Goal: Task Accomplishment & Management: Manage account settings

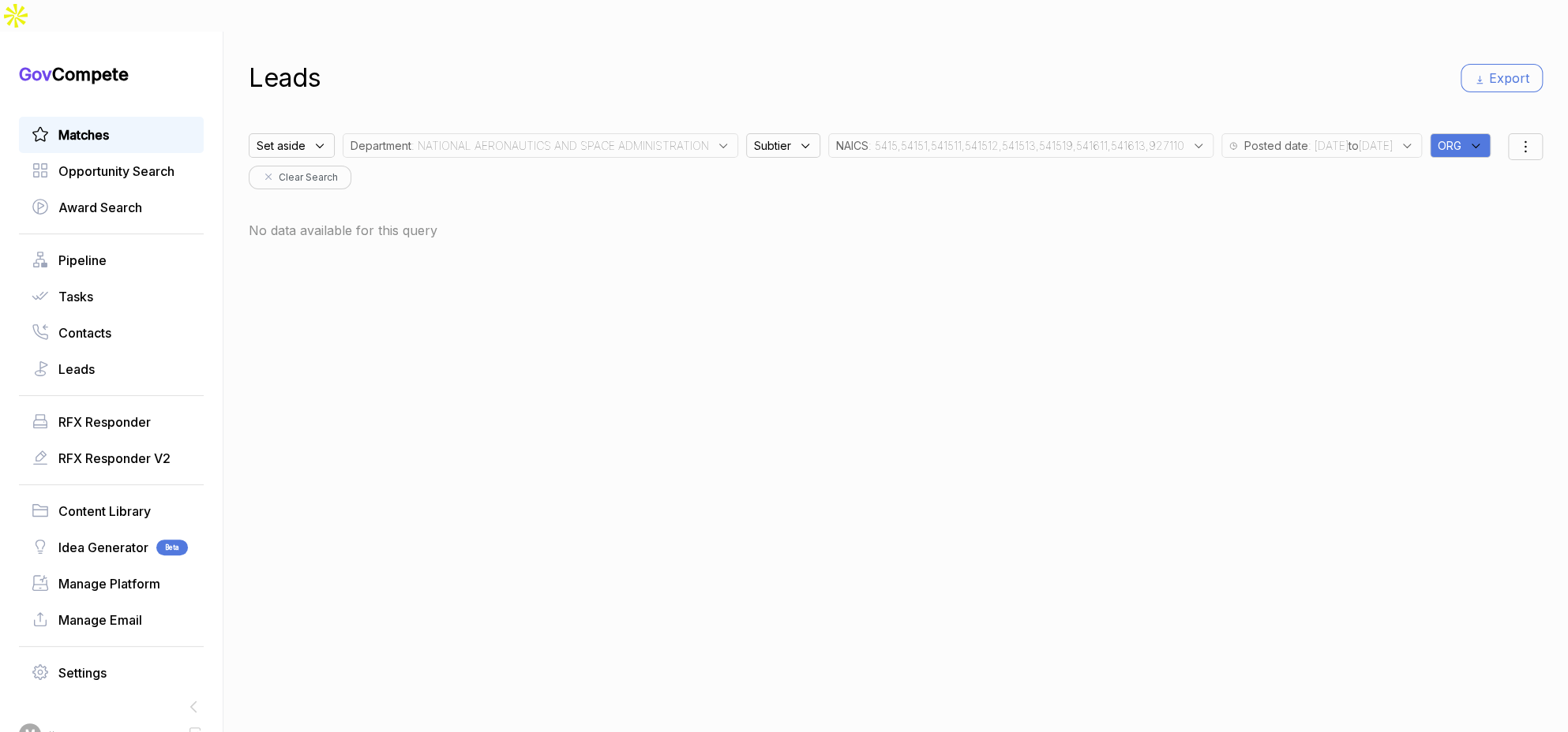
click at [79, 125] on span "Matches" at bounding box center [83, 134] width 51 height 19
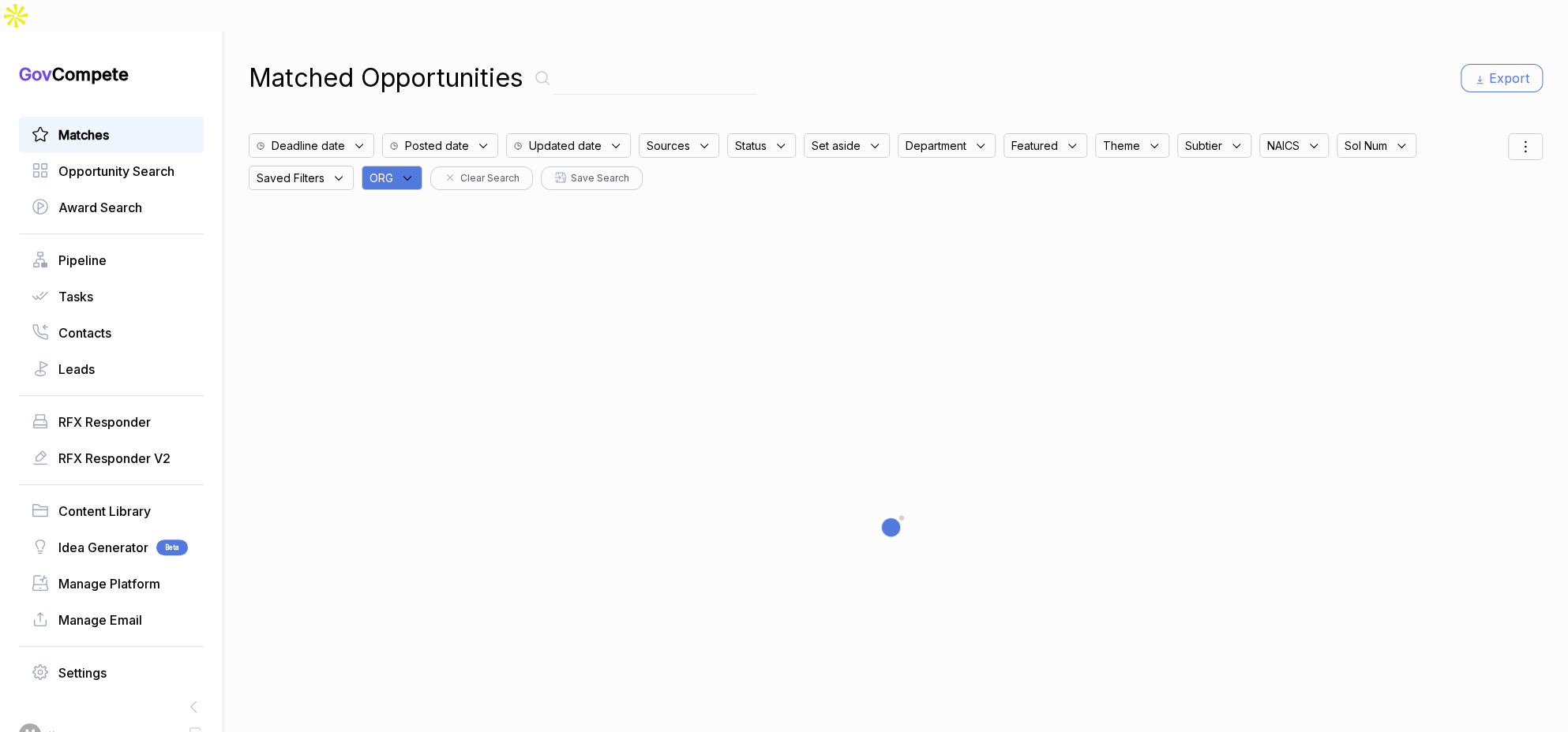
drag, startPoint x: 402, startPoint y: 141, endPoint x: 408, endPoint y: 153, distance: 13.4
click at [406, 166] on div "ORG" at bounding box center [392, 178] width 61 height 24
click at [426, 203] on input "text" at bounding box center [469, 219] width 187 height 34
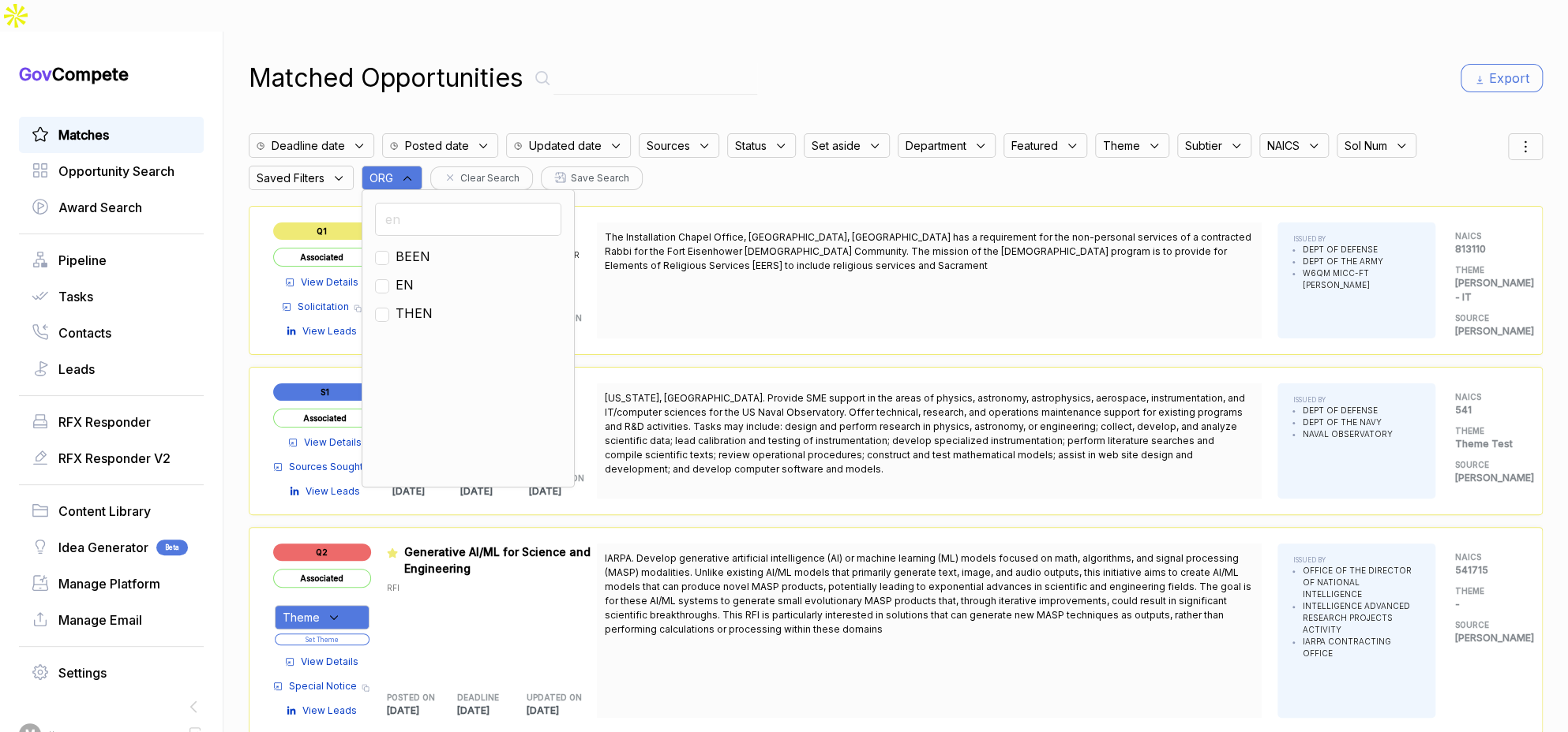
type input "en"
drag, startPoint x: 413, startPoint y: 250, endPoint x: 461, endPoint y: 228, distance: 52.8
click at [413, 275] on span "EN" at bounding box center [404, 284] width 18 height 19
checkbox input "true"
drag, startPoint x: 1054, startPoint y: 31, endPoint x: 1361, endPoint y: 72, distance: 309.7
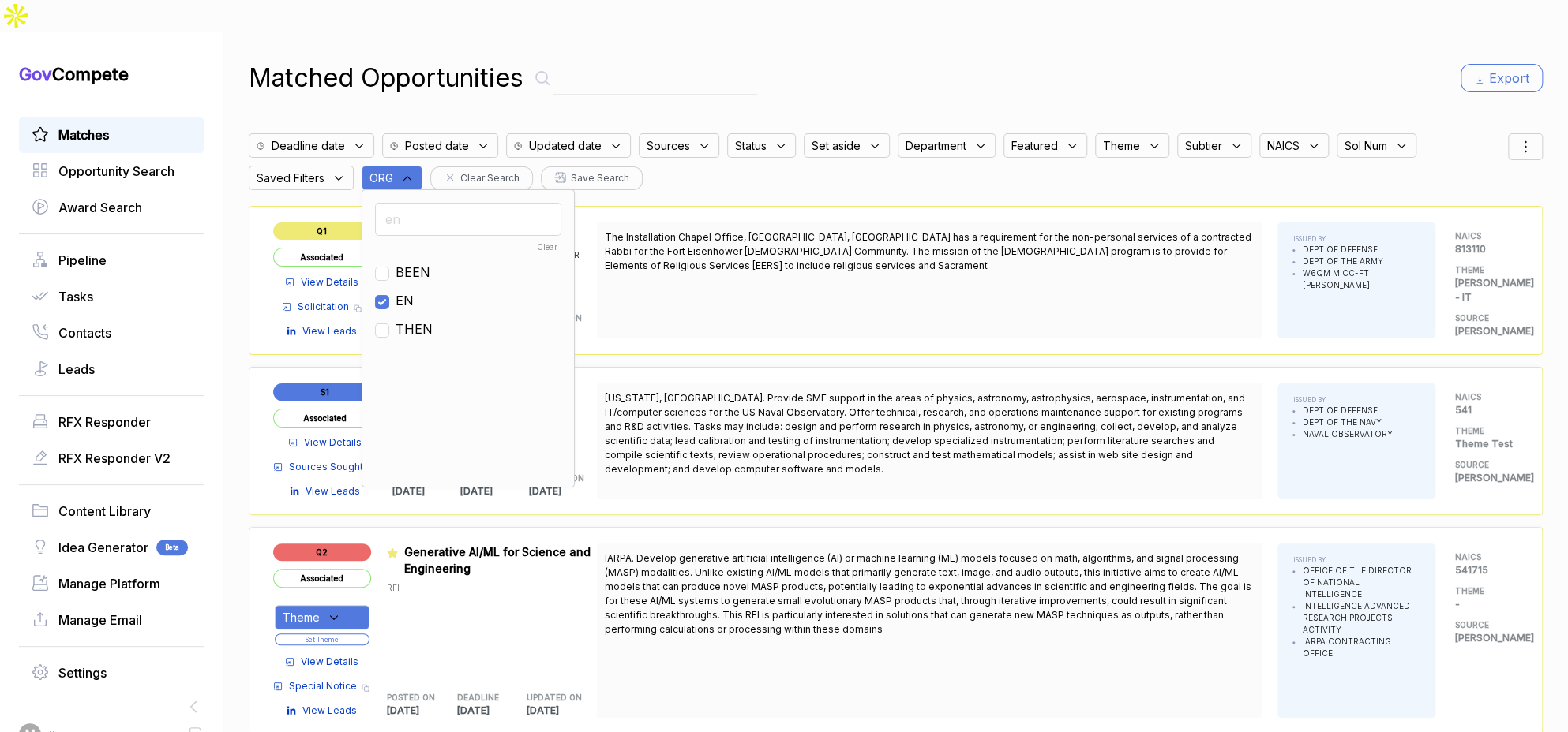
click at [1060, 59] on div "Matched Opportunities Export" at bounding box center [895, 78] width 1294 height 38
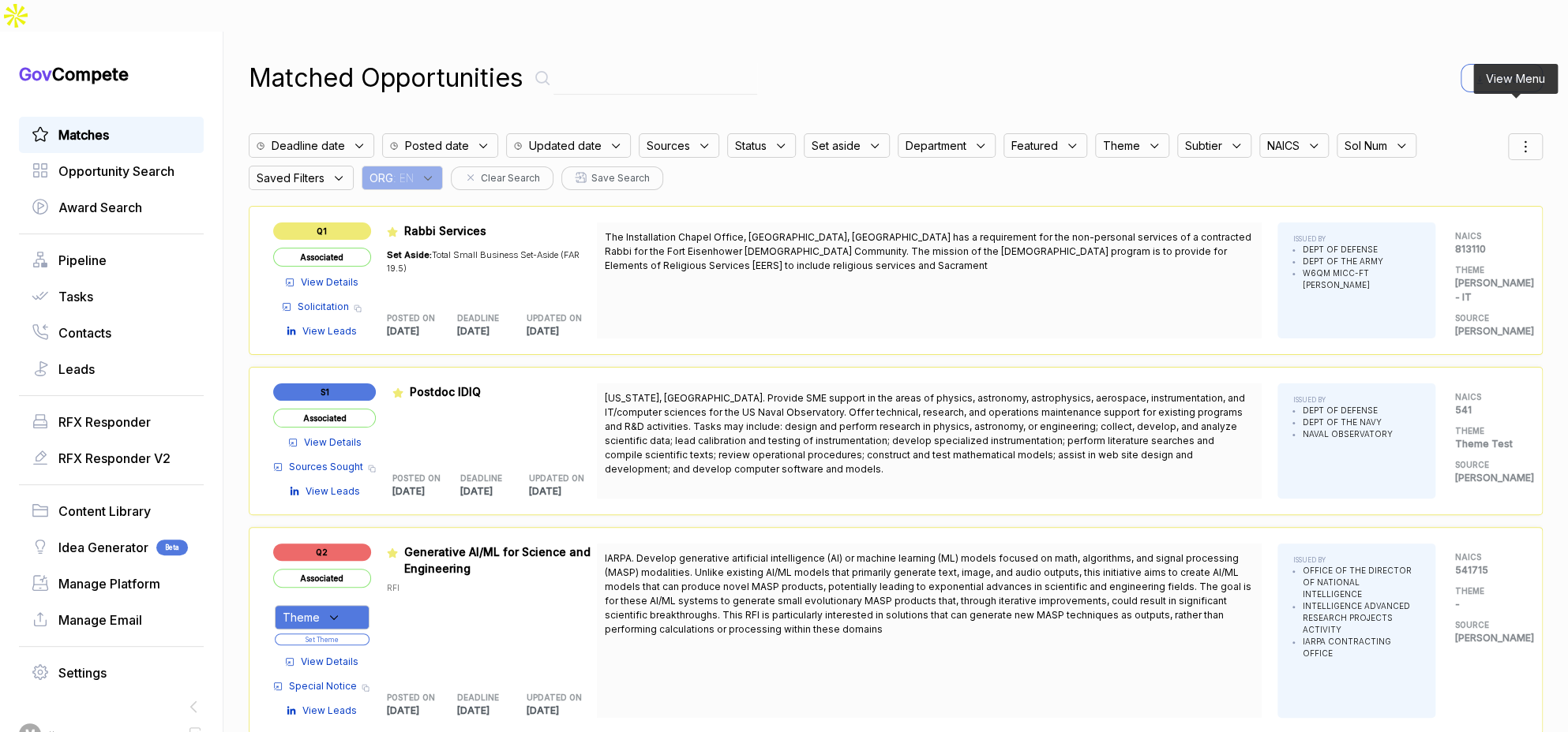
click at [1522, 133] on div at bounding box center [1525, 147] width 34 height 27
click at [1456, 203] on span "Sorting" at bounding box center [1472, 211] width 37 height 16
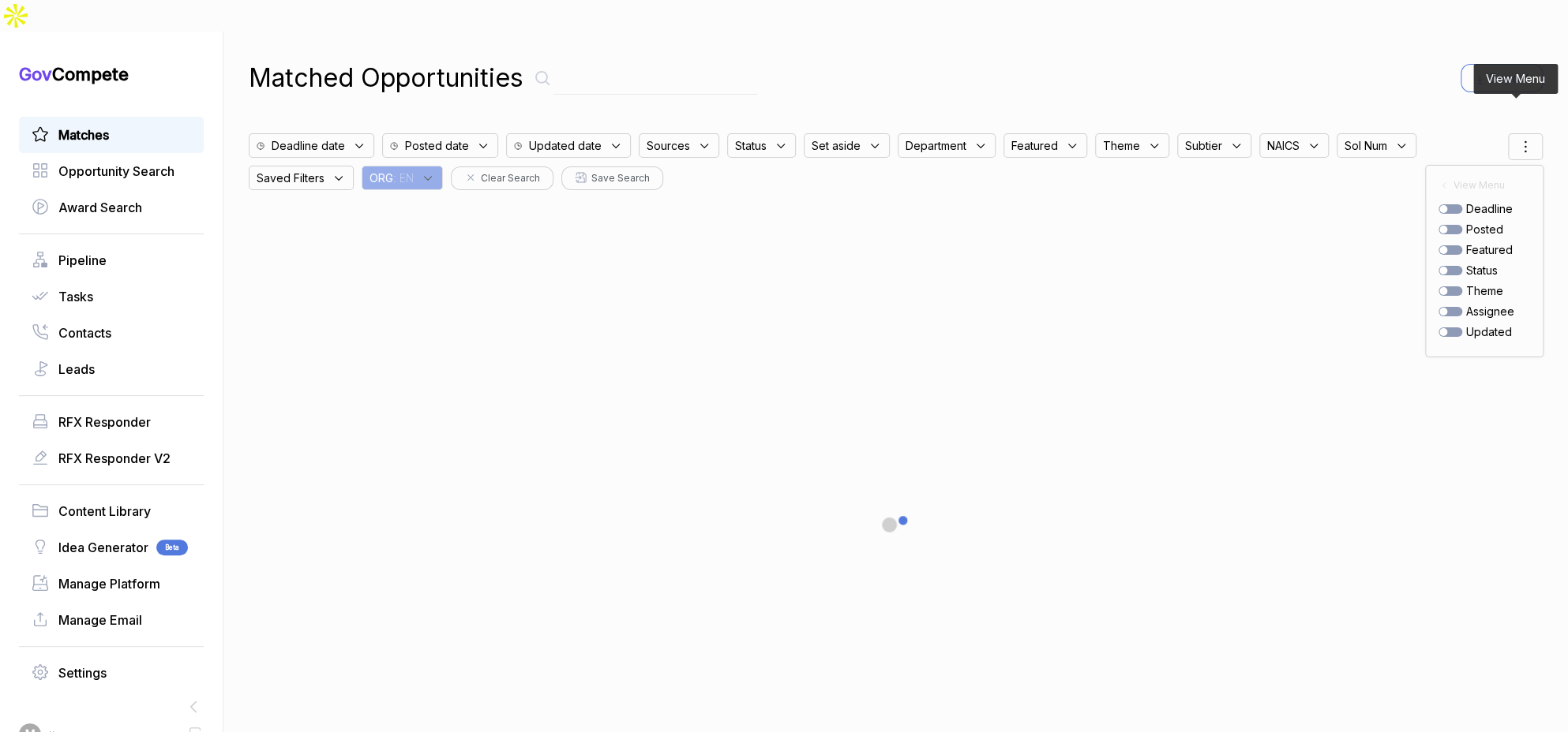
click at [1441, 225] on div at bounding box center [1450, 229] width 24 height 9
checkbox input "true"
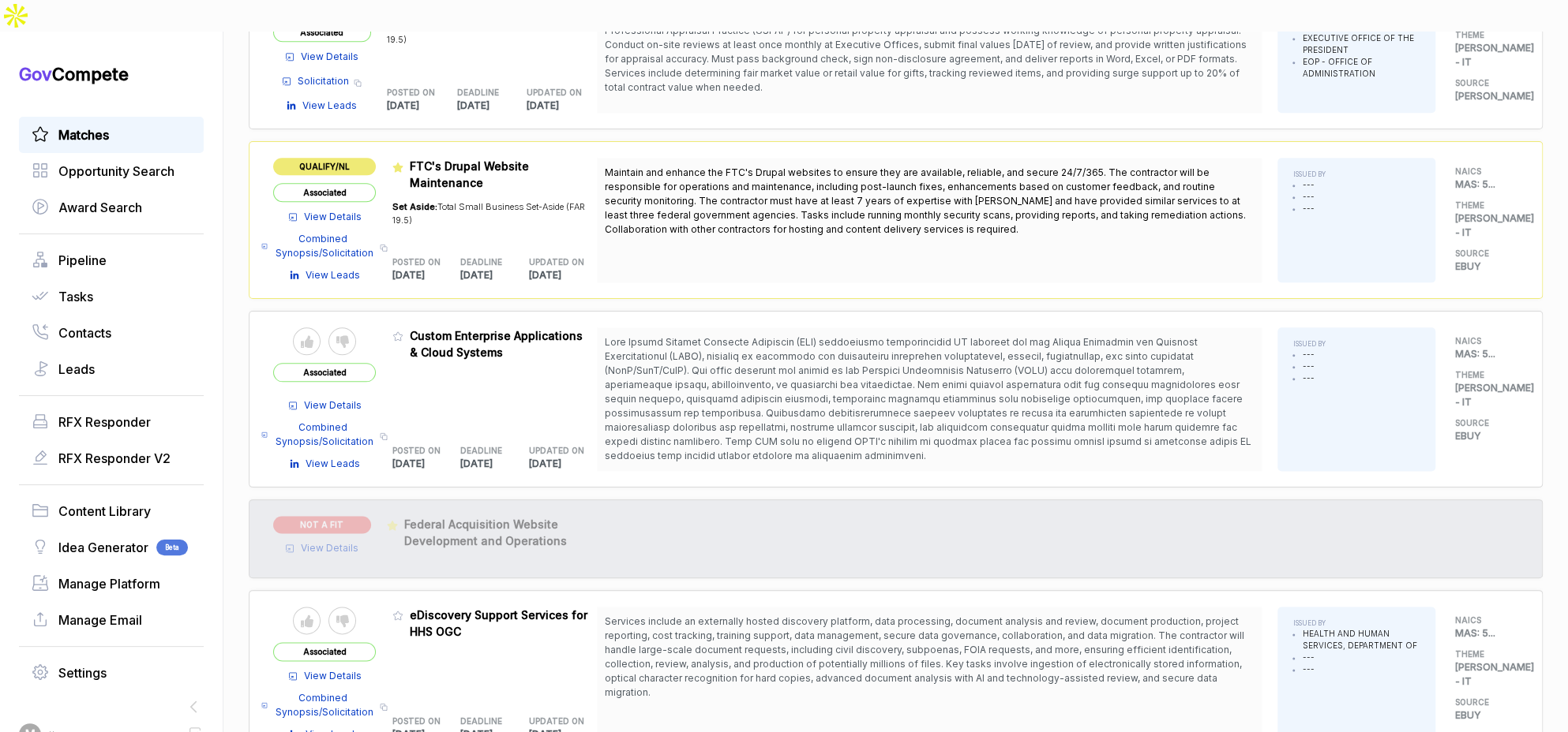
scroll to position [1122, 0]
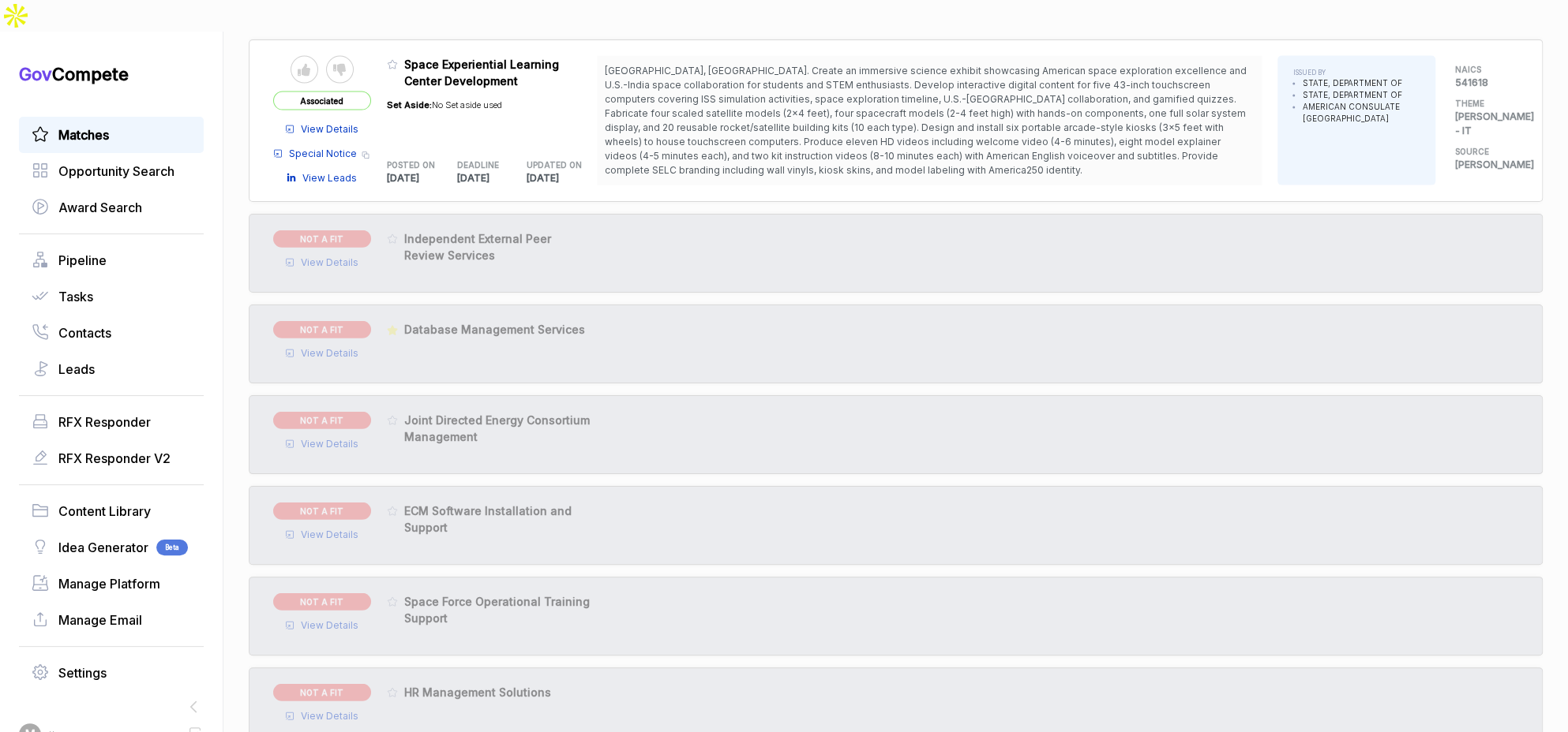
scroll to position [2276, 0]
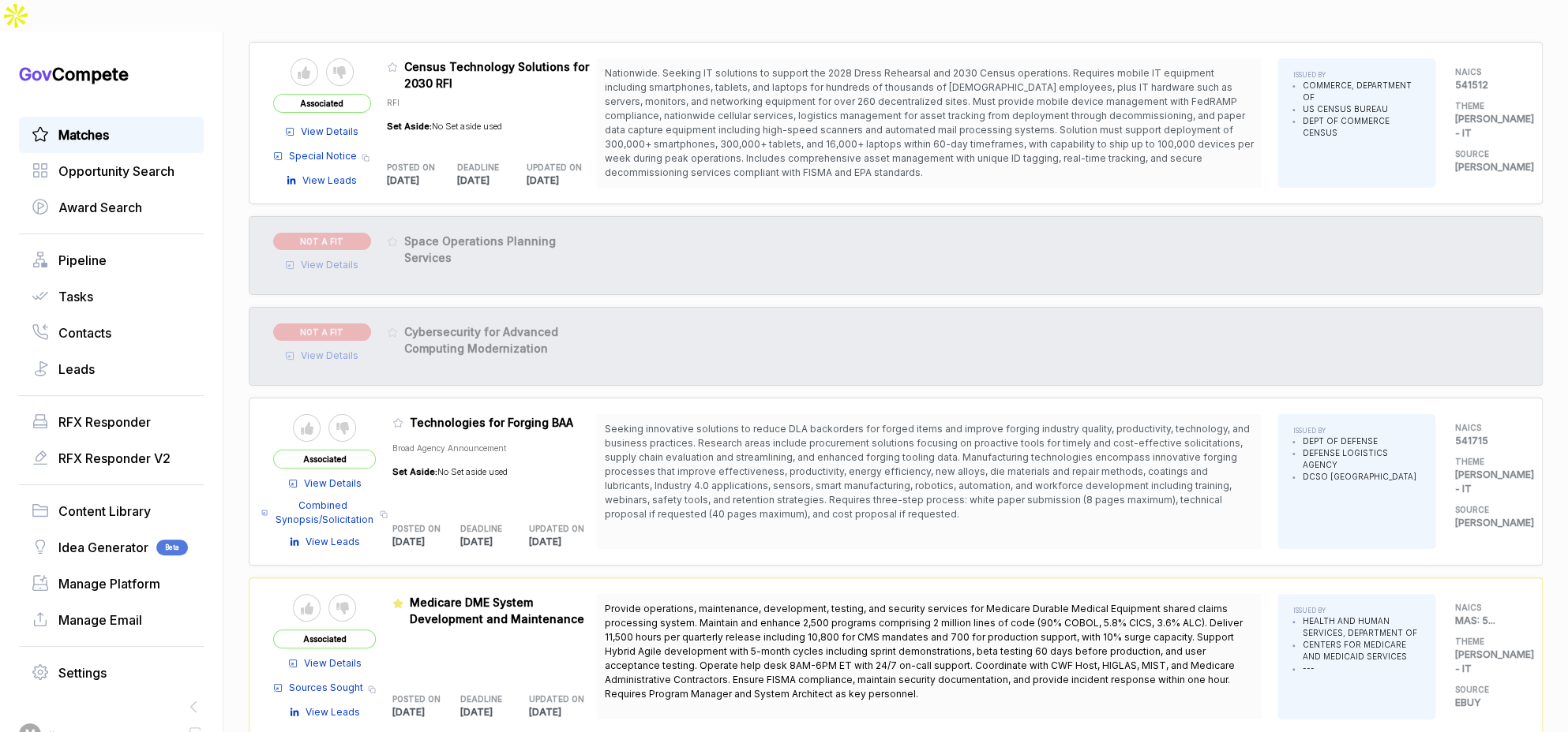
scroll to position [4102, 0]
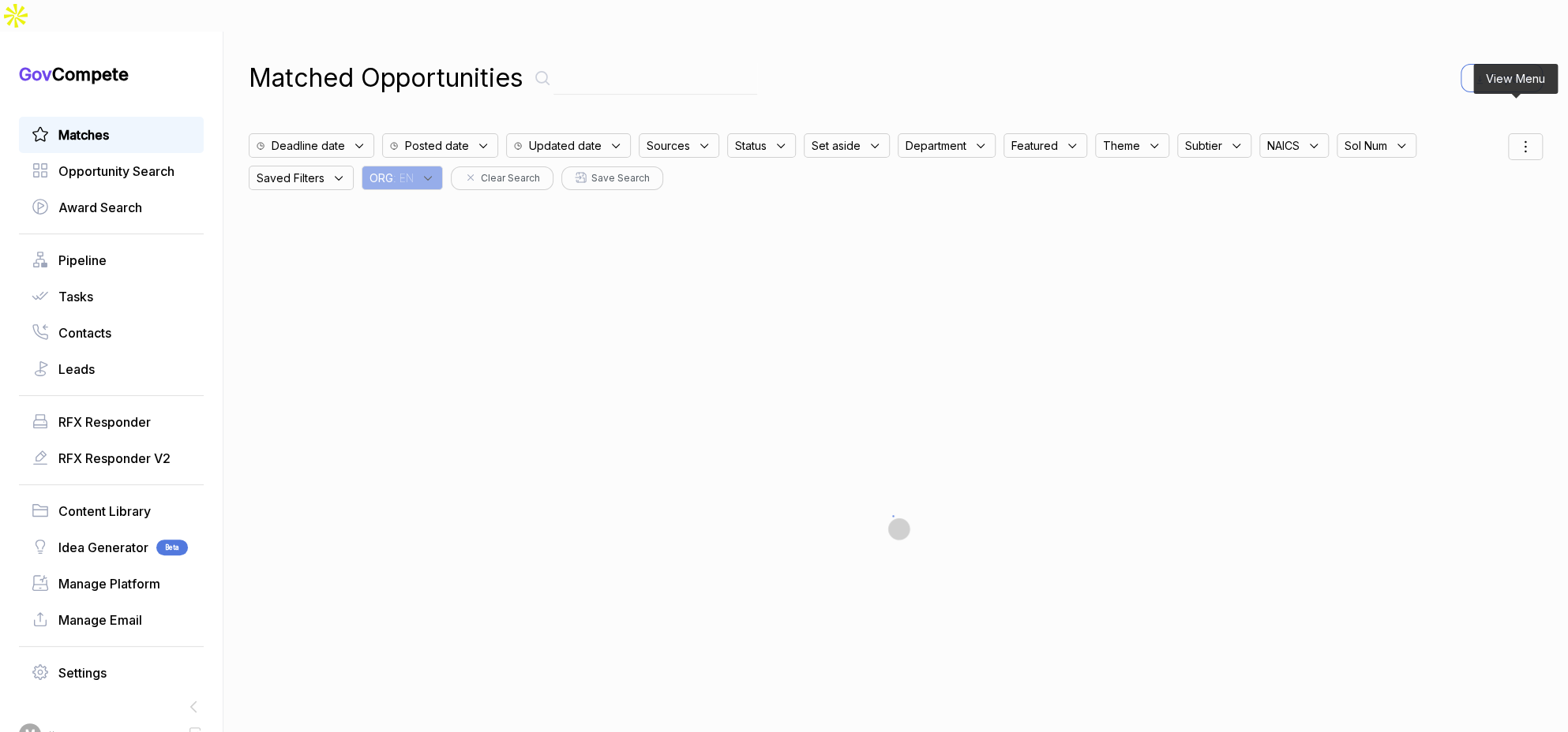
click at [1515, 138] on icon at bounding box center [1524, 147] width 19 height 19
click at [1472, 203] on span "Sorting" at bounding box center [1472, 211] width 37 height 16
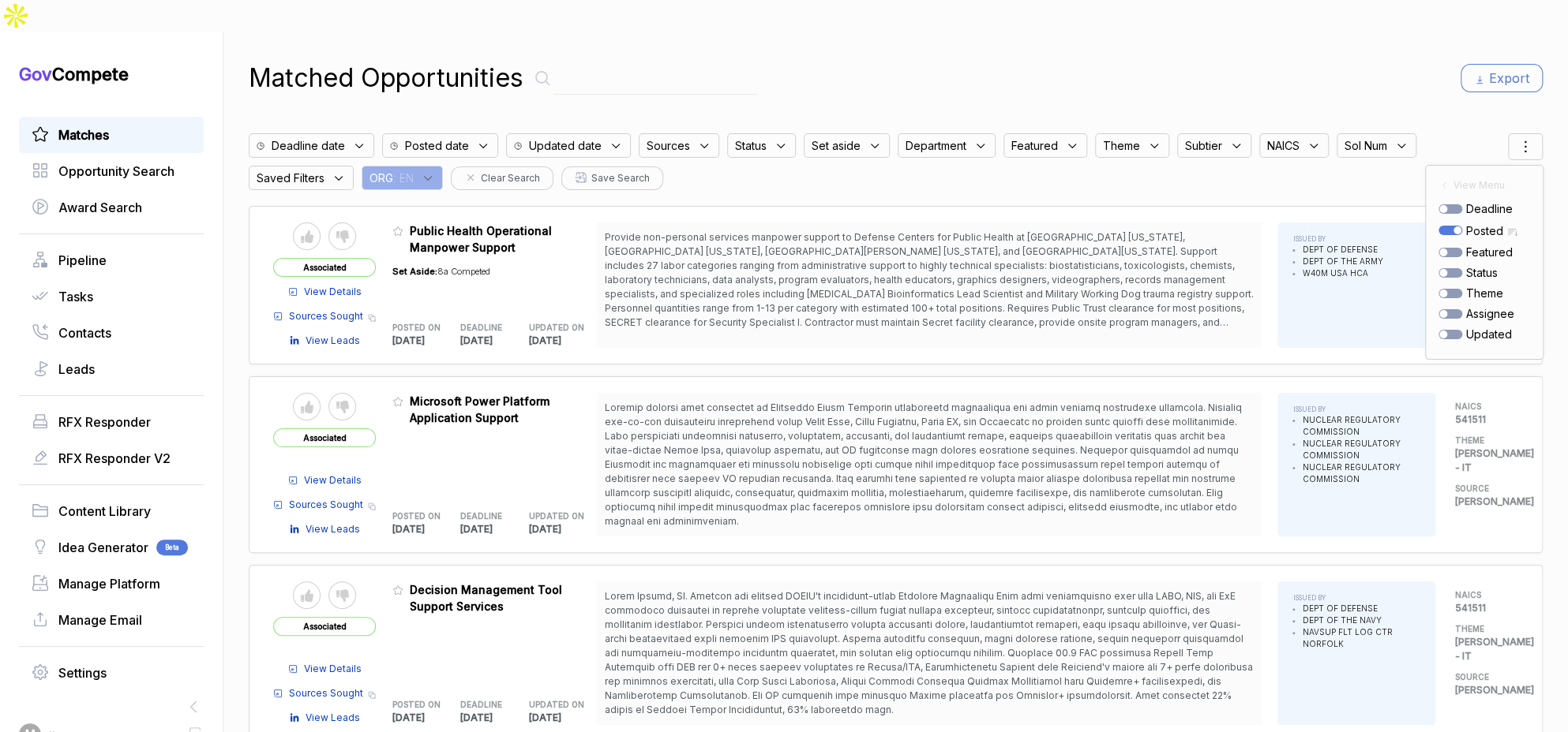
click at [1305, 59] on div "Matched Opportunities Export" at bounding box center [895, 78] width 1294 height 38
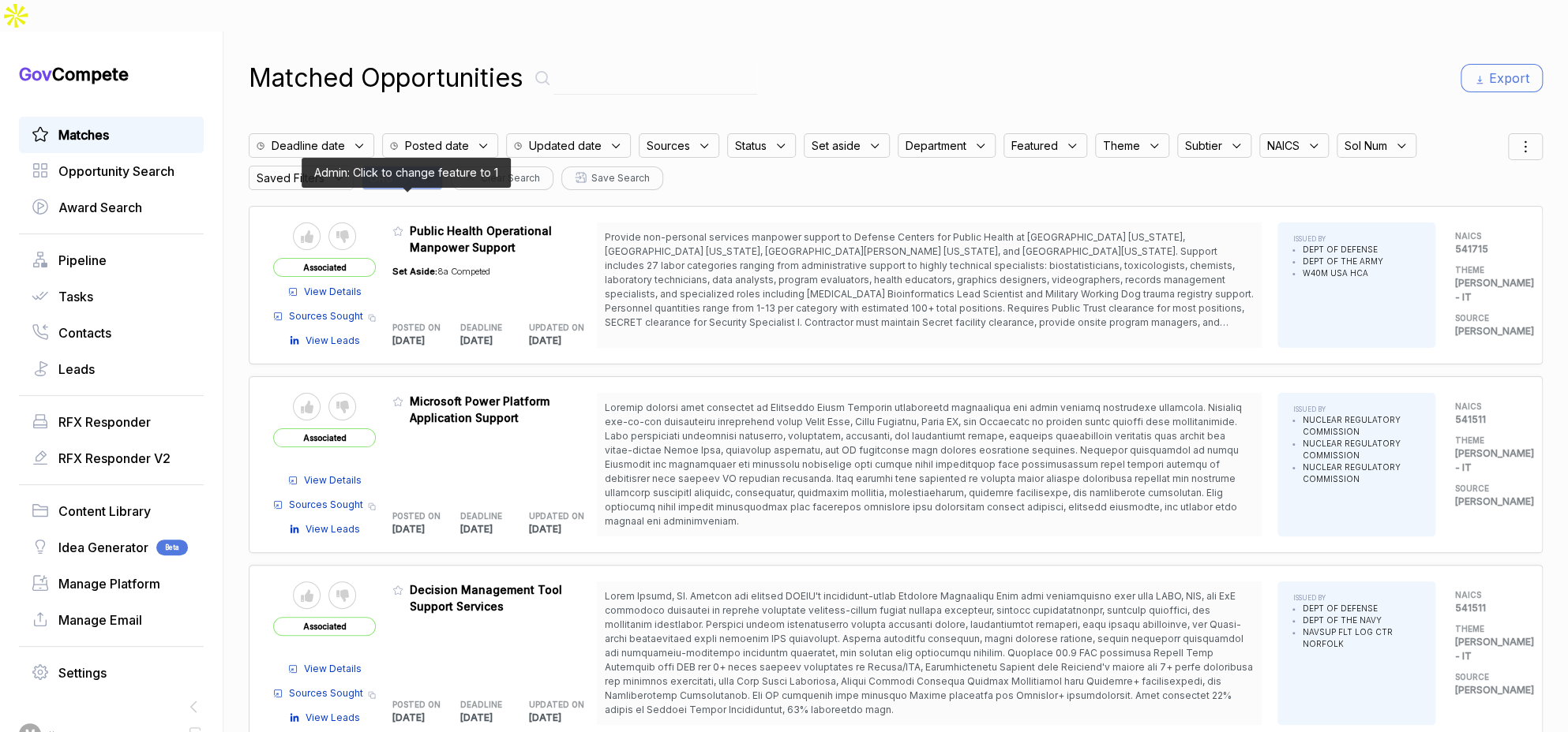
click at [403, 226] on icon at bounding box center [398, 231] width 11 height 11
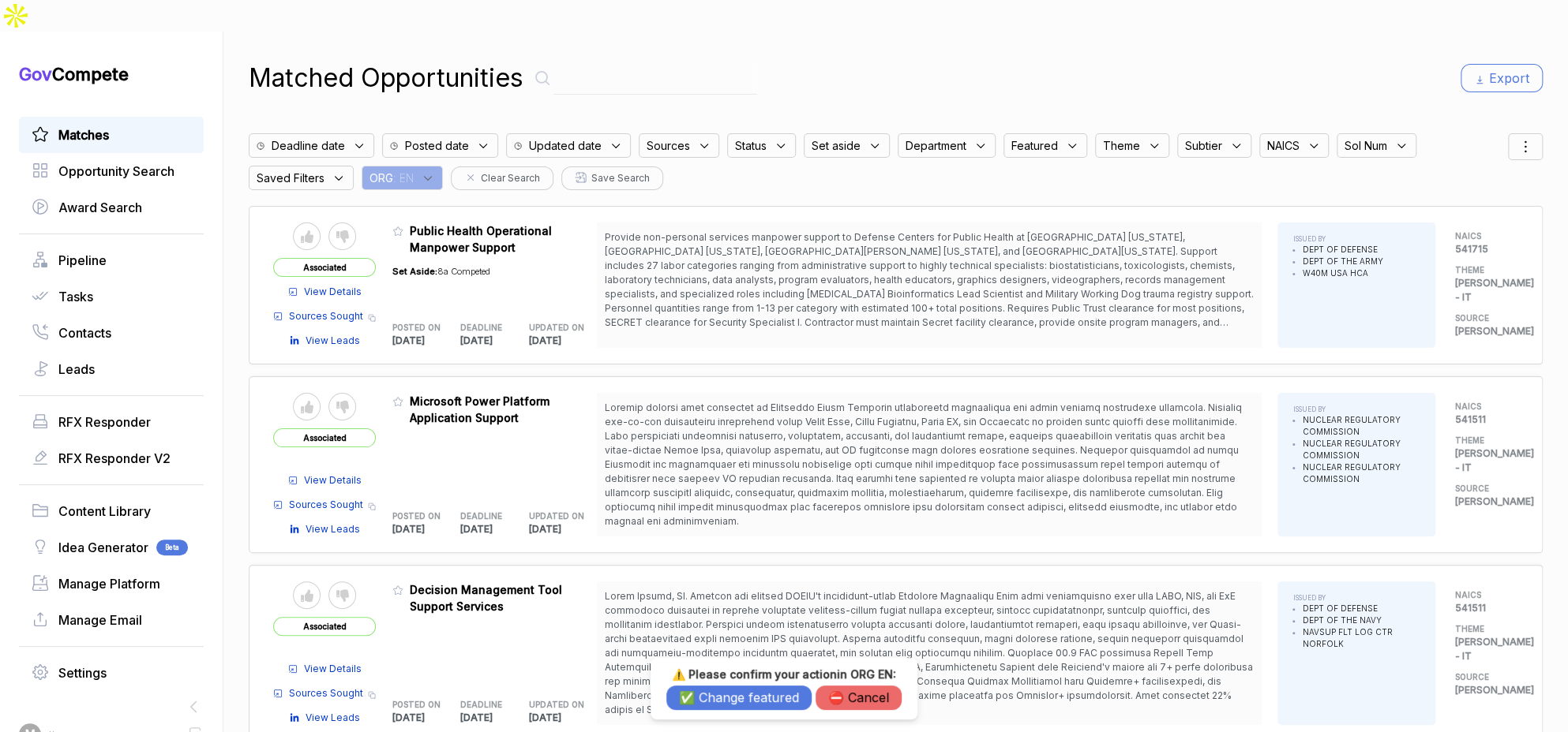
drag, startPoint x: 729, startPoint y: 698, endPoint x: 719, endPoint y: 677, distance: 23.3
click at [729, 698] on button "✅ Change featured" at bounding box center [739, 698] width 145 height 24
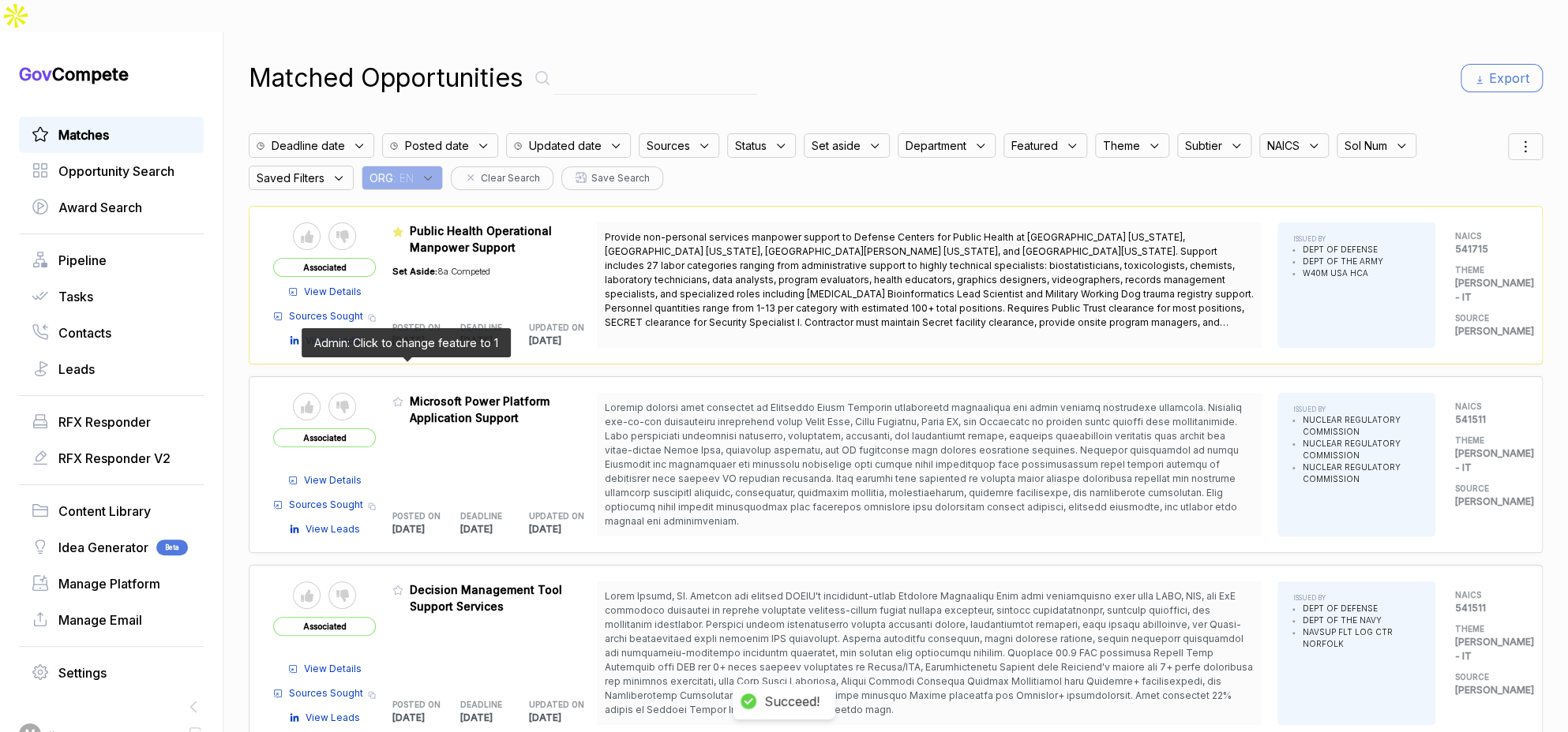
click at [403, 396] on icon at bounding box center [398, 401] width 11 height 11
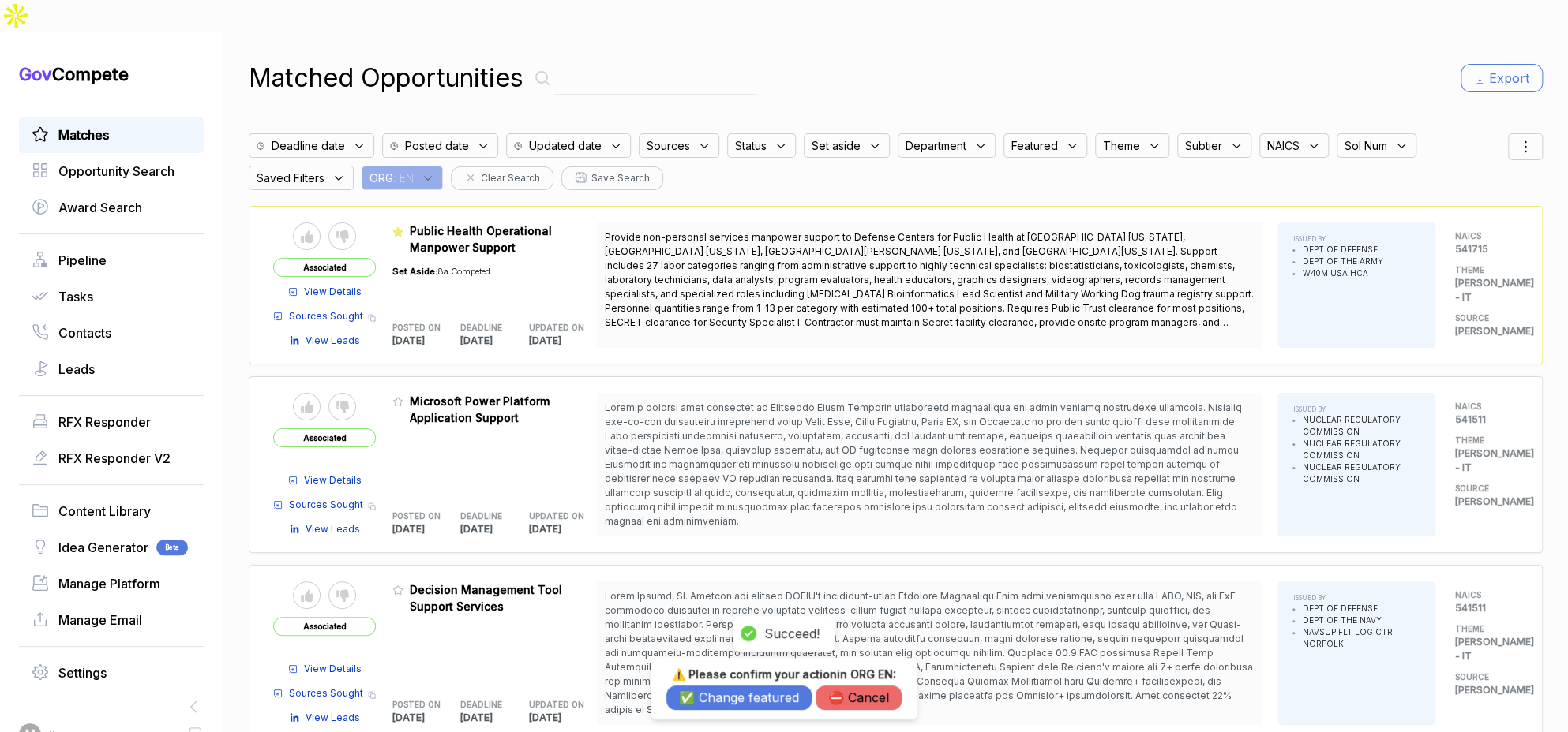
click at [709, 697] on button "✅ Change featured" at bounding box center [739, 698] width 145 height 24
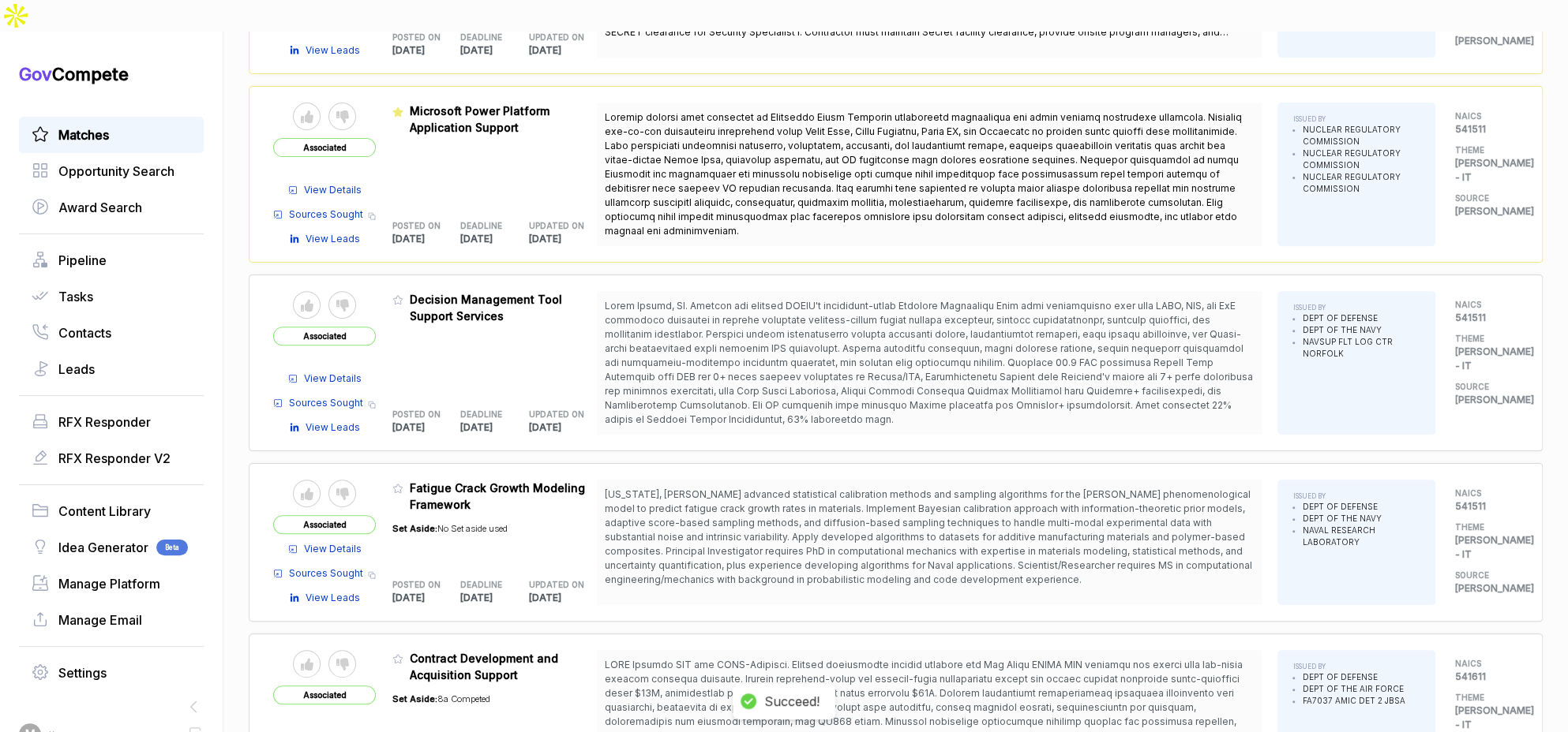
scroll to position [434, 0]
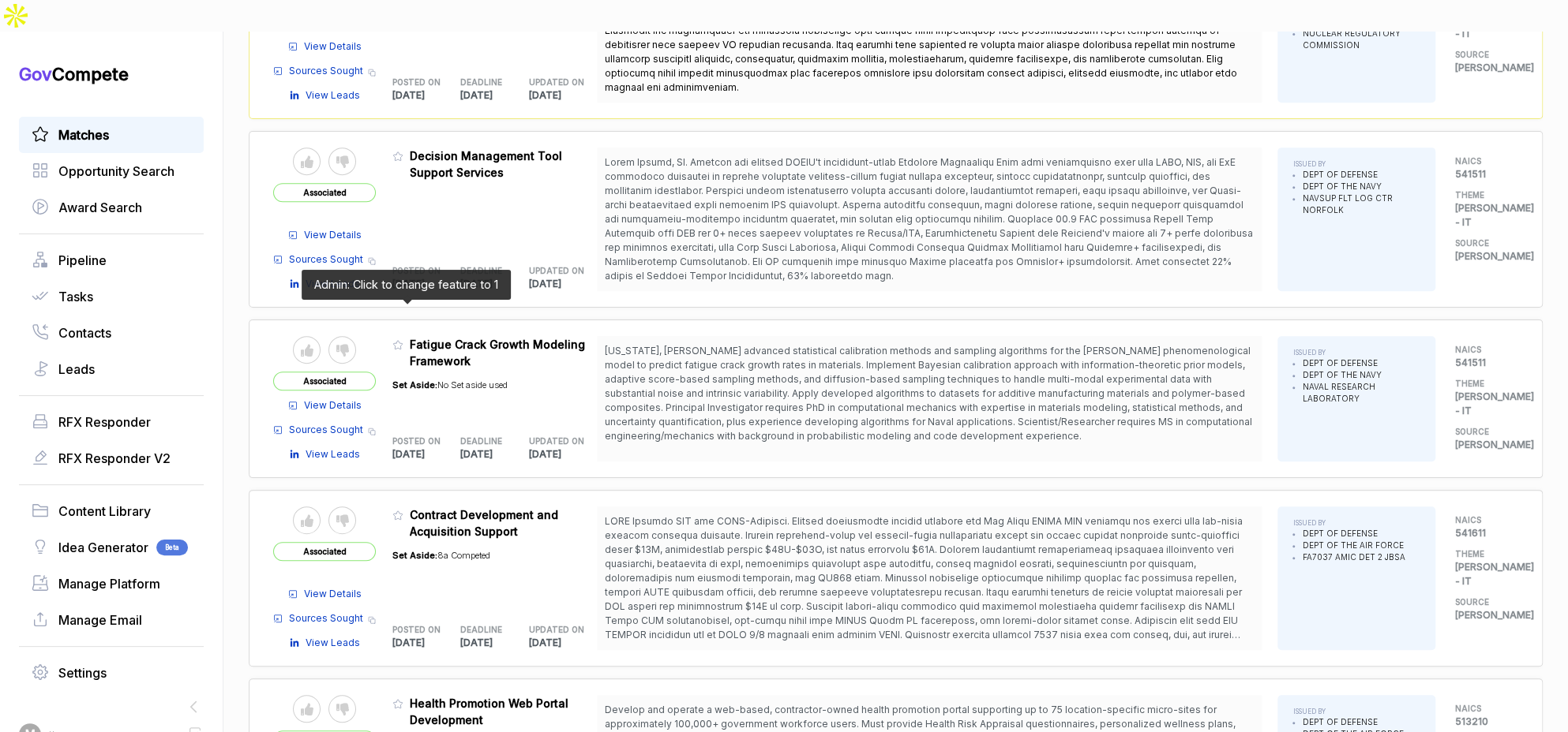
click at [402, 340] on icon at bounding box center [398, 345] width 11 height 11
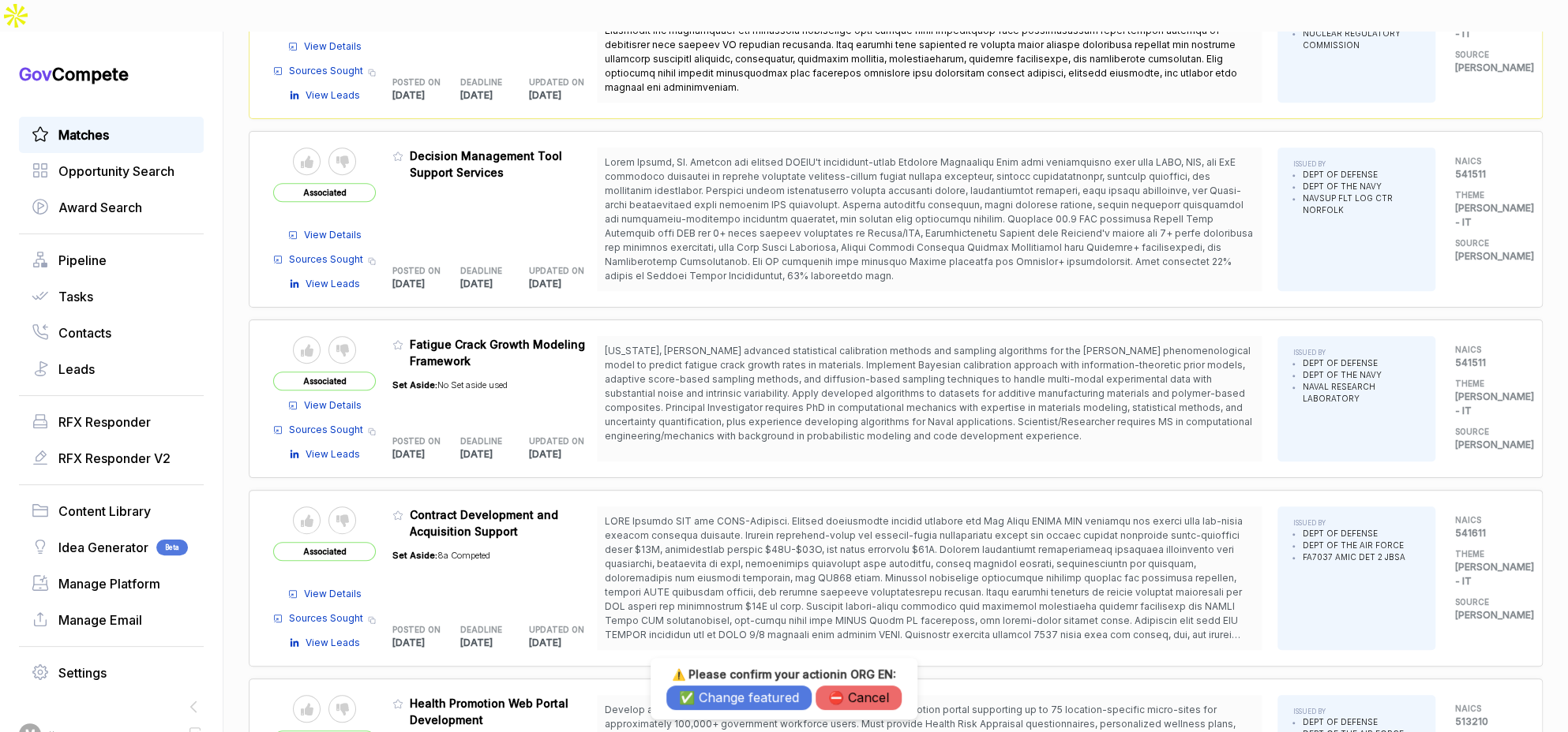
click at [719, 698] on button "✅ Change featured" at bounding box center [739, 698] width 145 height 24
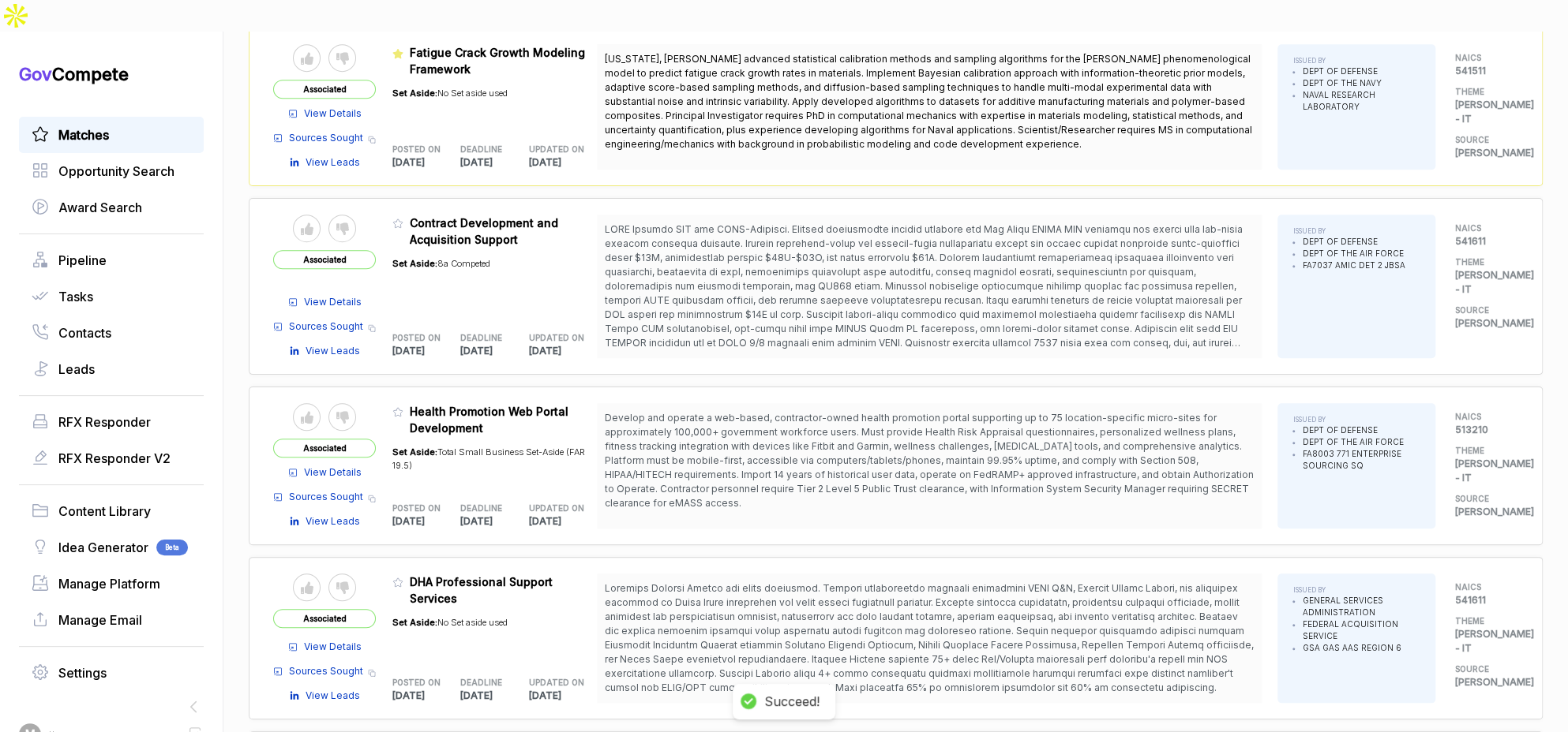
scroll to position [764, 0]
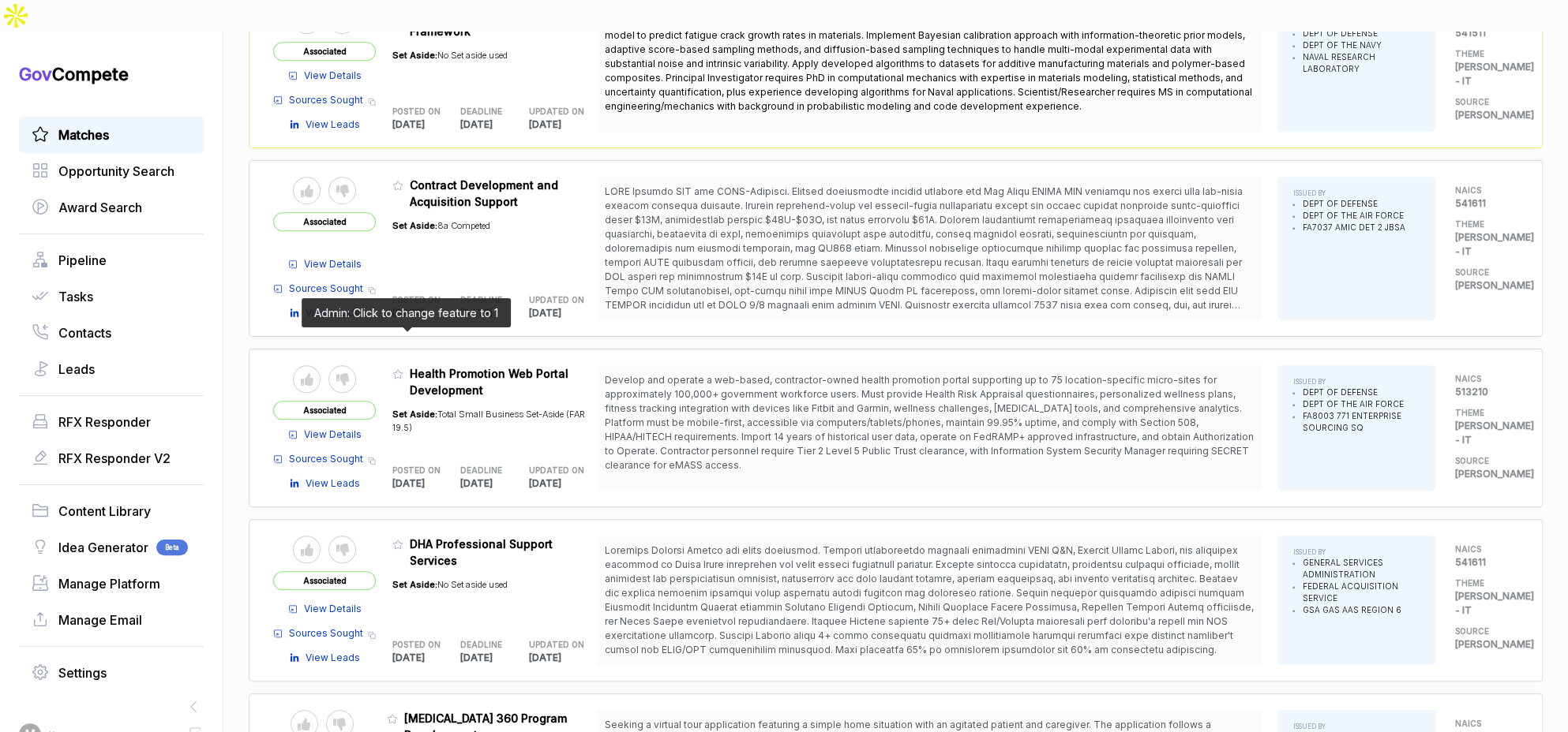
click at [403, 369] on icon at bounding box center [398, 374] width 11 height 11
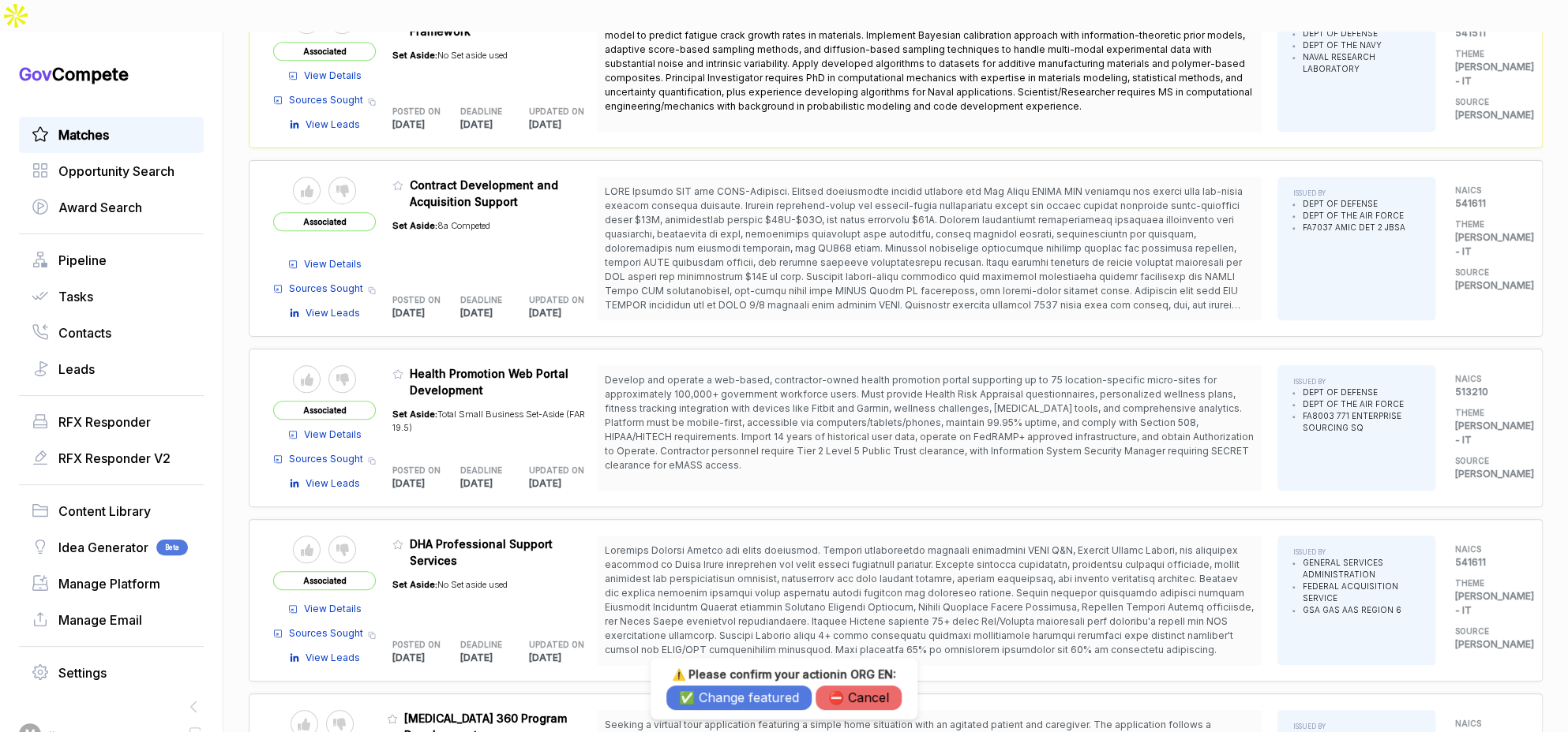
click at [701, 691] on button "✅ Change featured" at bounding box center [739, 698] width 145 height 24
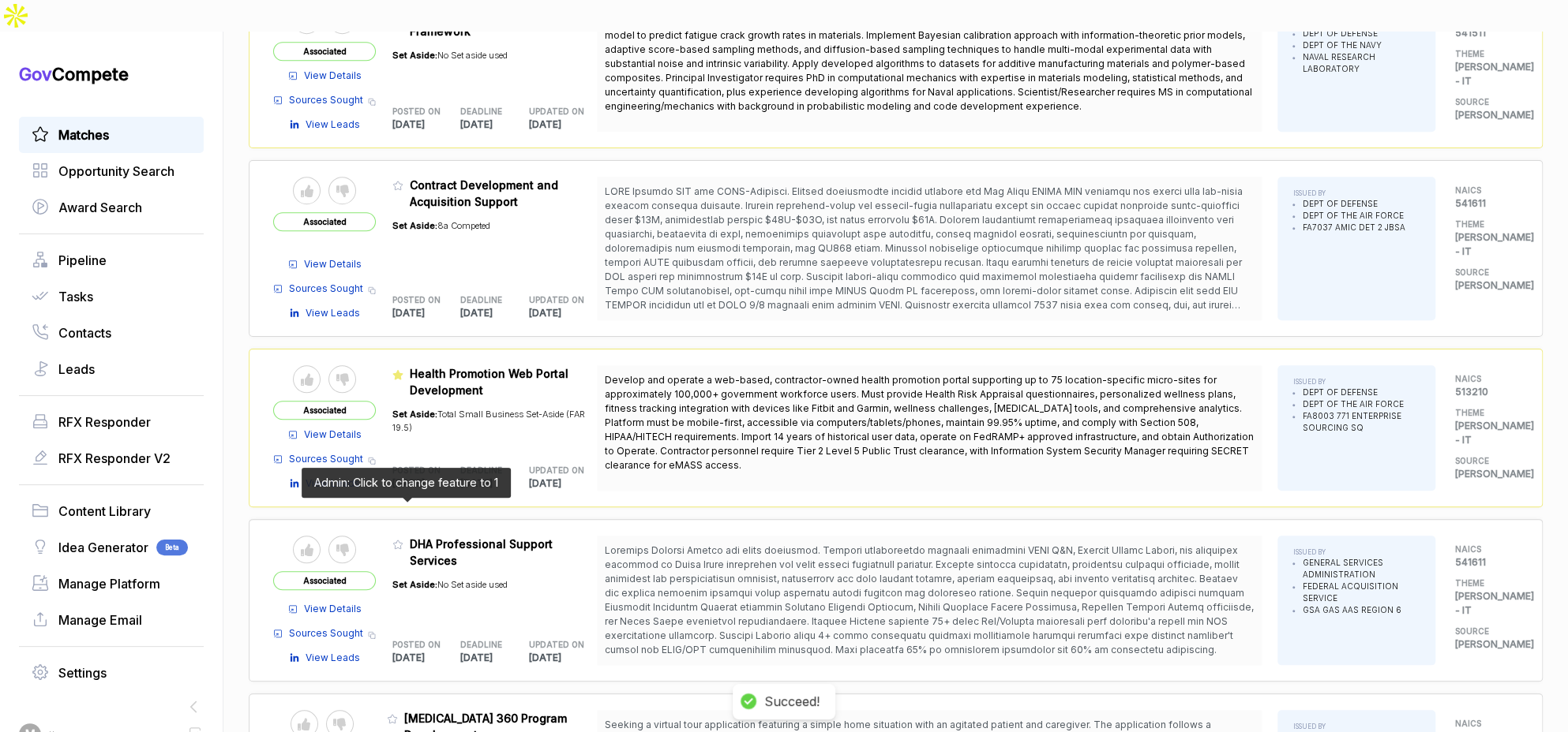
click at [403, 539] on icon at bounding box center [398, 544] width 11 height 11
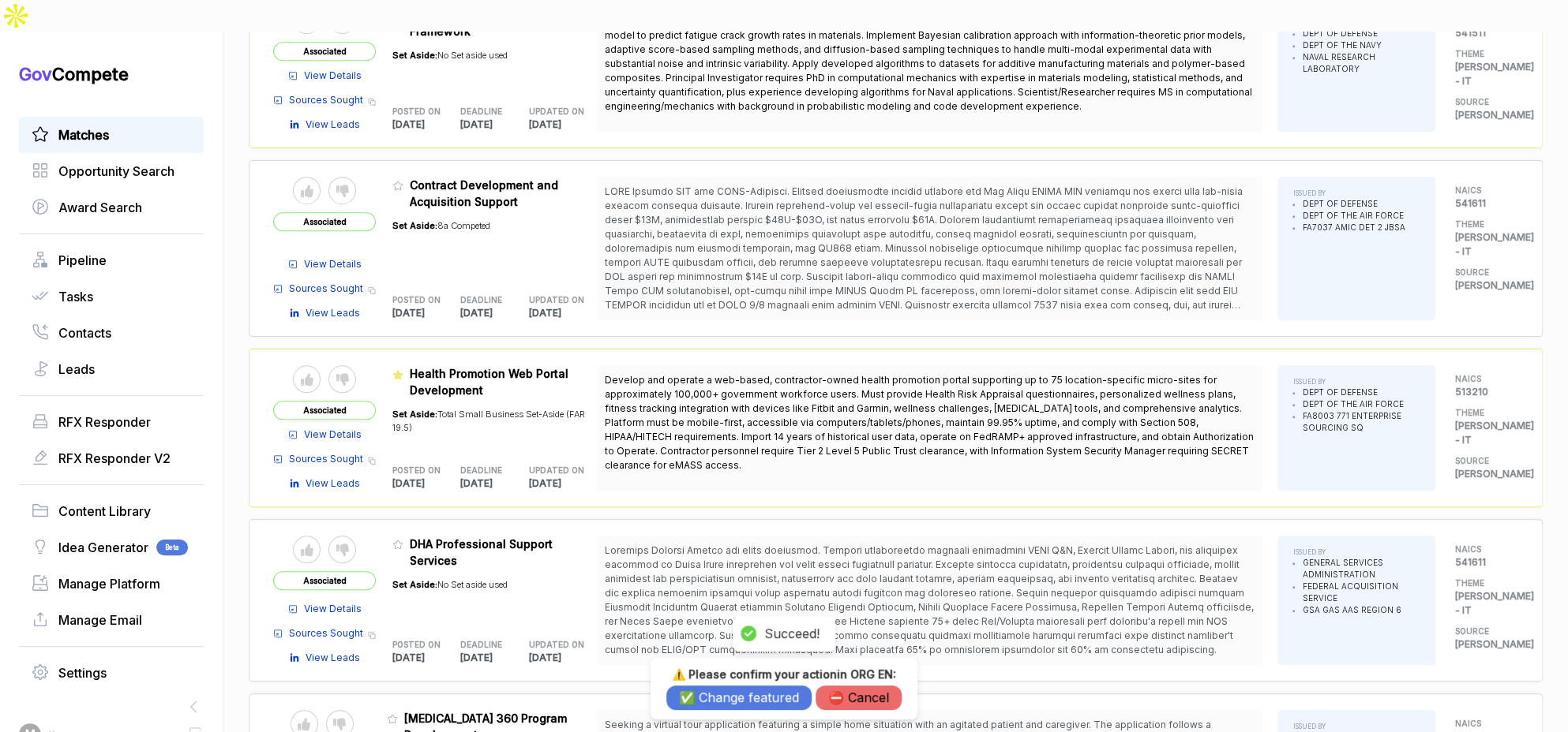
click at [695, 694] on button "✅ Change featured" at bounding box center [739, 698] width 145 height 24
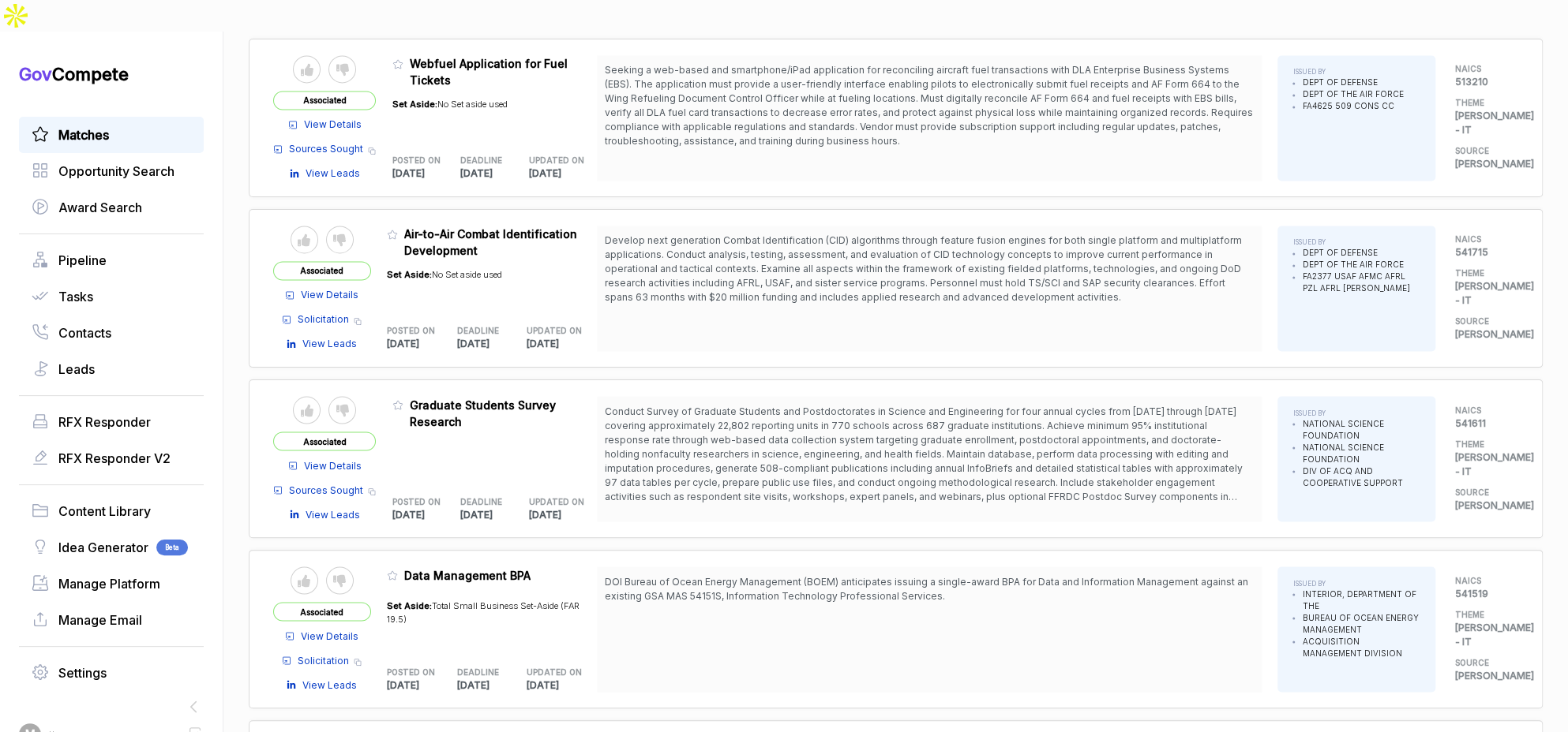
scroll to position [1633, 0]
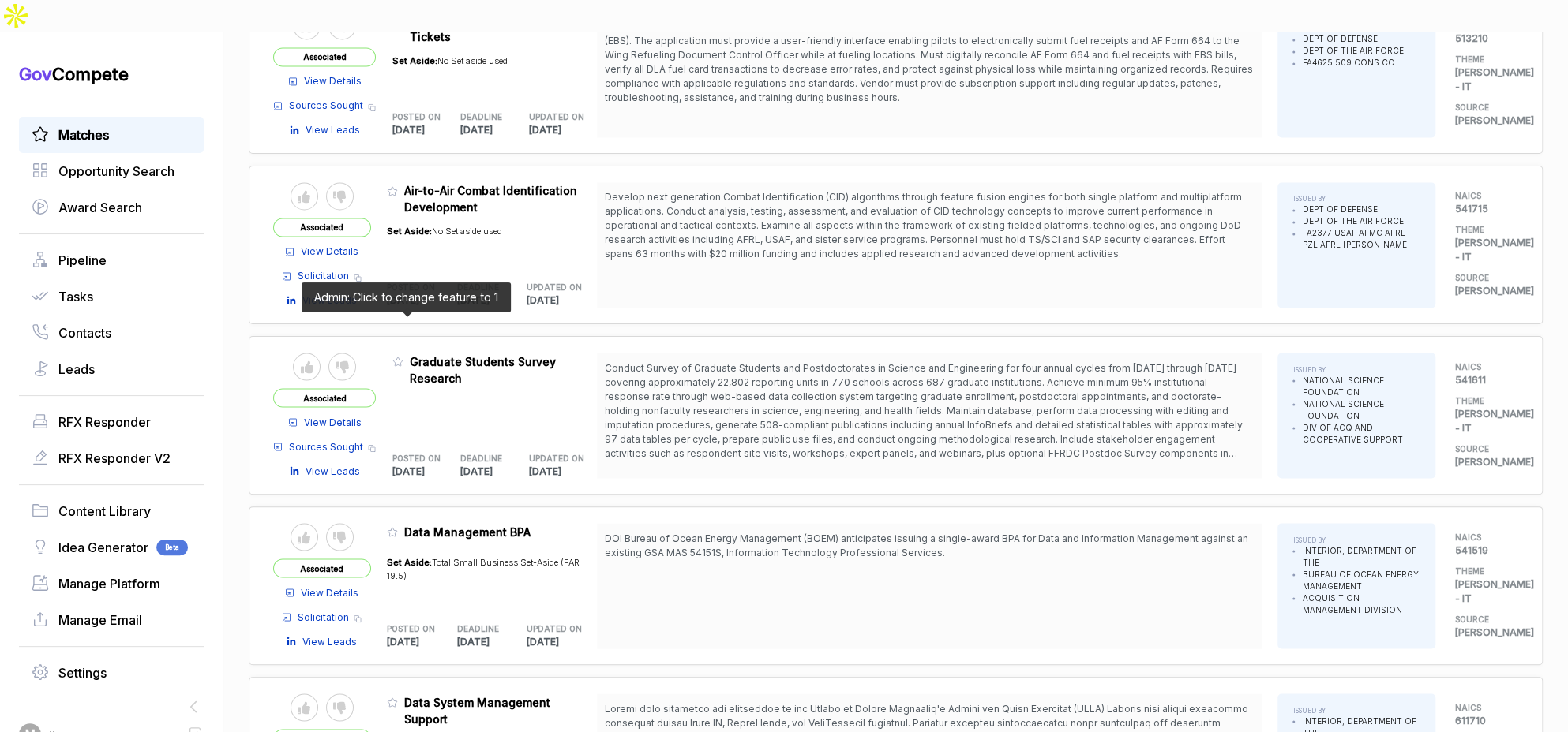
click at [410, 358] on span at bounding box center [401, 365] width 17 height 15
click at [403, 356] on icon at bounding box center [398, 361] width 11 height 11
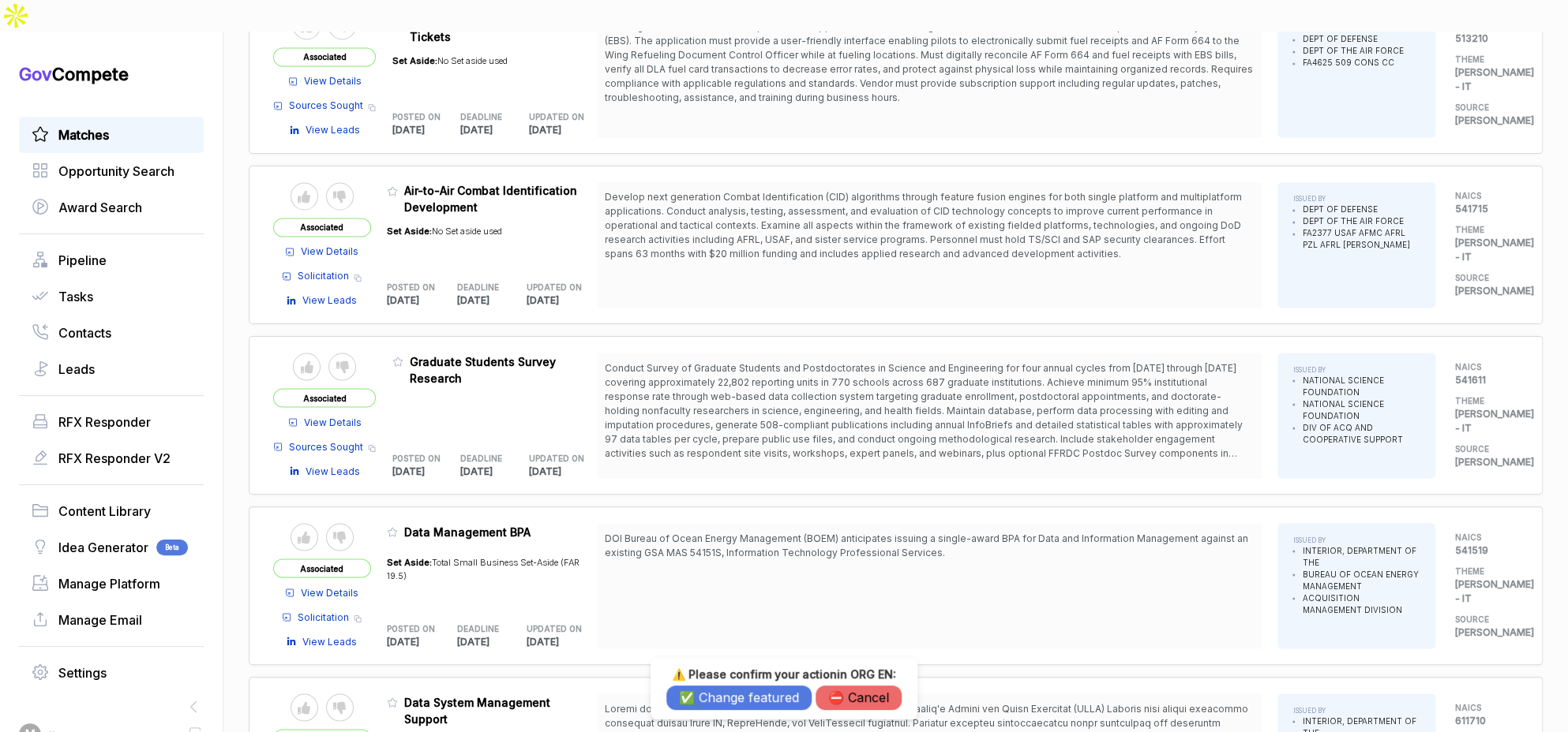
drag, startPoint x: 698, startPoint y: 697, endPoint x: 591, endPoint y: 626, distance: 128.4
click at [698, 697] on button "✅ Change featured" at bounding box center [739, 698] width 145 height 24
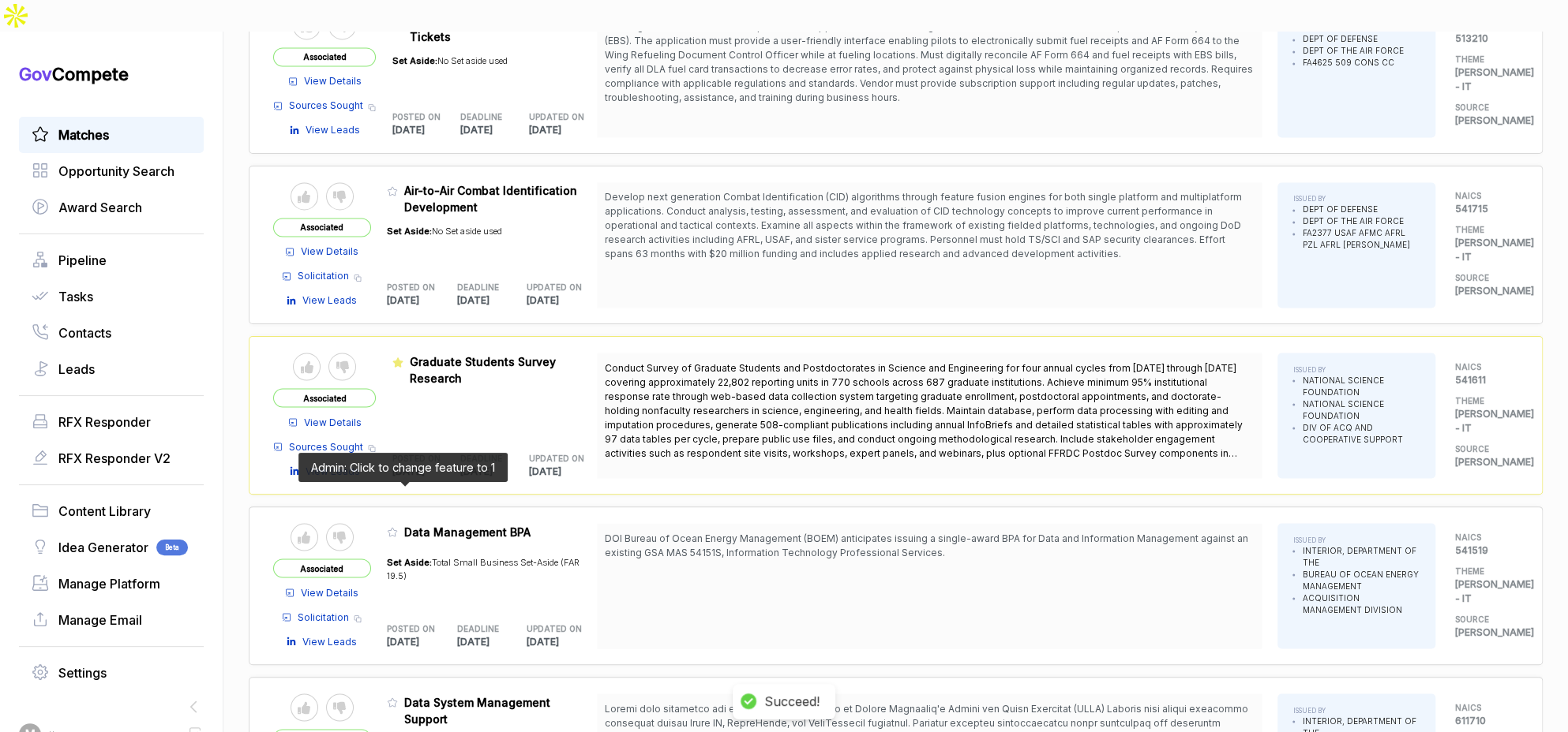
click at [398, 526] on icon at bounding box center [392, 532] width 11 height 11
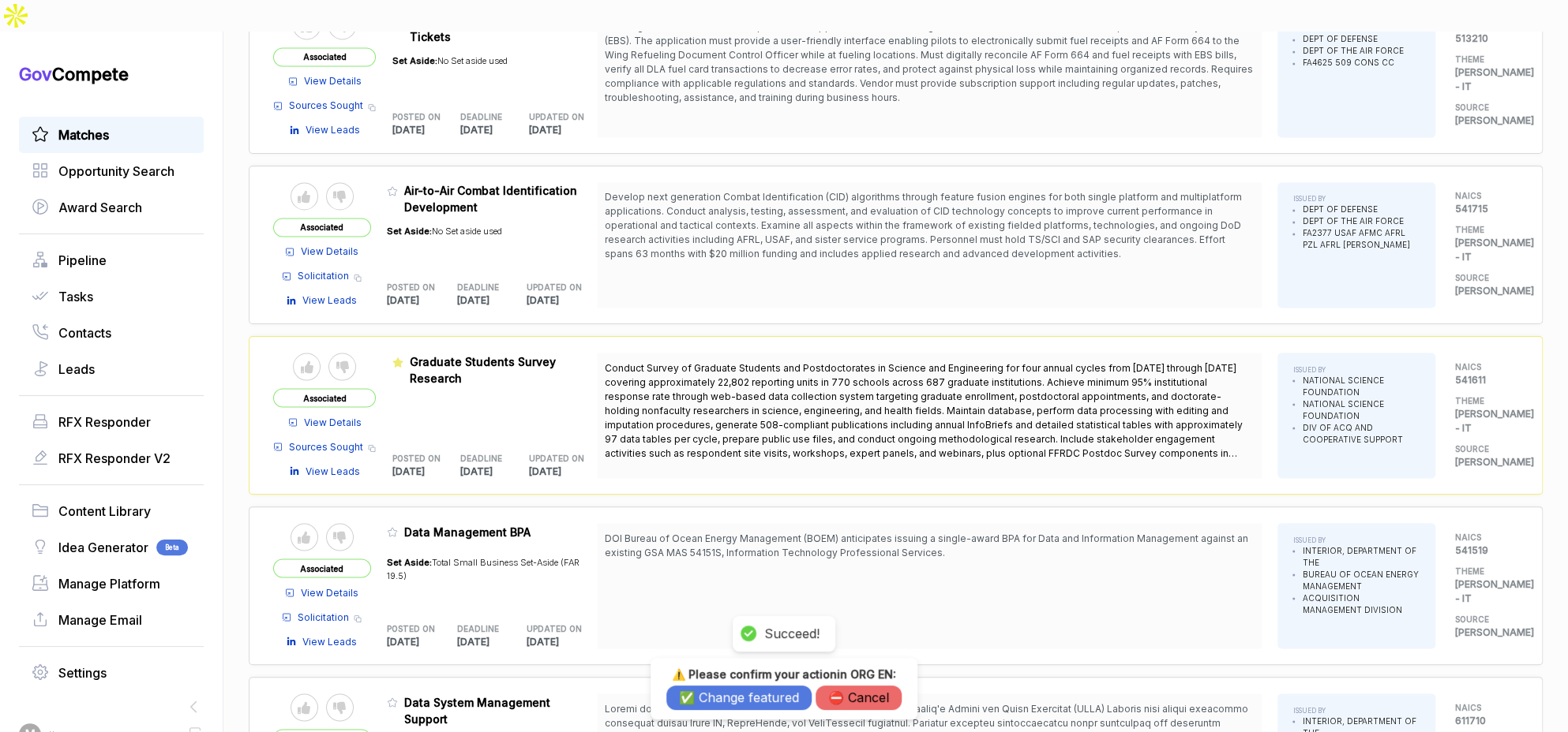
click at [729, 704] on button "✅ Change featured" at bounding box center [739, 698] width 145 height 24
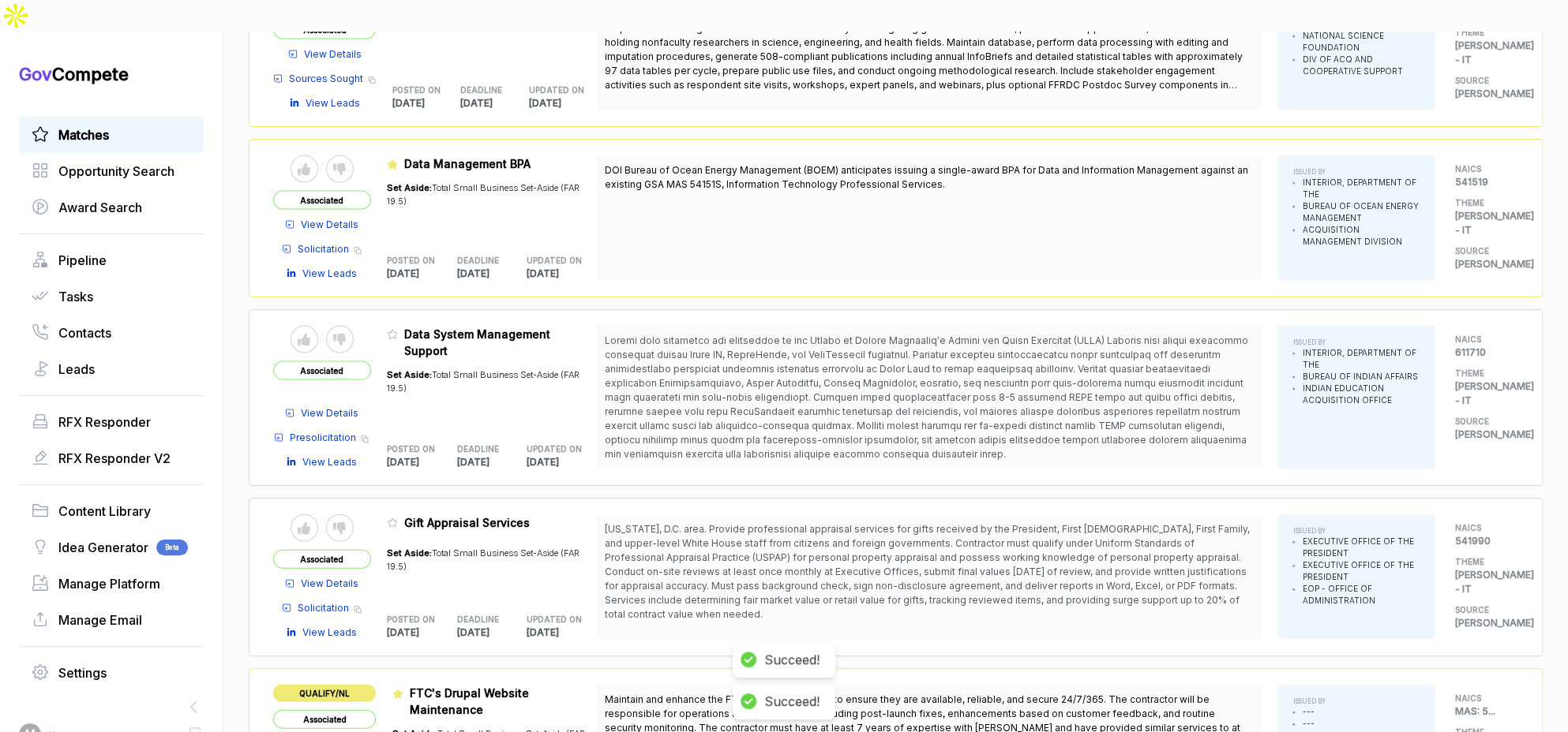
scroll to position [2019, 0]
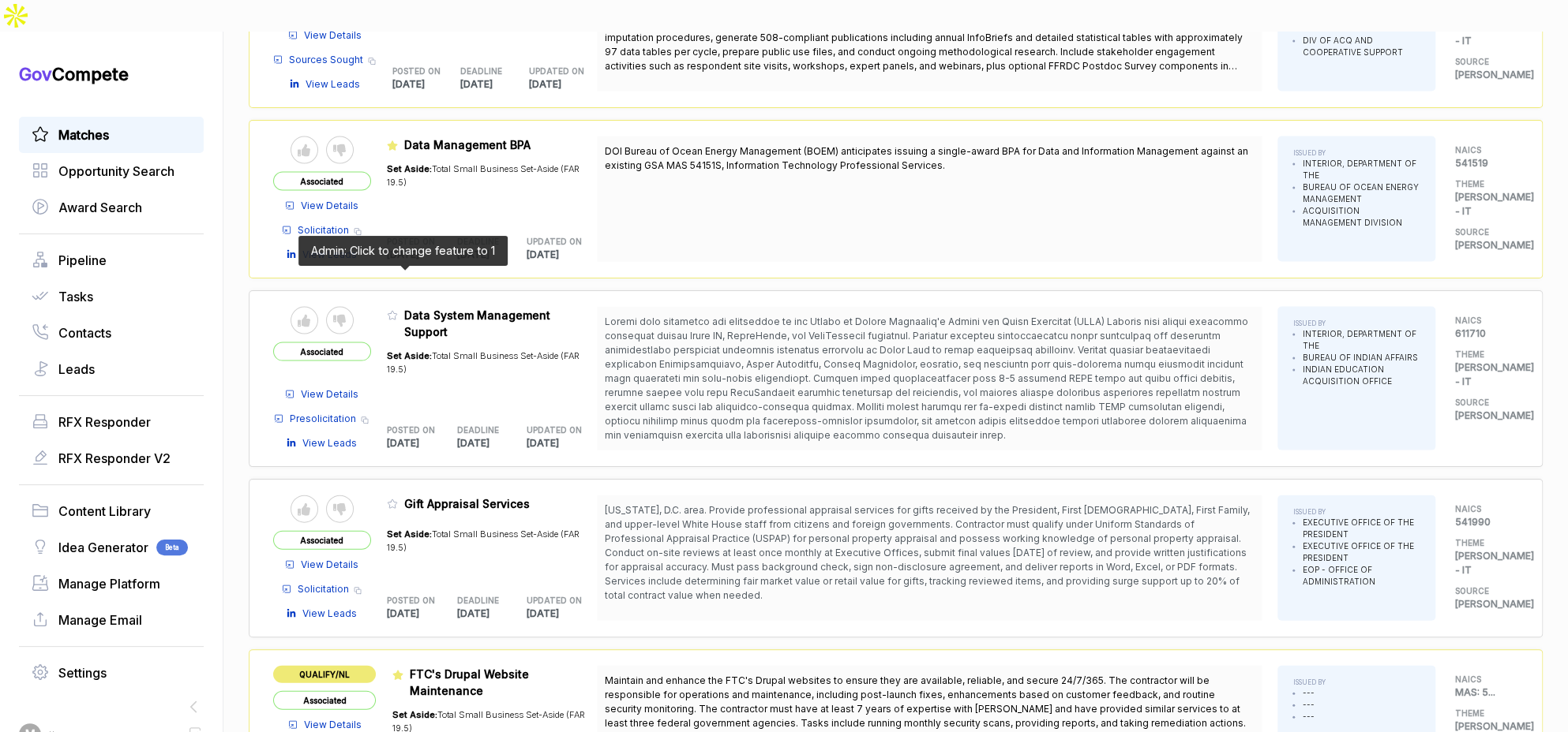
click at [398, 310] on icon at bounding box center [392, 315] width 11 height 11
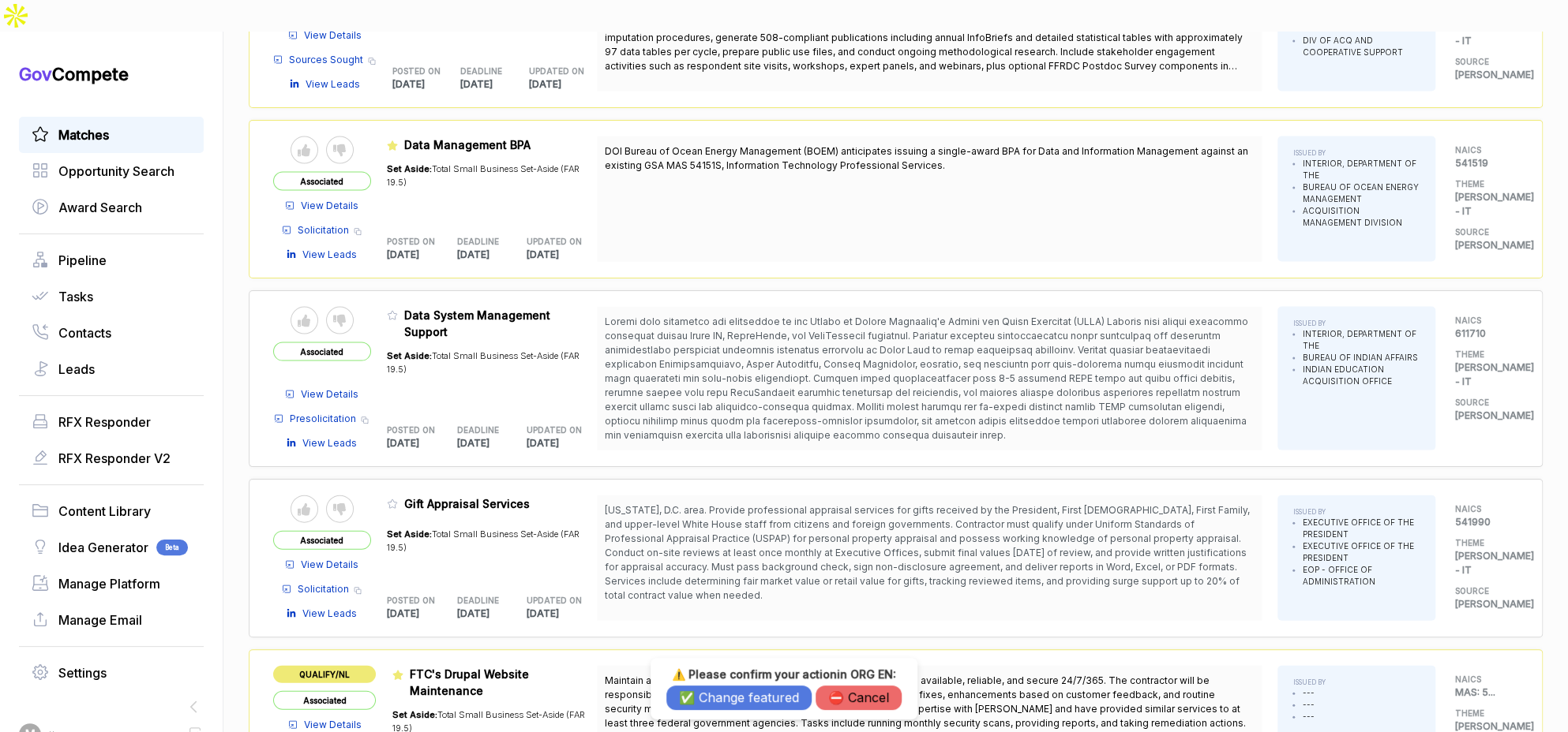
click at [694, 694] on button "✅ Change featured" at bounding box center [739, 698] width 145 height 24
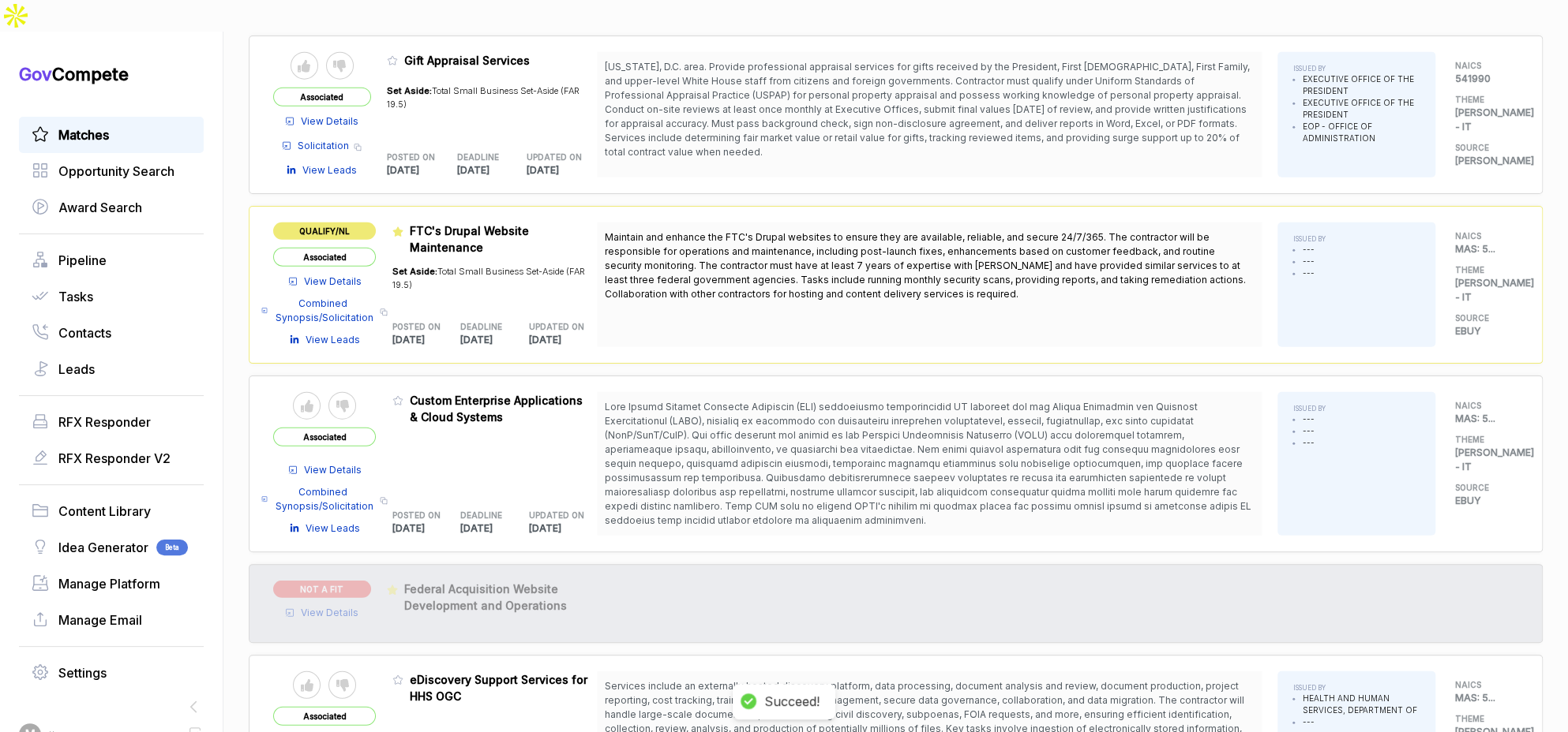
scroll to position [2535, 0]
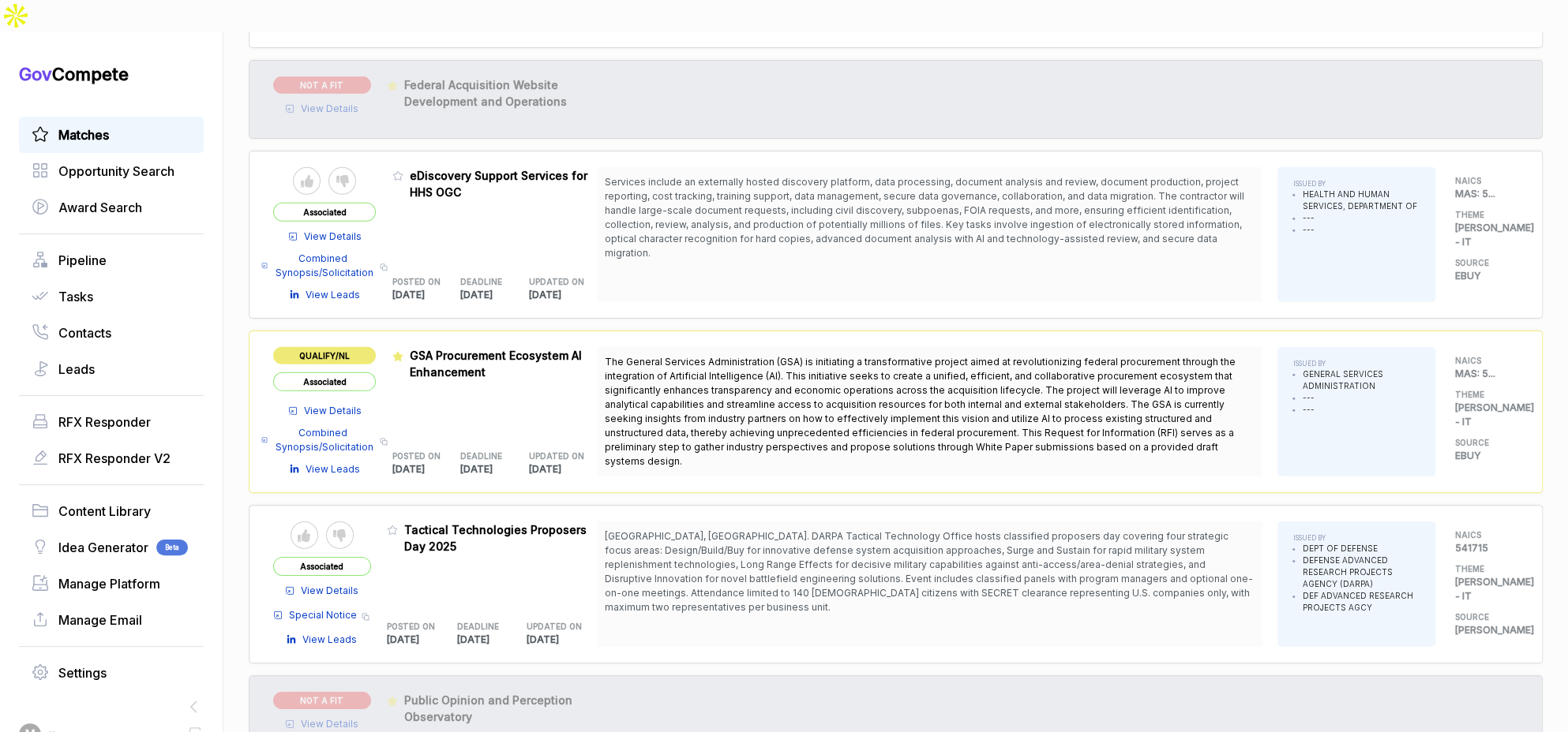
scroll to position [3262, 0]
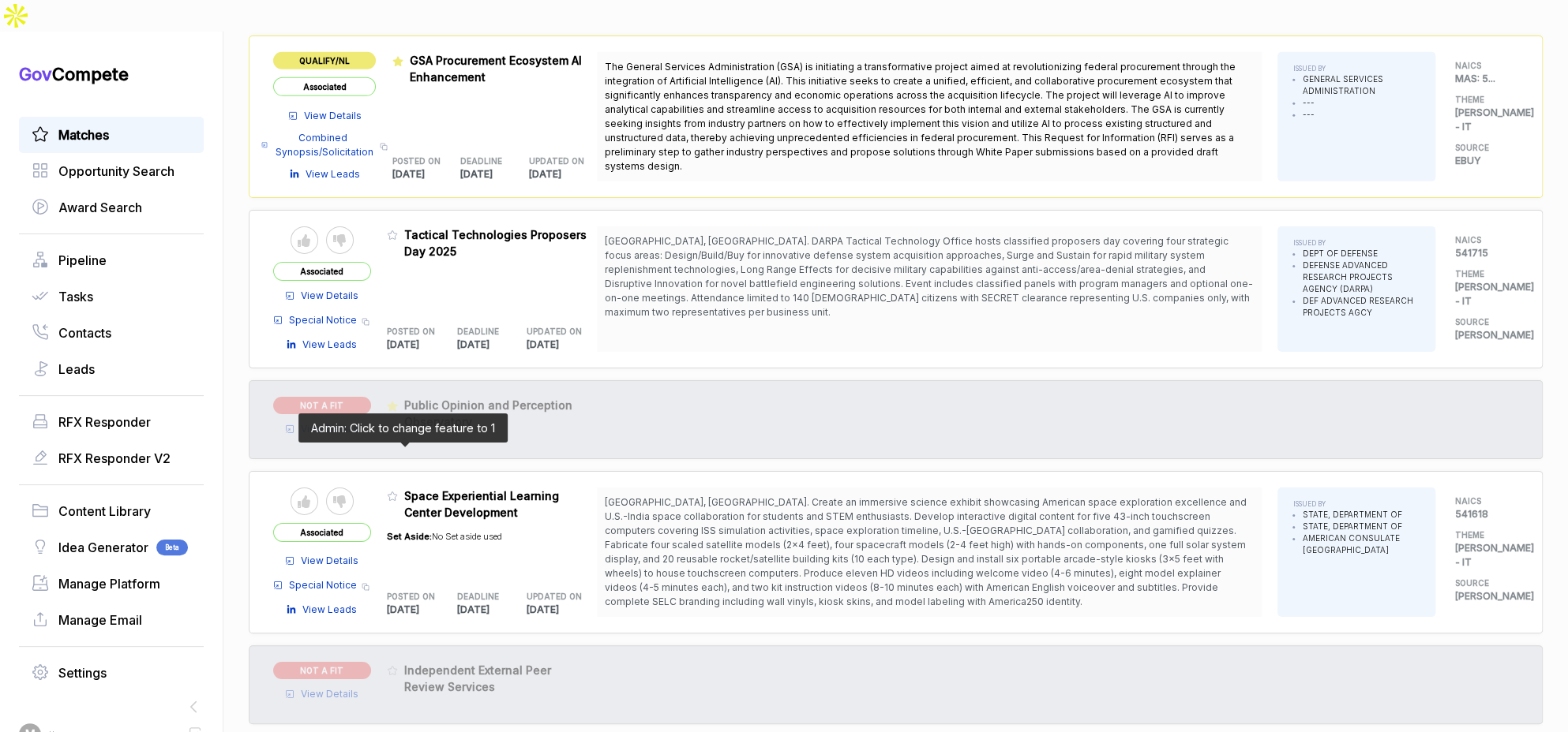
click at [397, 493] on icon at bounding box center [392, 497] width 9 height 9
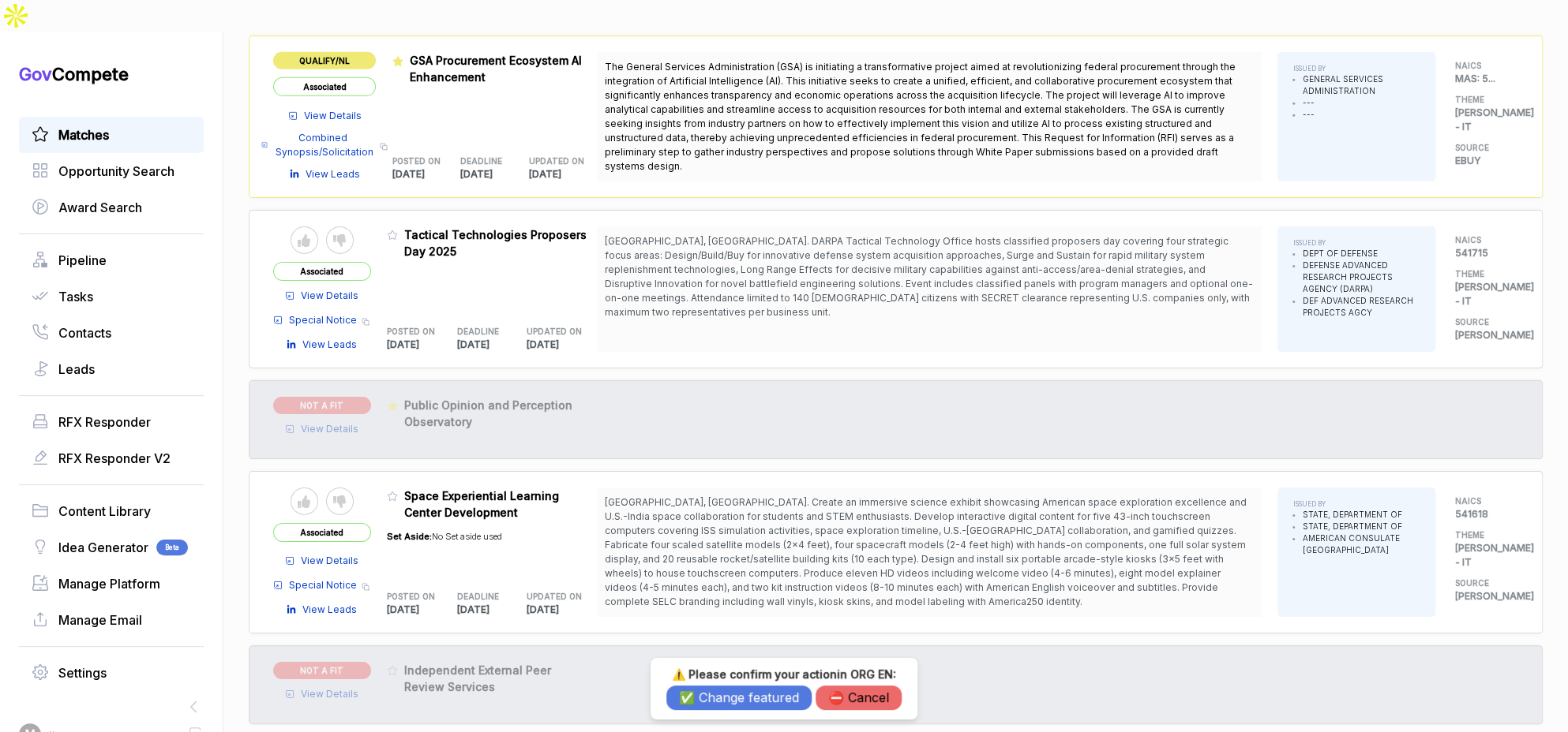
click at [690, 688] on button "✅ Change featured" at bounding box center [739, 698] width 145 height 24
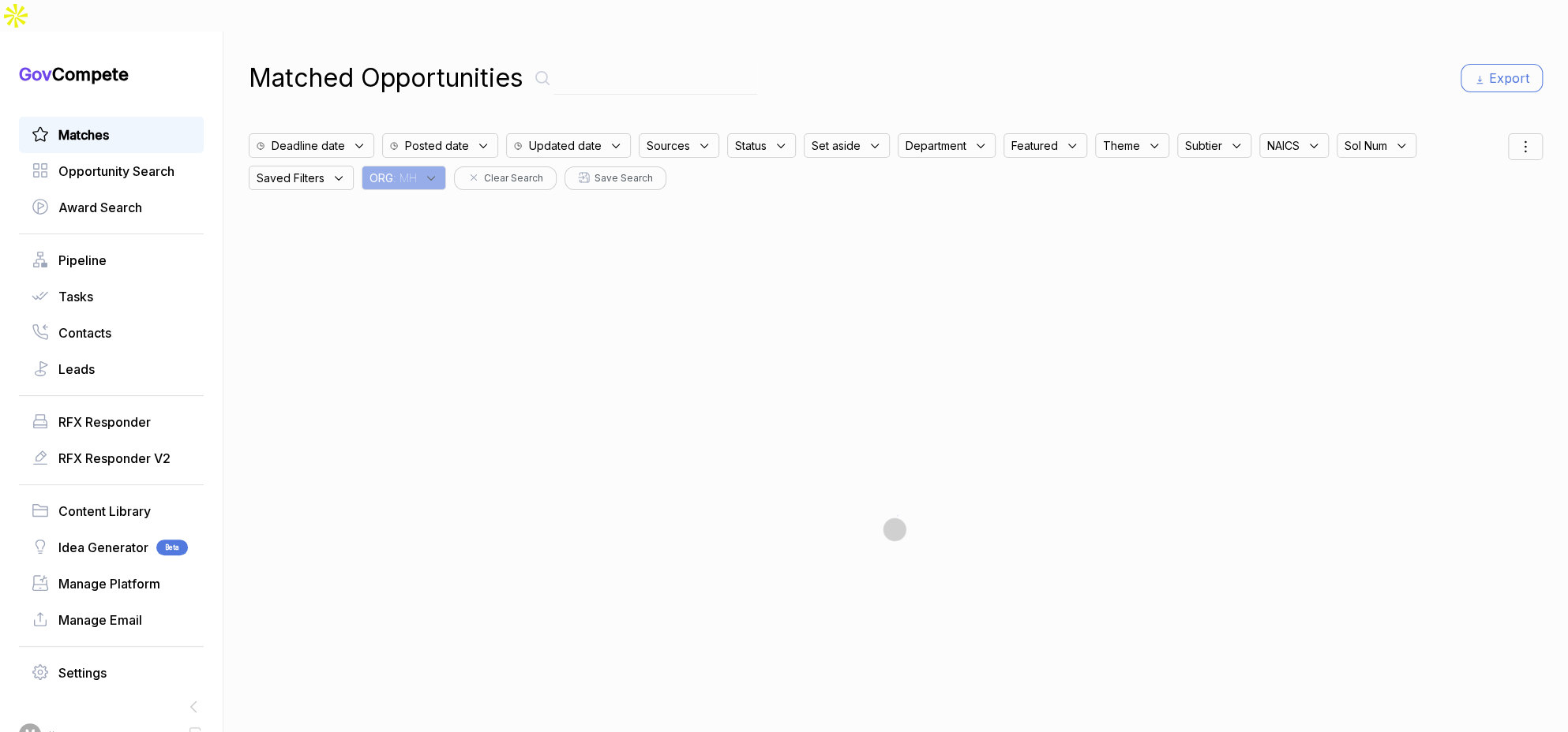
click at [421, 166] on div "ORG : MH" at bounding box center [403, 178] width 84 height 24
click at [446, 203] on input "text" at bounding box center [469, 219] width 187 height 34
type input "en"
drag, startPoint x: 401, startPoint y: 263, endPoint x: 412, endPoint y: 261, distance: 11.2
click at [401, 291] on div "EN" at bounding box center [469, 300] width 187 height 19
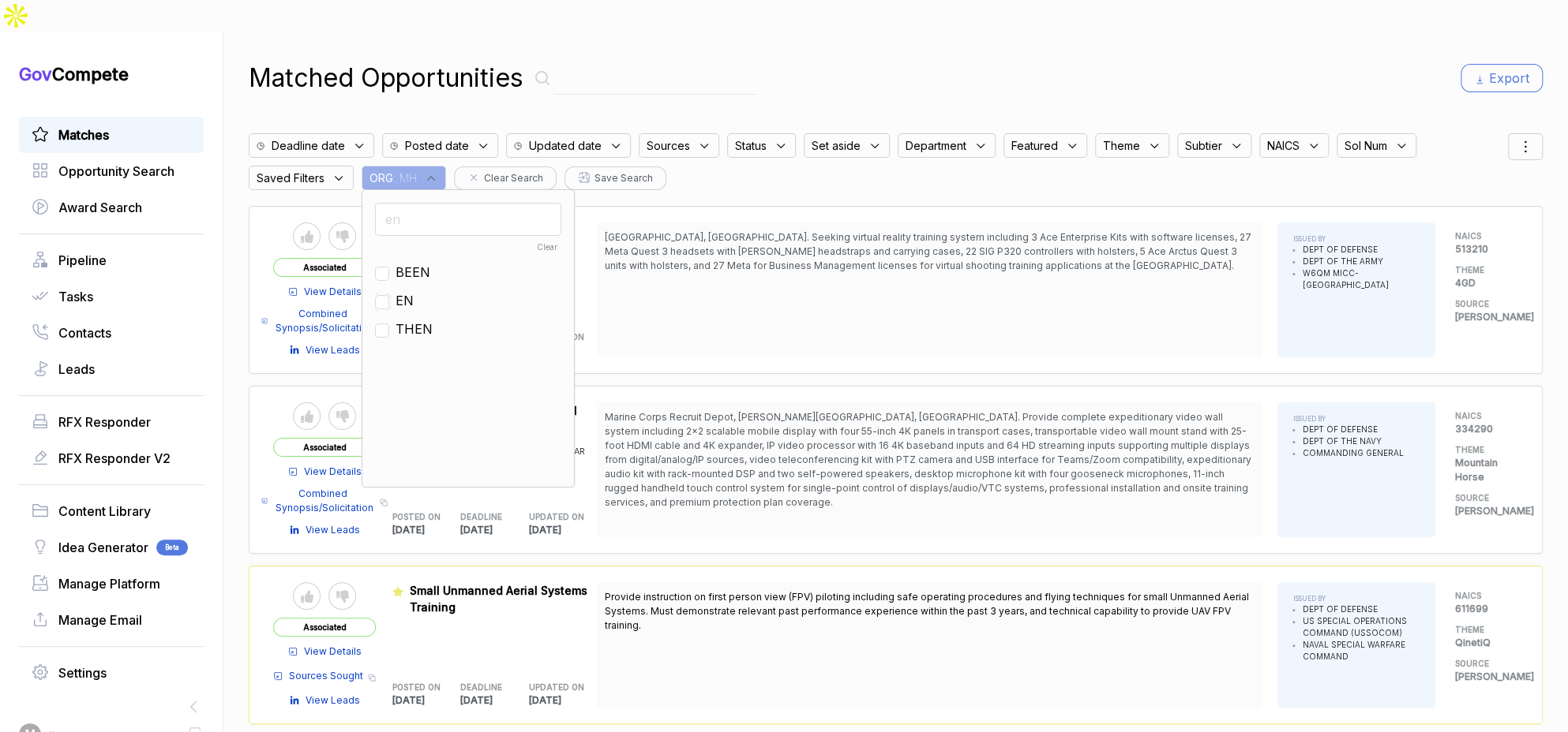
drag, startPoint x: 389, startPoint y: 270, endPoint x: 442, endPoint y: 219, distance: 73.6
click at [389, 295] on input "checkbox" at bounding box center [382, 303] width 15 height 14
checkbox input "true"
drag, startPoint x: 540, startPoint y: 79, endPoint x: 531, endPoint y: 83, distance: 9.8
click at [538, 81] on div "Matched Opportunities Export Deadline date Posted date Updated date Sources Sta…" at bounding box center [895, 398] width 1294 height 732
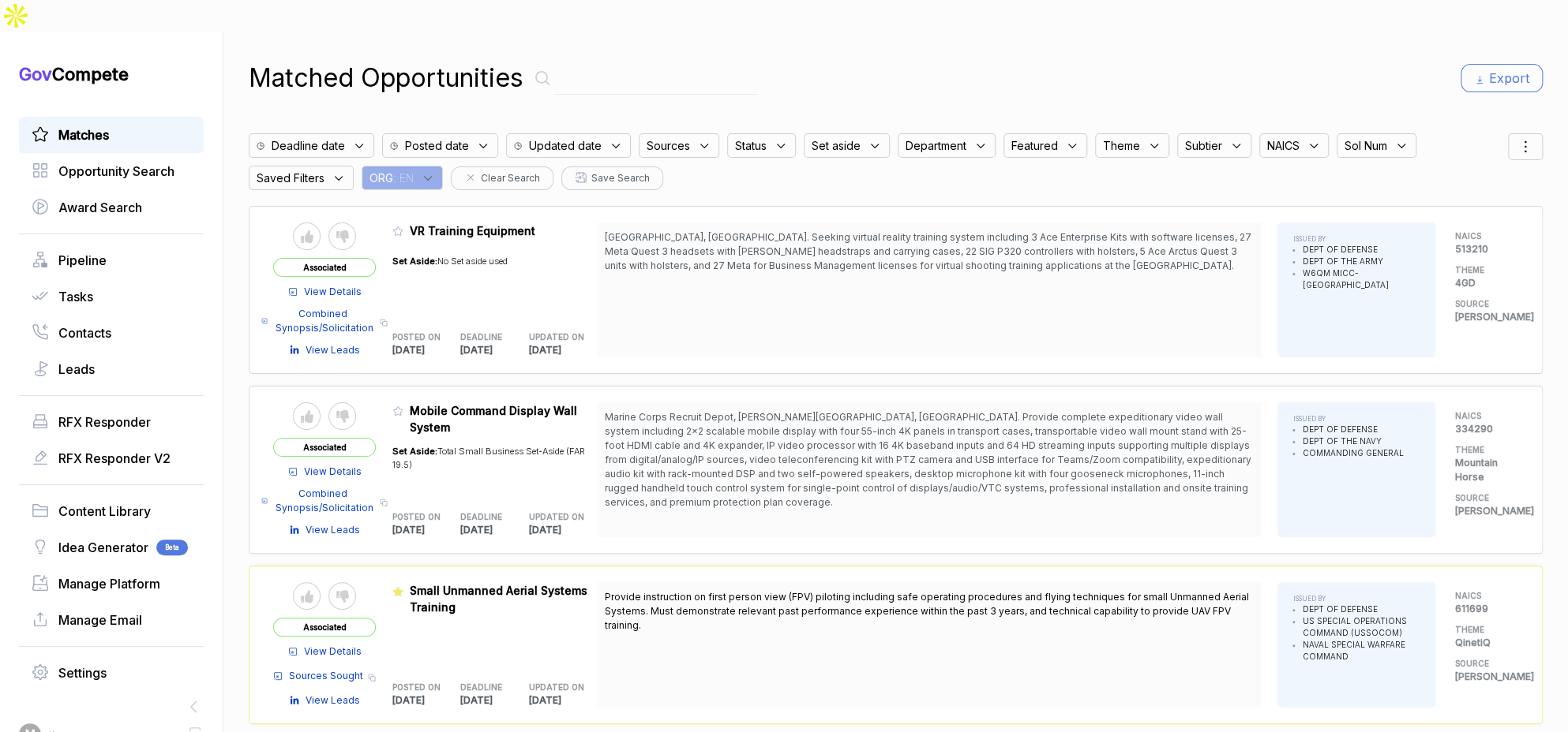
drag, startPoint x: 476, startPoint y: 115, endPoint x: 485, endPoint y: 120, distance: 10.3
click at [476, 133] on div "Posted date" at bounding box center [440, 145] width 116 height 24
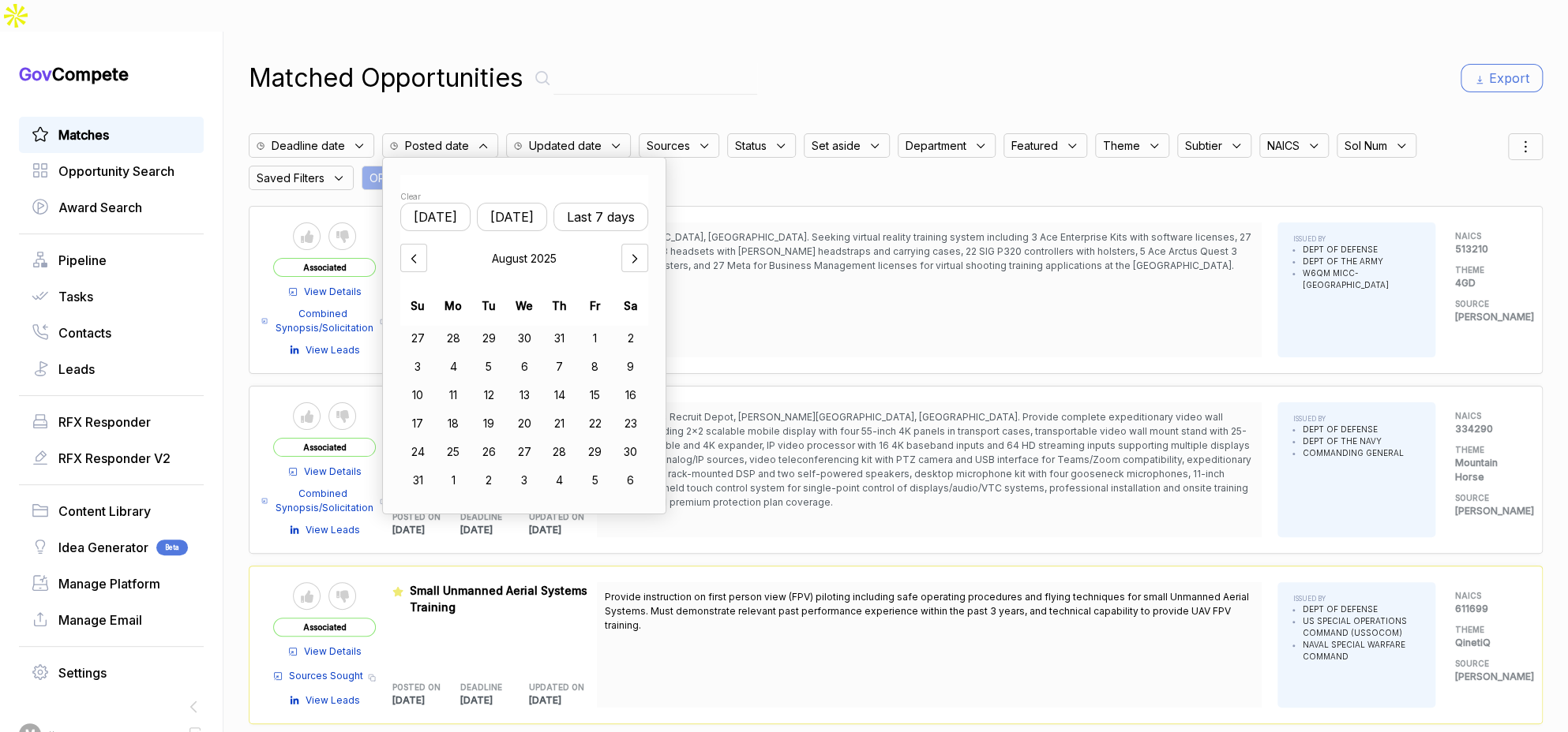
click at [537, 203] on button "Yesterday" at bounding box center [512, 217] width 71 height 28
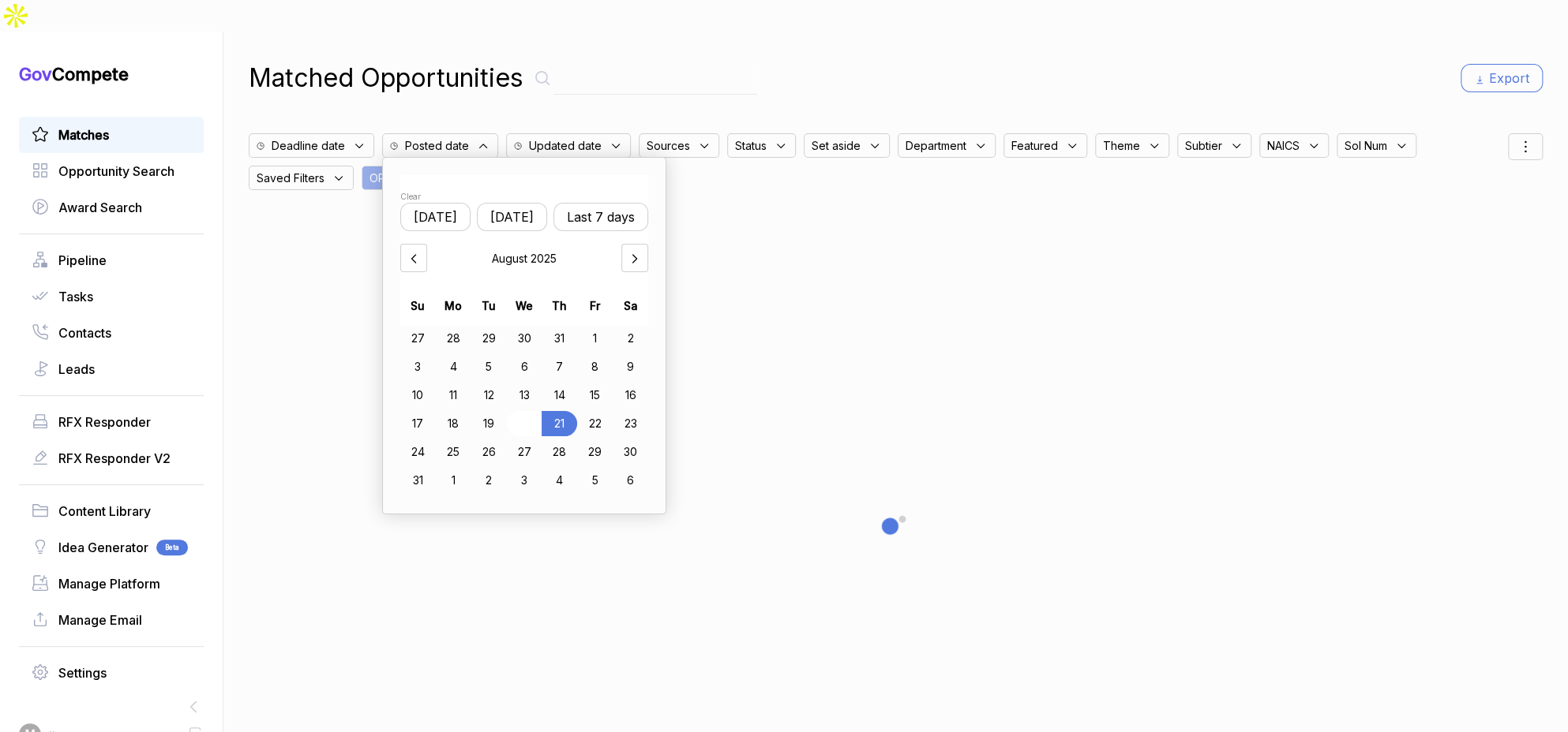
drag, startPoint x: 462, startPoint y: 389, endPoint x: 528, endPoint y: 389, distance: 66.0
click at [471, 411] on div "18" at bounding box center [453, 424] width 35 height 25
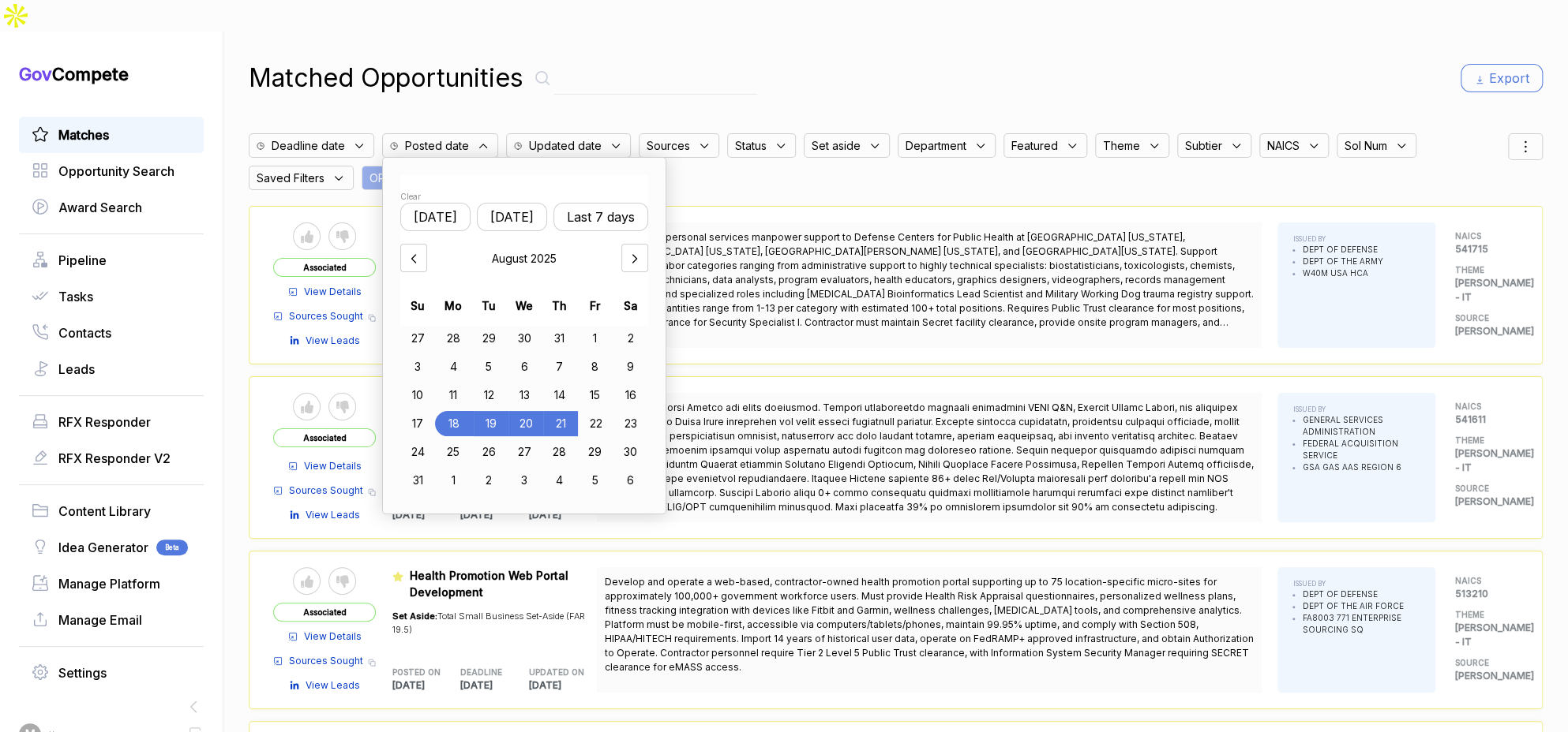
click at [566, 411] on div "21" at bounding box center [560, 424] width 34 height 25
drag, startPoint x: 1306, startPoint y: 54, endPoint x: 866, endPoint y: 59, distance: 440.0
click at [1302, 59] on div "Matched Opportunities Export" at bounding box center [895, 78] width 1294 height 38
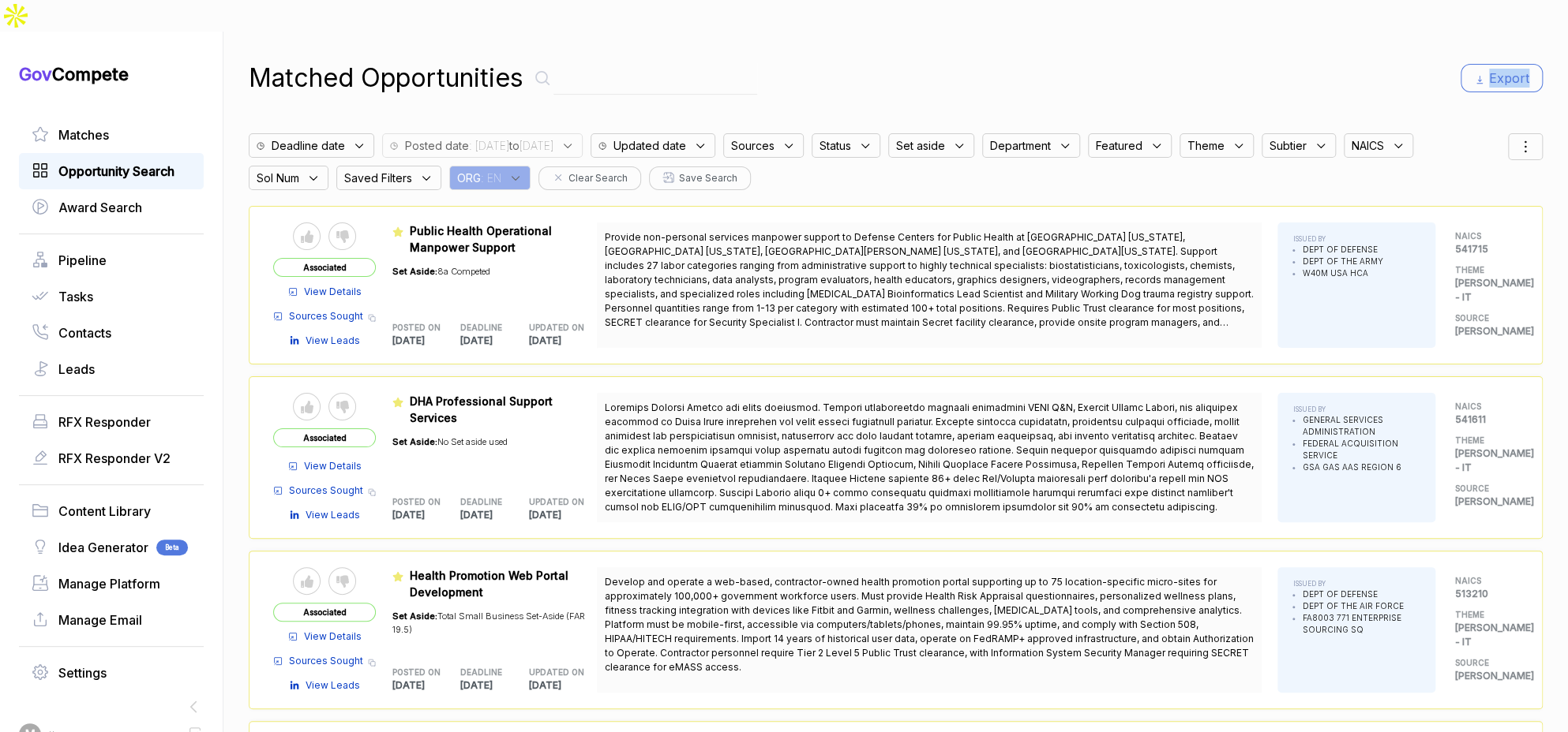
click at [125, 162] on span "Opportunity Search" at bounding box center [116, 171] width 116 height 19
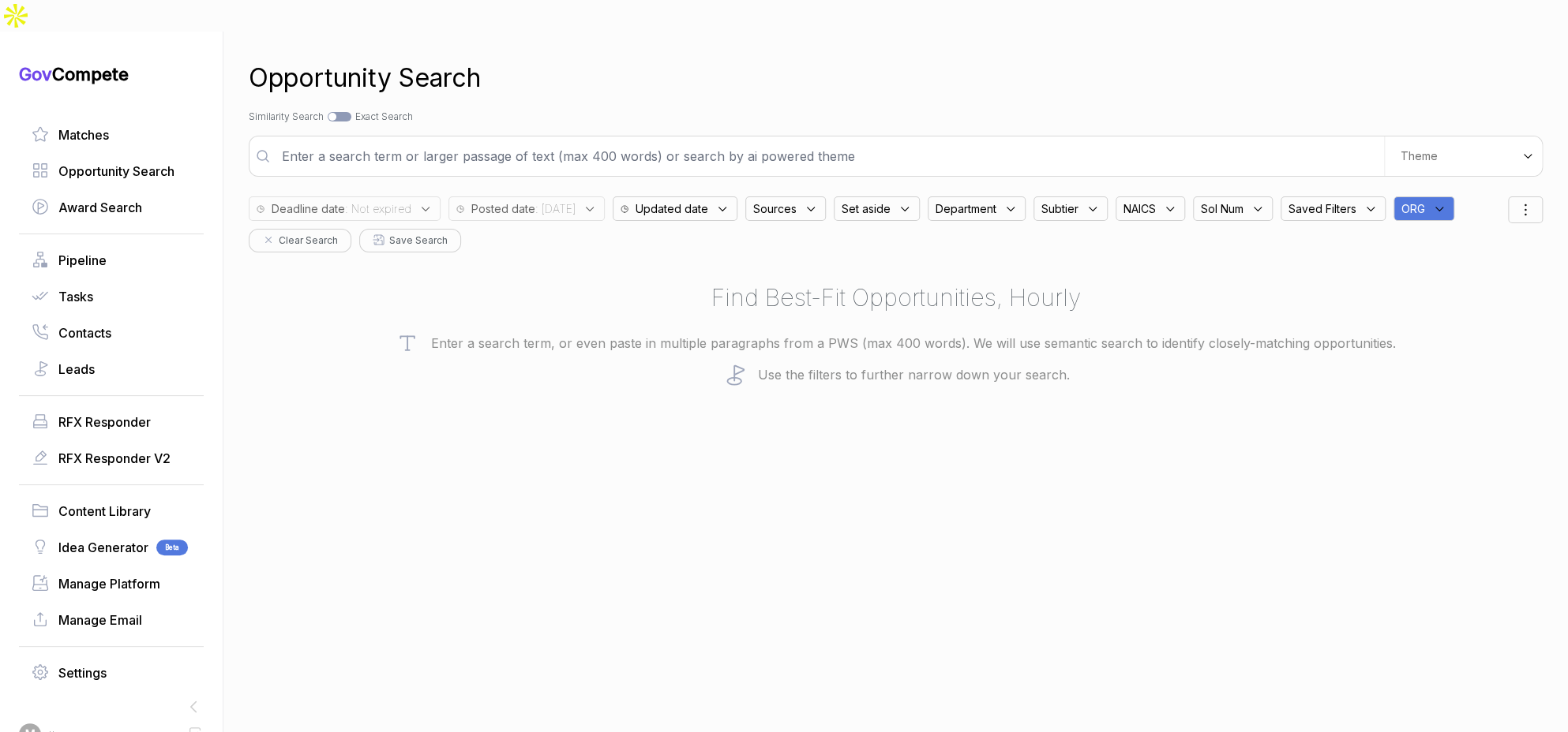
click at [540, 200] on span ": 2025/08/21" at bounding box center [556, 208] width 40 height 16
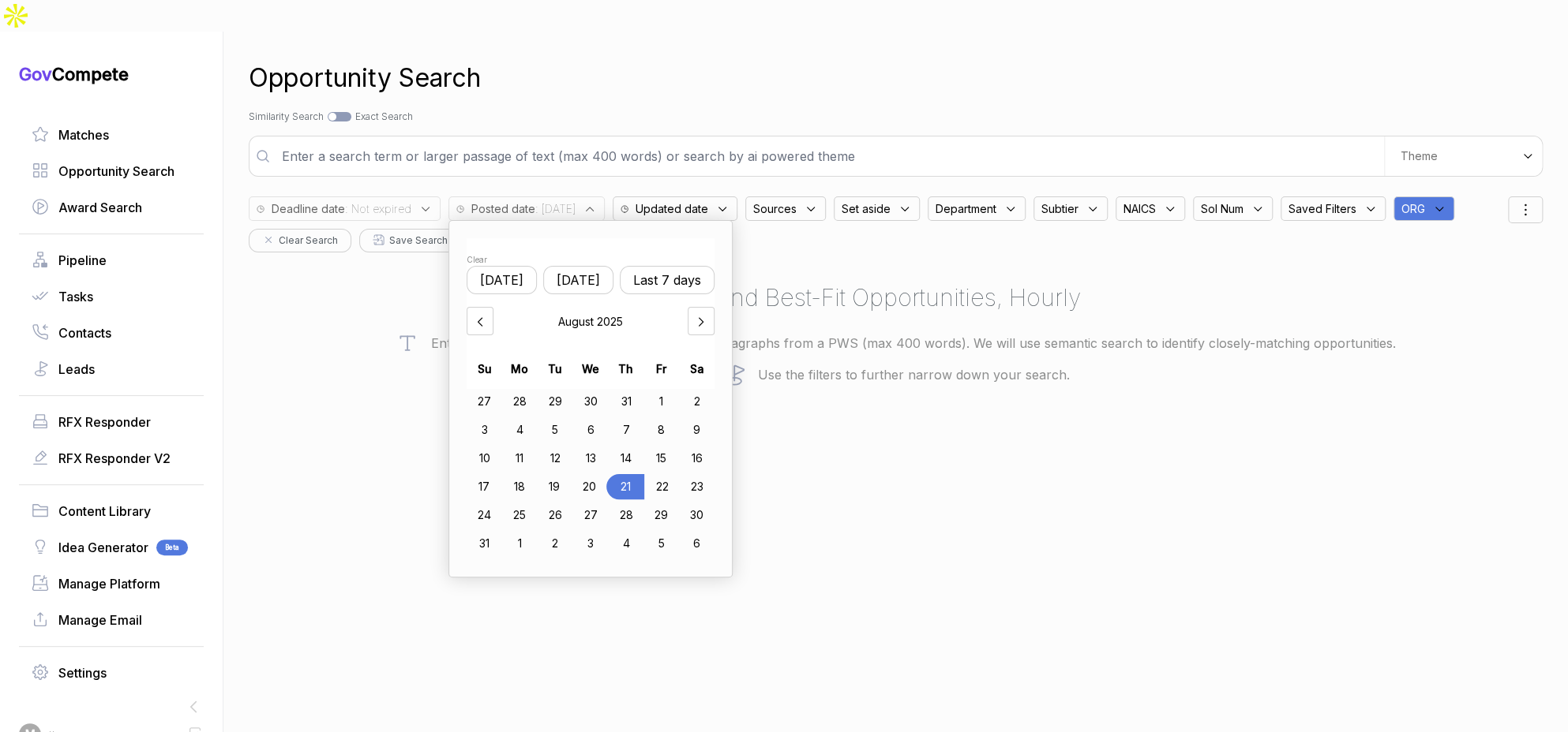
drag, startPoint x: 579, startPoint y: 254, endPoint x: 550, endPoint y: 409, distance: 157.7
click at [579, 266] on button "Yesterday" at bounding box center [578, 280] width 71 height 28
click at [530, 474] on div "18" at bounding box center [519, 486] width 35 height 25
drag, startPoint x: 641, startPoint y: 459, endPoint x: 652, endPoint y: 458, distance: 11.0
click at [644, 474] on div "21" at bounding box center [626, 486] width 34 height 25
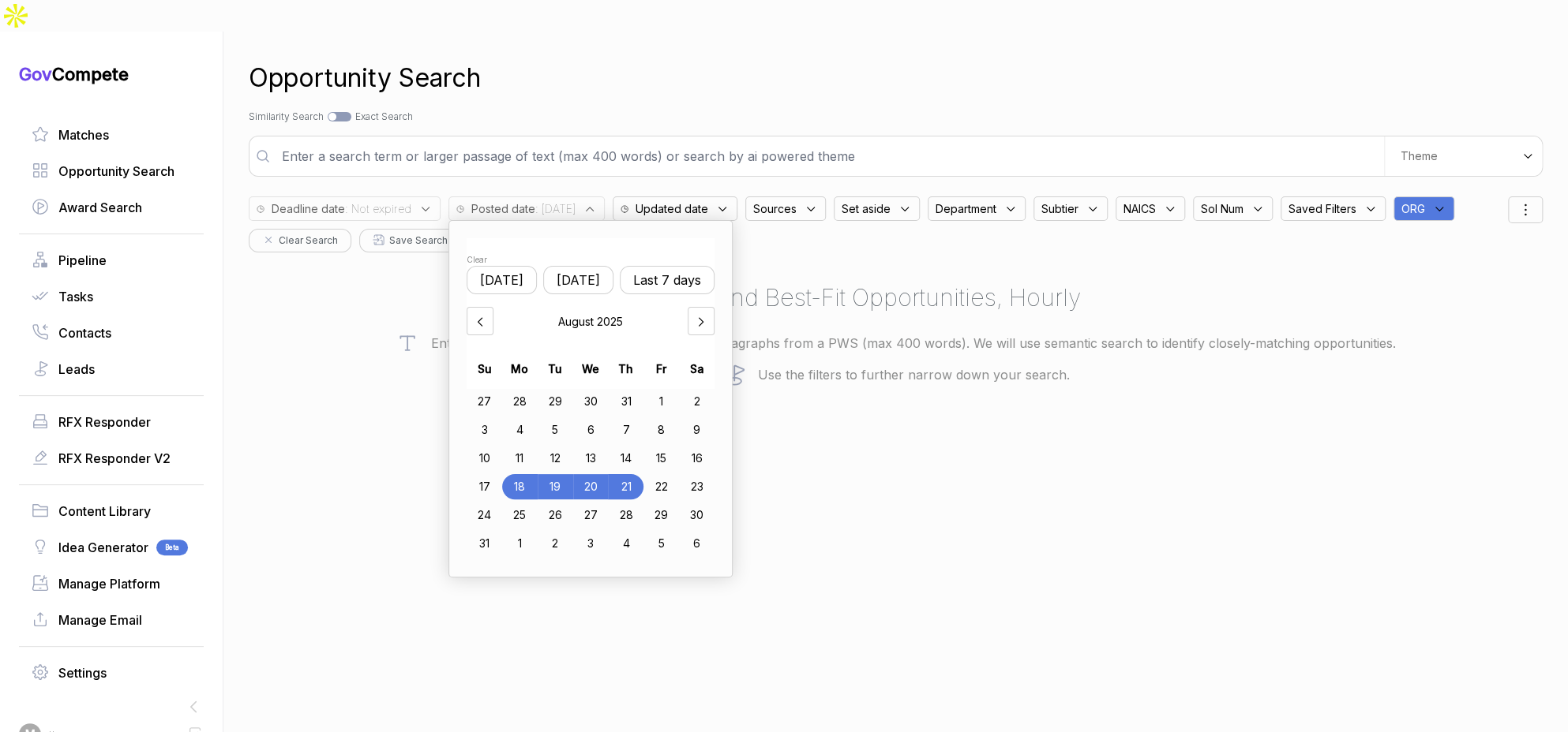
click at [1449, 197] on div "ORG" at bounding box center [1423, 208] width 61 height 24
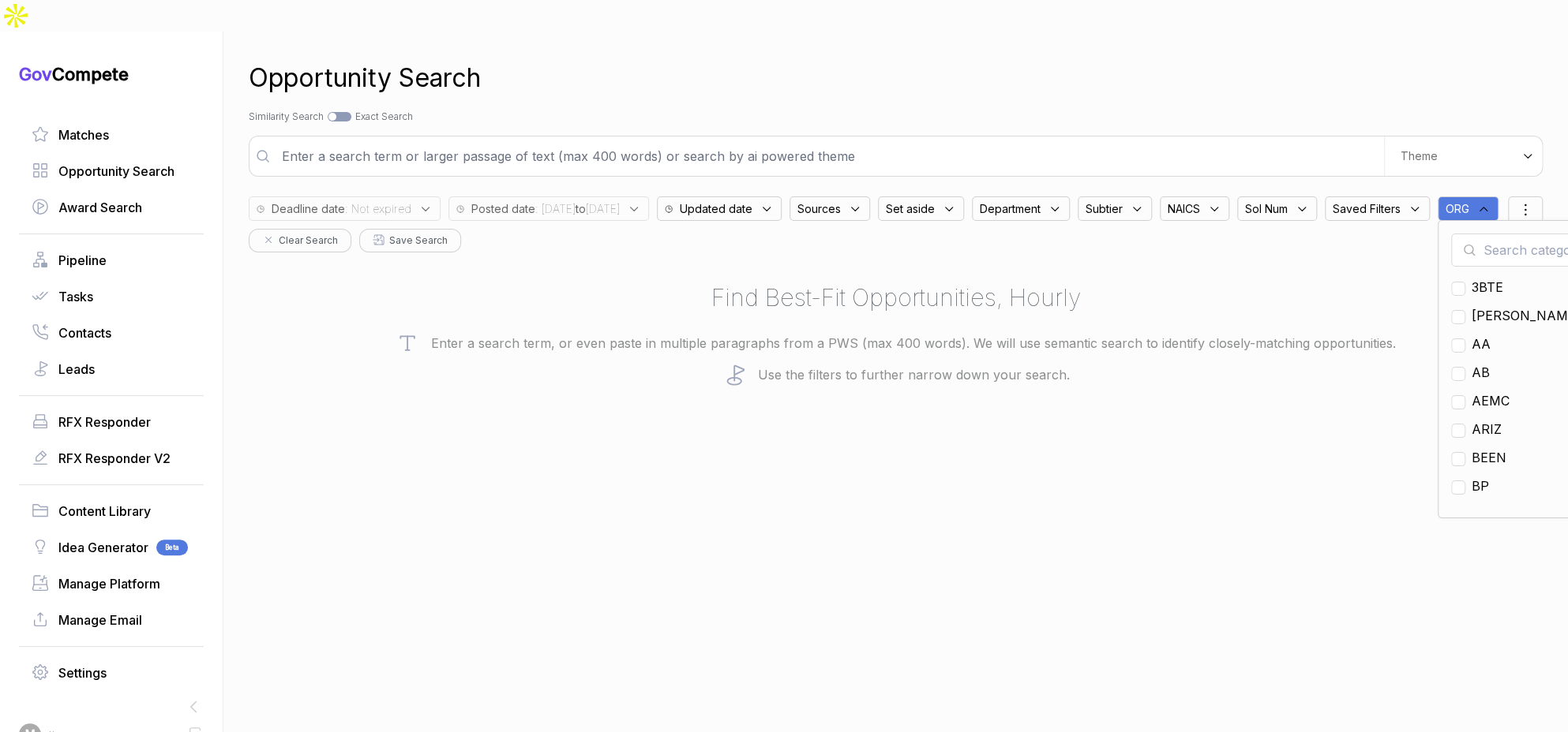
drag, startPoint x: 1465, startPoint y: 229, endPoint x: 1455, endPoint y: 199, distance: 31.6
click at [1466, 227] on div "Opportunity Search Search by Topic Relevance Similarity Search Search by Exact …" at bounding box center [895, 398] width 1294 height 732
click at [1446, 204] on span "ORG" at bounding box center [1457, 208] width 24 height 16
click at [1451, 238] on input "text" at bounding box center [1544, 250] width 187 height 34
drag, startPoint x: 299, startPoint y: 379, endPoint x: 359, endPoint y: 376, distance: 60.1
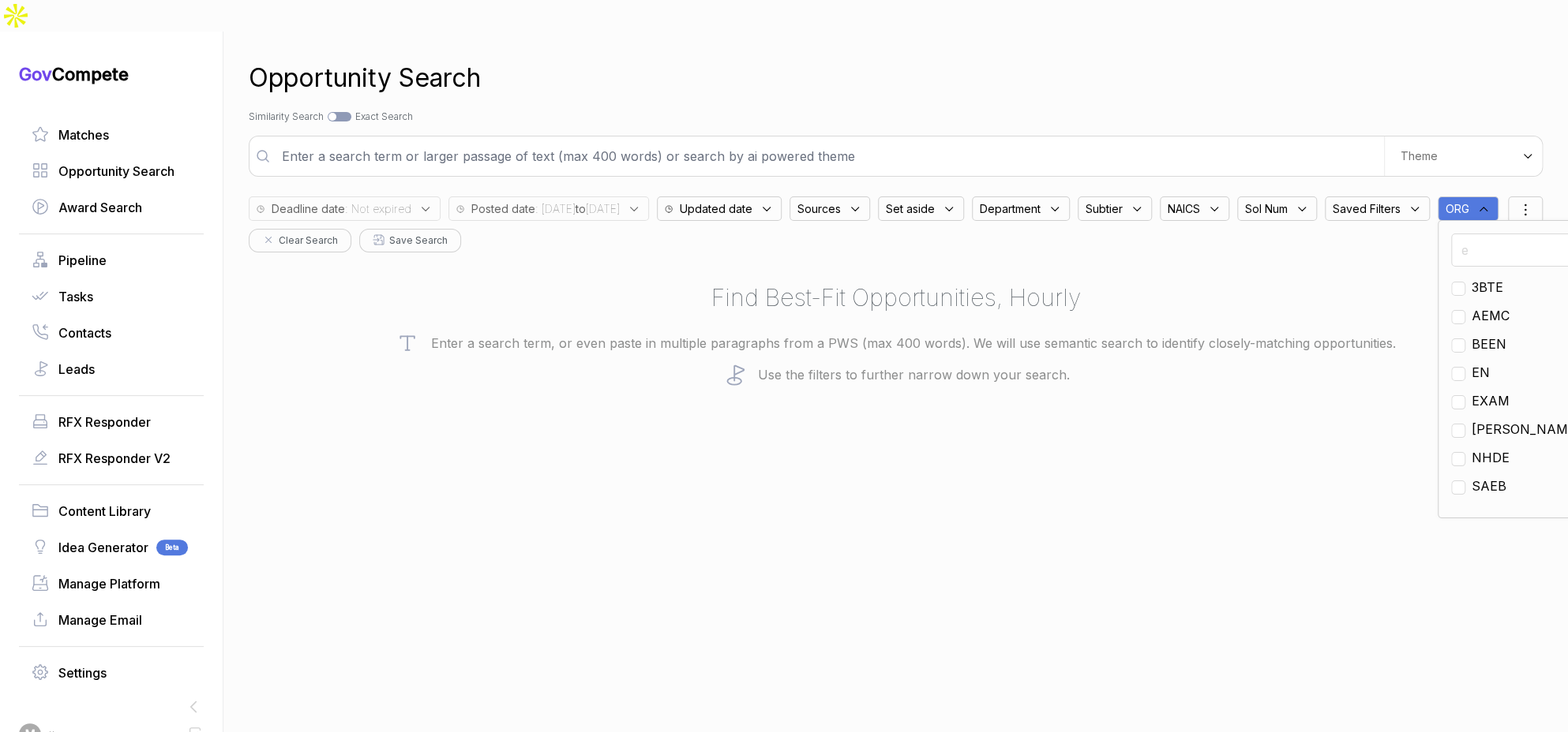
click at [1472, 379] on span "EN" at bounding box center [1481, 372] width 18 height 19
checkbox input "true"
drag, startPoint x: 619, startPoint y: 369, endPoint x: 498, endPoint y: 302, distance: 138.3
click at [613, 364] on div "Opportunity Search Search by Topic Relevance Similarity Search Search by Exact …" at bounding box center [895, 398] width 1294 height 732
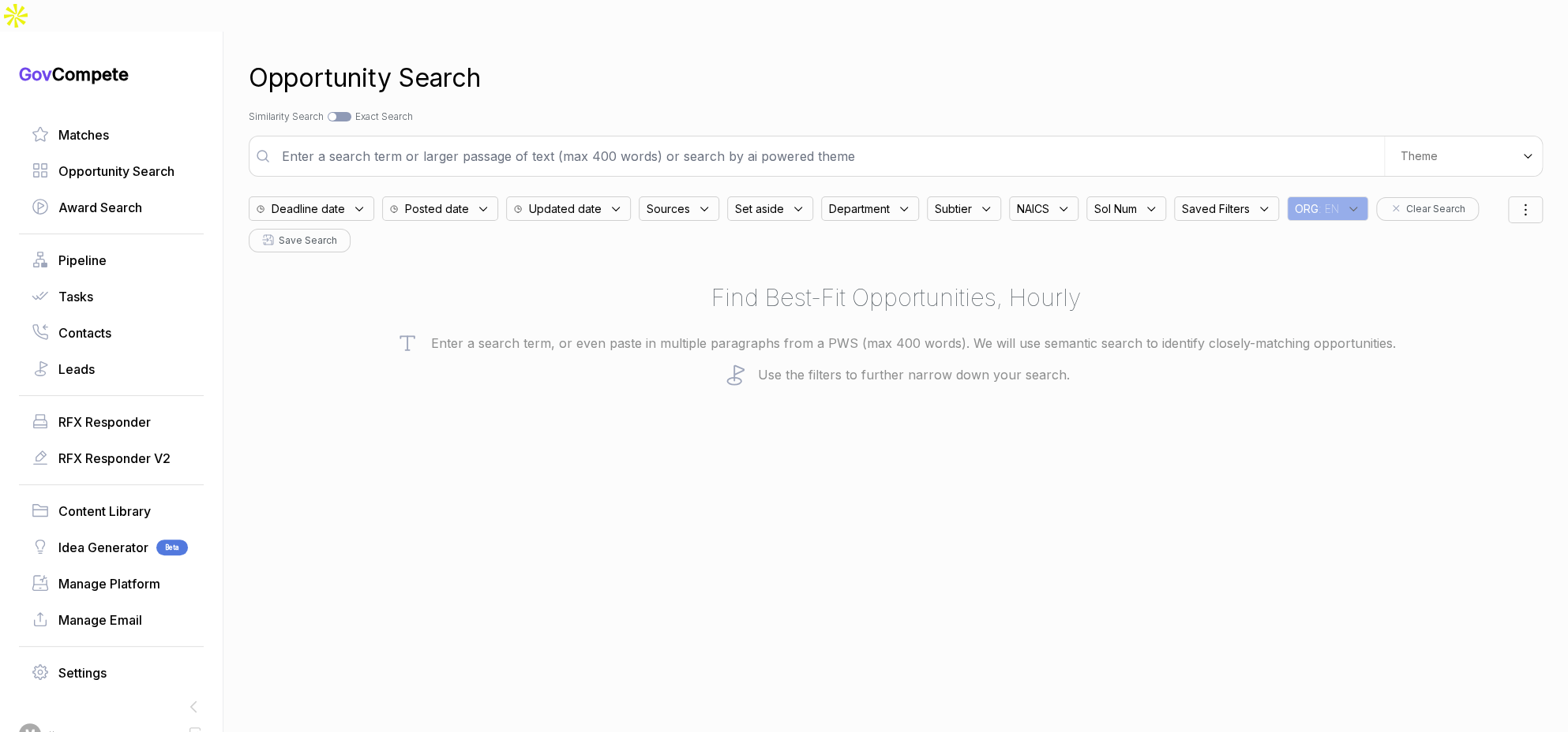
click at [345, 200] on span "Posted date" at bounding box center [308, 208] width 73 height 16
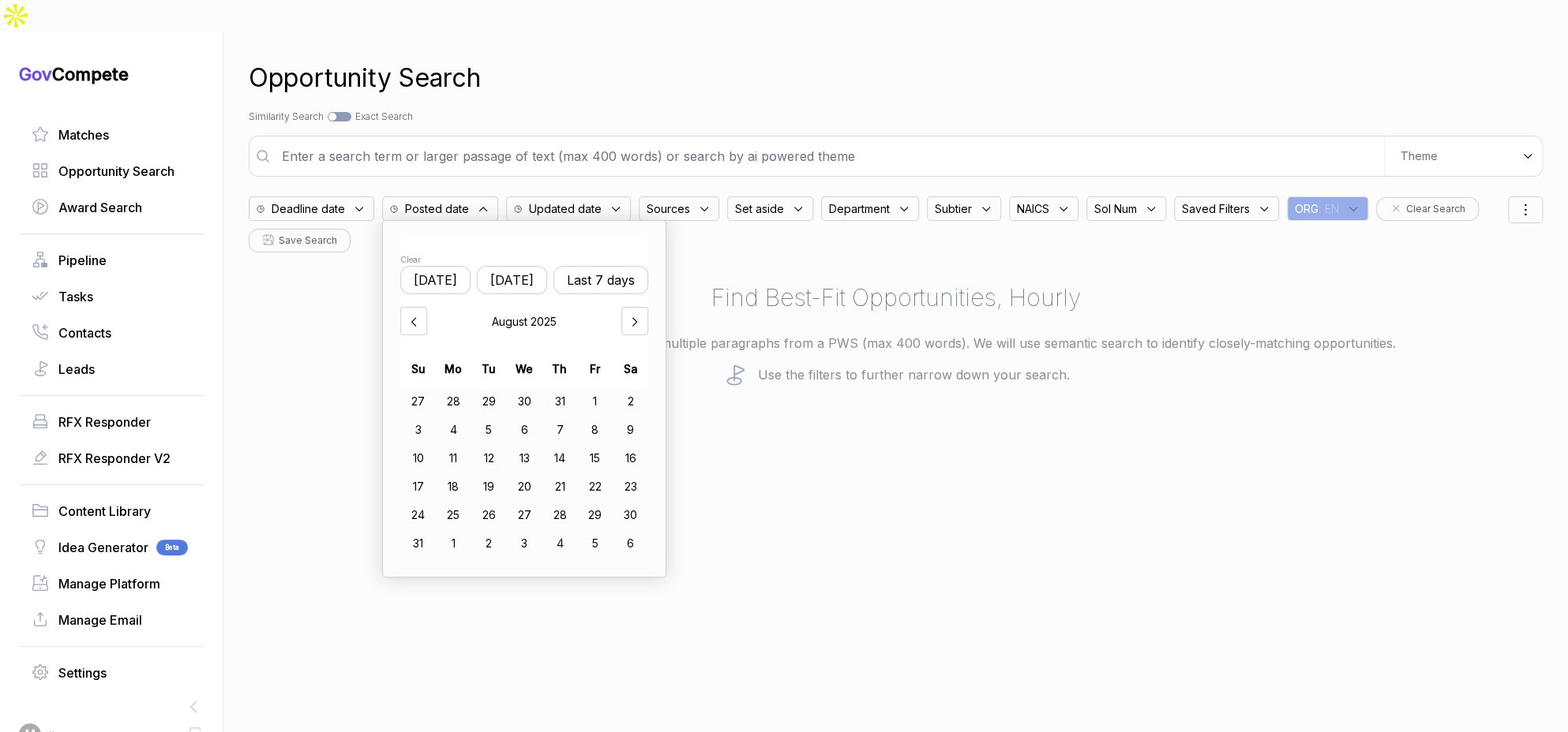
drag, startPoint x: 528, startPoint y: 247, endPoint x: 531, endPoint y: 283, distance: 36.1
click at [529, 266] on button "Yesterday" at bounding box center [512, 280] width 71 height 28
drag, startPoint x: 463, startPoint y: 450, endPoint x: 532, endPoint y: 449, distance: 69.0
click at [468, 474] on div "18" at bounding box center [453, 486] width 35 height 25
click at [578, 474] on div "21" at bounding box center [560, 486] width 34 height 25
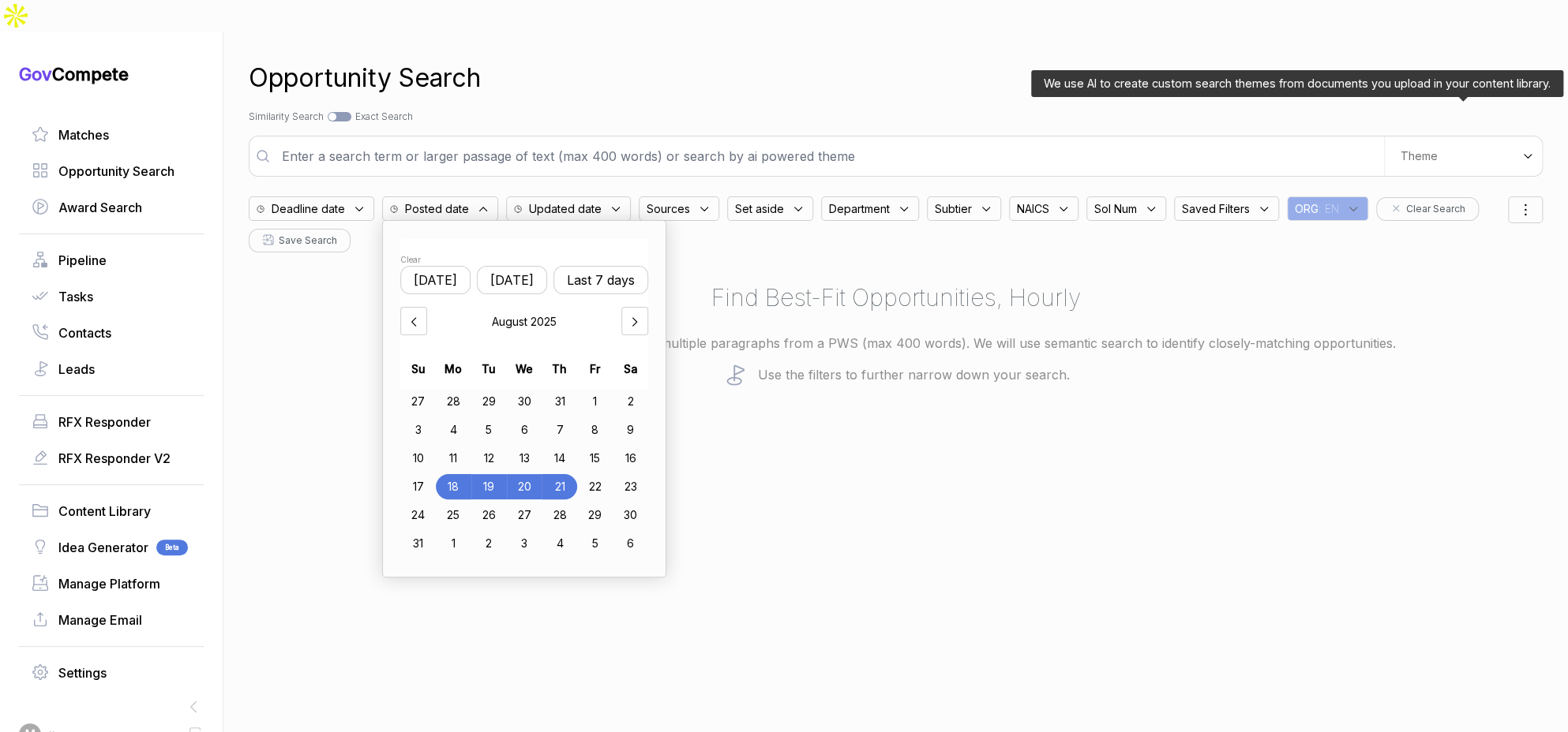
click at [1418, 149] on span "Theme" at bounding box center [1418, 157] width 37 height 14
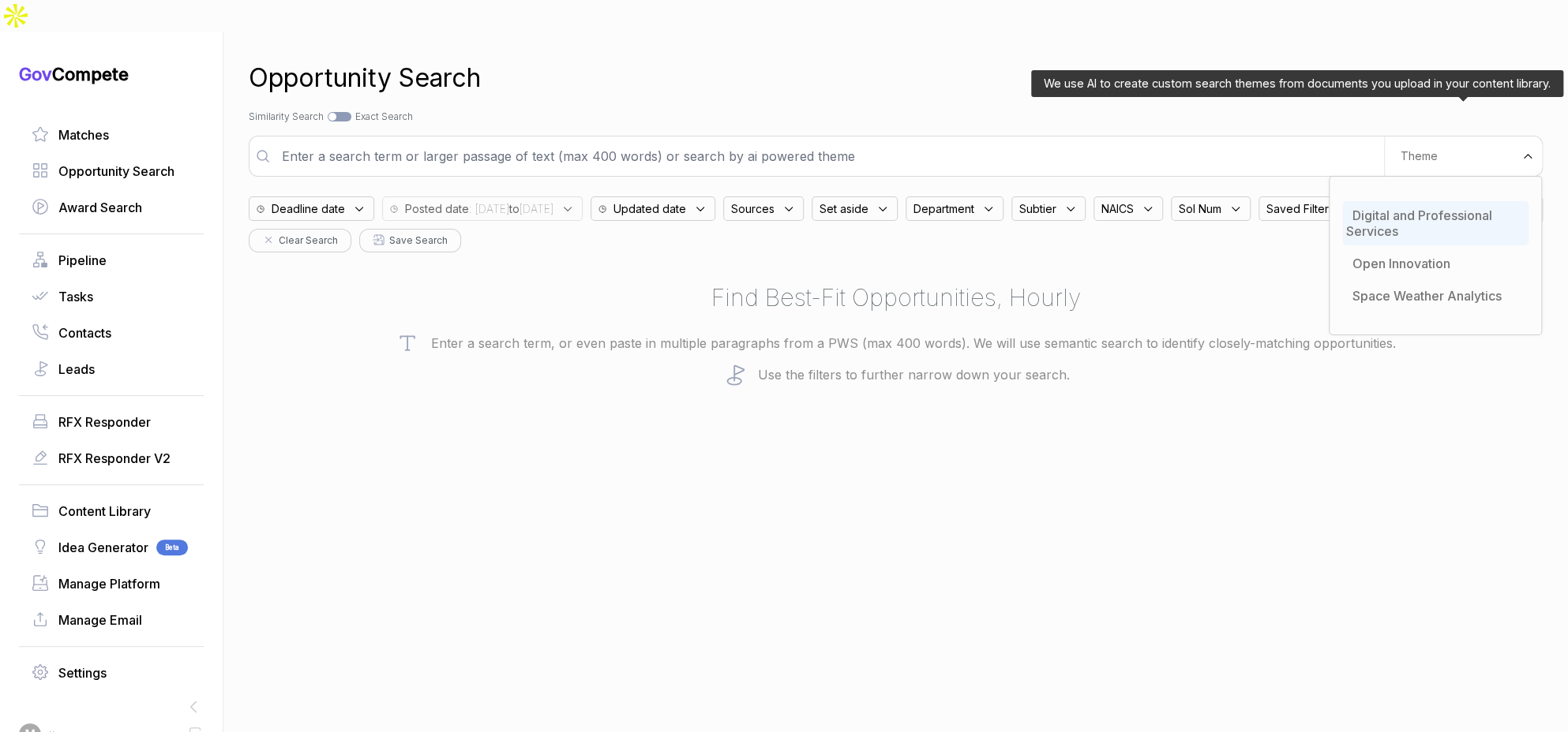
click at [1419, 207] on span "Digital and Professional Services" at bounding box center [1418, 223] width 146 height 32
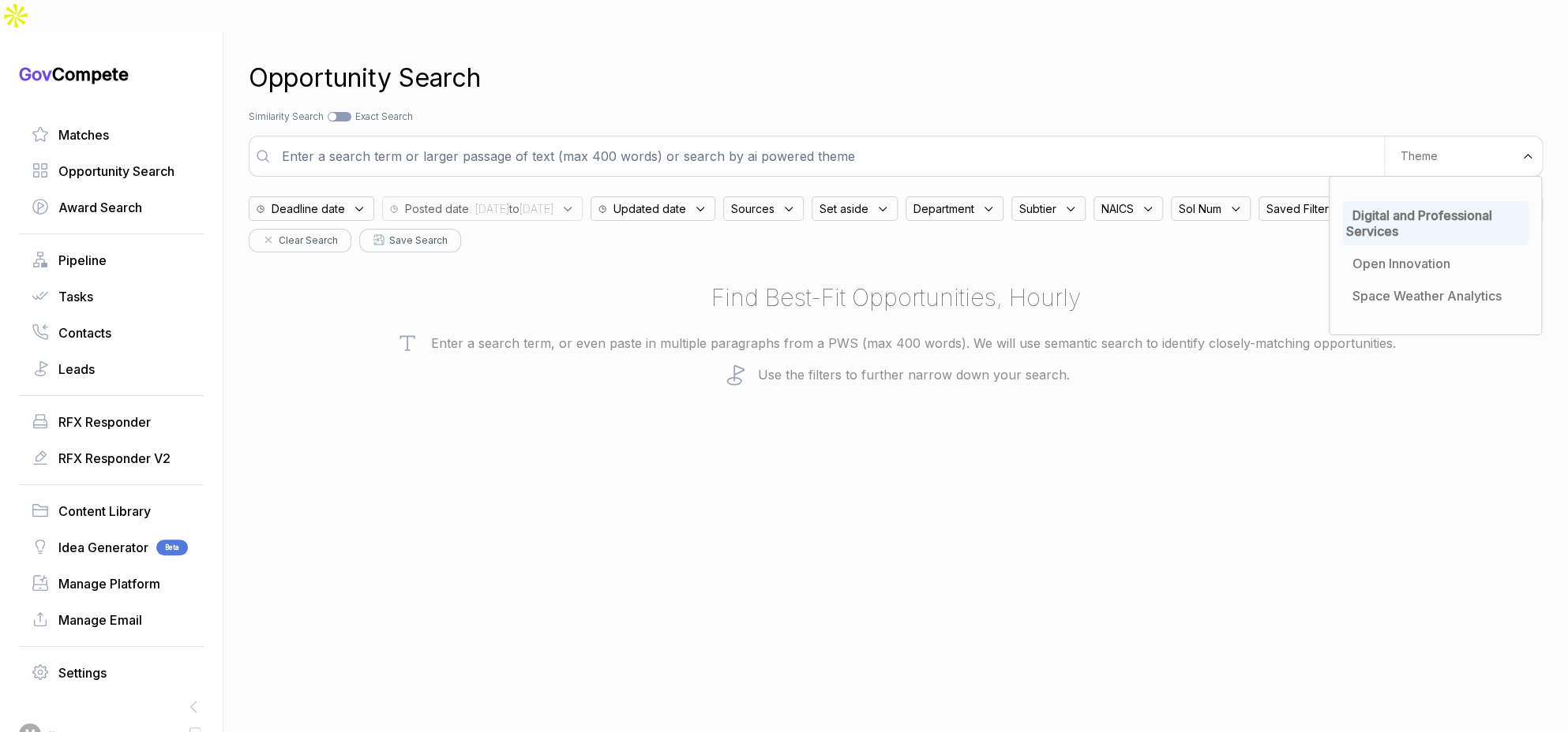
click at [1234, 136] on div "We use AI to create custom search themes from documents you upload in your cont…" at bounding box center [895, 156] width 1294 height 41
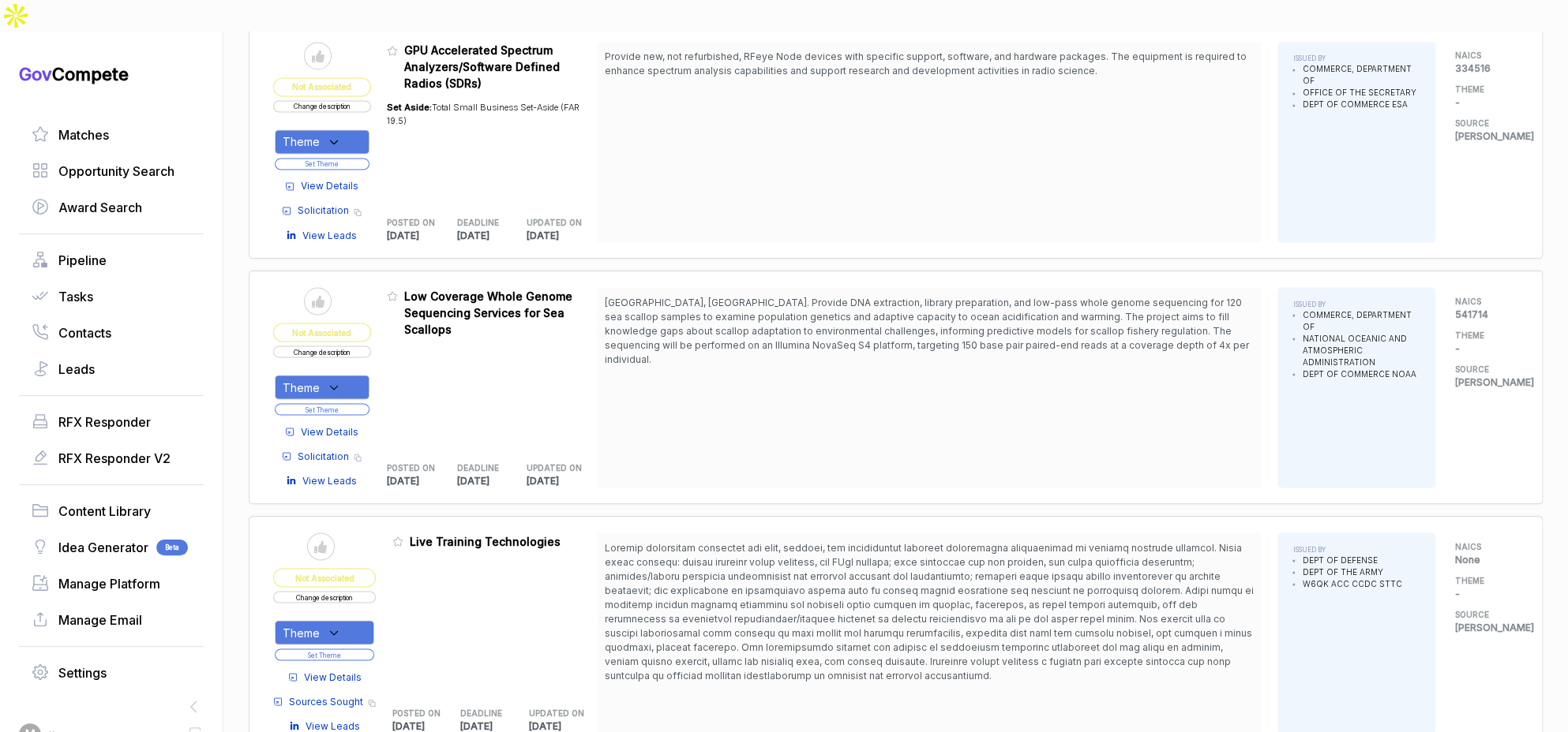
scroll to position [1771, 0]
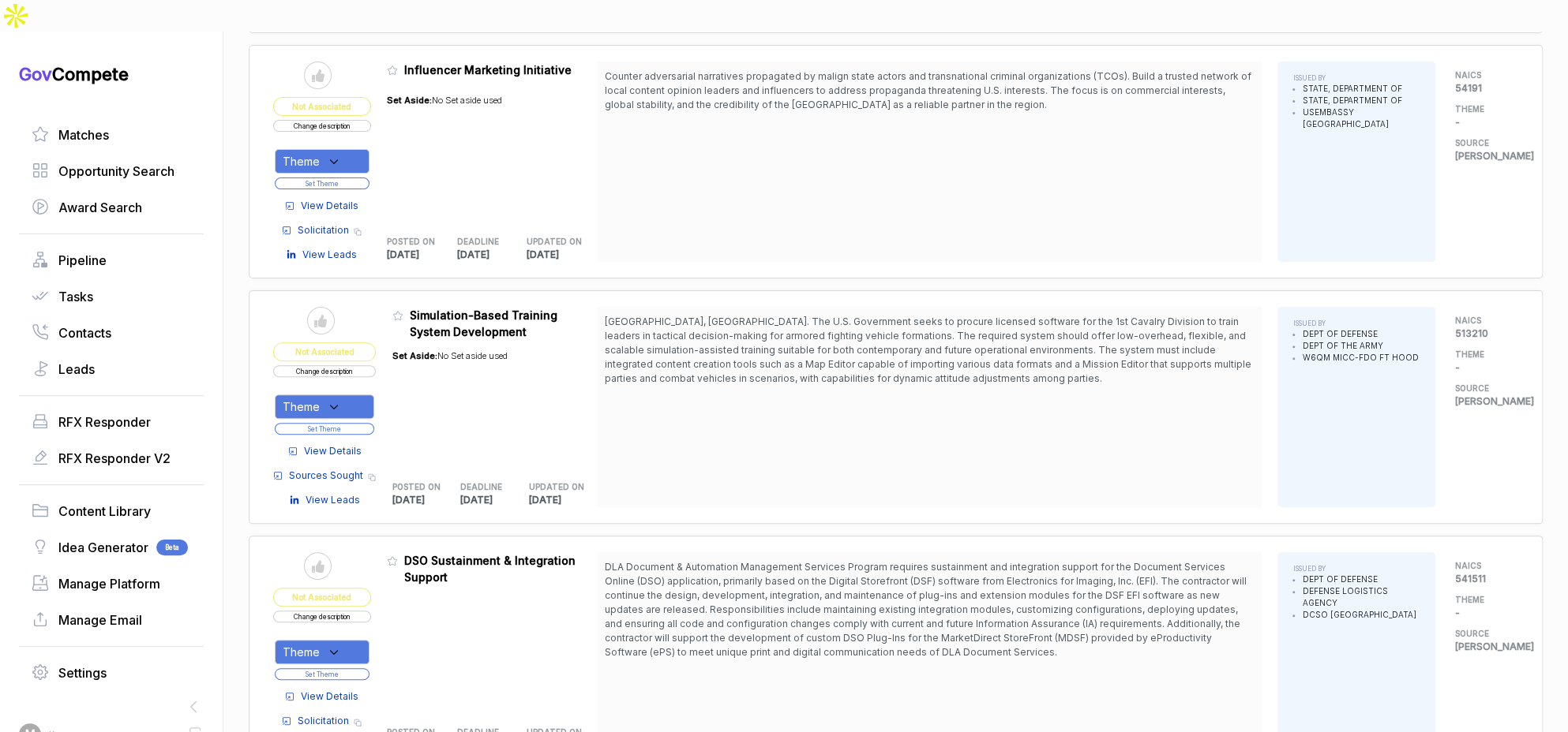
scroll to position [4118, 0]
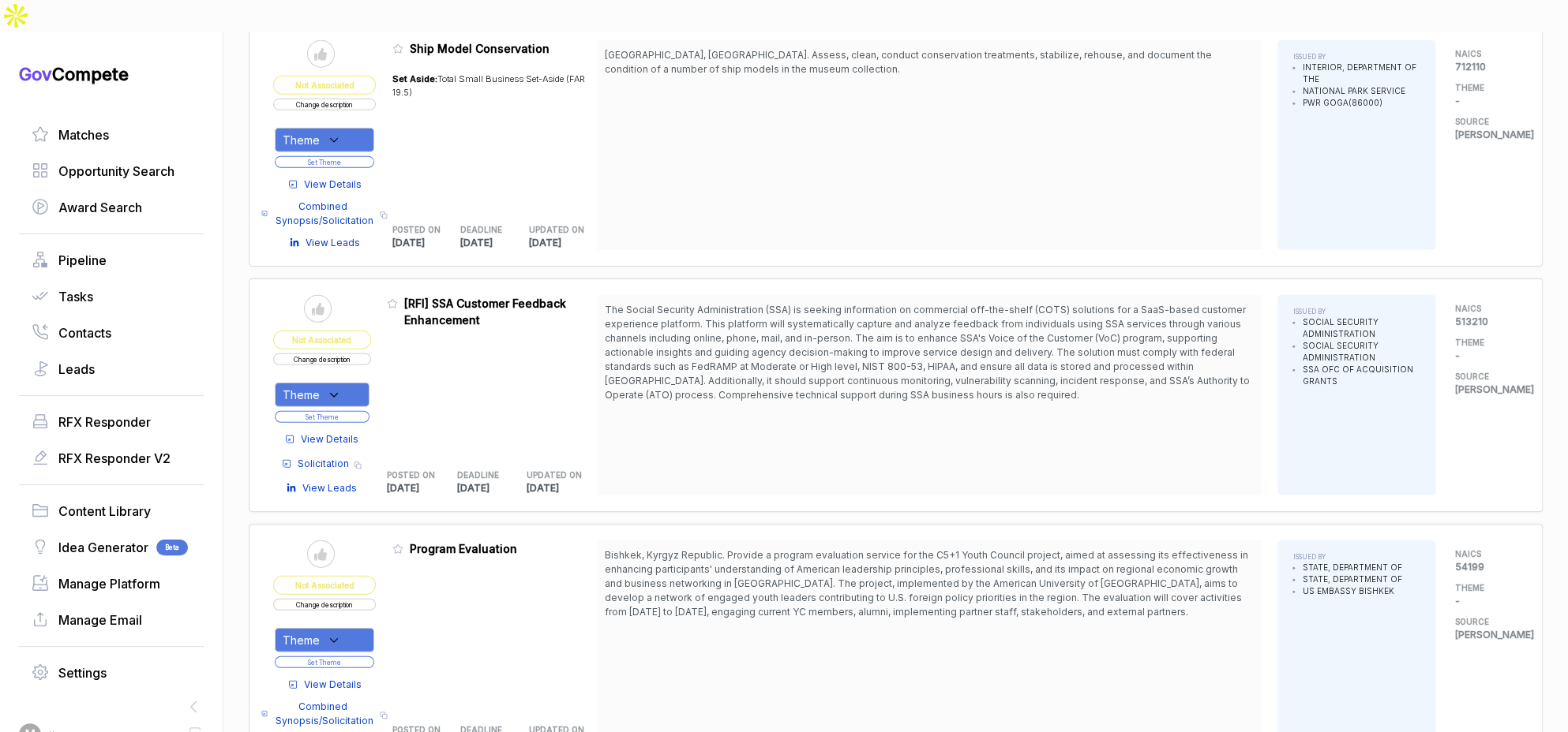
scroll to position [6577, 0]
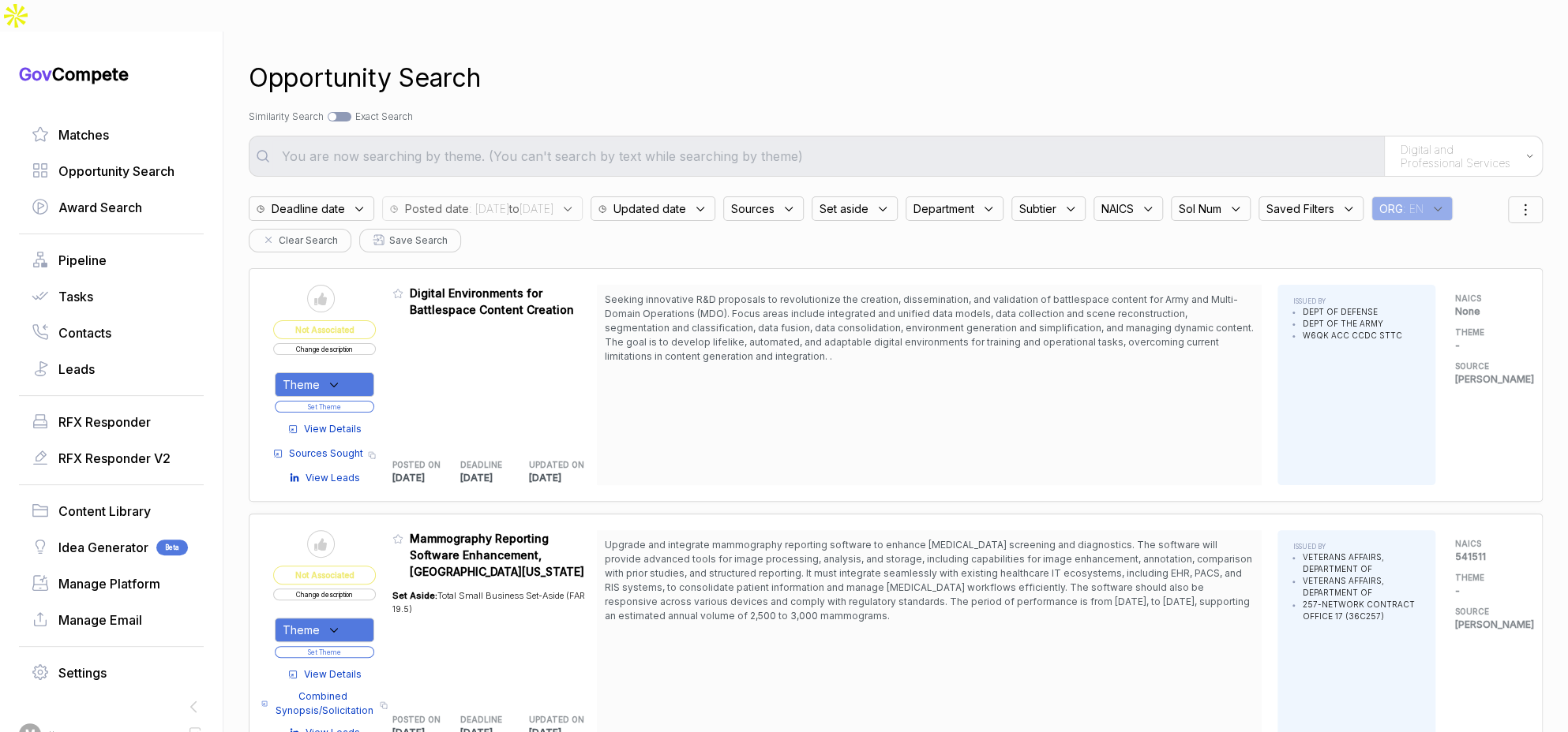
click at [804, 197] on div "Sources" at bounding box center [763, 208] width 81 height 24
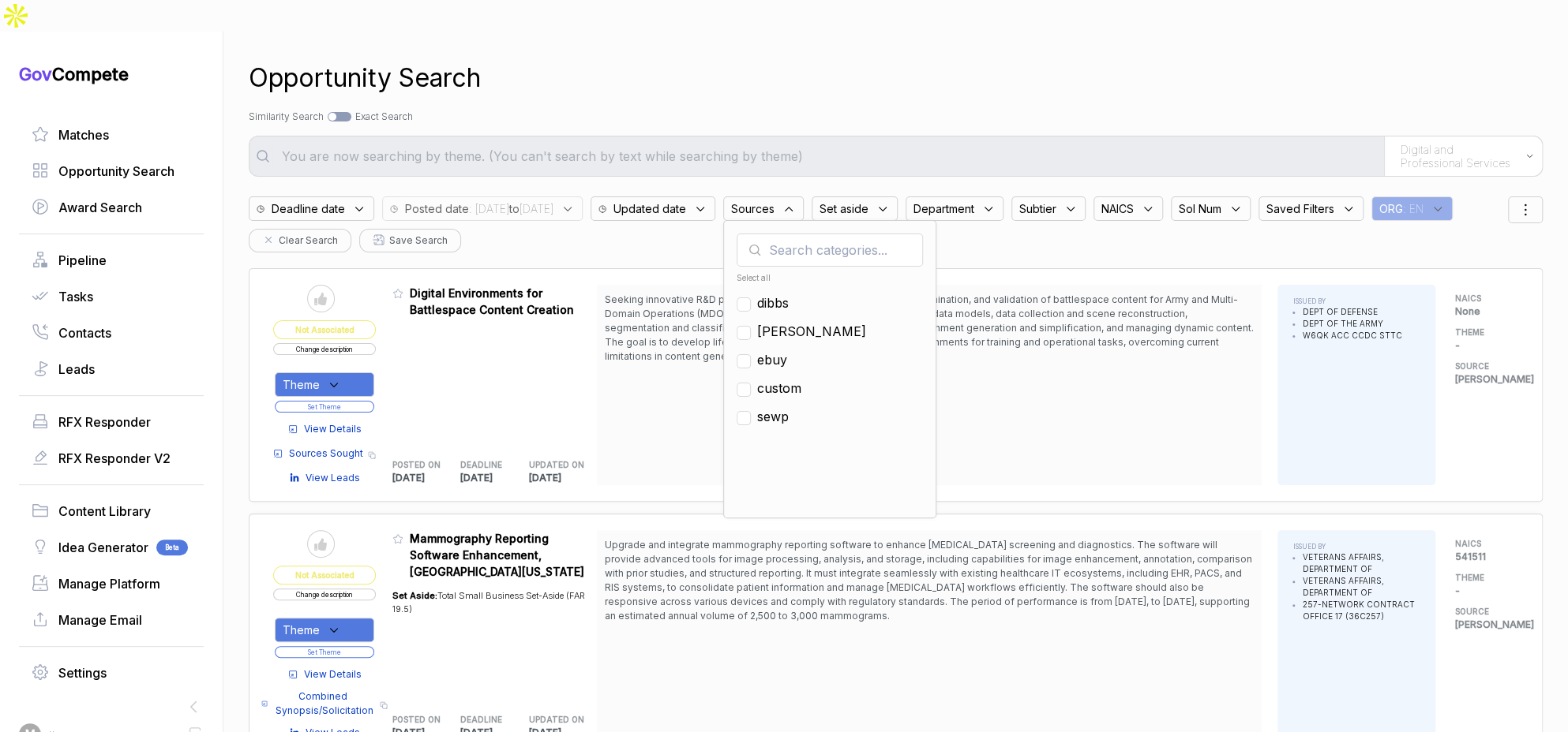
drag, startPoint x: 824, startPoint y: 323, endPoint x: 881, endPoint y: 186, distance: 148.4
click at [787, 351] on span "ebuy" at bounding box center [771, 360] width 30 height 19
checkbox input "true"
click at [904, 63] on div "Opportunity Search" at bounding box center [895, 78] width 1294 height 38
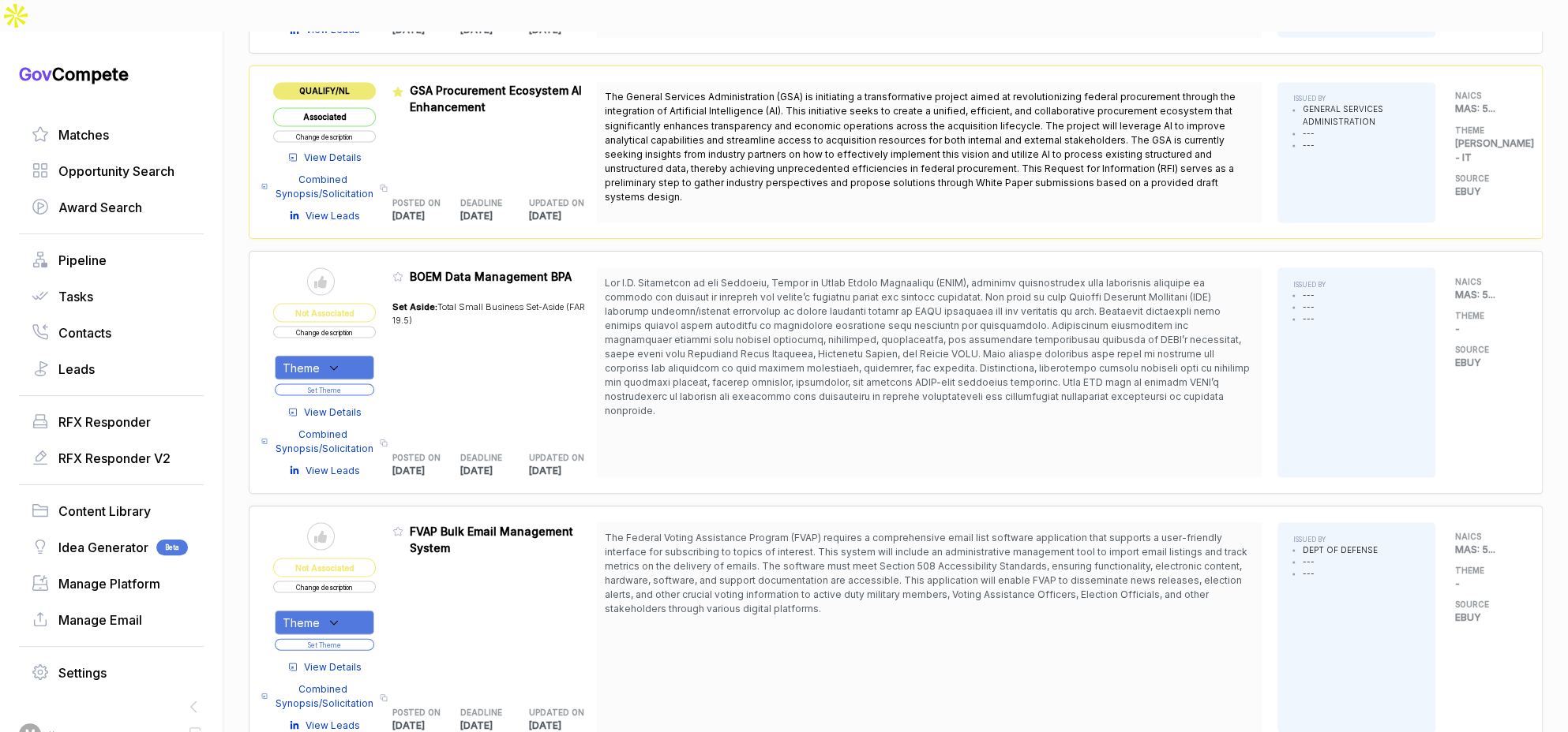
scroll to position [1873, 0]
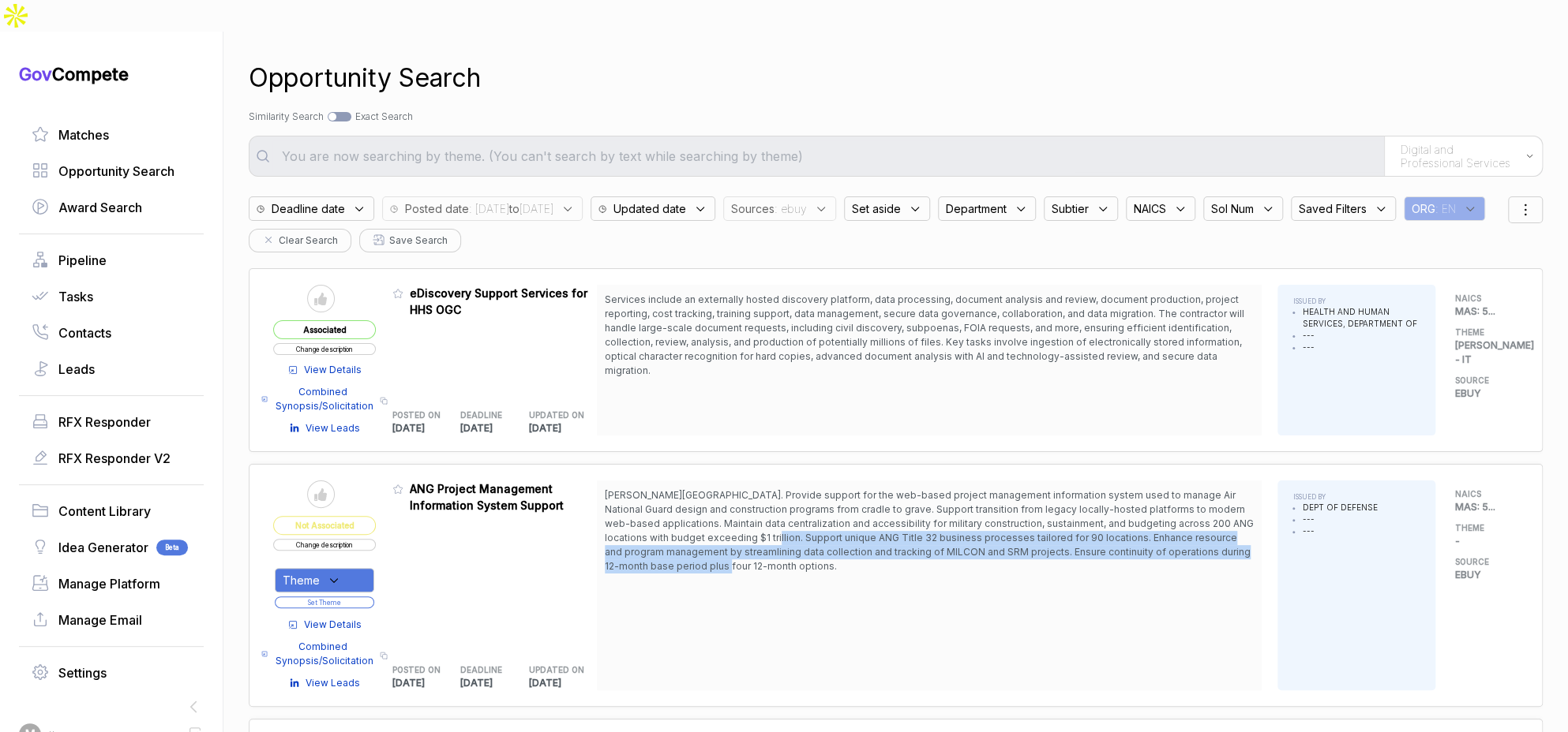
drag, startPoint x: 774, startPoint y: 507, endPoint x: 797, endPoint y: 533, distance: 34.7
click at [783, 529] on span "Andrews AFB. Provide support for the web-based project management information s…" at bounding box center [929, 530] width 649 height 82
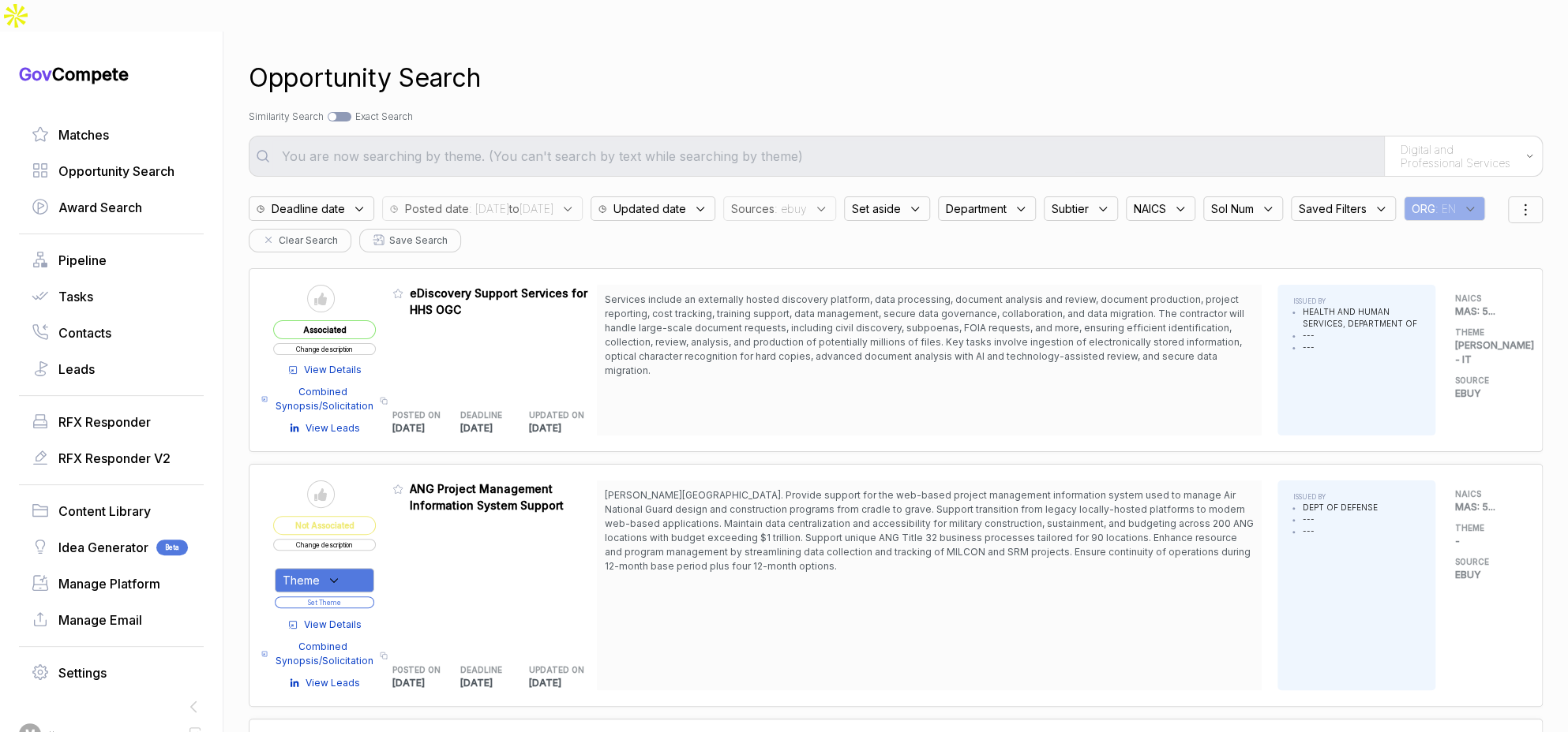
click at [798, 533] on span "Andrews AFB. Provide support for the web-based project management information s…" at bounding box center [929, 531] width 649 height 85
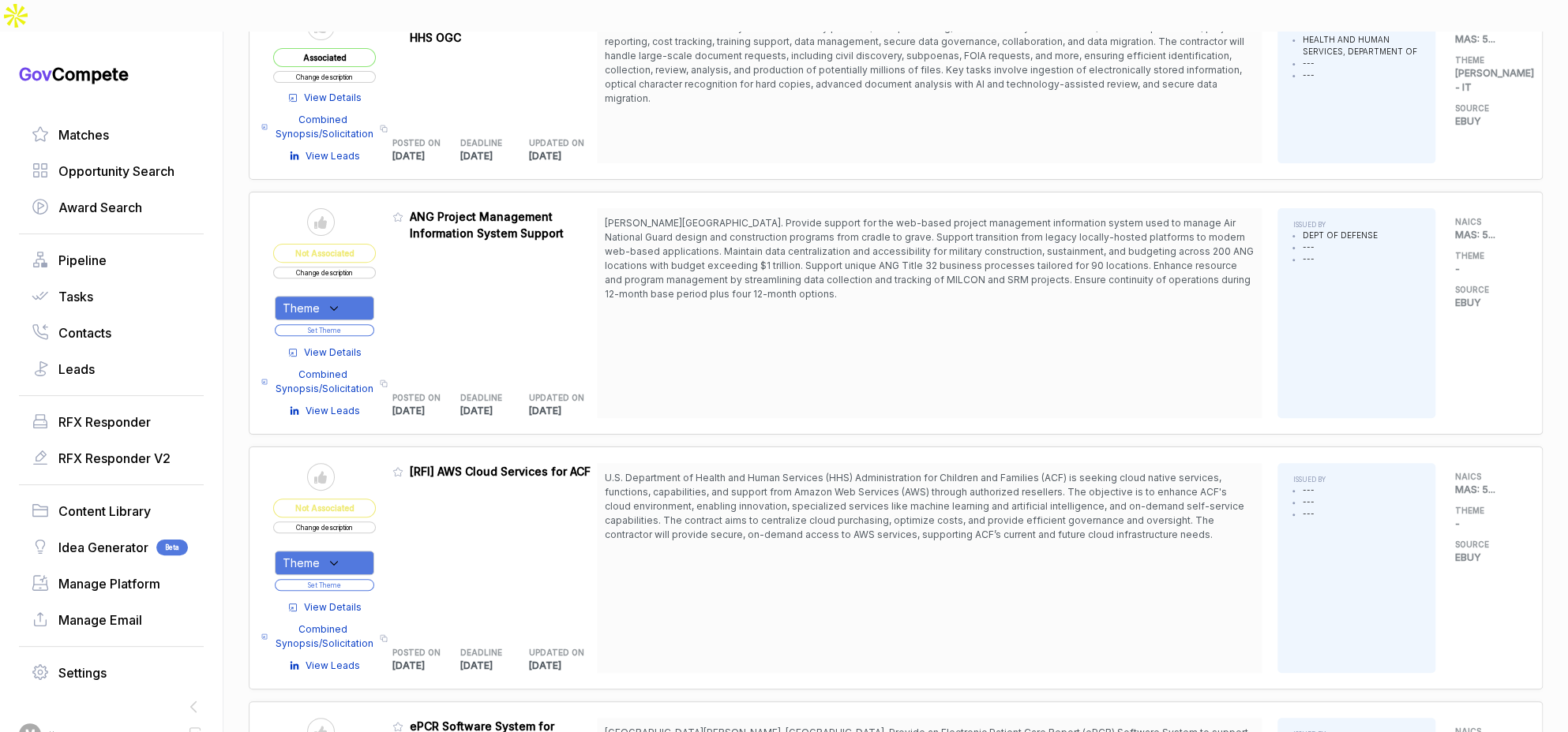
scroll to position [313, 0]
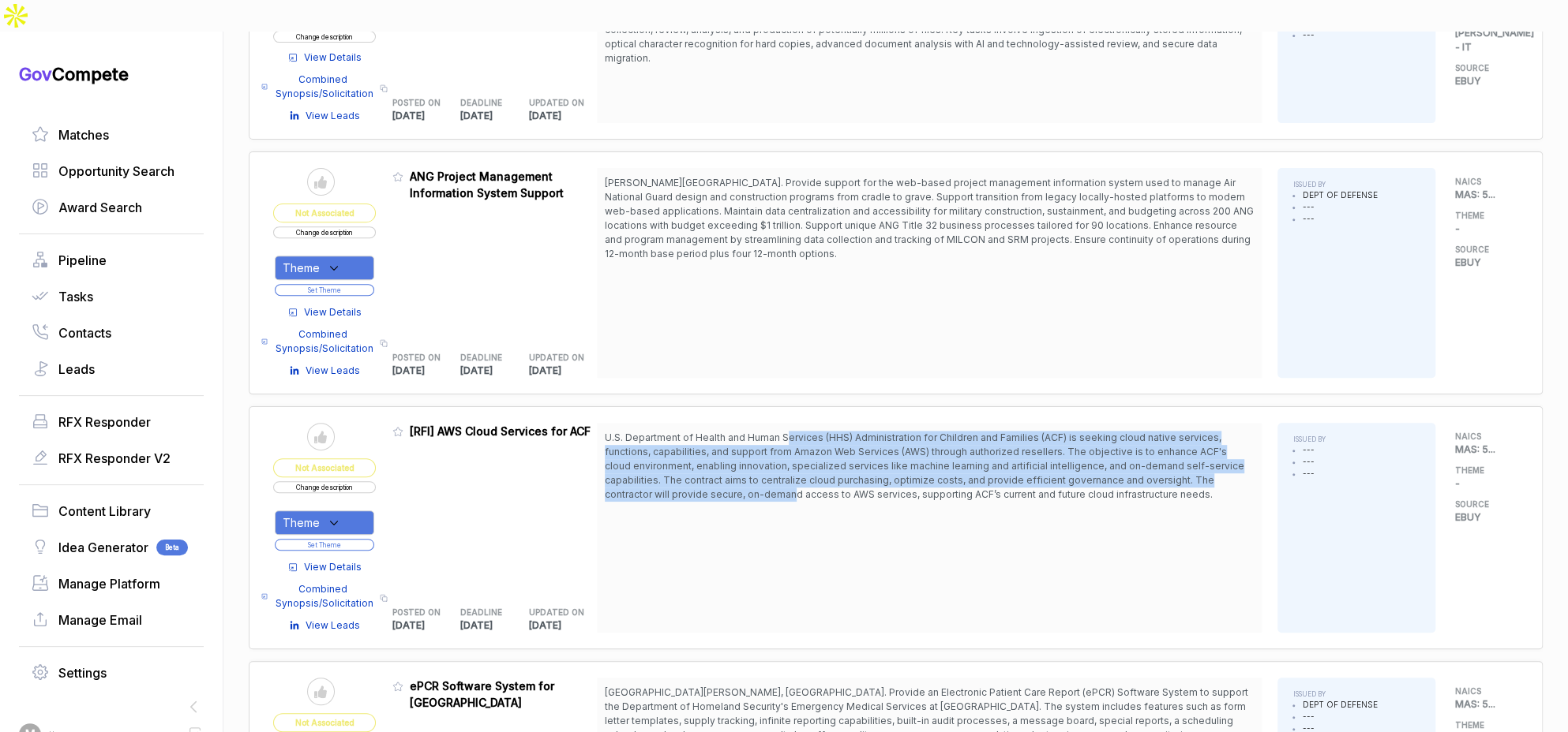
drag, startPoint x: 794, startPoint y: 413, endPoint x: 796, endPoint y: 457, distance: 44.0
click at [796, 457] on span "U.S. Department of Health and Human Services (HHS) Administration for Children …" at bounding box center [929, 467] width 649 height 71
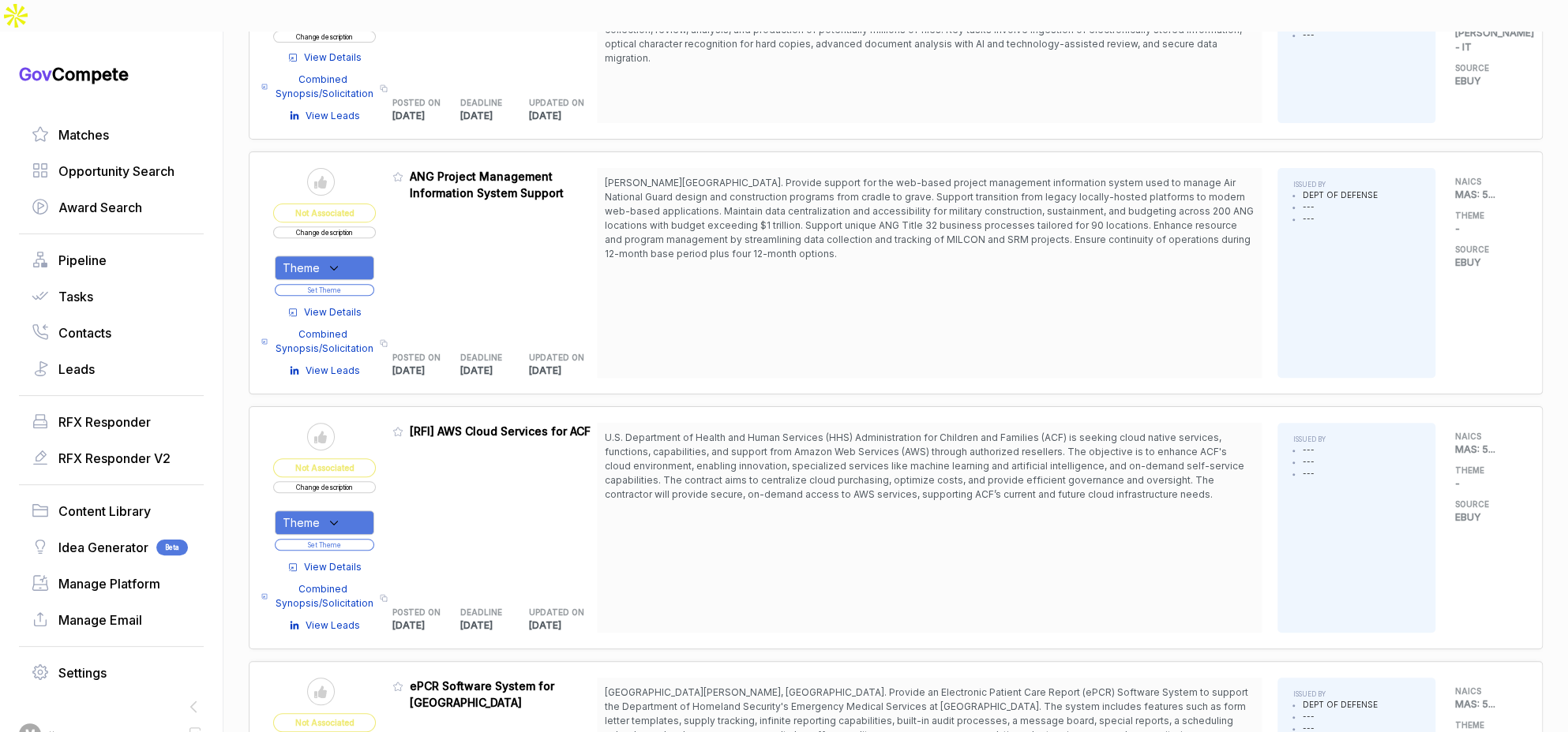
click at [838, 458] on span "U.S. Department of Health and Human Services (HHS) Administration for Children …" at bounding box center [924, 466] width 640 height 69
click at [346, 560] on span "View Details" at bounding box center [333, 567] width 58 height 14
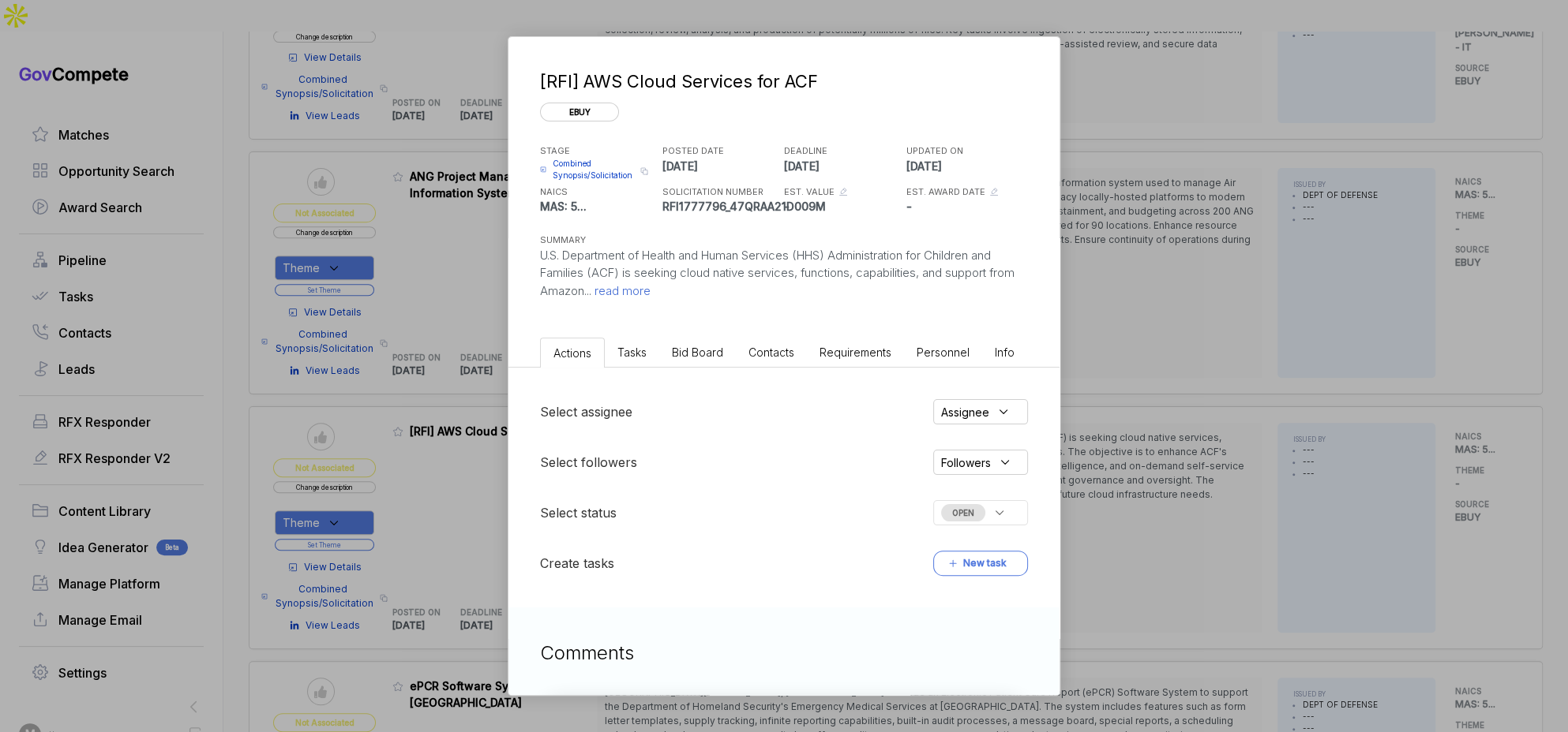
click at [694, 361] on li "Bid Board" at bounding box center [697, 352] width 76 height 29
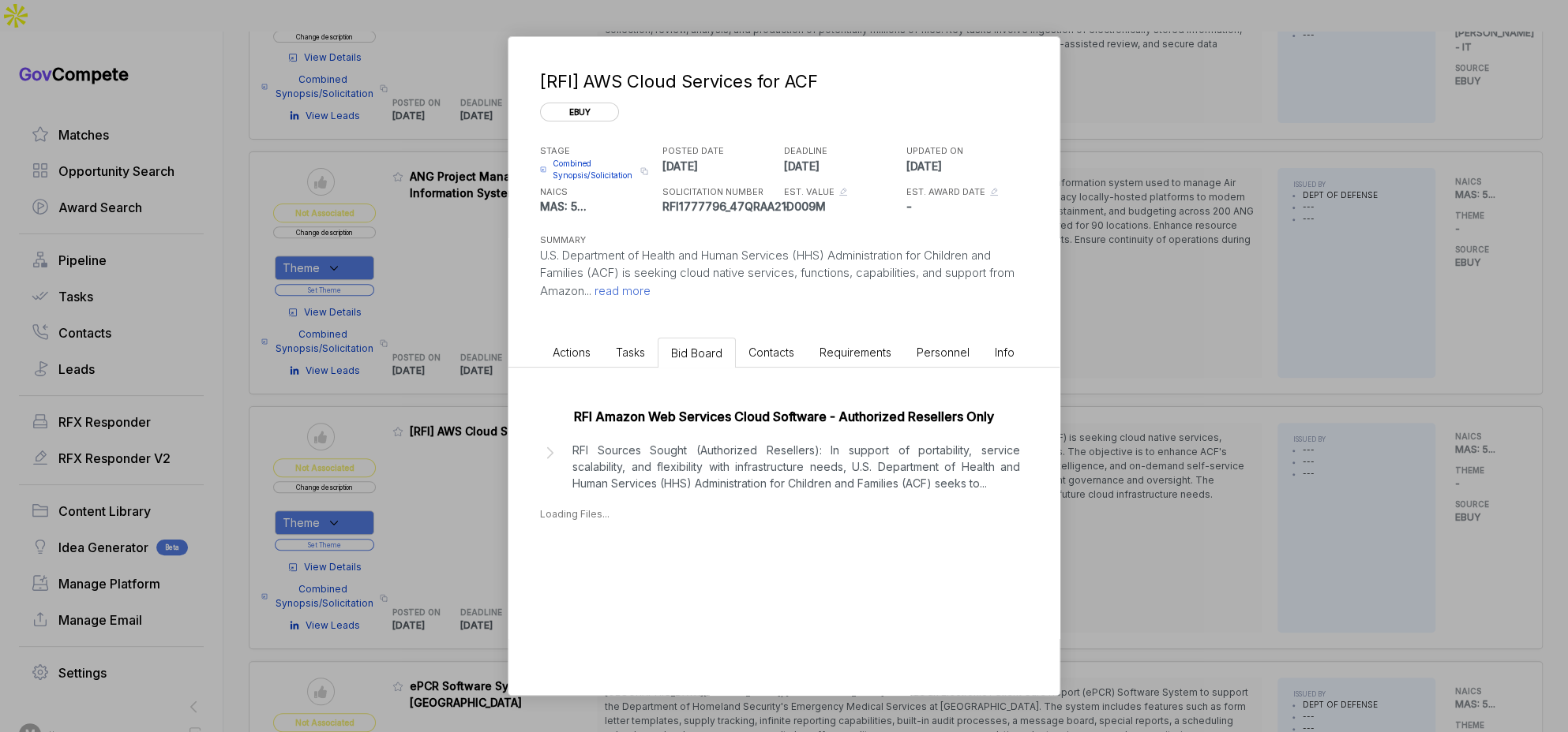
click at [652, 507] on div "Loading Files..." at bounding box center [784, 515] width 488 height 14
drag, startPoint x: 658, startPoint y: 477, endPoint x: 876, endPoint y: 476, distance: 218.0
click at [658, 477] on p "RFI Sources Sought (Authorized Resellers): In support of portability, service s…" at bounding box center [796, 467] width 448 height 50
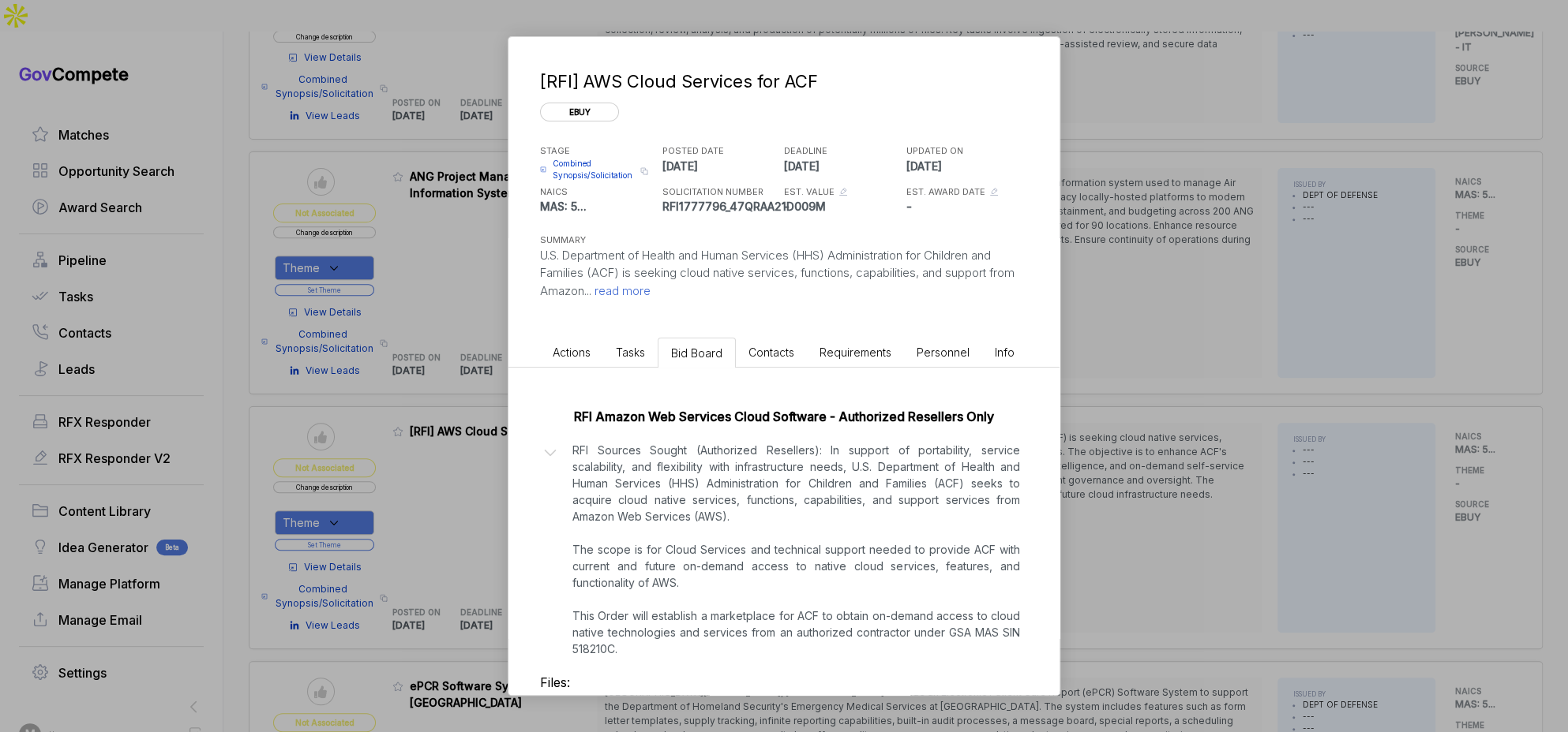
drag, startPoint x: 1099, startPoint y: 475, endPoint x: 959, endPoint y: 474, distance: 140.0
click at [1094, 476] on div "[RFI] AWS Cloud Services for ACF ebuy STAGE Combined Synopsis/Solicitation Copy…" at bounding box center [784, 366] width 1568 height 732
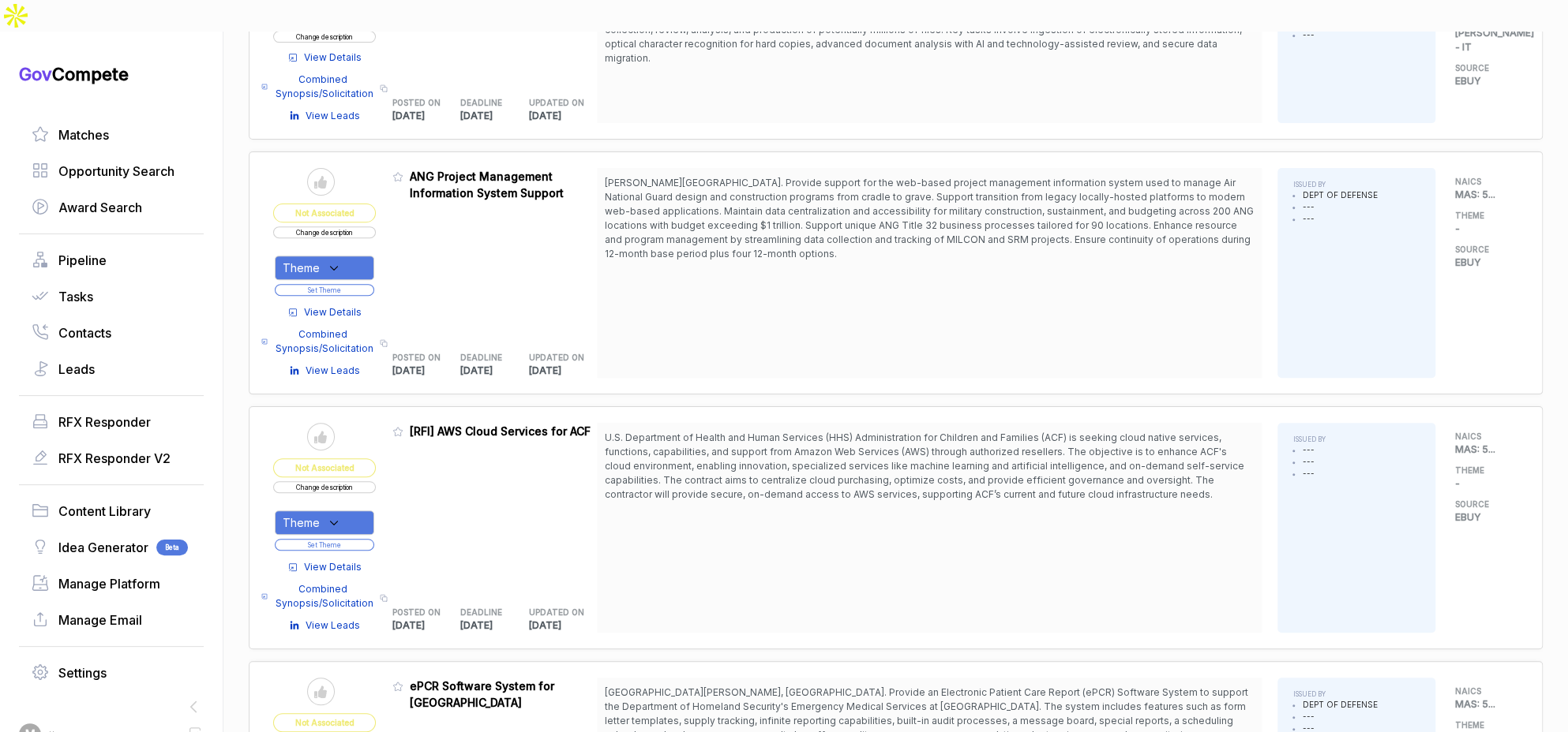
click at [374, 511] on div "Theme" at bounding box center [324, 523] width 100 height 24
drag, startPoint x: 441, startPoint y: 462, endPoint x: 416, endPoint y: 462, distance: 25.0
click at [439, 463] on div "Admin: Click to change feature to 1 RFI1777796_47QRAA21D009M [RFI] AWS Cloud Se…" at bounding box center [495, 528] width 205 height 210
click at [375, 481] on button "Change description" at bounding box center [324, 486] width 102 height 12
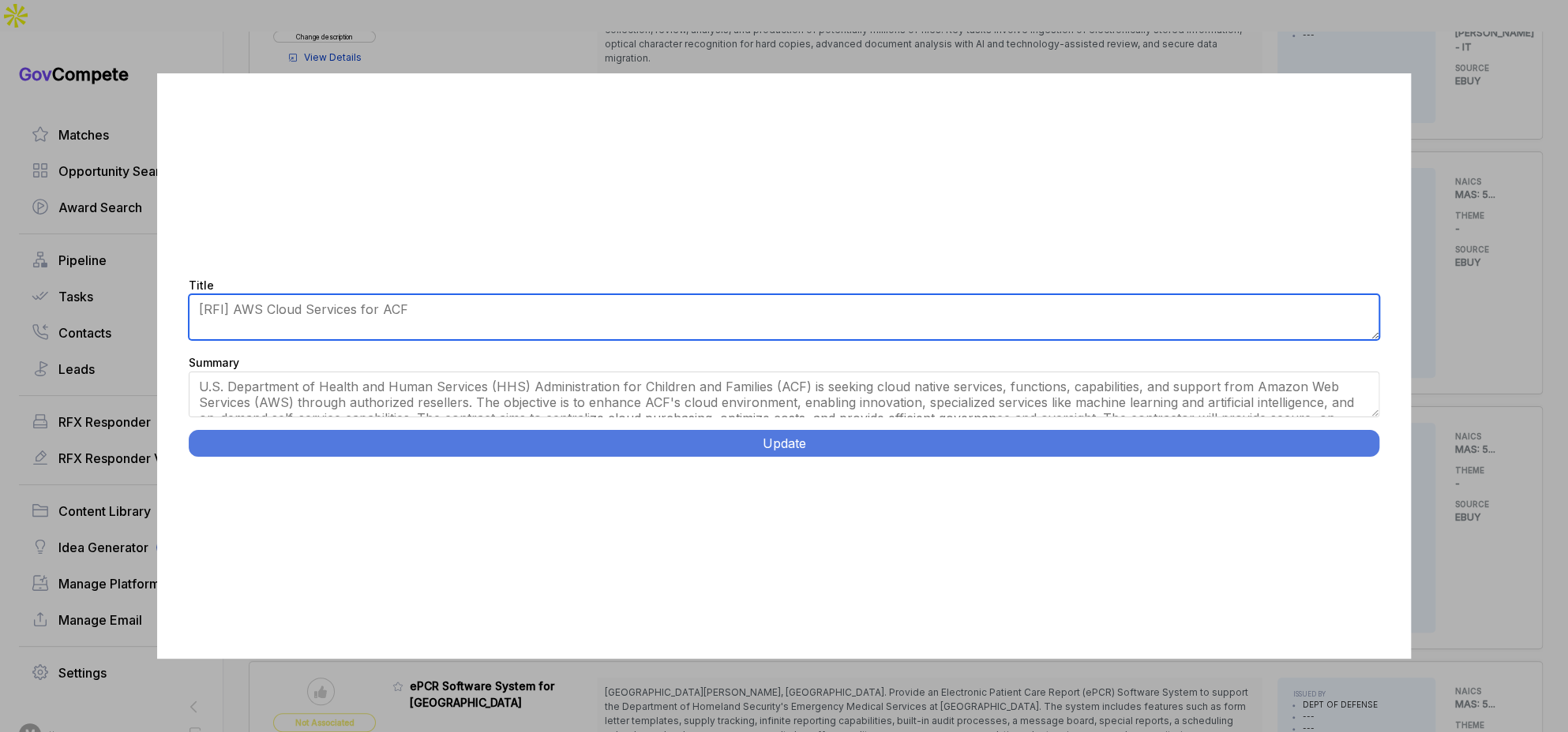
click at [410, 309] on textarea "[RFI] AWS Cloud Services for ACF" at bounding box center [784, 317] width 1191 height 46
type textarea "AWS Cloud Services for ACF"
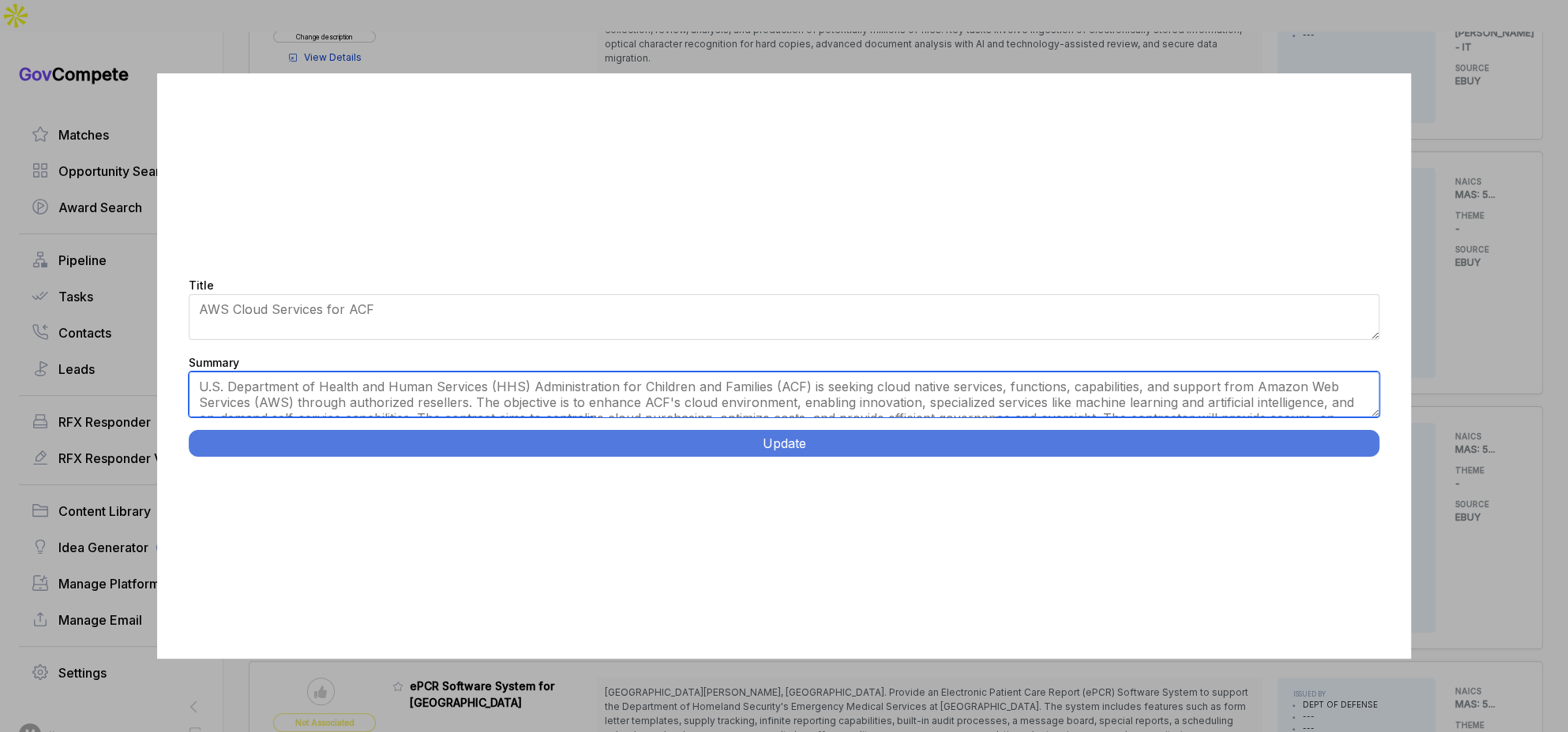
click at [522, 389] on textarea "U.S. Department of Health and Human Services (HHS) Administration for Children …" at bounding box center [784, 394] width 1191 height 46
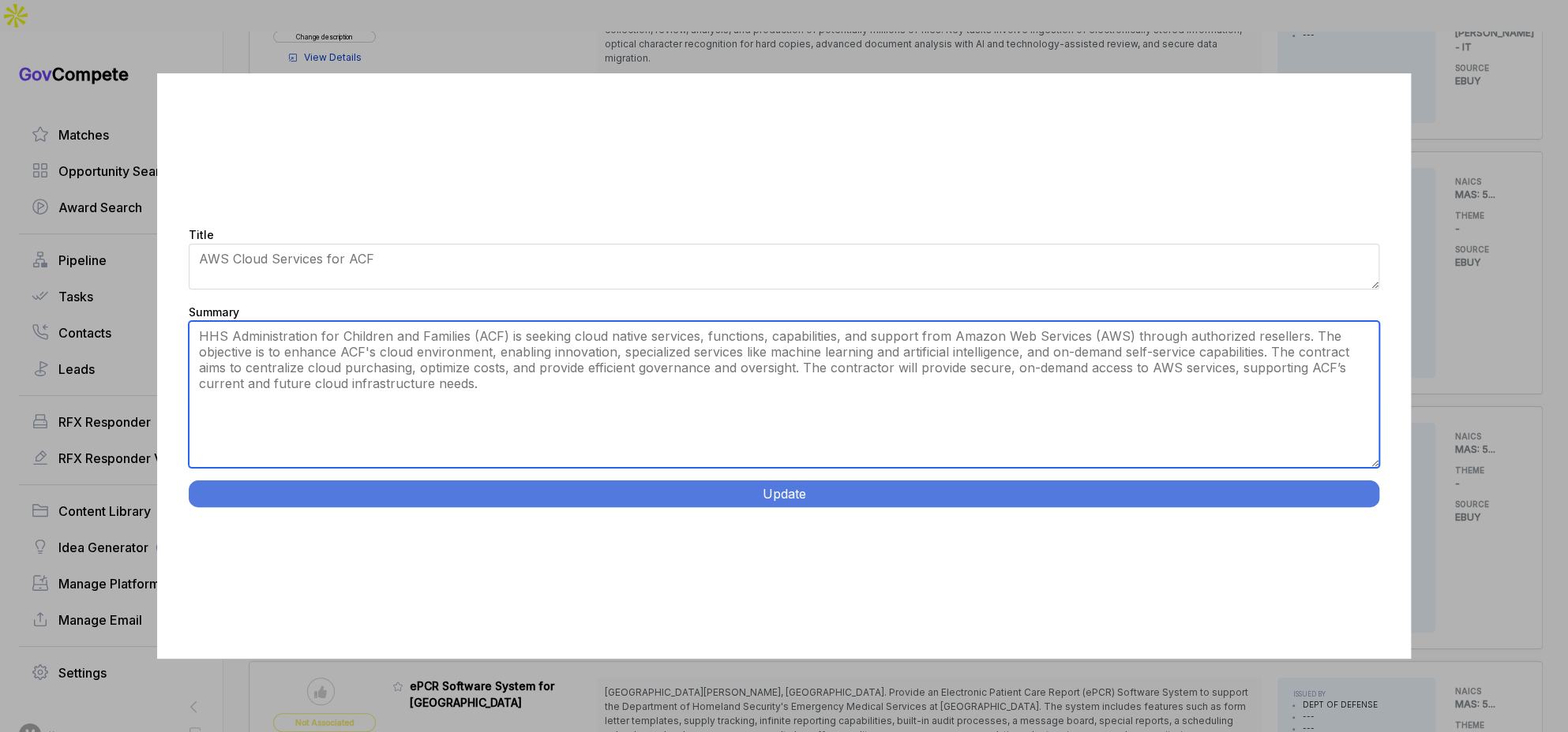
drag, startPoint x: 1375, startPoint y: 410, endPoint x: 1361, endPoint y: 512, distance: 103.0
click at [1361, 512] on div "Title [RFI] AWS Cloud Services for ACF Summary U.S. Department of Health and Hu…" at bounding box center [784, 366] width 1254 height 585
type textarea "HHS Administration for Children and Families (ACF) is seeking cloud native serv…"
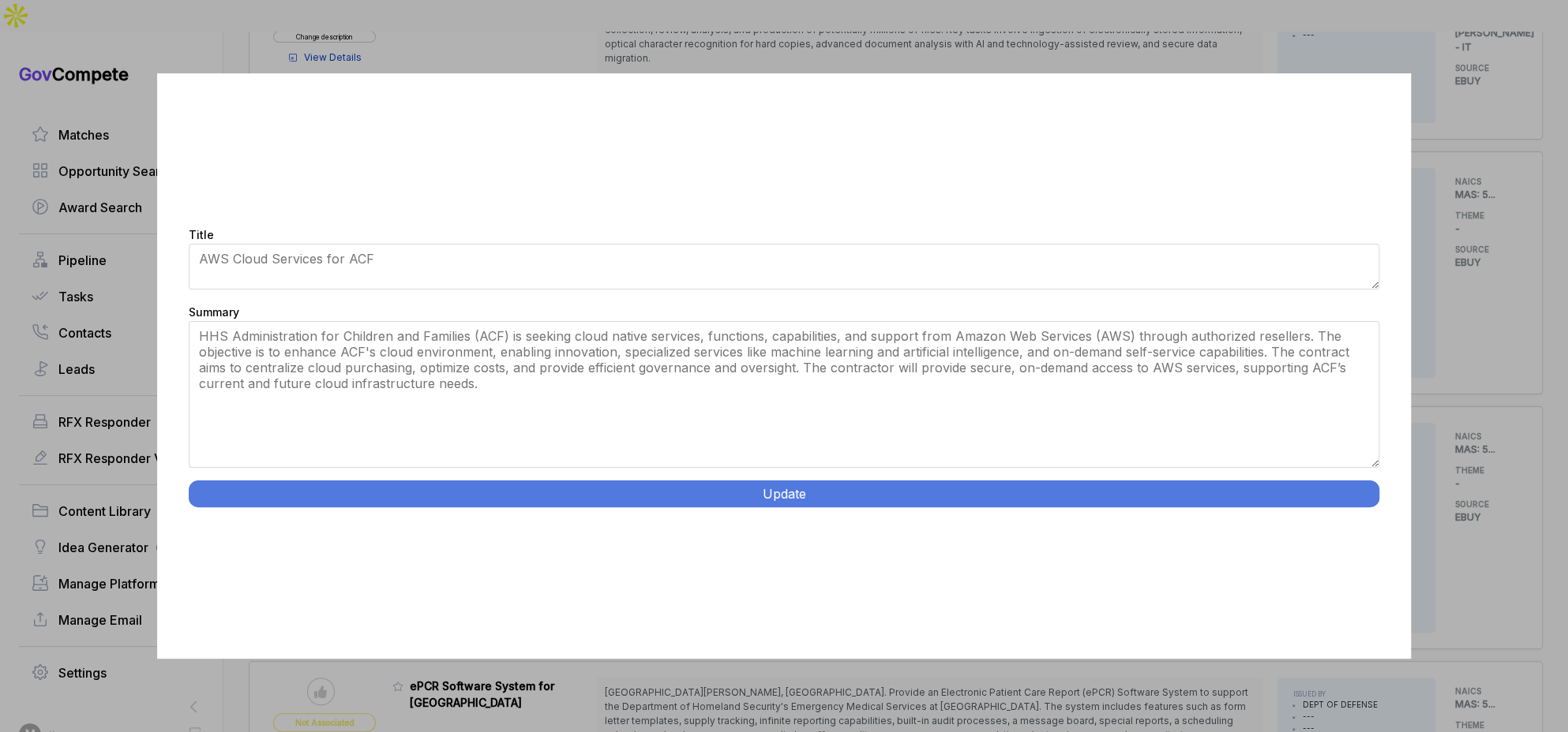
click at [1186, 497] on button "Update" at bounding box center [784, 494] width 1191 height 27
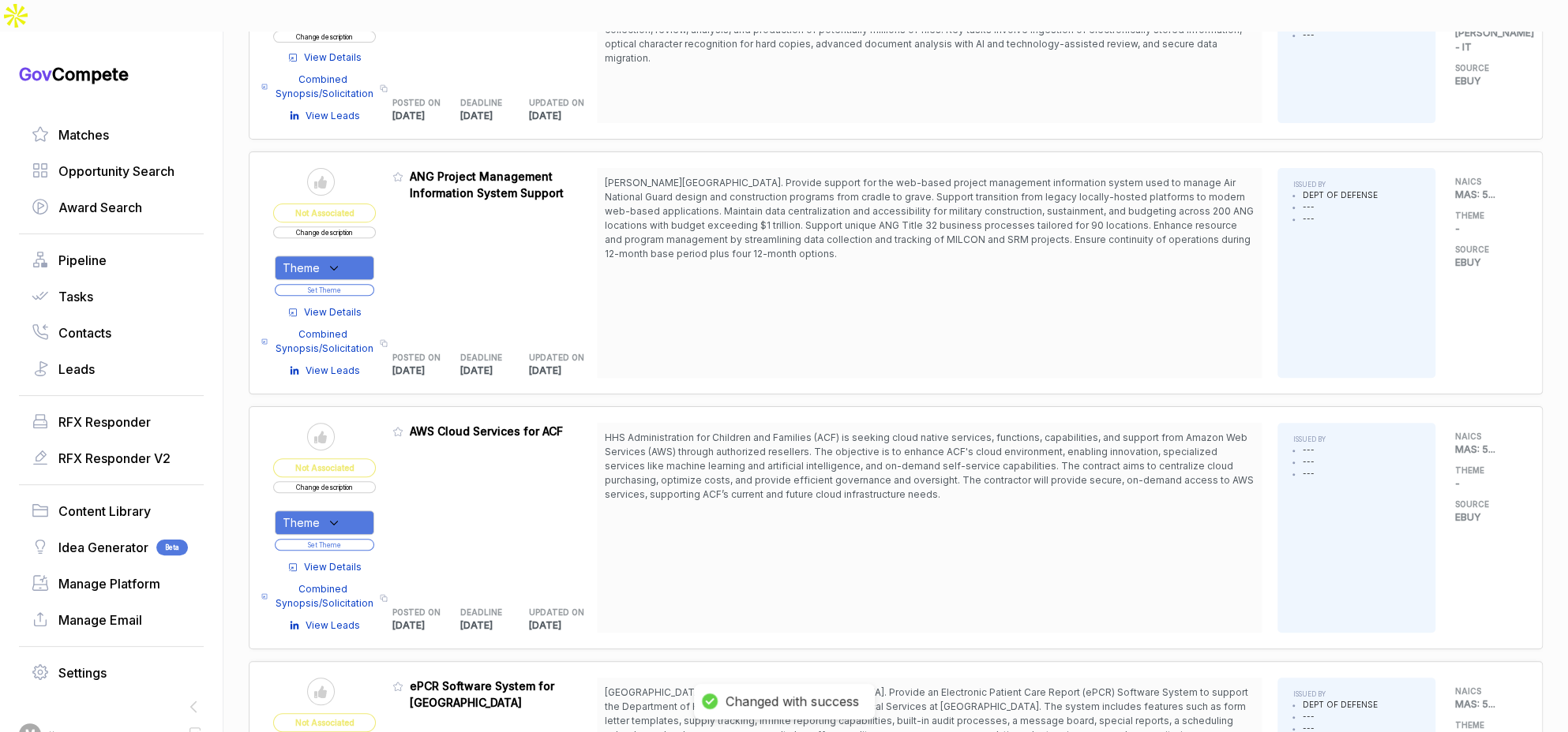
click at [332, 560] on span "View Details" at bounding box center [333, 567] width 58 height 14
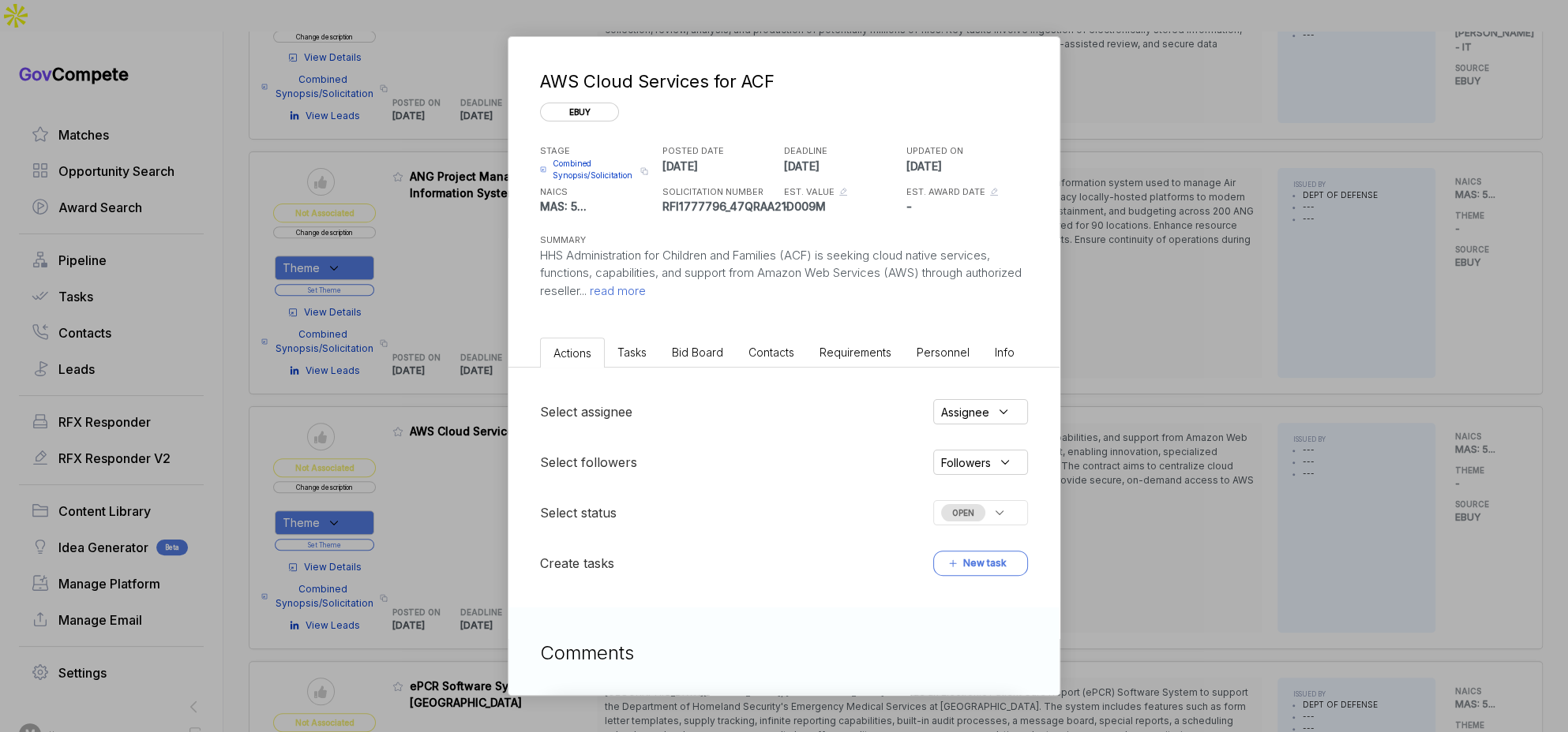
click at [714, 362] on li "Bid Board" at bounding box center [697, 352] width 76 height 29
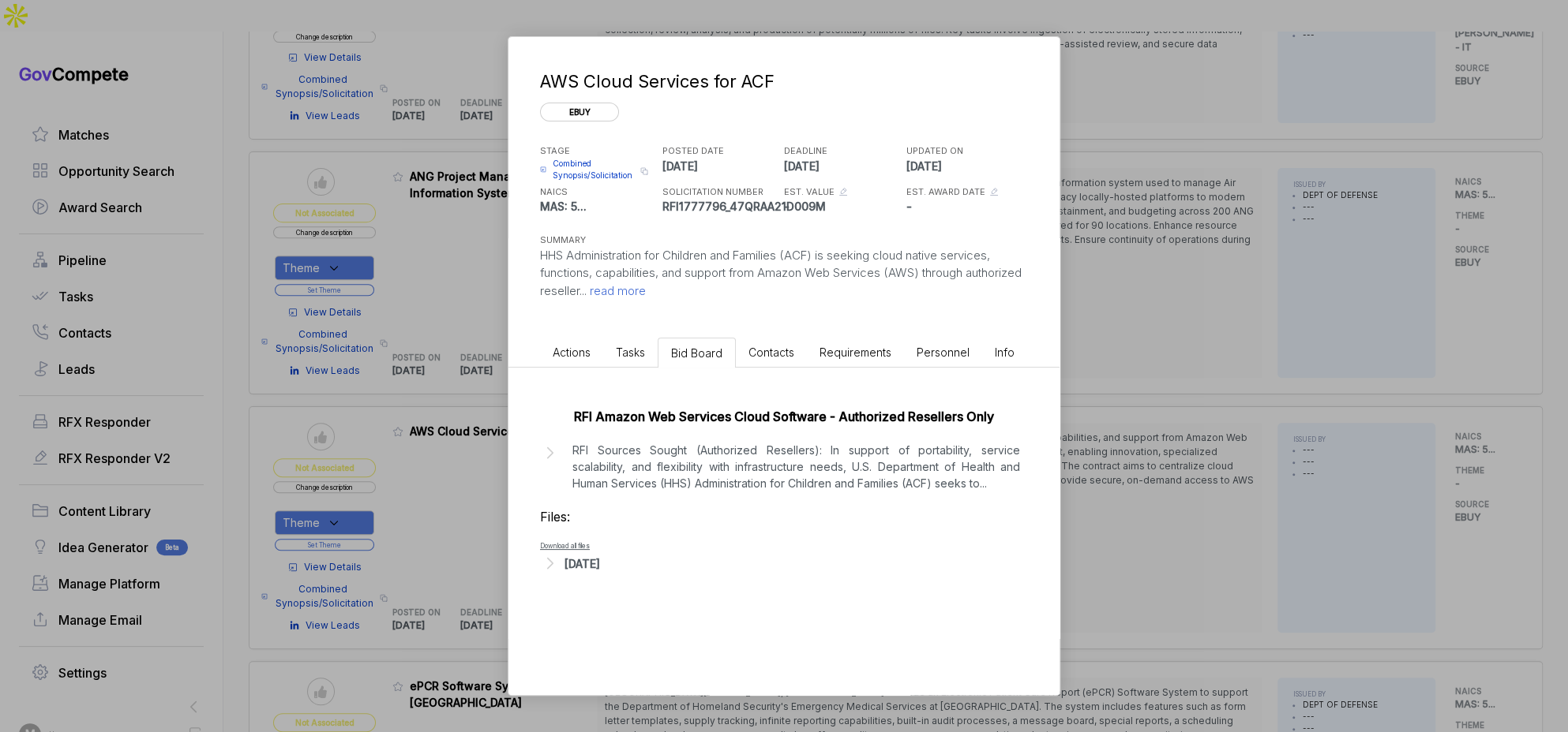
click at [577, 563] on div "Aug 21, 2025" at bounding box center [582, 563] width 35 height 16
click at [665, 580] on div "Aug 21, 2025 Preview file - A14 MRR PWS Task Order AWS DRAFT.1755801866954.pdf …" at bounding box center [784, 583] width 488 height 58
click at [664, 584] on span "- A14 MRR PWS Task Order AWS DRAFT.1755801866954.pdf" at bounding box center [690, 588] width 236 height 9
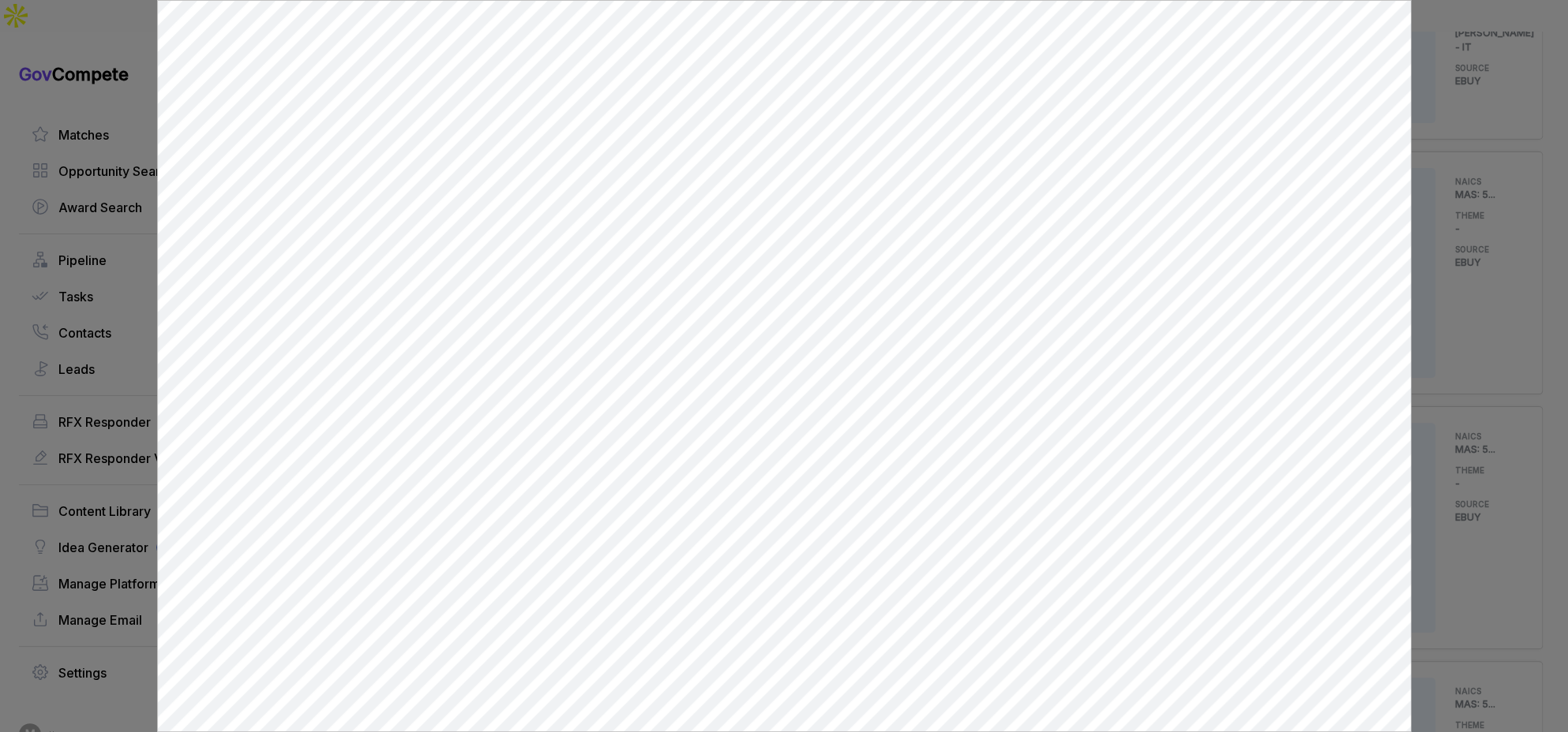
scroll to position [0, 0]
click at [1454, 468] on div at bounding box center [784, 366] width 1568 height 732
click at [1454, 468] on div "AWS Cloud Services for ACF ebuy STAGE Combined Synopsis/Solicitation Copy link …" at bounding box center [784, 366] width 1568 height 732
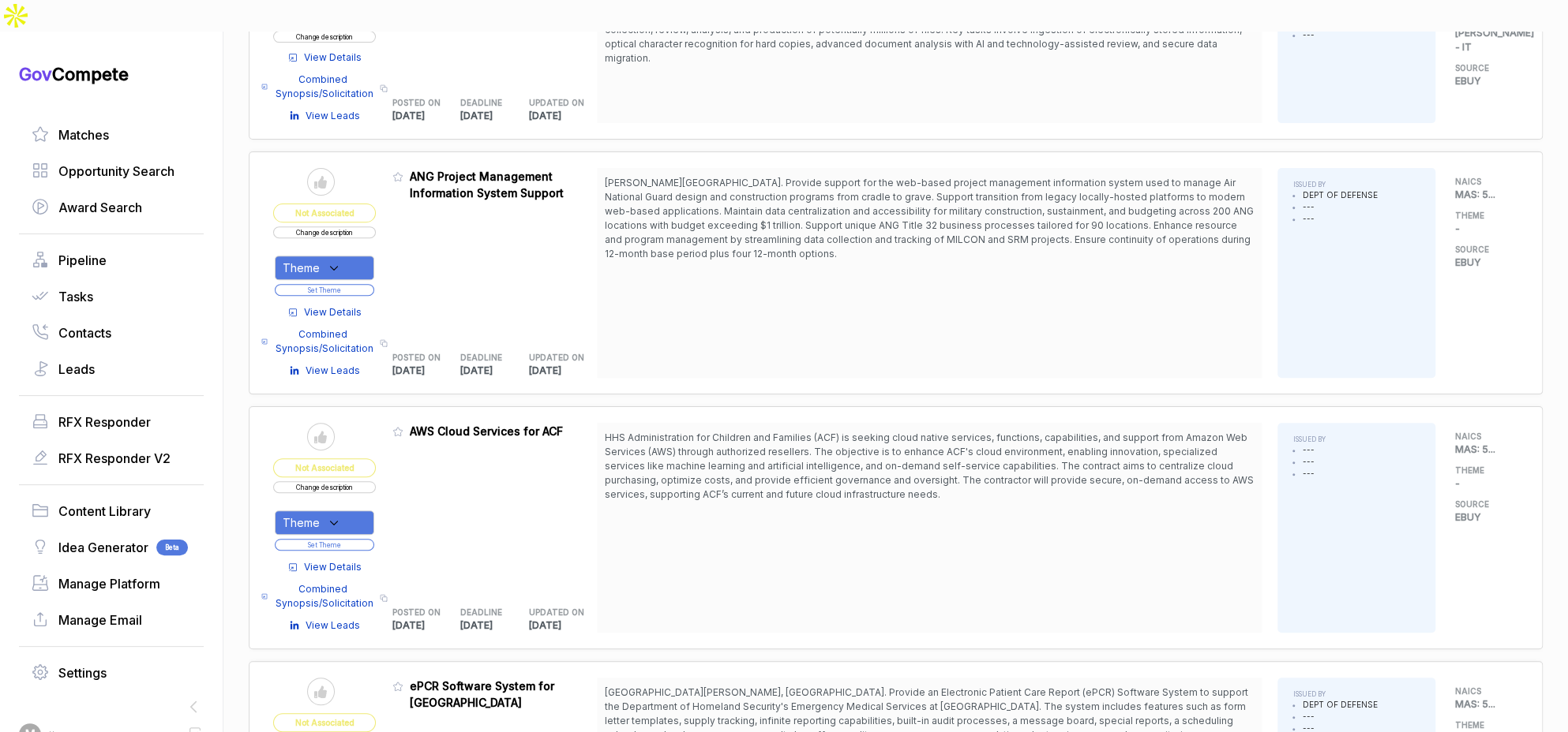
drag, startPoint x: 360, startPoint y: 486, endPoint x: 353, endPoint y: 501, distance: 16.6
click at [359, 511] on div "Theme" at bounding box center [324, 523] width 100 height 24
drag, startPoint x: 345, startPoint y: 563, endPoint x: 384, endPoint y: 517, distance: 60.3
click at [347, 593] on span "[PERSON_NAME] - IT" at bounding box center [376, 602] width 135 height 19
checkbox input "true"
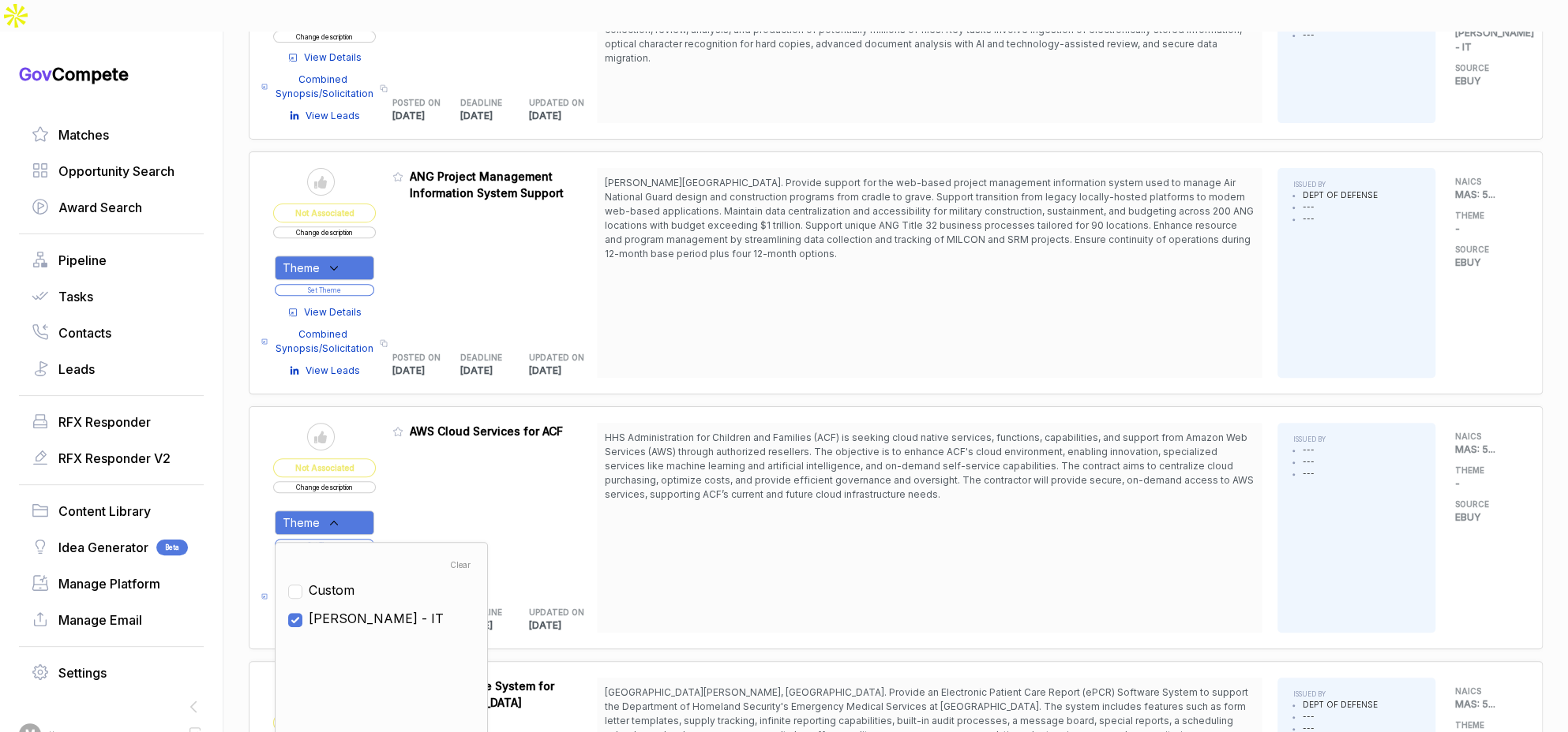
click at [404, 480] on div "Admin: Click to change feature to 1 RFI1777796_47QRAA21D009M AWS Cloud Services…" at bounding box center [495, 528] width 205 height 210
click at [365, 539] on button "Set Theme" at bounding box center [324, 544] width 100 height 12
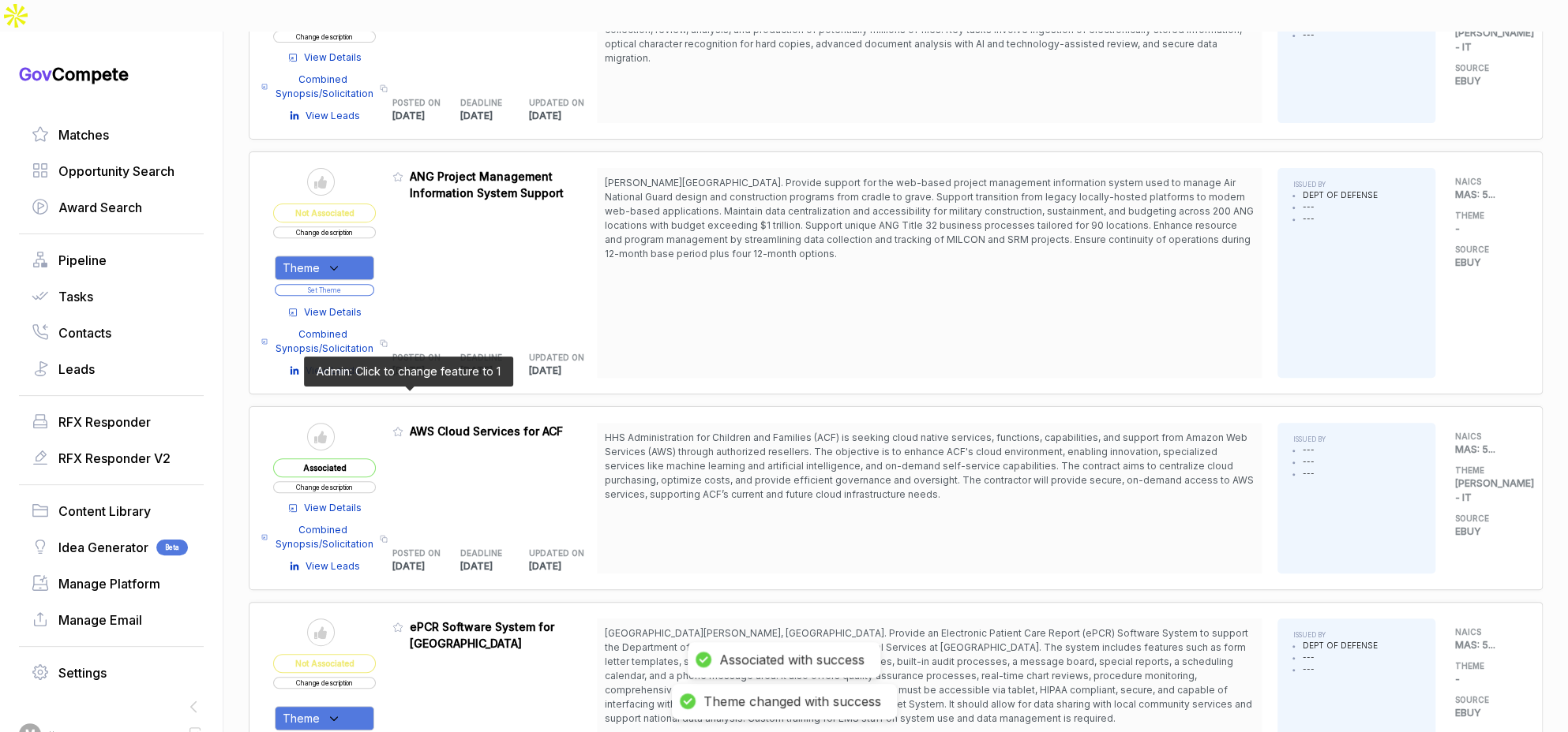
drag, startPoint x: 403, startPoint y: 395, endPoint x: 507, endPoint y: 496, distance: 145.0
click at [402, 428] on icon at bounding box center [398, 432] width 9 height 9
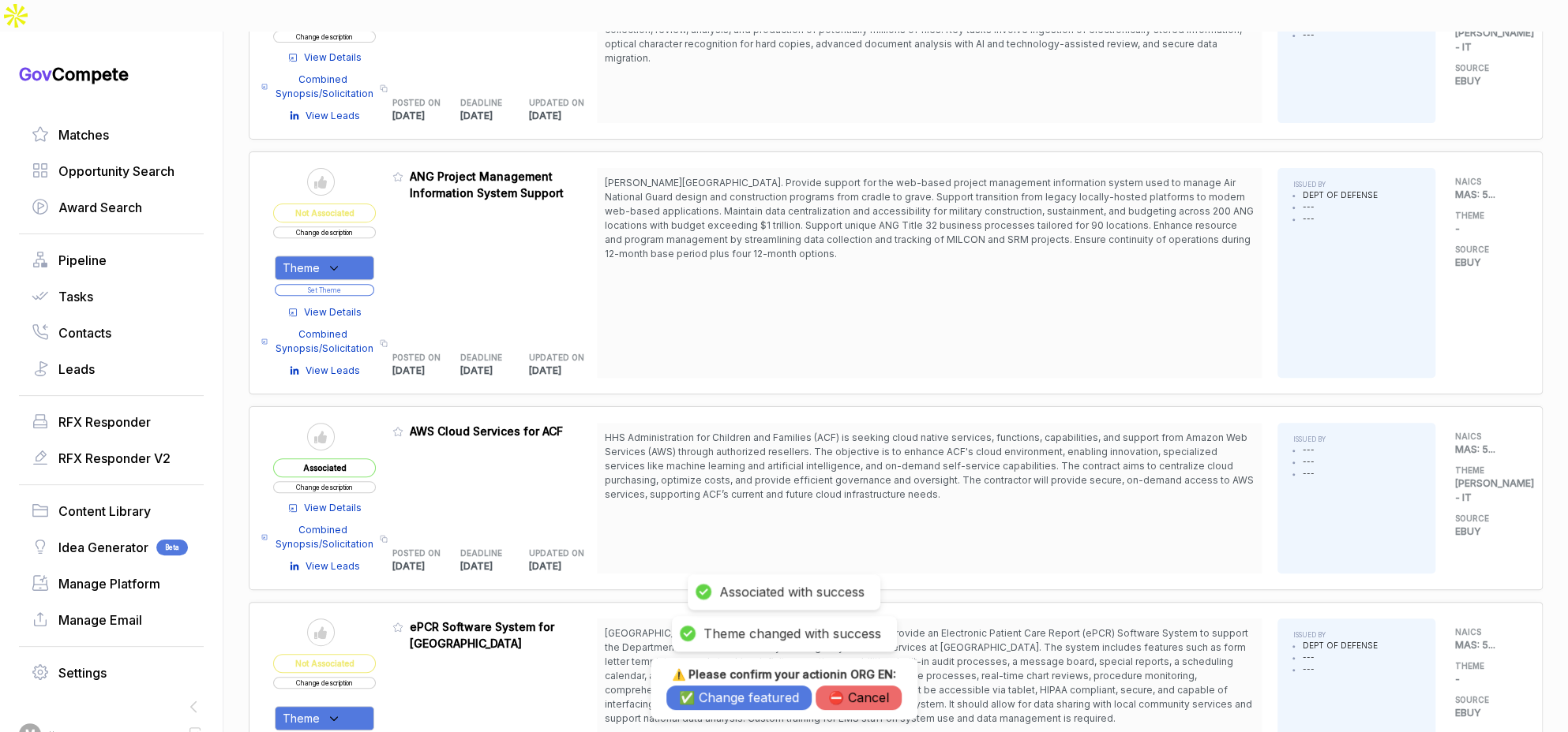
click at [701, 705] on button "✅ Change featured" at bounding box center [739, 698] width 145 height 24
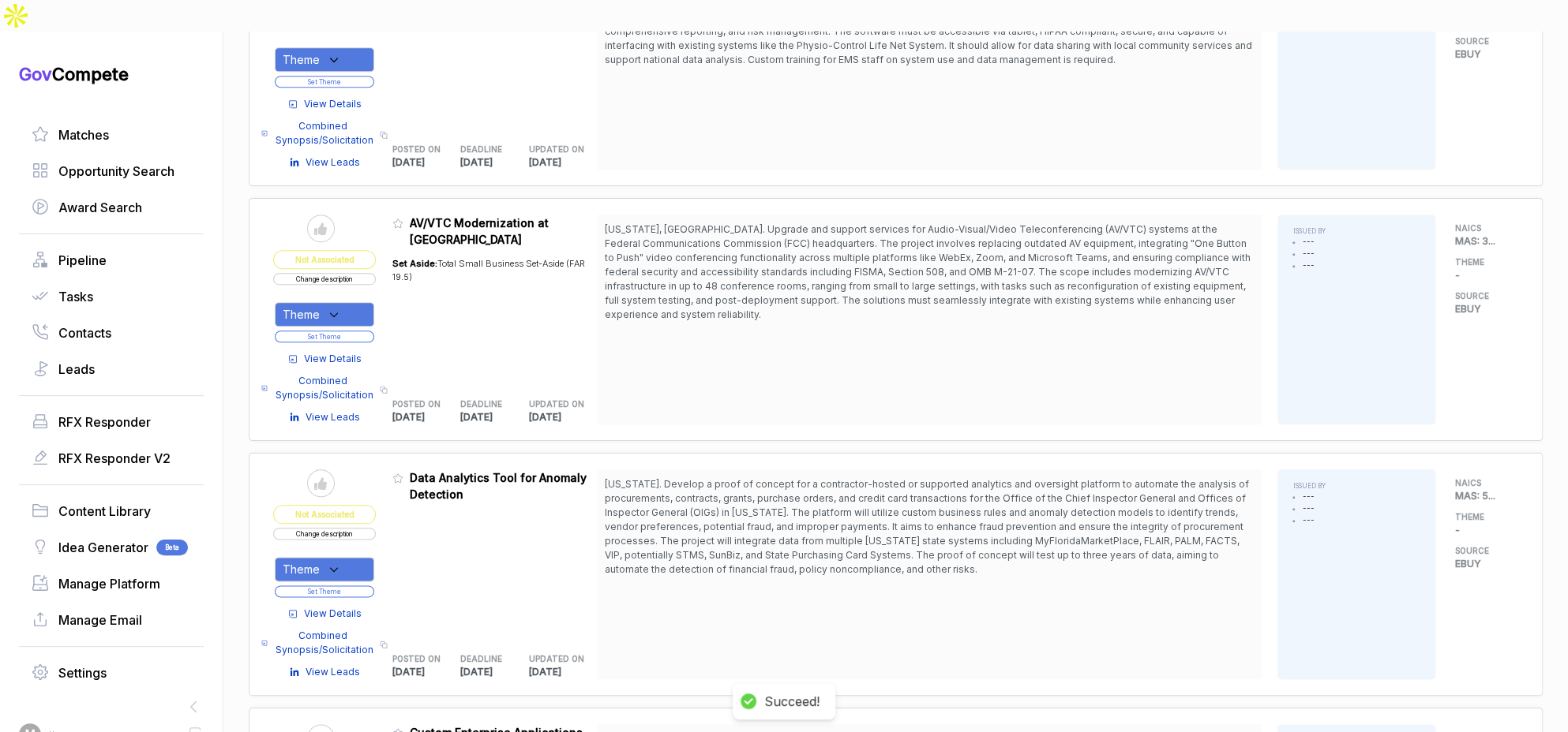
scroll to position [978, 0]
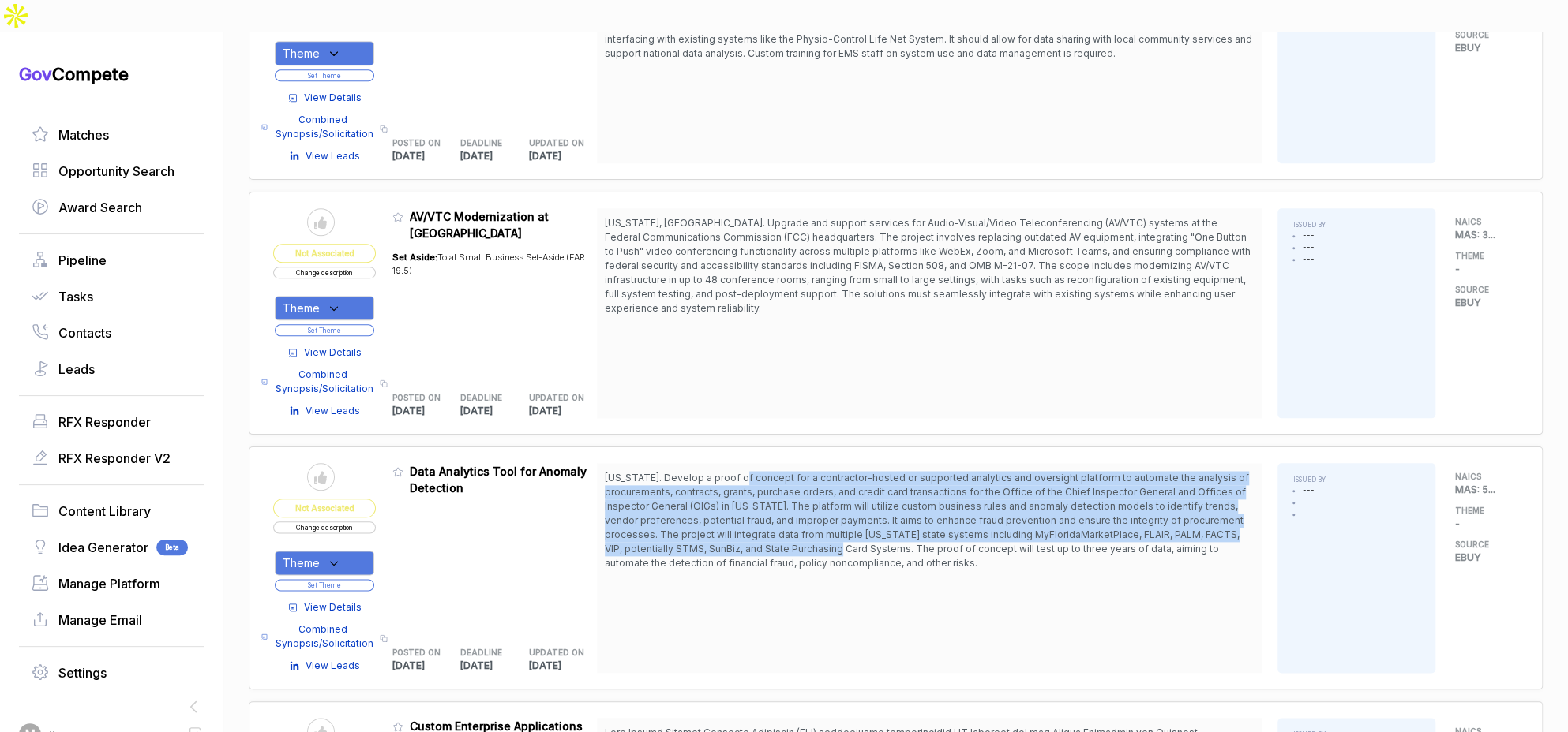
drag, startPoint x: 743, startPoint y: 439, endPoint x: 885, endPoint y: 526, distance: 166.5
click at [872, 515] on span "[US_STATE]. Develop a proof of concept for a contractor-hosted or supported ana…" at bounding box center [926, 520] width 644 height 97
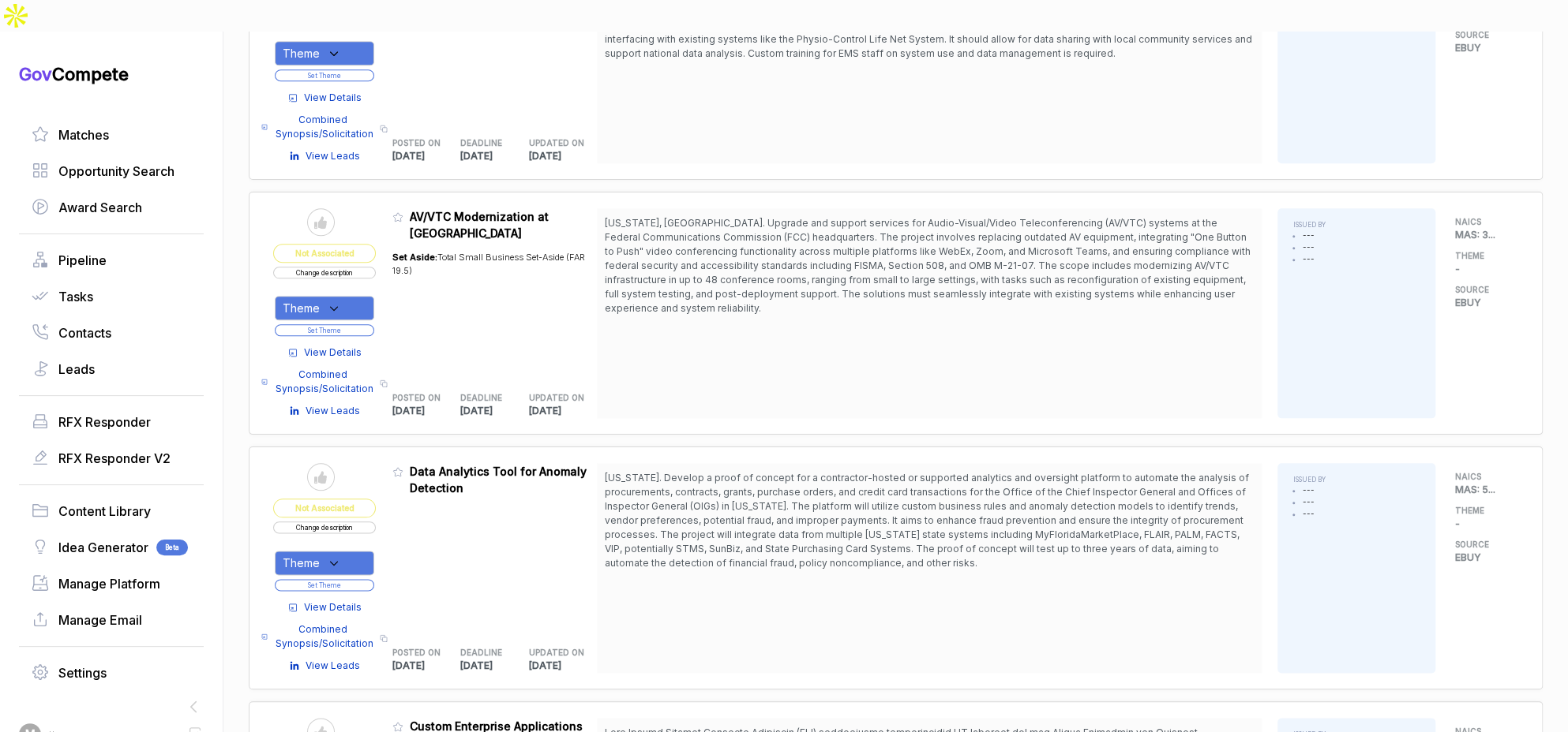
drag, startPoint x: 885, startPoint y: 526, endPoint x: 857, endPoint y: 538, distance: 30.5
click at [886, 526] on span "[US_STATE]. Develop a proof of concept for a contractor-hosted or supported ana…" at bounding box center [926, 520] width 644 height 97
click at [365, 551] on div "Theme" at bounding box center [324, 563] width 100 height 24
click at [369, 633] on div "[PERSON_NAME] - IT" at bounding box center [382, 642] width 187 height 19
drag, startPoint x: 363, startPoint y: 604, endPoint x: 374, endPoint y: 592, distance: 16.3
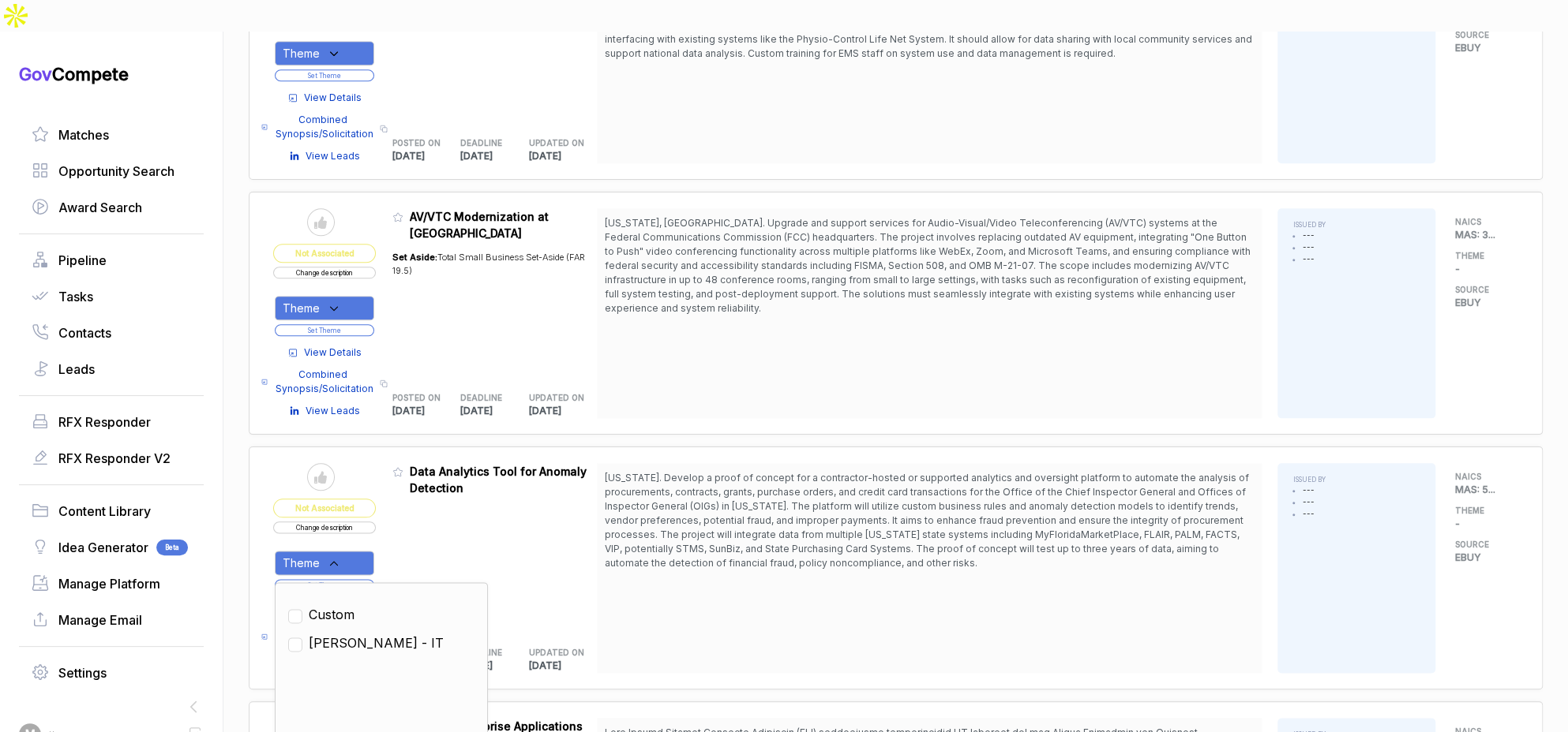
click at [363, 633] on span "[PERSON_NAME] - IT" at bounding box center [376, 642] width 135 height 19
checkbox input "true"
click at [408, 534] on div "Admin: Click to change feature to 1 RFQ1777591S_47QRAA21D009M Data Analytics To…" at bounding box center [495, 568] width 205 height 210
click at [374, 579] on button "Set Theme" at bounding box center [324, 584] width 100 height 12
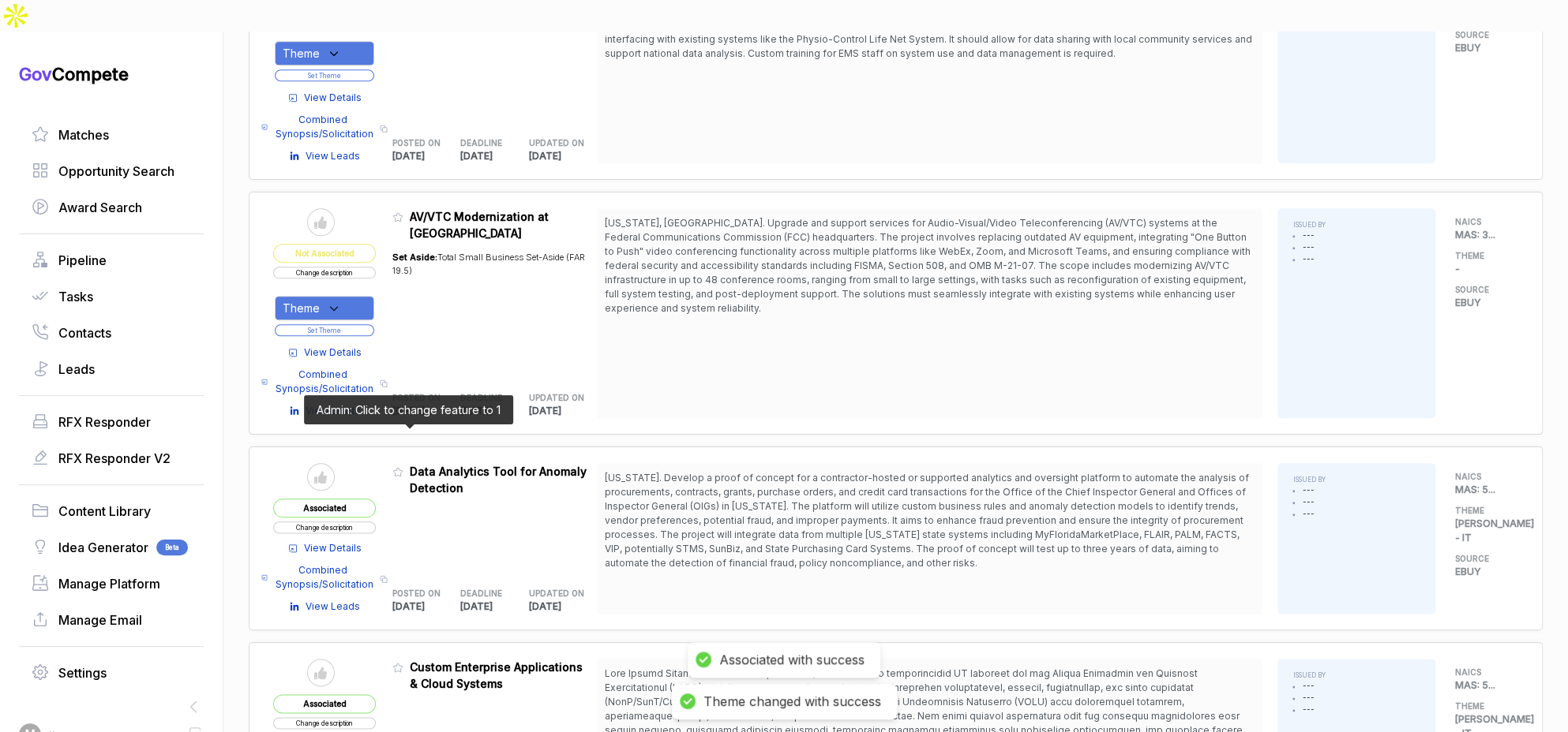
click at [403, 467] on icon at bounding box center [398, 472] width 11 height 11
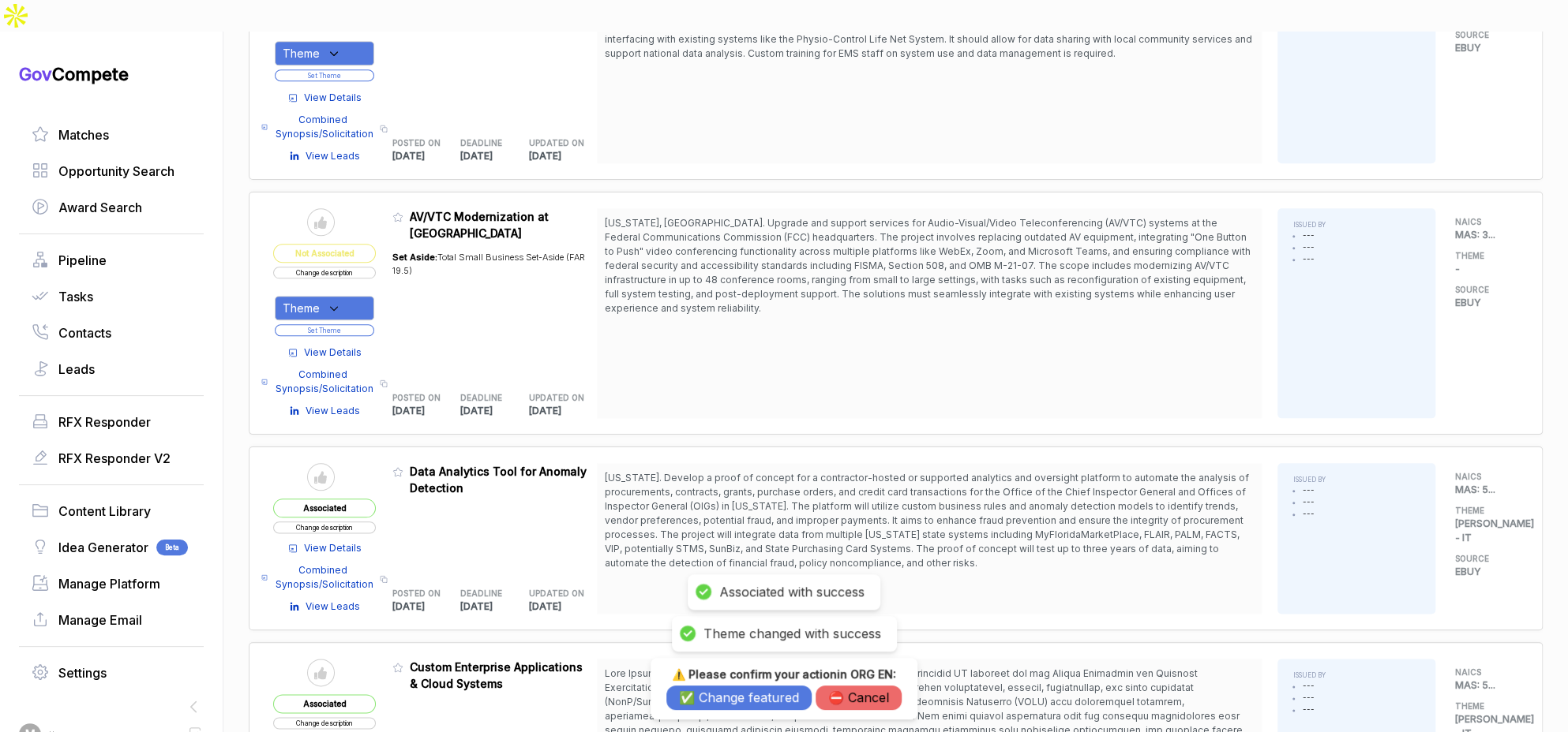
click at [700, 688] on button "✅ Change featured" at bounding box center [739, 698] width 145 height 24
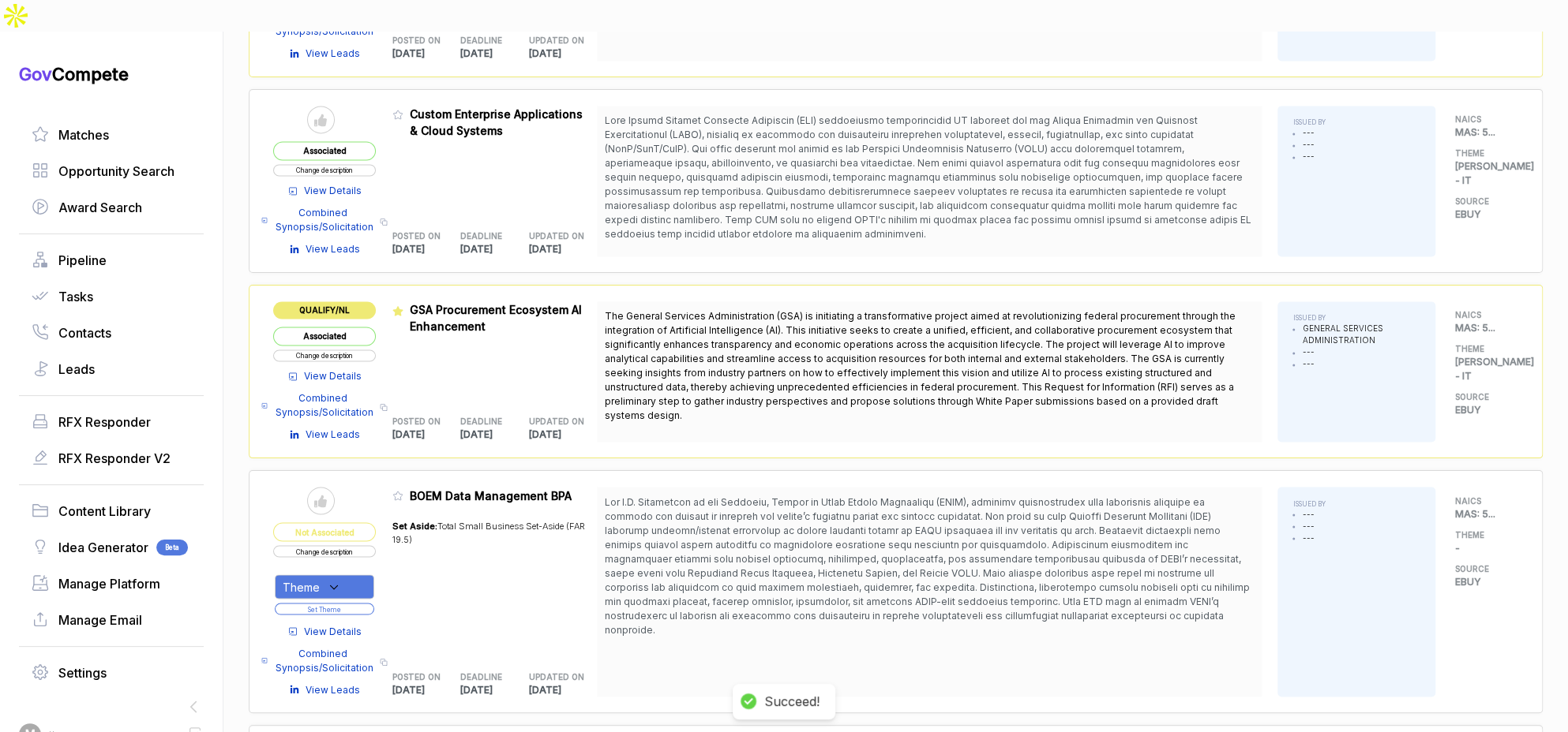
scroll to position [1549, 0]
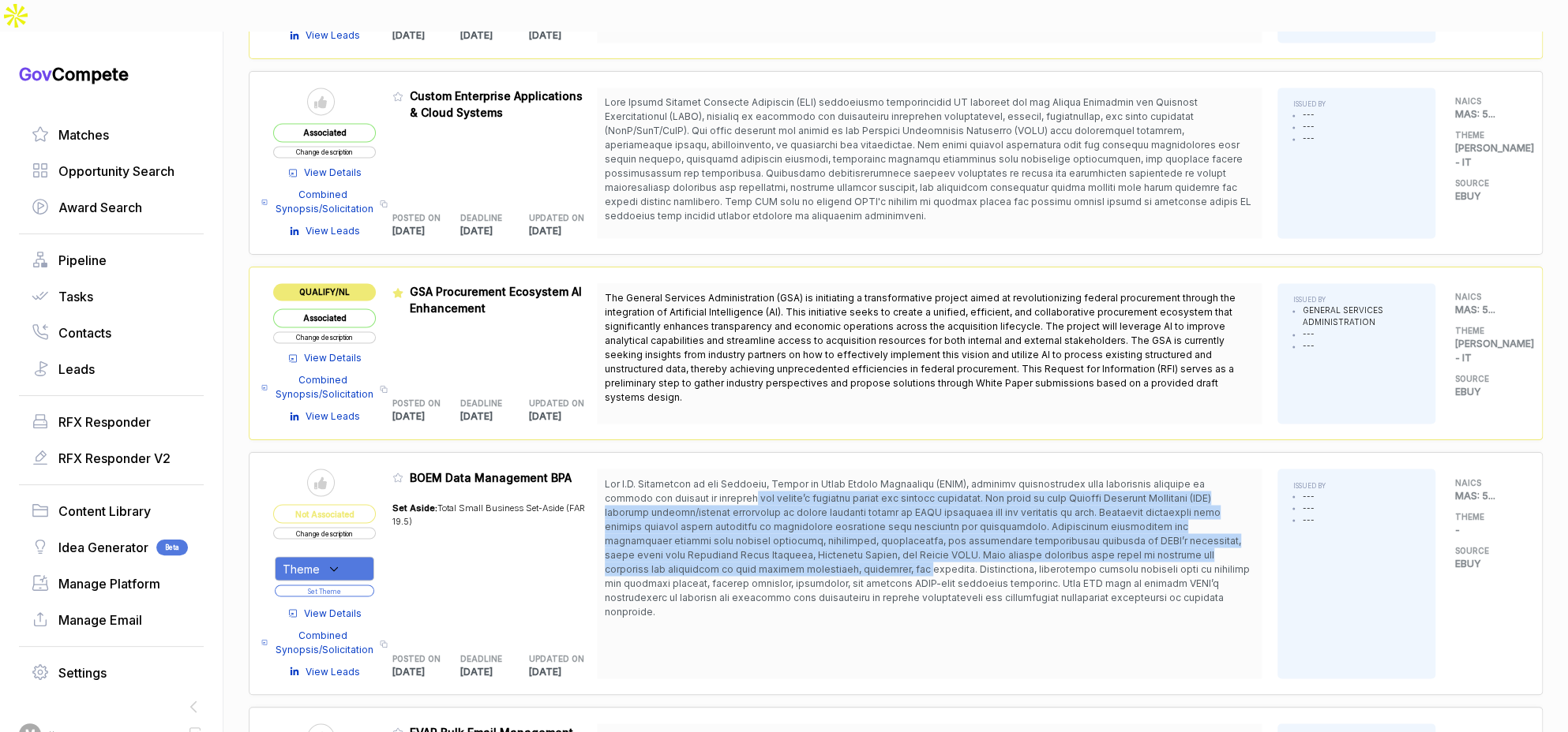
drag, startPoint x: 756, startPoint y: 462, endPoint x: 793, endPoint y: 542, distance: 88.1
click at [792, 539] on span at bounding box center [927, 547] width 645 height 140
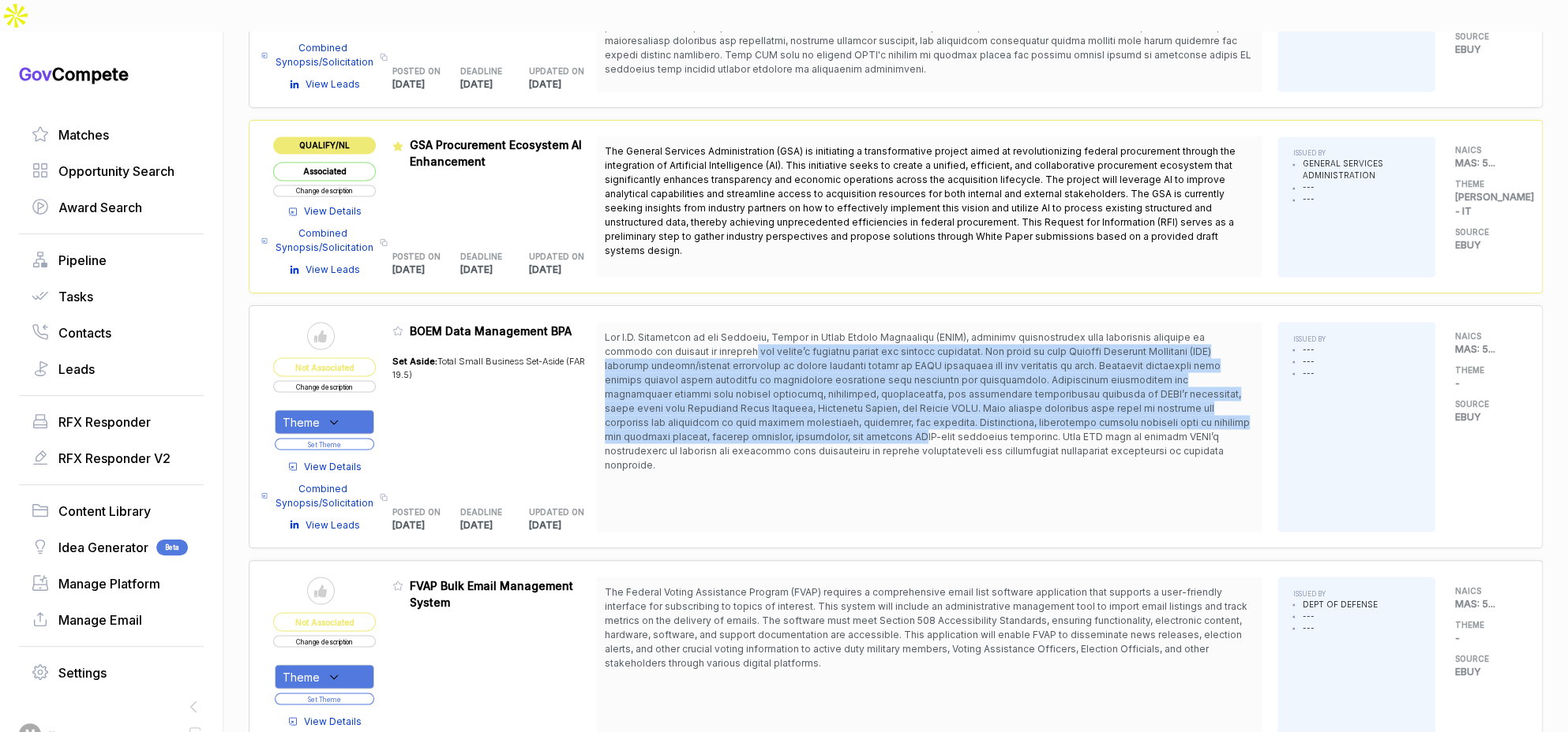
scroll to position [1697, 0]
click at [374, 380] on button "Change description" at bounding box center [324, 385] width 102 height 12
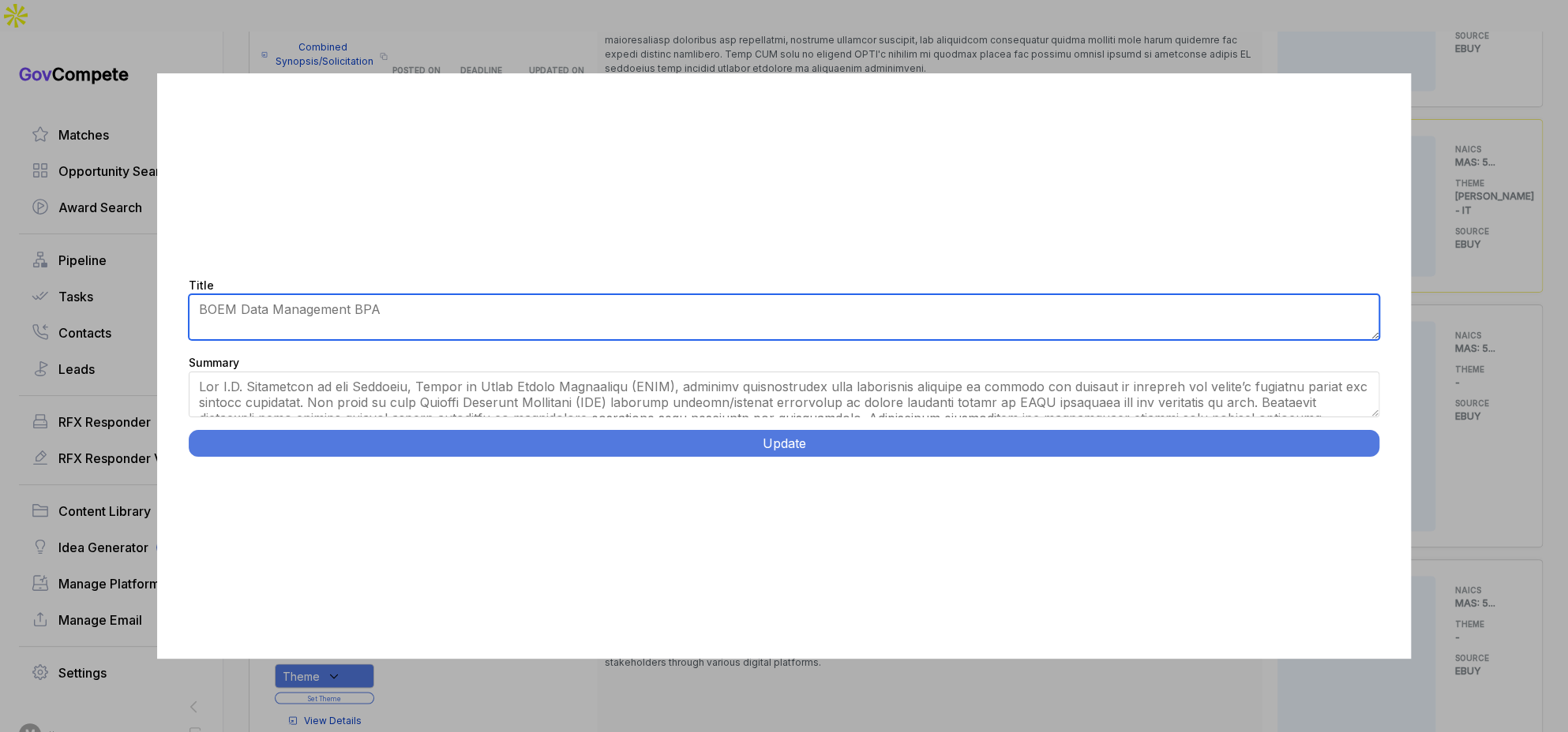
drag, startPoint x: 308, startPoint y: 308, endPoint x: 324, endPoint y: 311, distance: 16.3
click at [308, 308] on textarea "BOEM Data Management BPA" at bounding box center [784, 317] width 1191 height 46
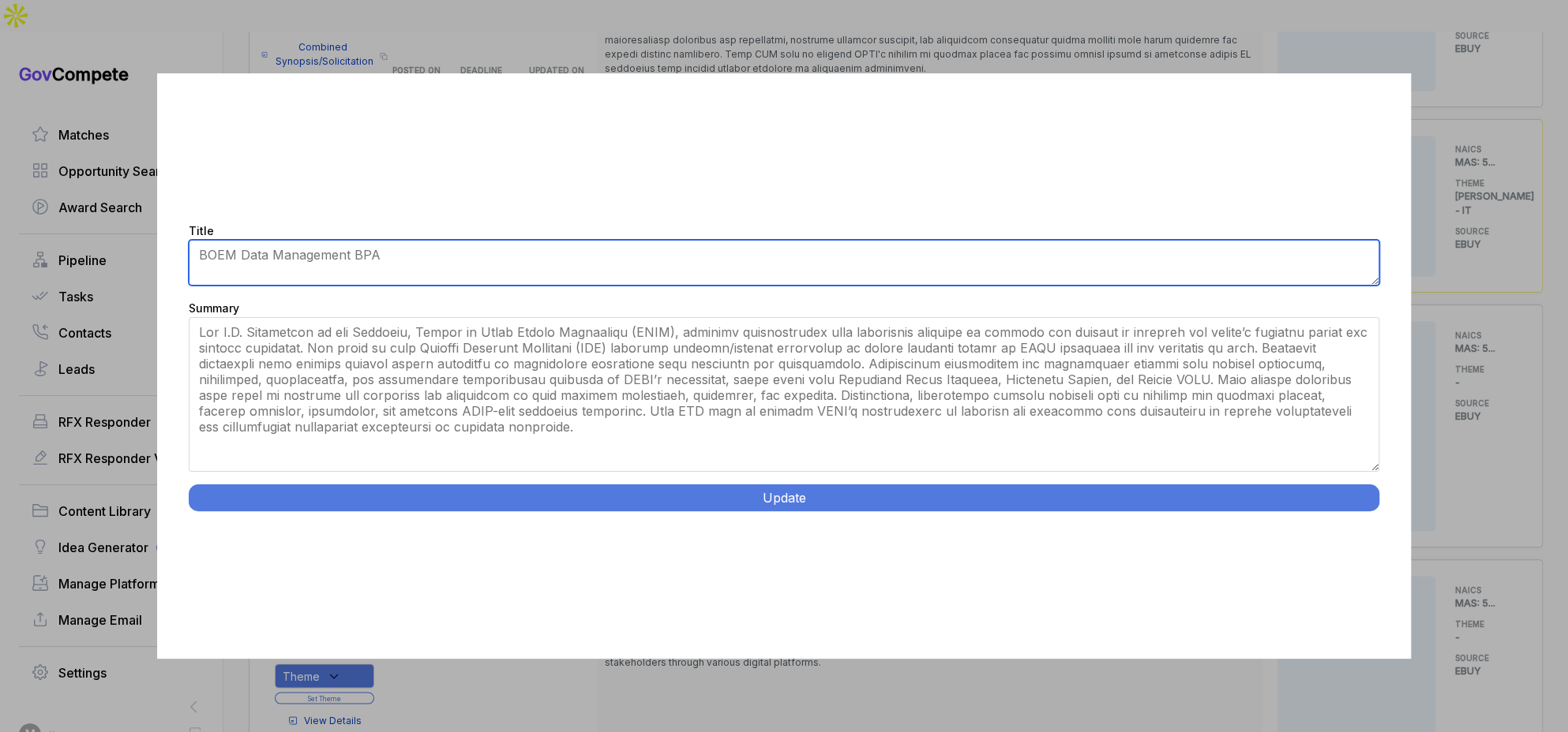
drag, startPoint x: 1374, startPoint y: 413, endPoint x: 1350, endPoint y: 544, distance: 133.2
click at [1356, 543] on div "Title BOEM Data Management BPA Summary Update" at bounding box center [784, 366] width 1254 height 585
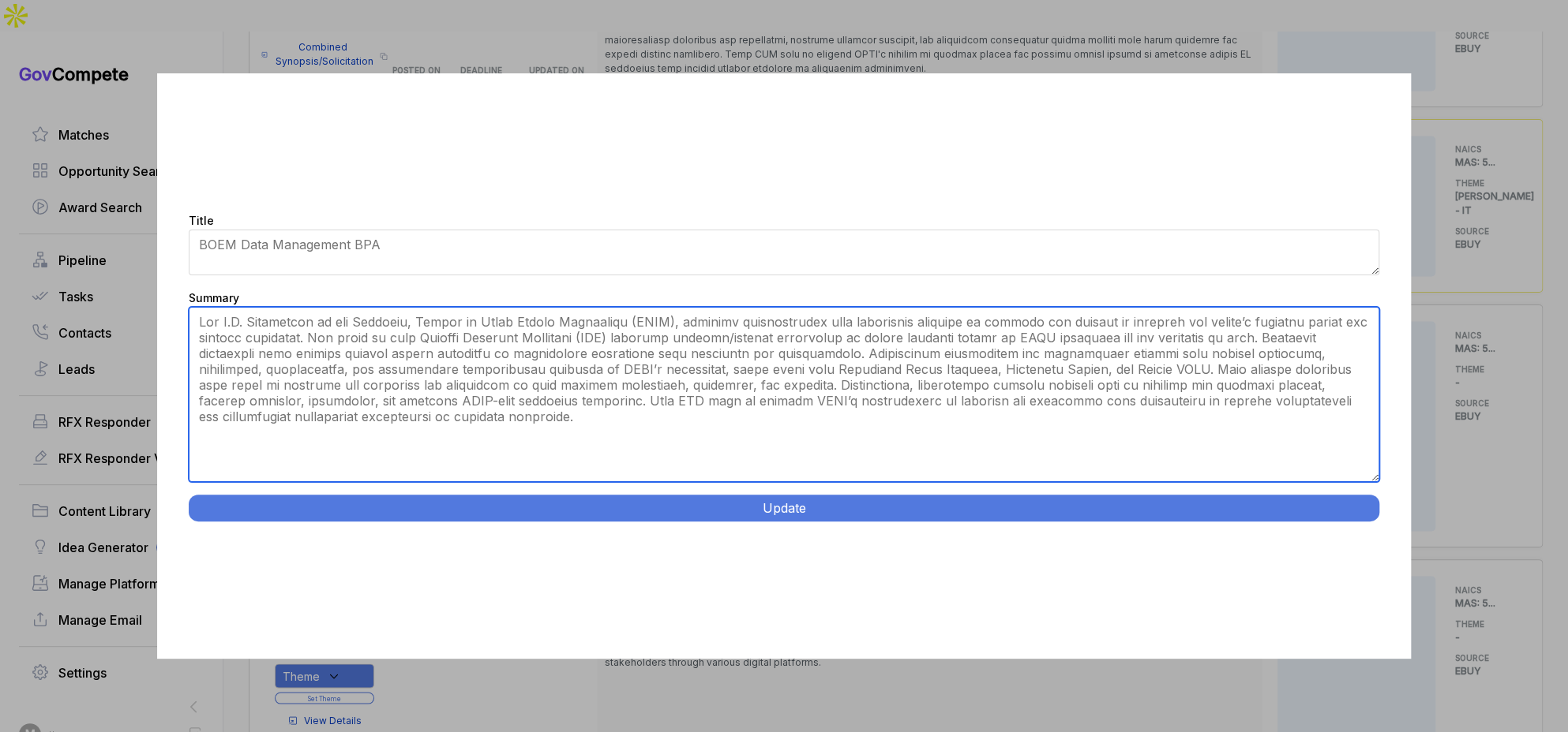
click at [846, 412] on textarea "Summary" at bounding box center [784, 394] width 1191 height 175
click at [505, 322] on textarea "Summary" at bounding box center [784, 394] width 1191 height 175
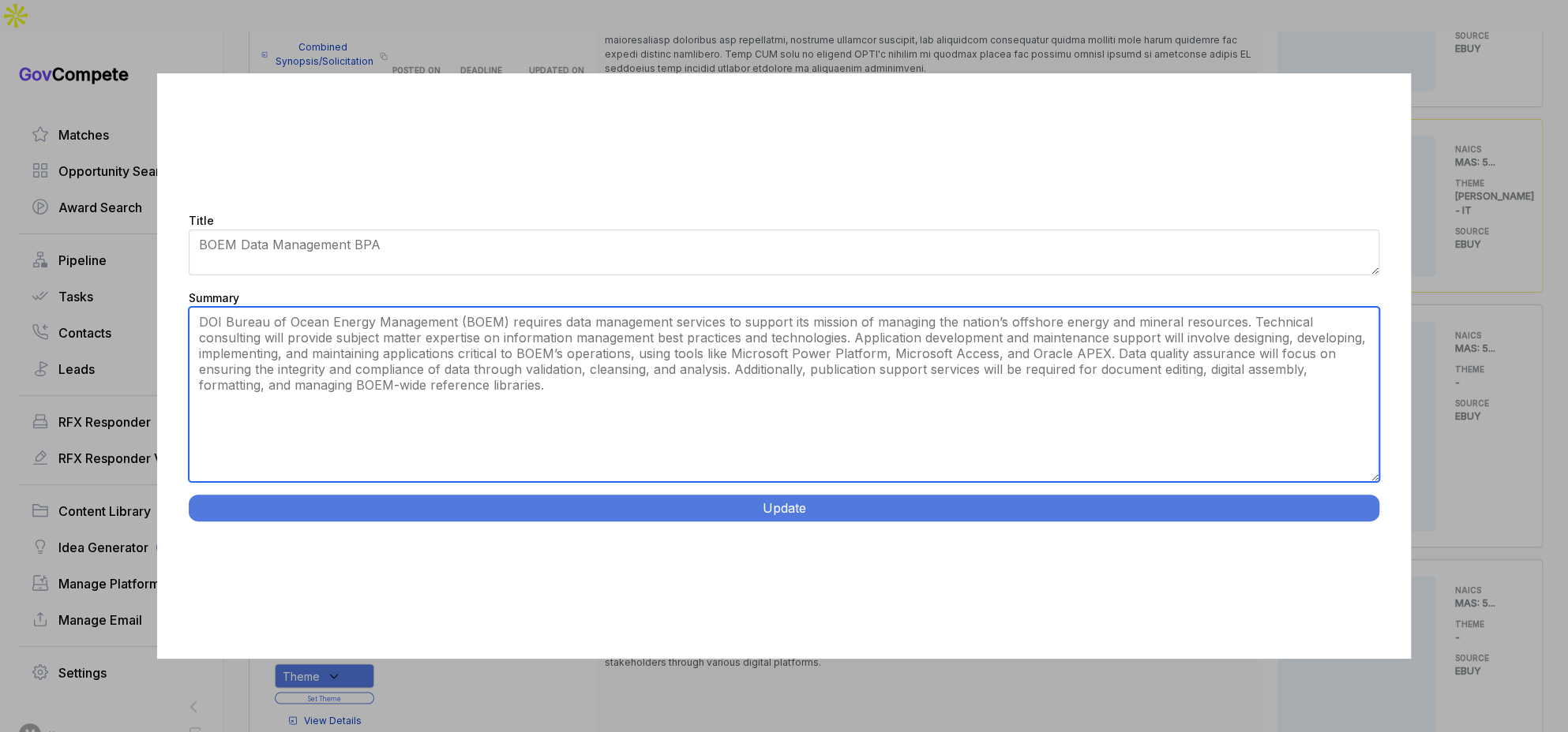
type textarea "DOI Bureau of Ocean Energy Management (BOEM) requires data management services …"
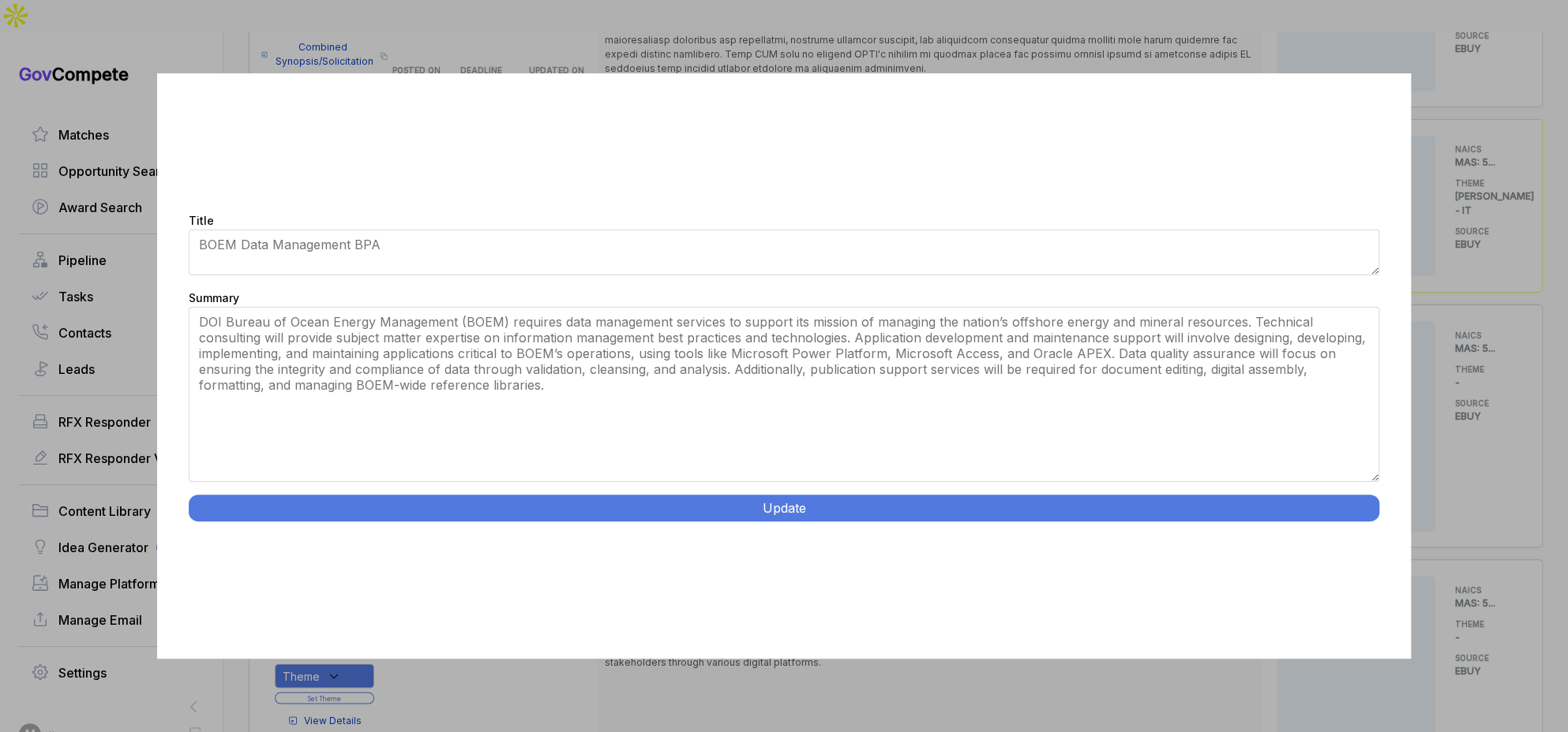
click at [622, 487] on div "Title BOEM Data Management BPA Summary Update" at bounding box center [784, 366] width 1254 height 585
click at [625, 504] on button "Update" at bounding box center [784, 508] width 1191 height 27
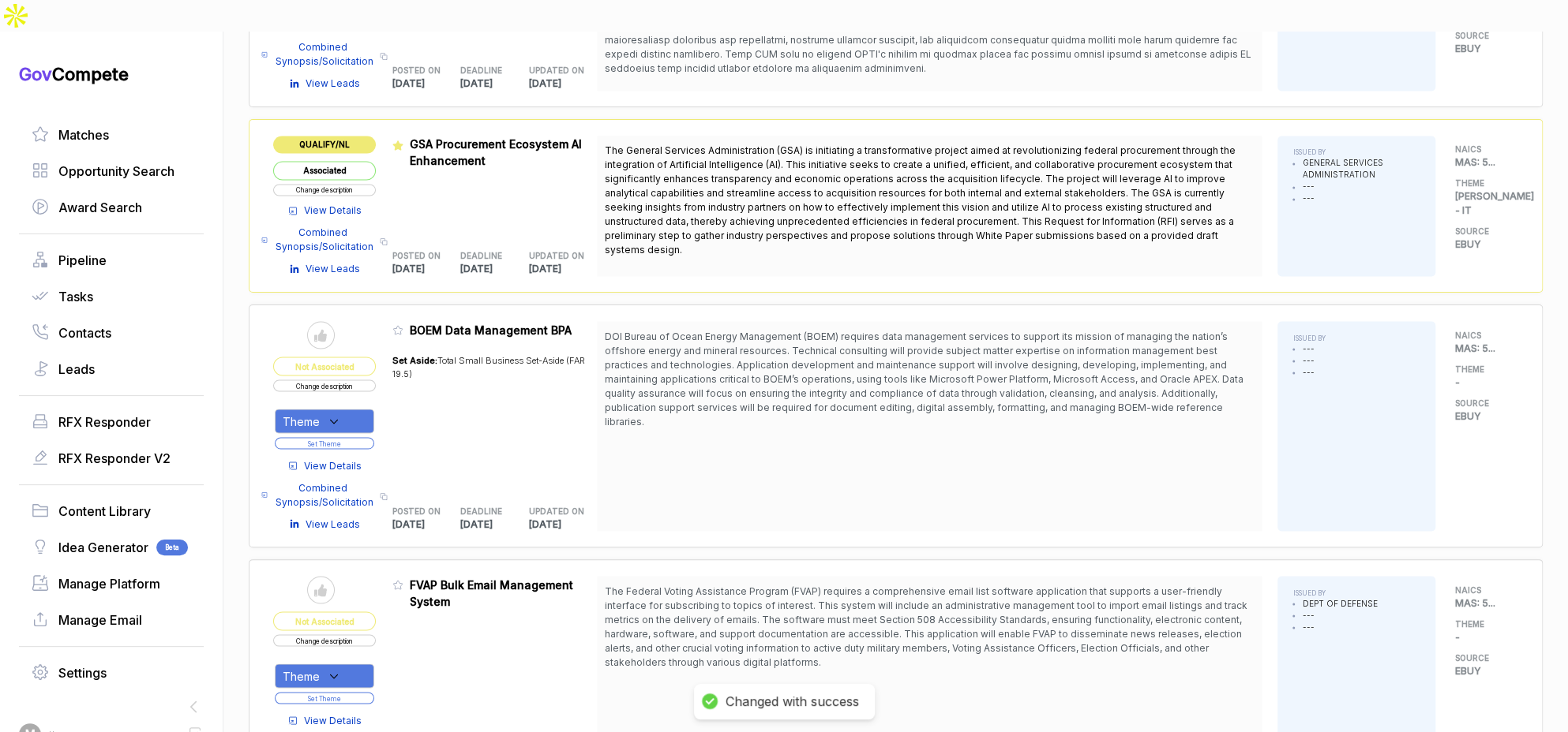
click at [363, 409] on div "Theme" at bounding box center [324, 420] width 100 height 24
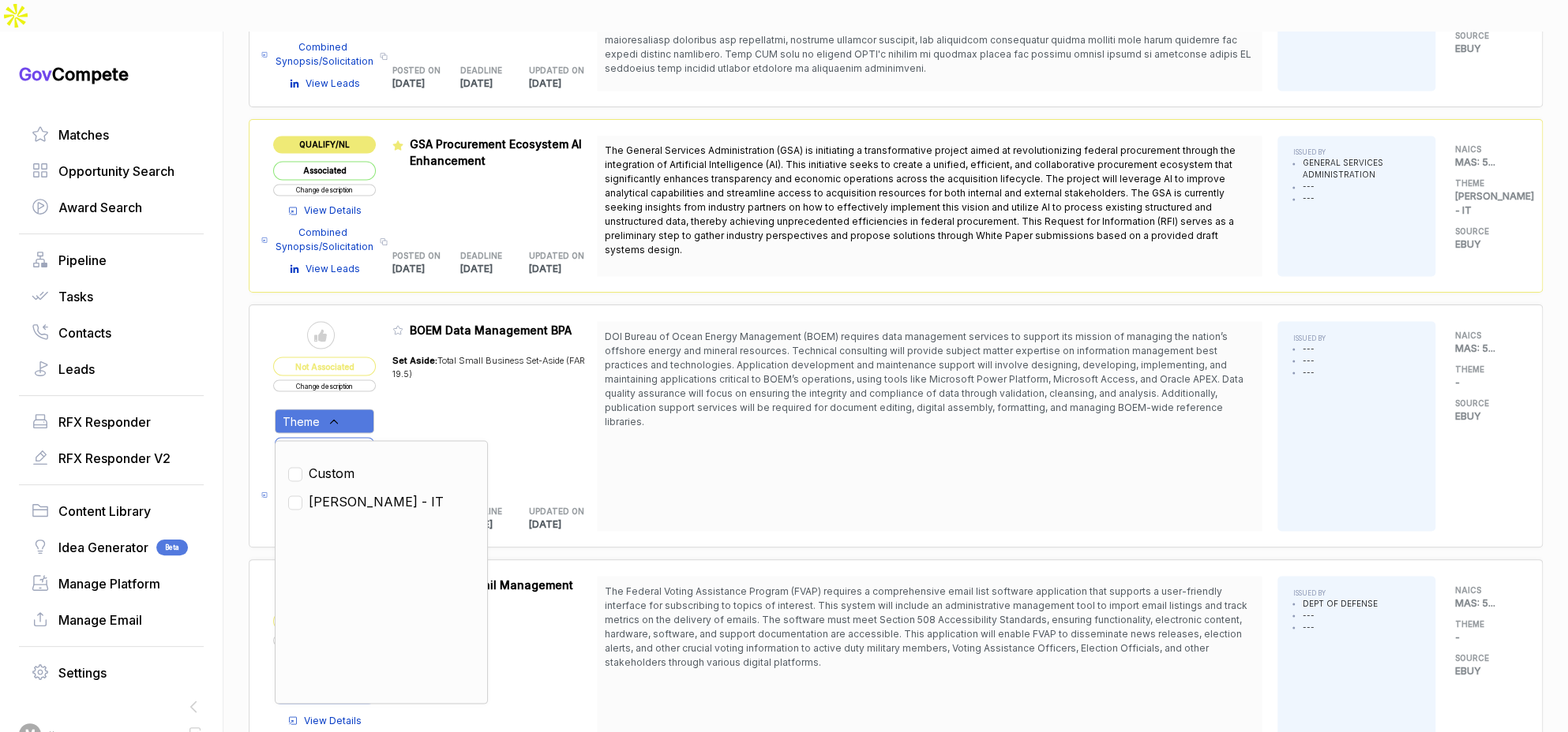
drag, startPoint x: 358, startPoint y: 462, endPoint x: 376, endPoint y: 438, distance: 30.0
click at [358, 492] on span "[PERSON_NAME] - IT" at bounding box center [376, 501] width 135 height 19
checkbox input "true"
drag, startPoint x: 411, startPoint y: 388, endPoint x: 373, endPoint y: 405, distance: 41.6
click at [408, 390] on div "Set Aside: Total Small Business Set-Aside (FAR 19.5)" at bounding box center [495, 416] width 205 height 144
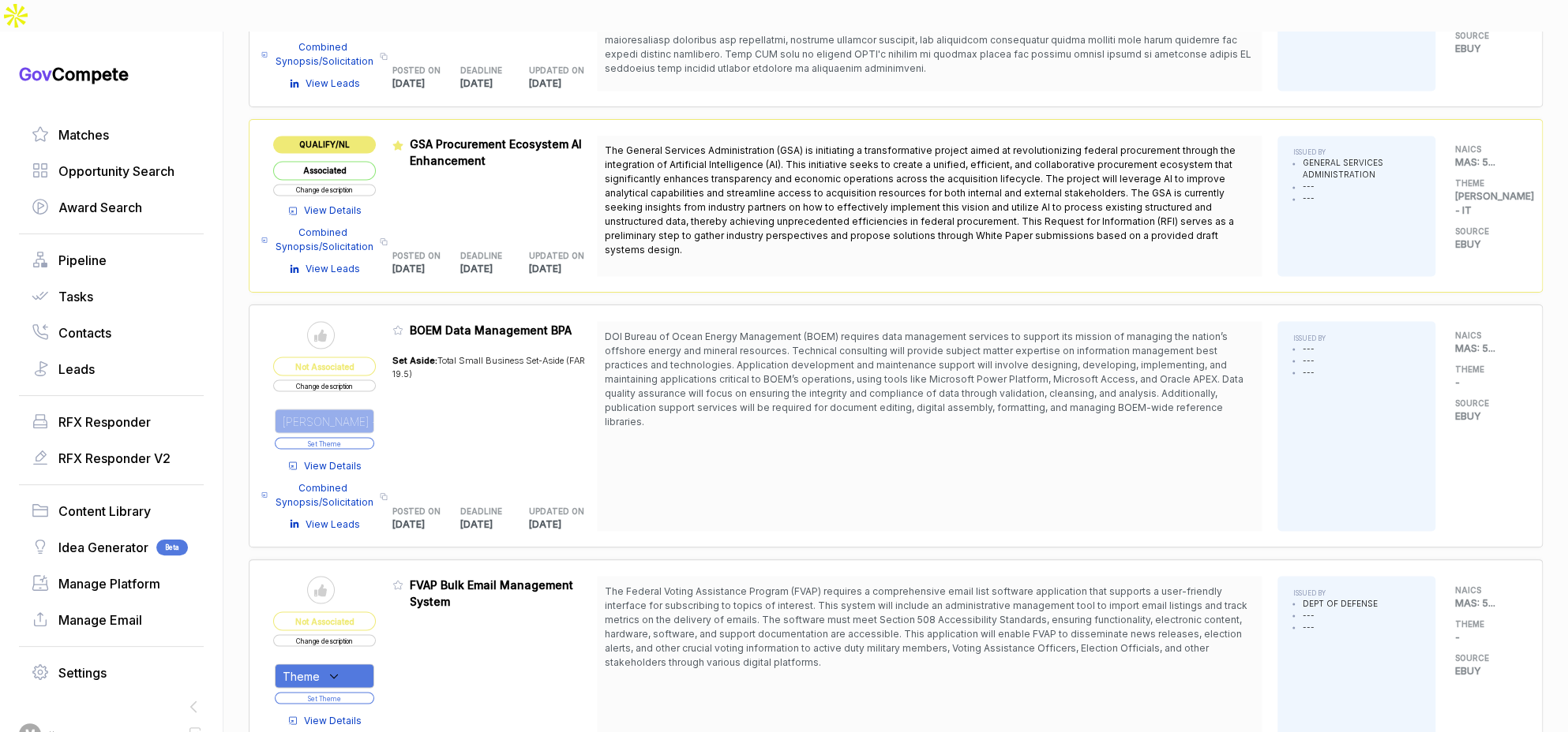
click at [367, 438] on button "Set Theme" at bounding box center [324, 443] width 100 height 12
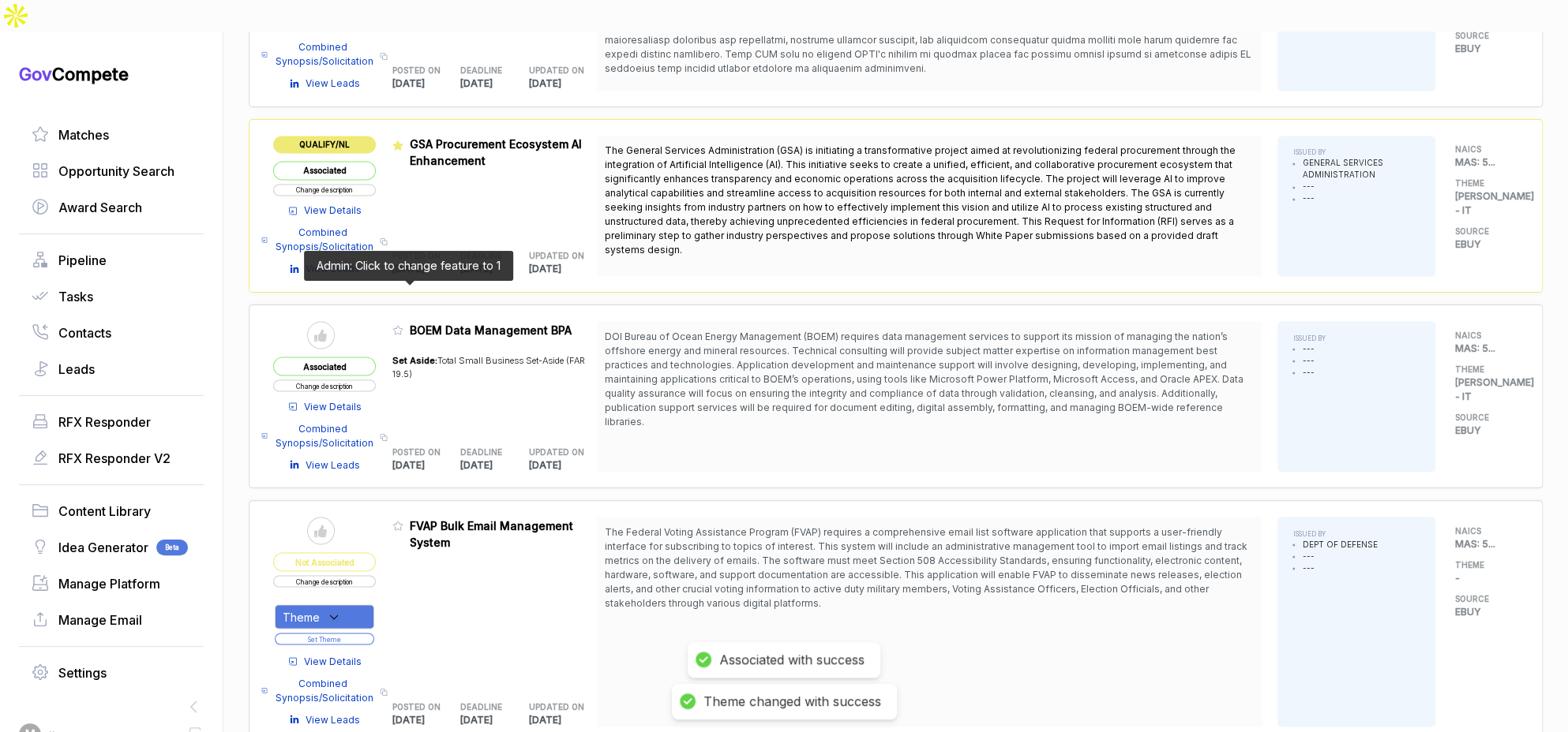
click at [402, 326] on icon at bounding box center [398, 331] width 9 height 9
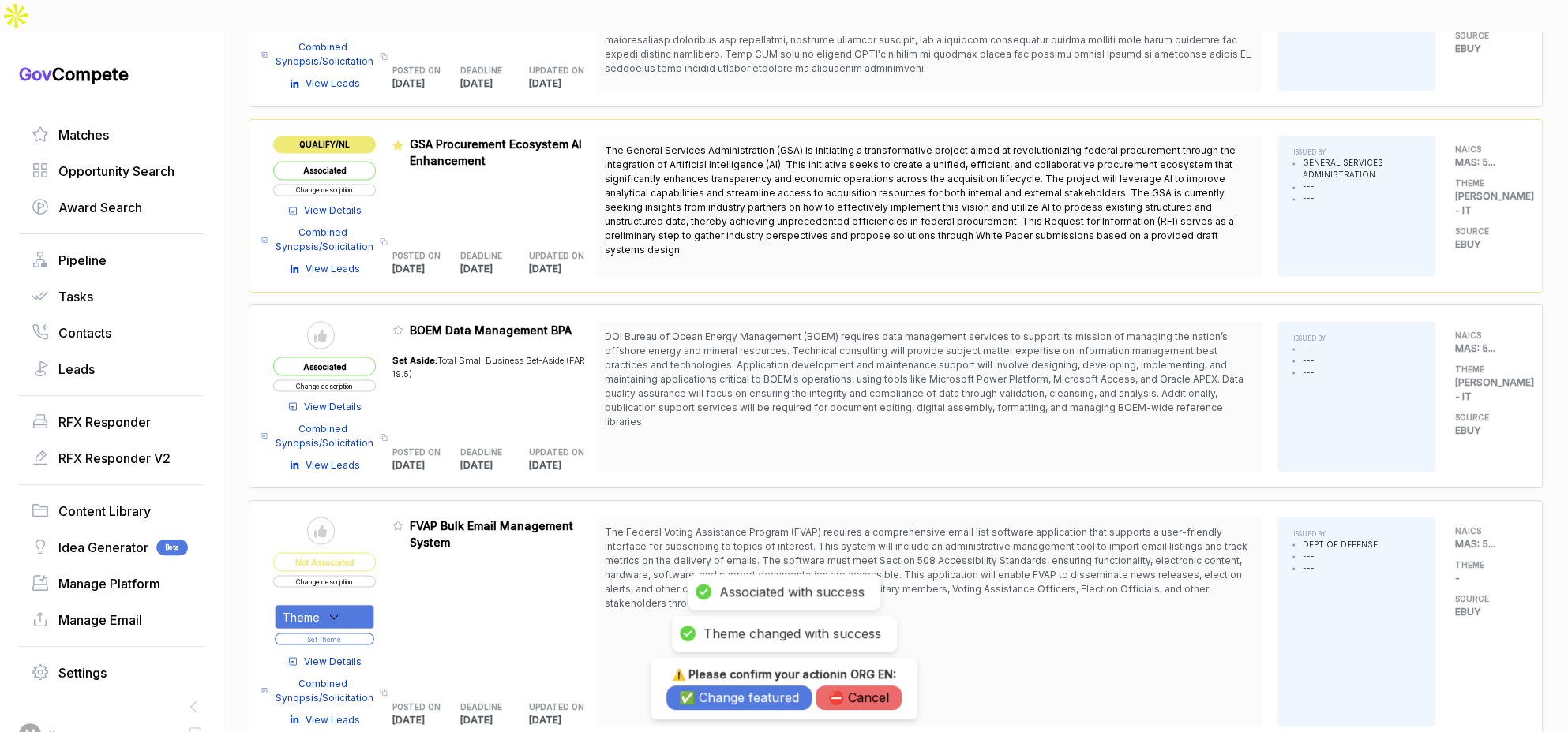
click at [721, 689] on button "✅ Change featured" at bounding box center [739, 698] width 145 height 24
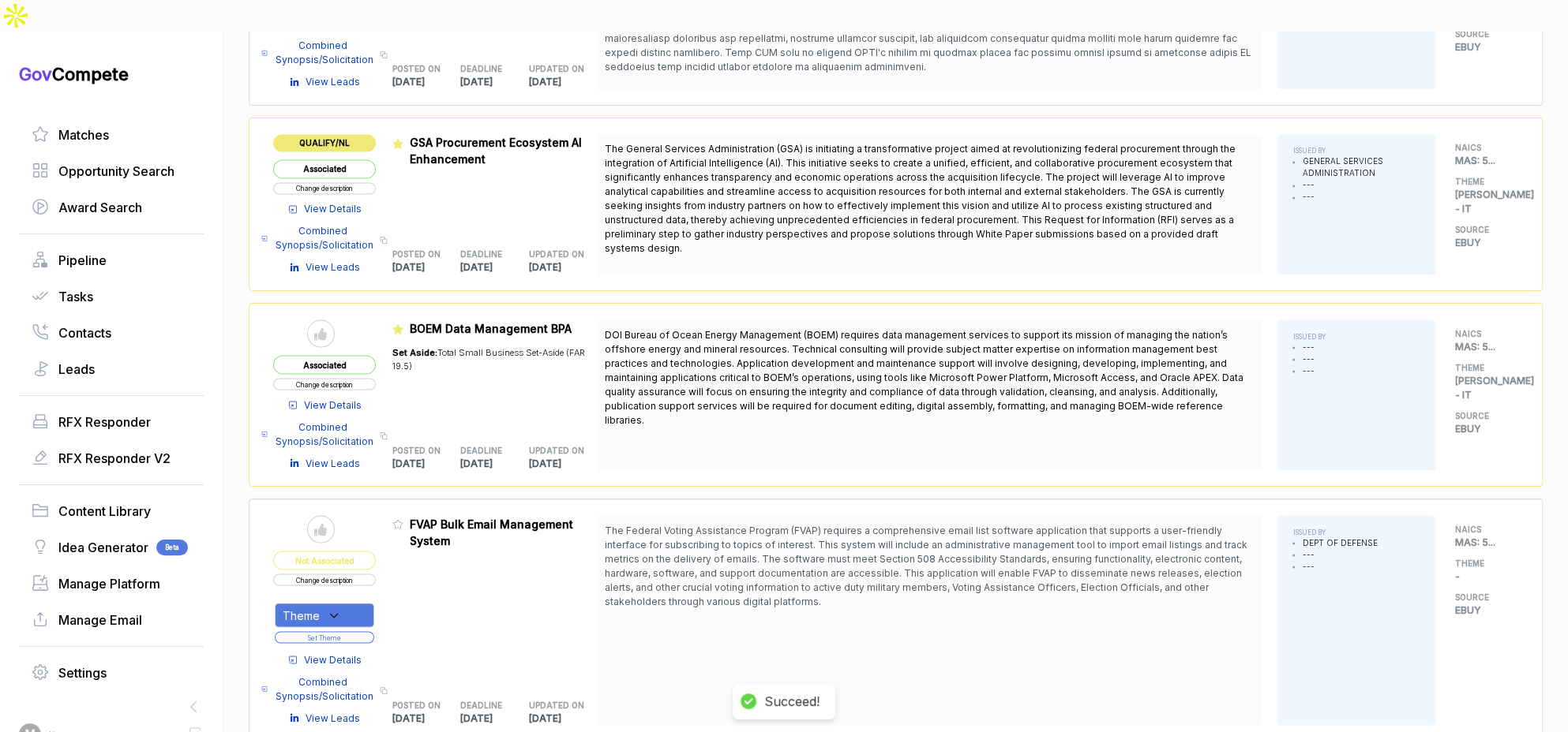
scroll to position [1699, 0]
drag, startPoint x: 835, startPoint y: 500, endPoint x: 846, endPoint y: 508, distance: 13.6
click at [844, 523] on span "The Federal Voting Assistance Program (FVAP) requires a comprehensive email lis…" at bounding box center [925, 563] width 643 height 82
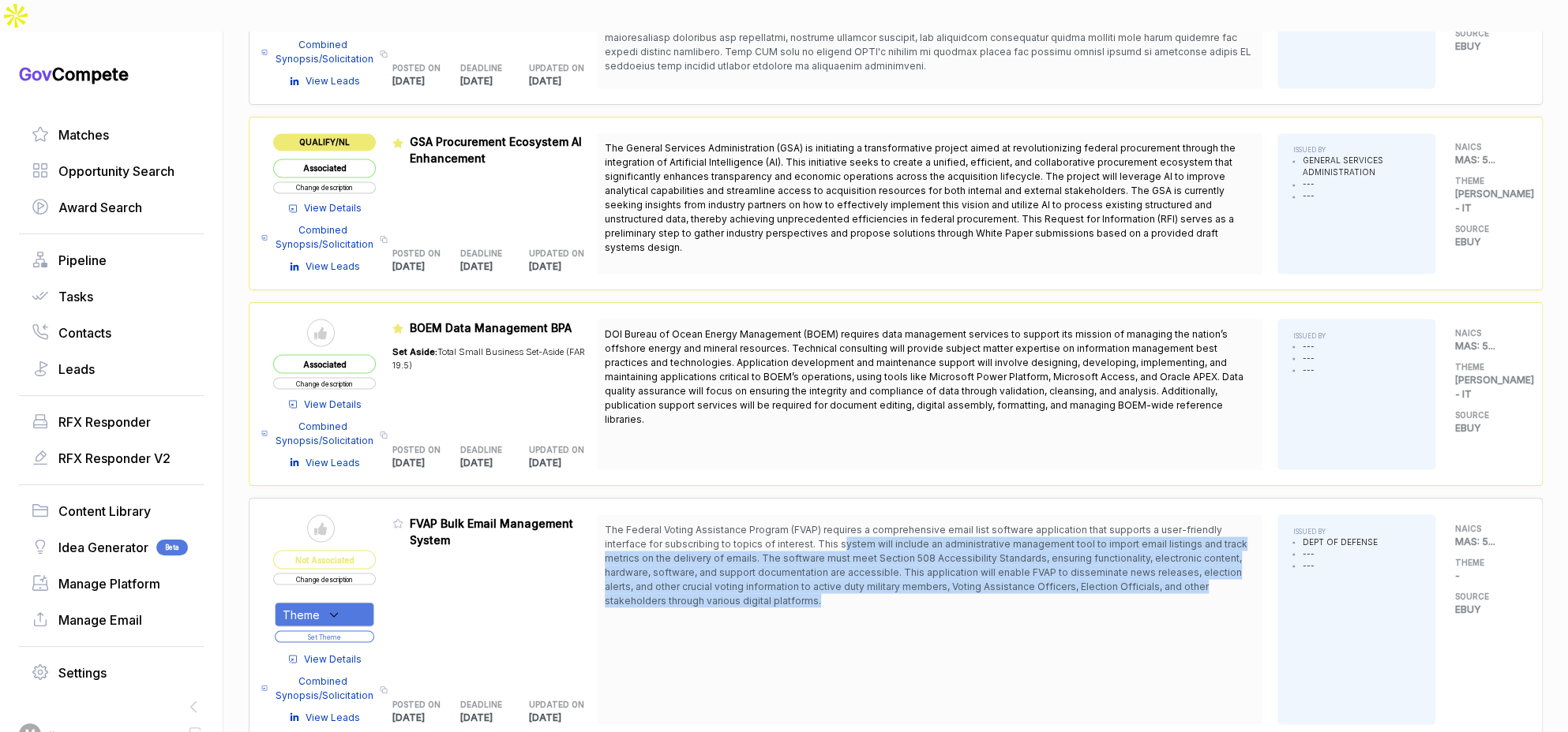
drag, startPoint x: 847, startPoint y: 515, endPoint x: 854, endPoint y: 569, distance: 54.5
click at [854, 569] on div "The Federal Voting Assistance Program (FVAP) requires a comprehensive email lis…" at bounding box center [928, 620] width 664 height 210
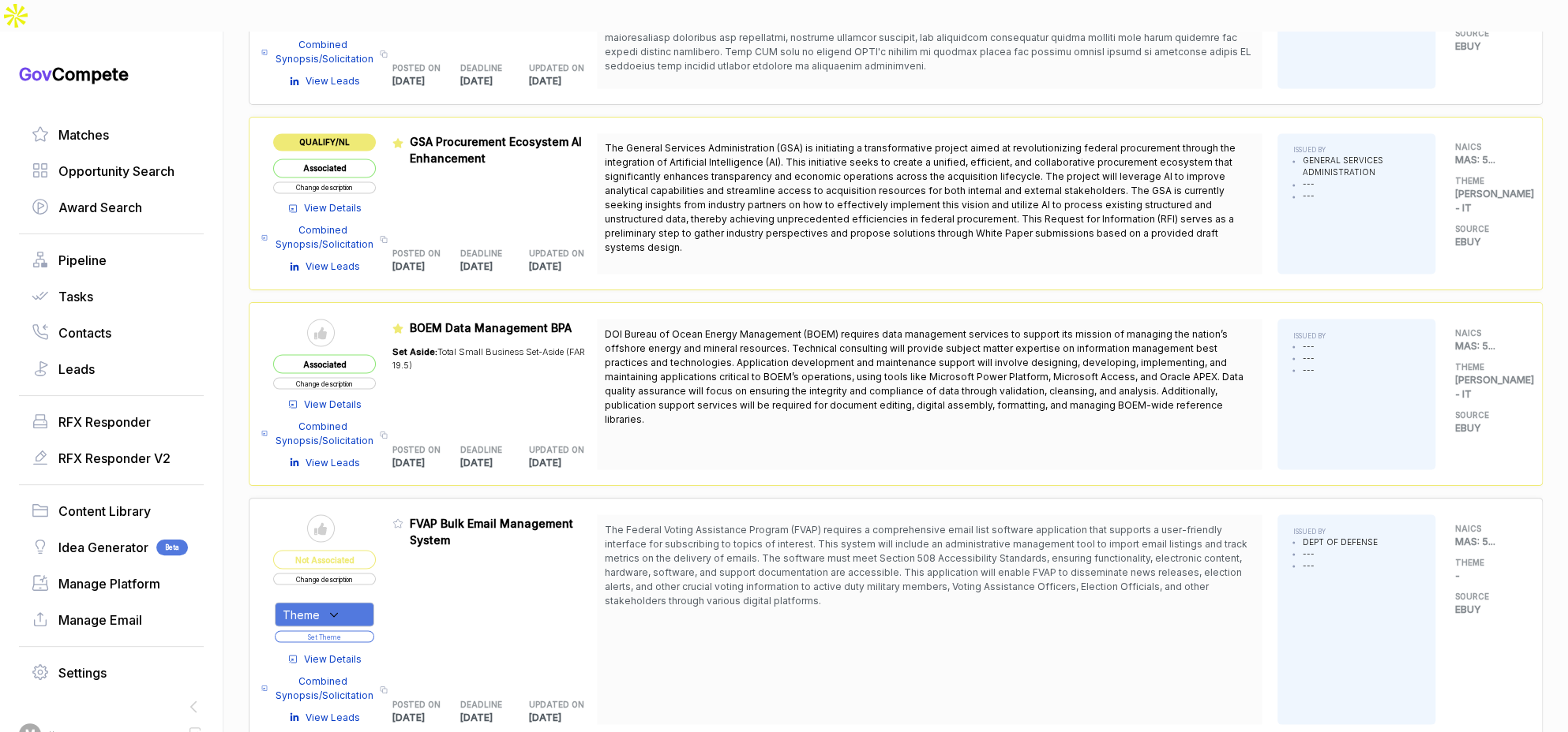
click at [336, 651] on span "View Details" at bounding box center [333, 659] width 58 height 14
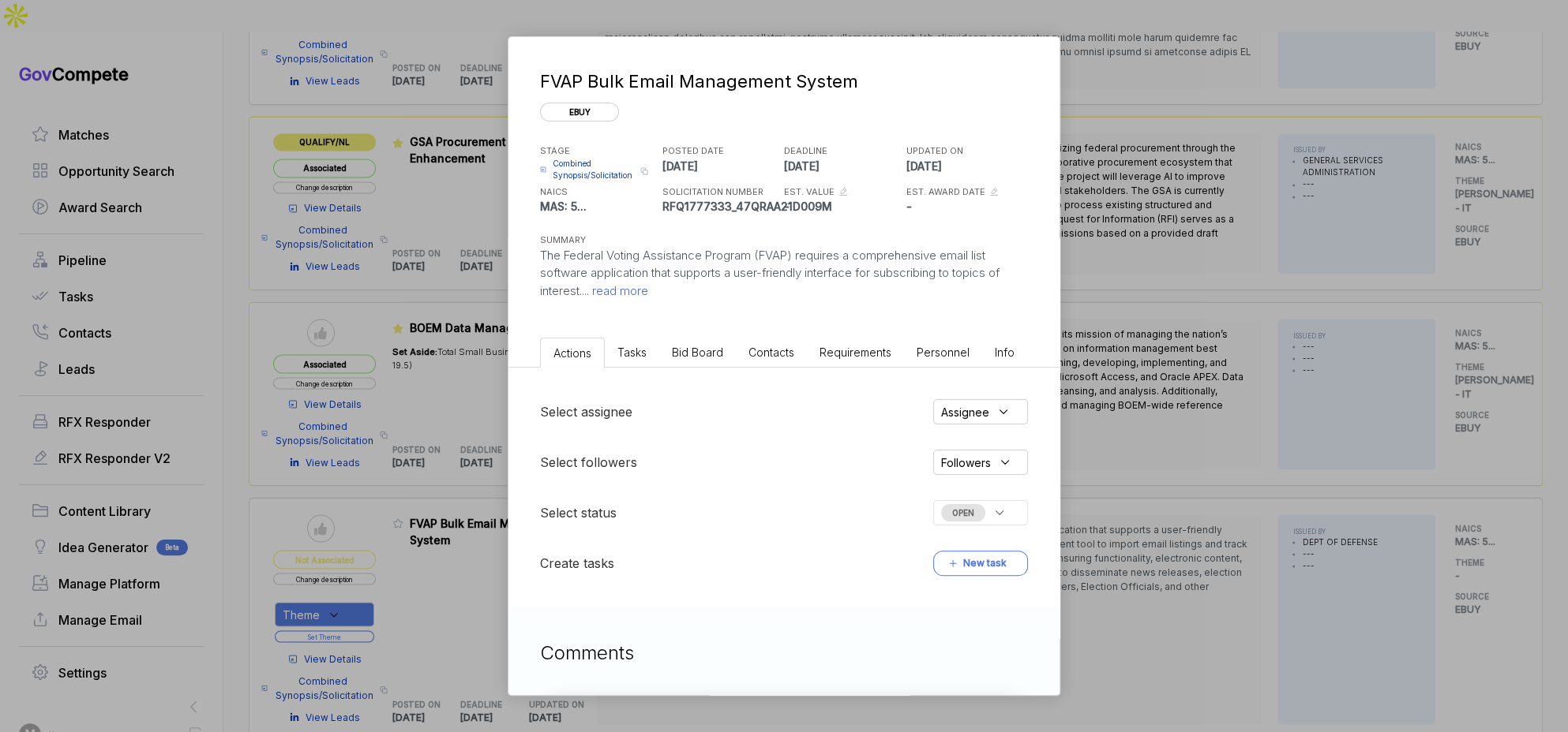
click at [694, 347] on span "Bid Board" at bounding box center [697, 352] width 52 height 14
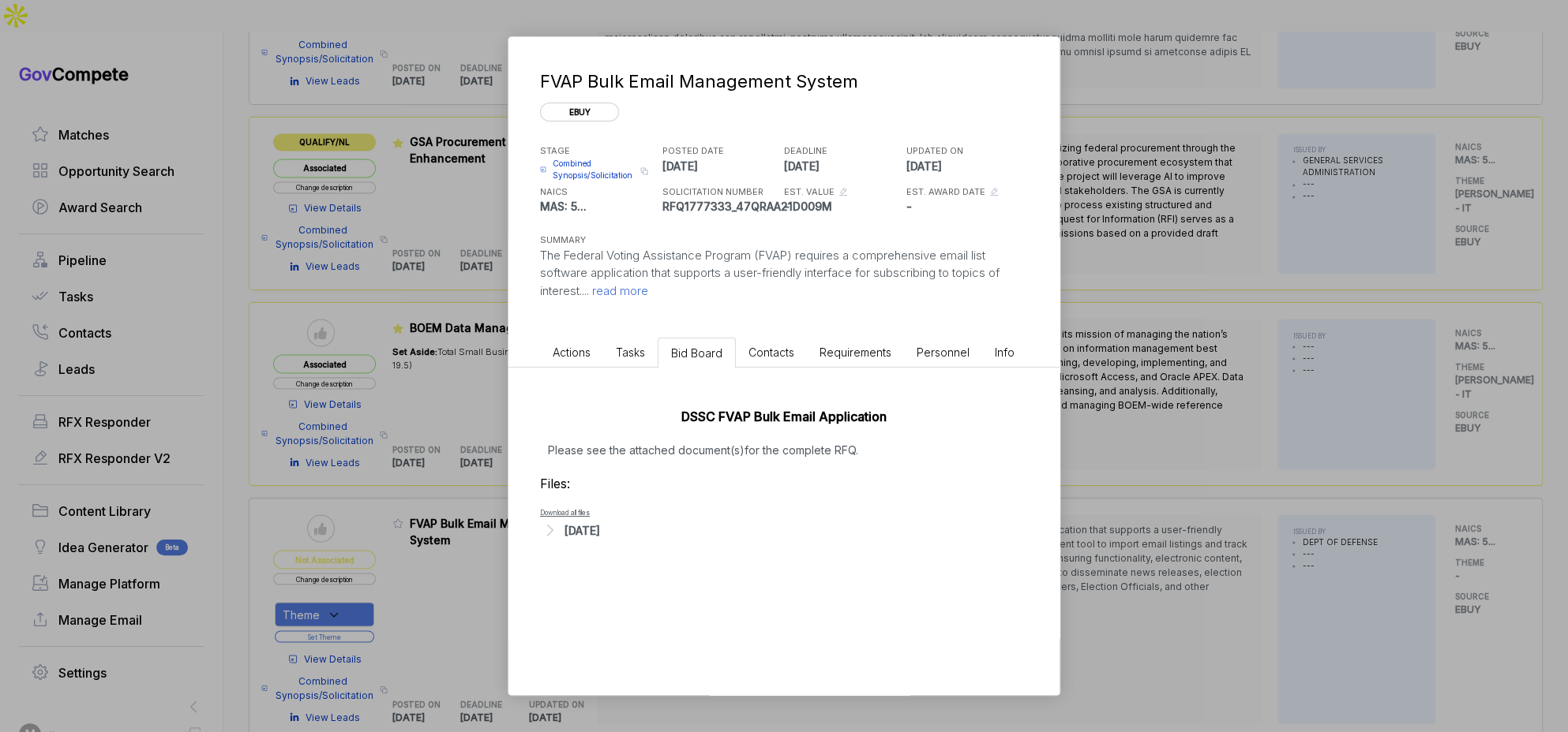
click at [1098, 443] on div "FVAP Bulk Email Management System ebuy STAGE Combined Synopsis/Solicitation Cop…" at bounding box center [784, 366] width 1568 height 732
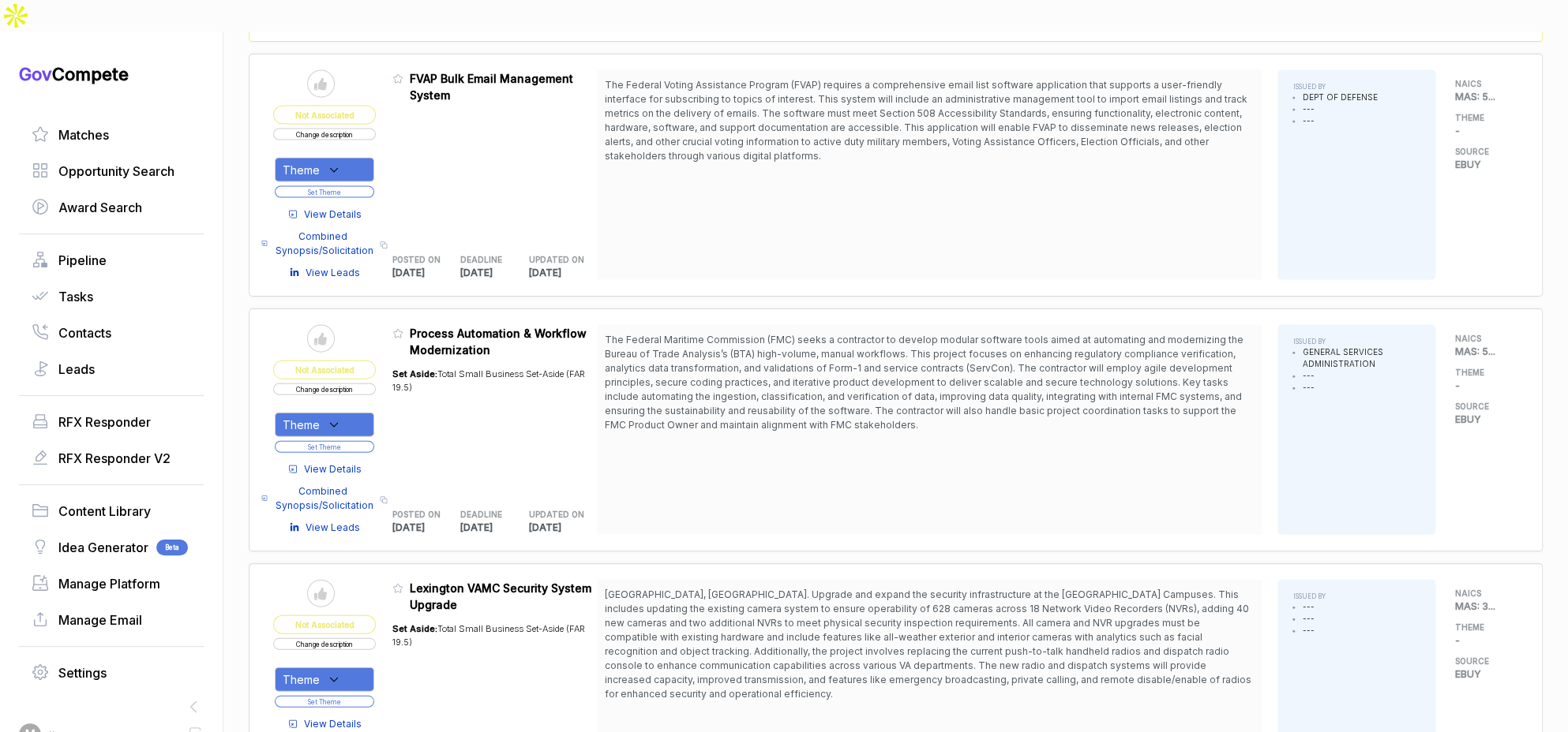
scroll to position [2191, 0]
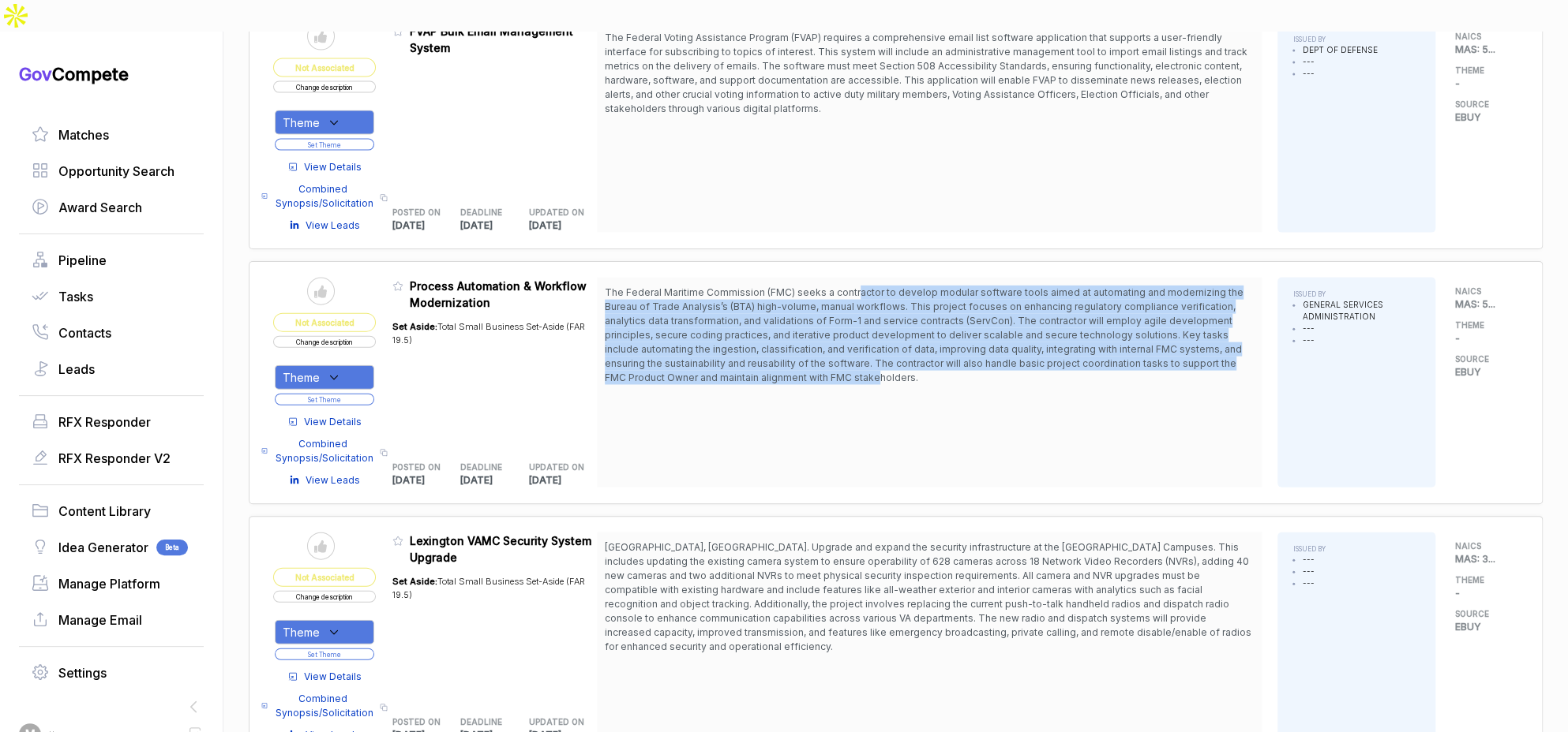
drag, startPoint x: 860, startPoint y: 249, endPoint x: 888, endPoint y: 334, distance: 89.5
click at [885, 332] on span "The Federal Maritime Commission (FMC) seeks a contractor to develop modular sof…" at bounding box center [924, 334] width 639 height 97
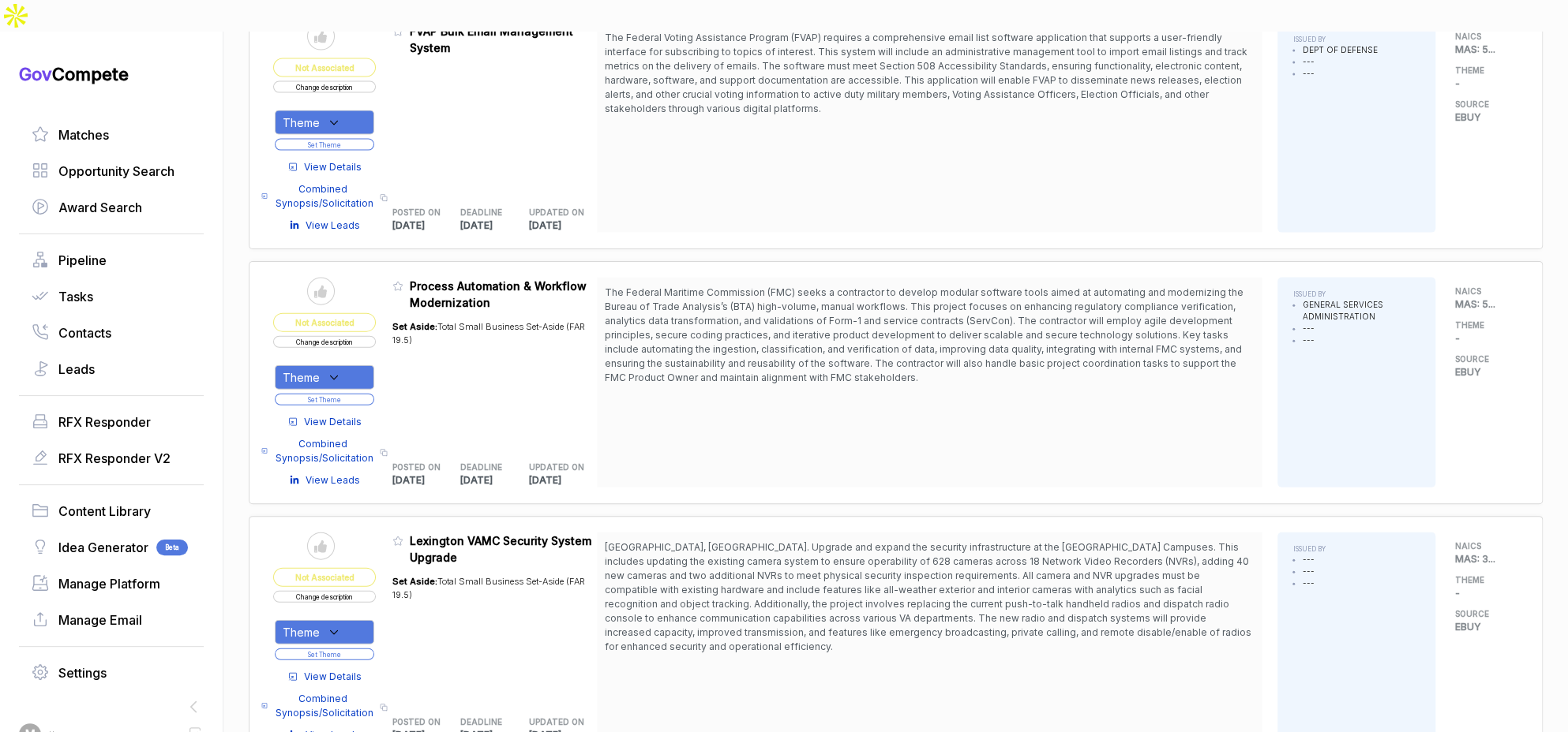
click at [909, 340] on span "The Federal Maritime Commission (FMC) seeks a contractor to develop modular sof…" at bounding box center [924, 334] width 639 height 97
click at [357, 365] on div "Theme" at bounding box center [324, 377] width 100 height 24
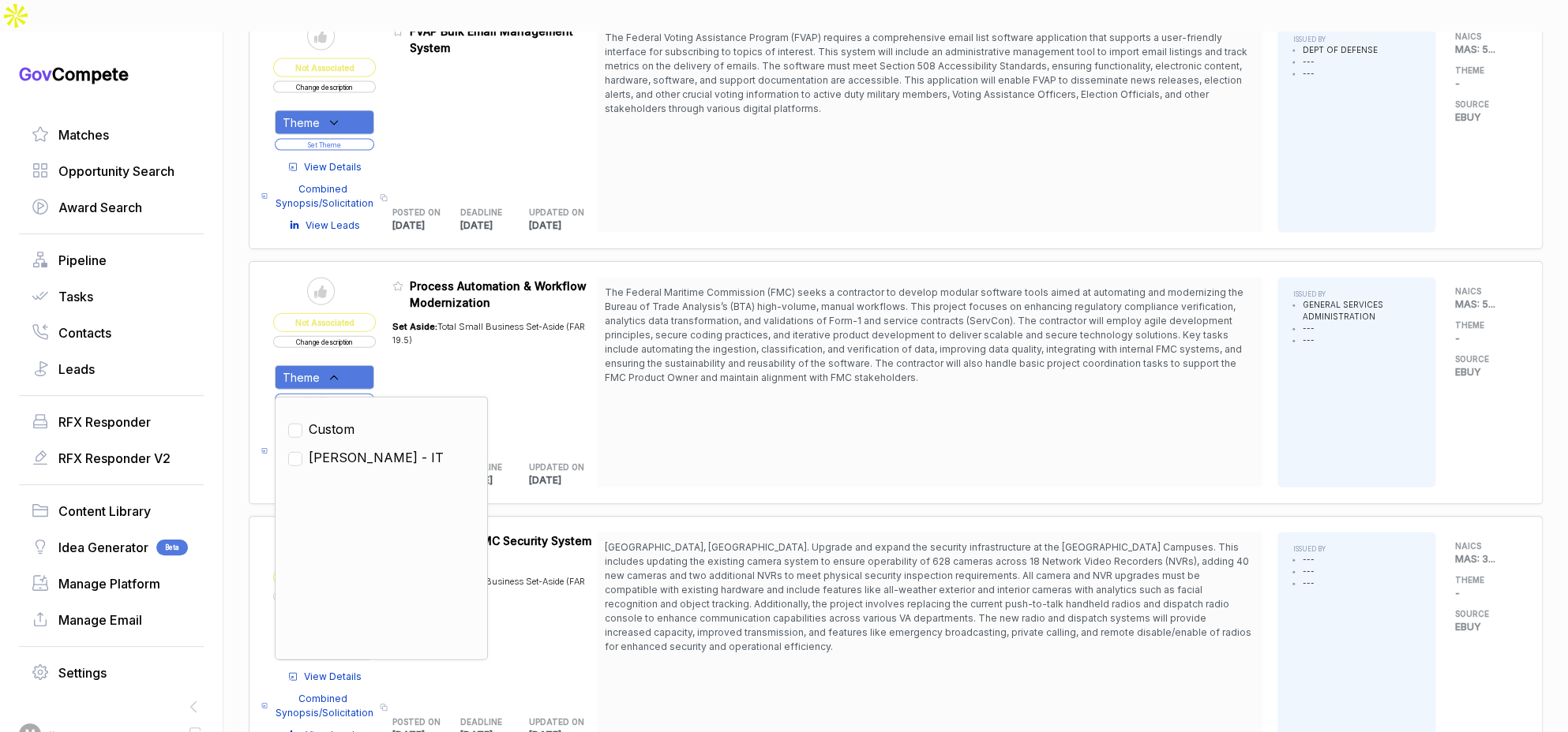
click at [363, 448] on span "[PERSON_NAME] - IT" at bounding box center [376, 458] width 135 height 19
checkbox input "true"
drag, startPoint x: 413, startPoint y: 343, endPoint x: 392, endPoint y: 350, distance: 22.1
click at [412, 344] on div "Set Aside: Total Small Business Set-Aside (FAR 19.5)" at bounding box center [495, 377] width 205 height 133
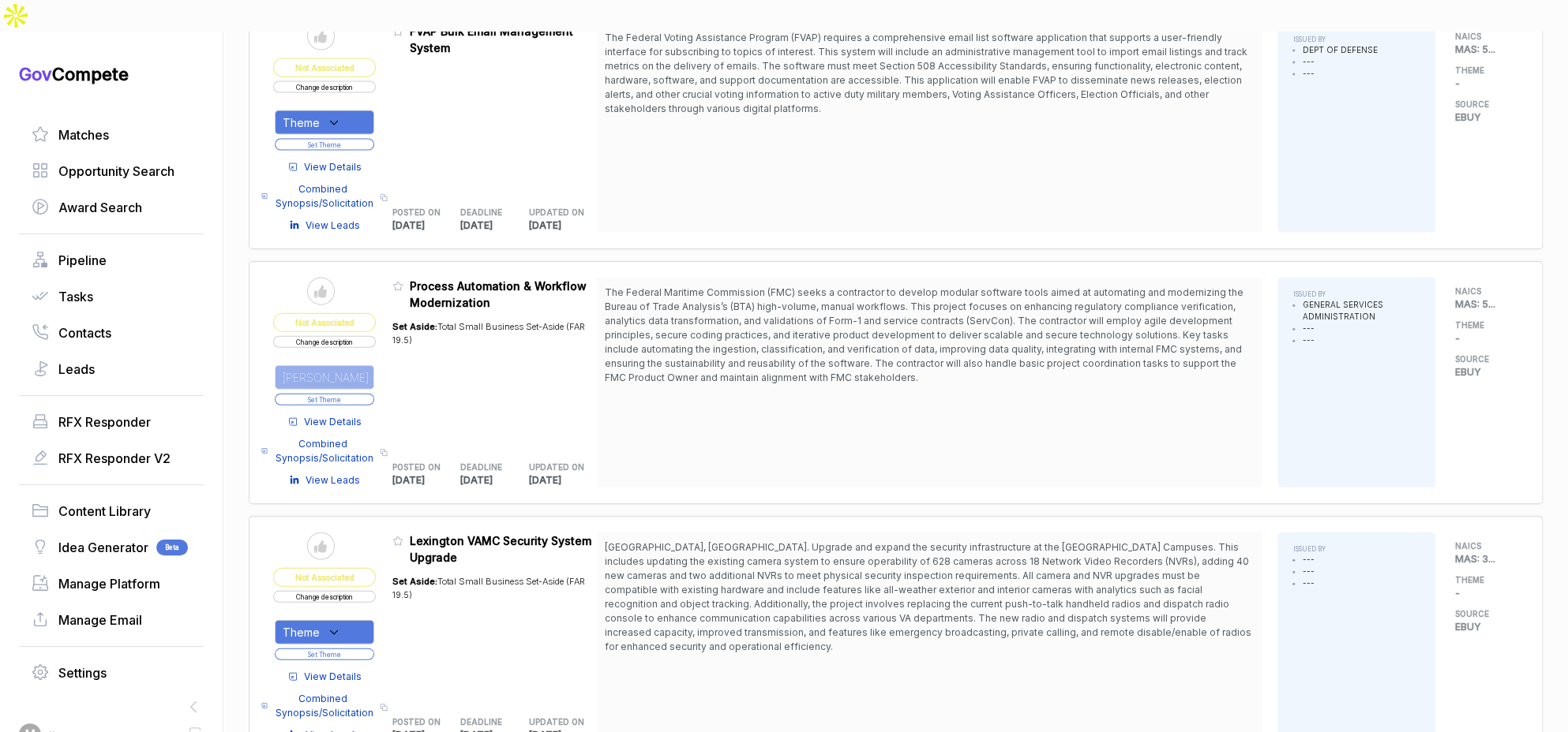
click at [373, 394] on button "Set Theme" at bounding box center [324, 400] width 100 height 12
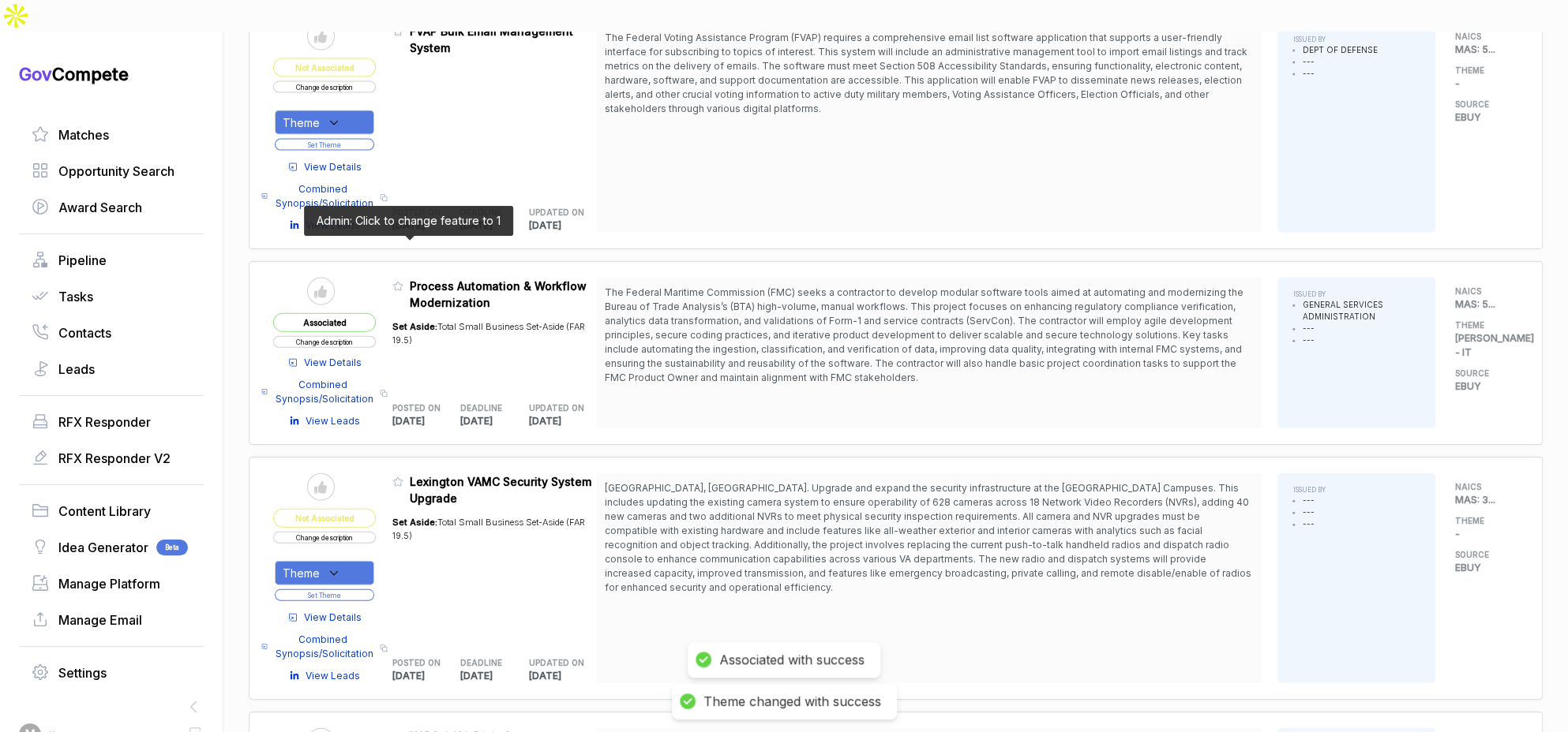
click at [403, 281] on icon at bounding box center [398, 286] width 11 height 11
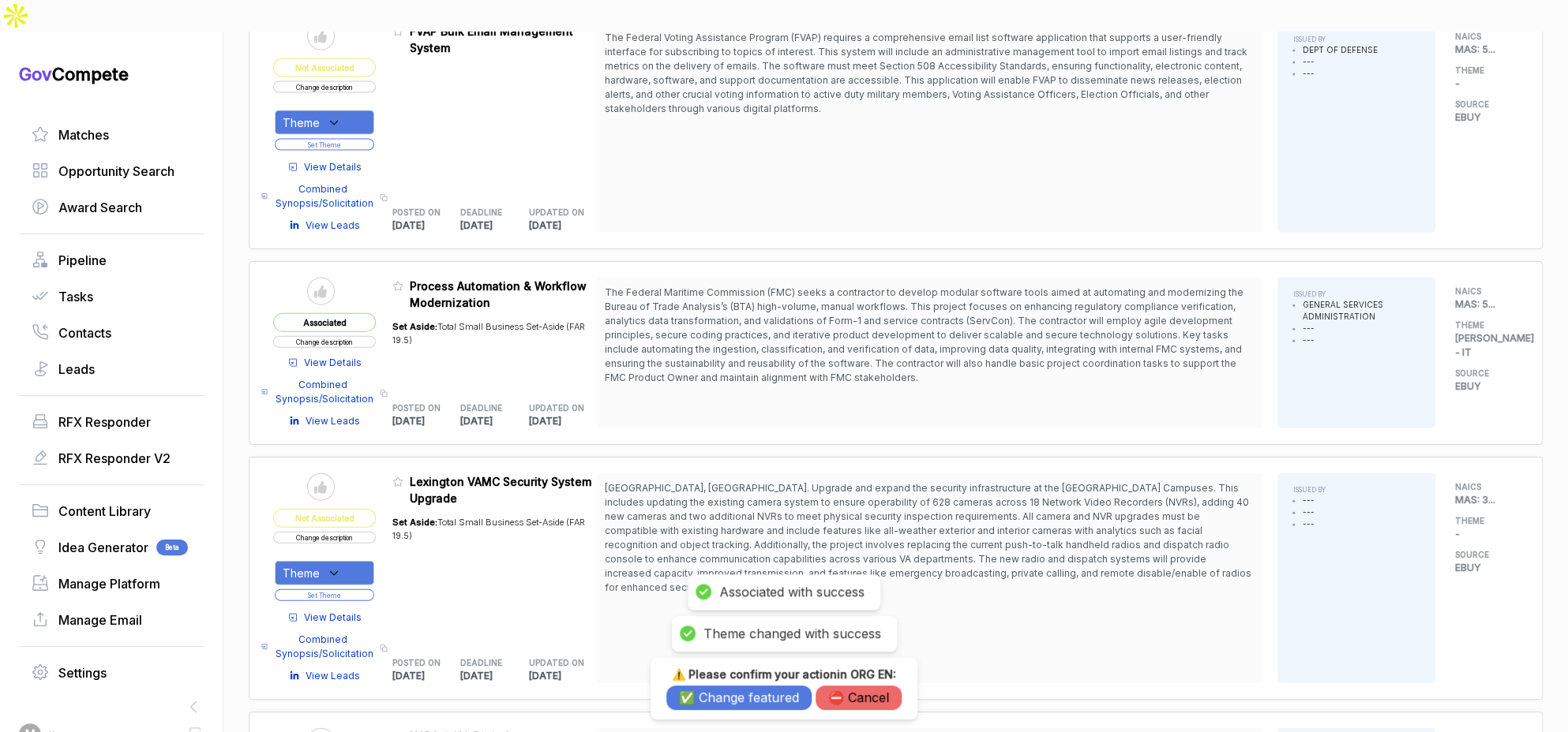
click at [712, 694] on button "✅ Change featured" at bounding box center [739, 698] width 145 height 24
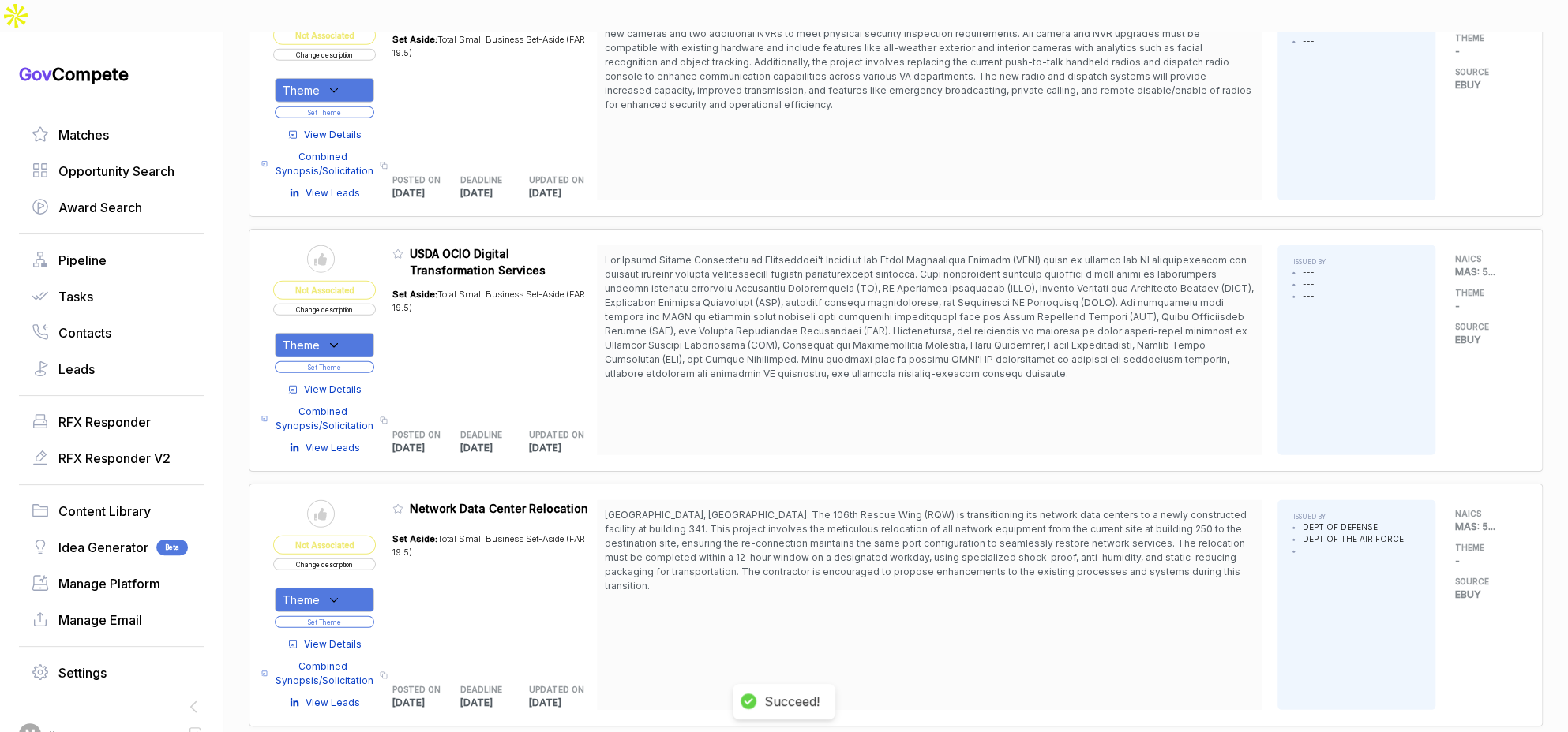
scroll to position [2674, 0]
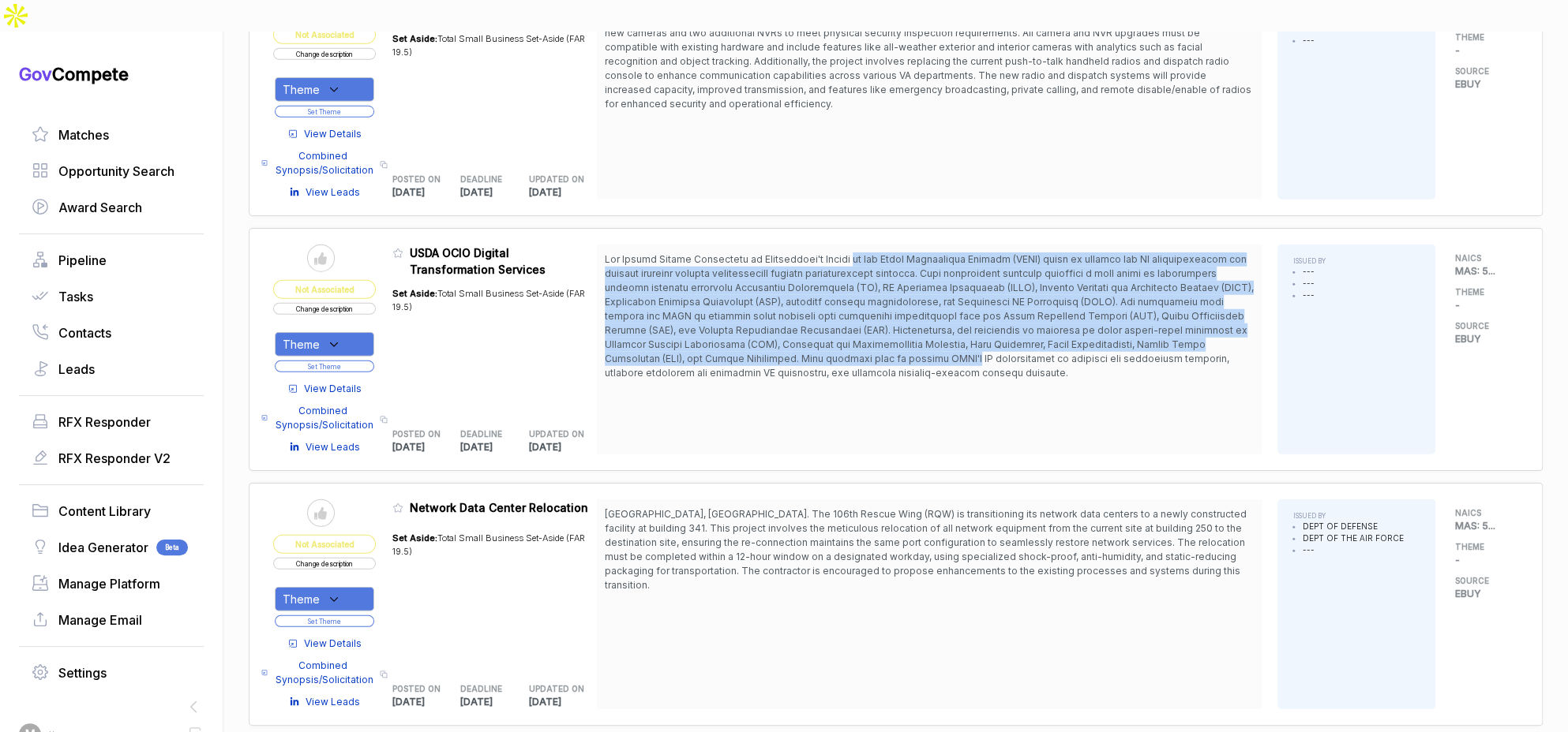
drag, startPoint x: 853, startPoint y: 217, endPoint x: 857, endPoint y: 317, distance: 100.1
click at [847, 314] on span at bounding box center [929, 316] width 649 height 125
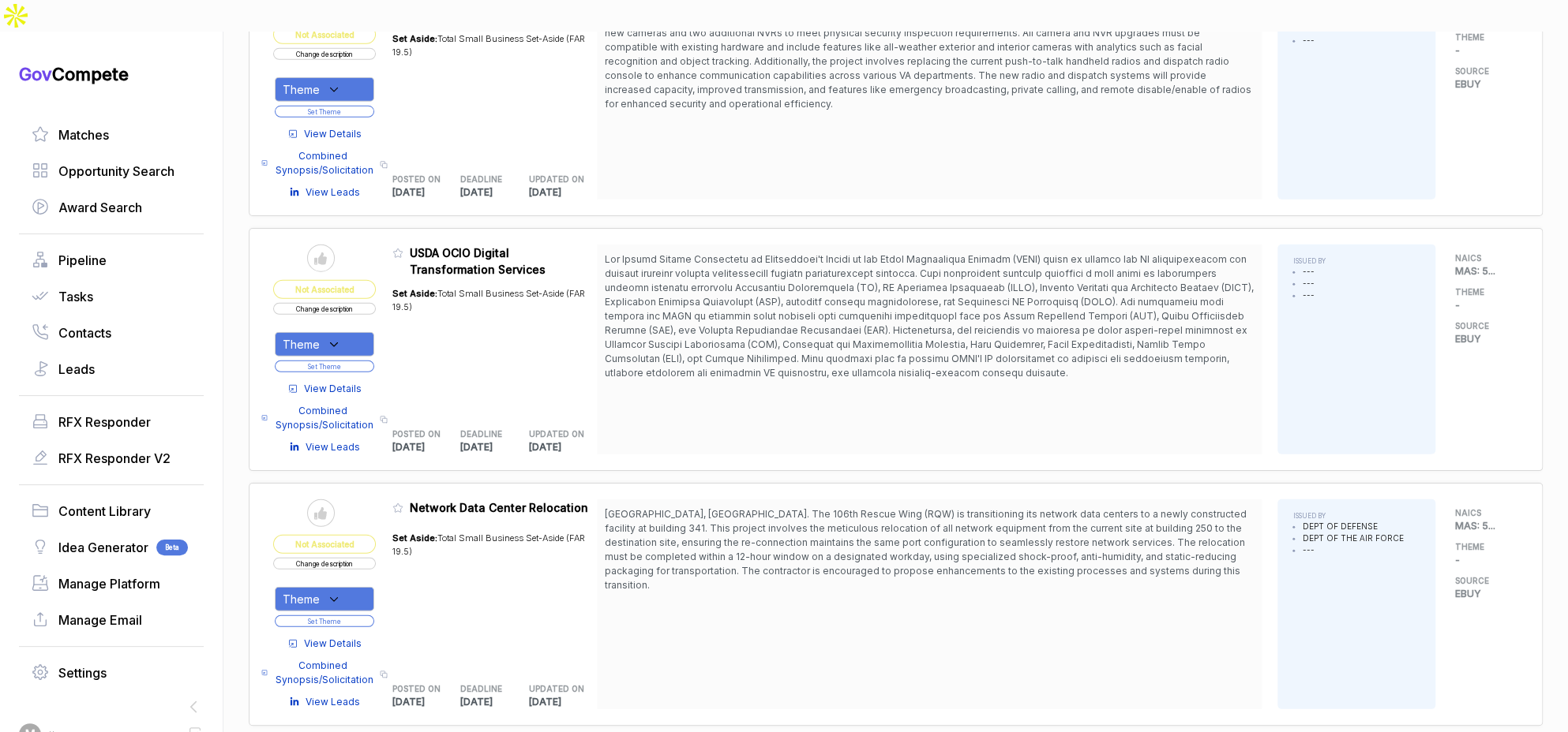
click at [345, 382] on span "View Details" at bounding box center [333, 390] width 58 height 14
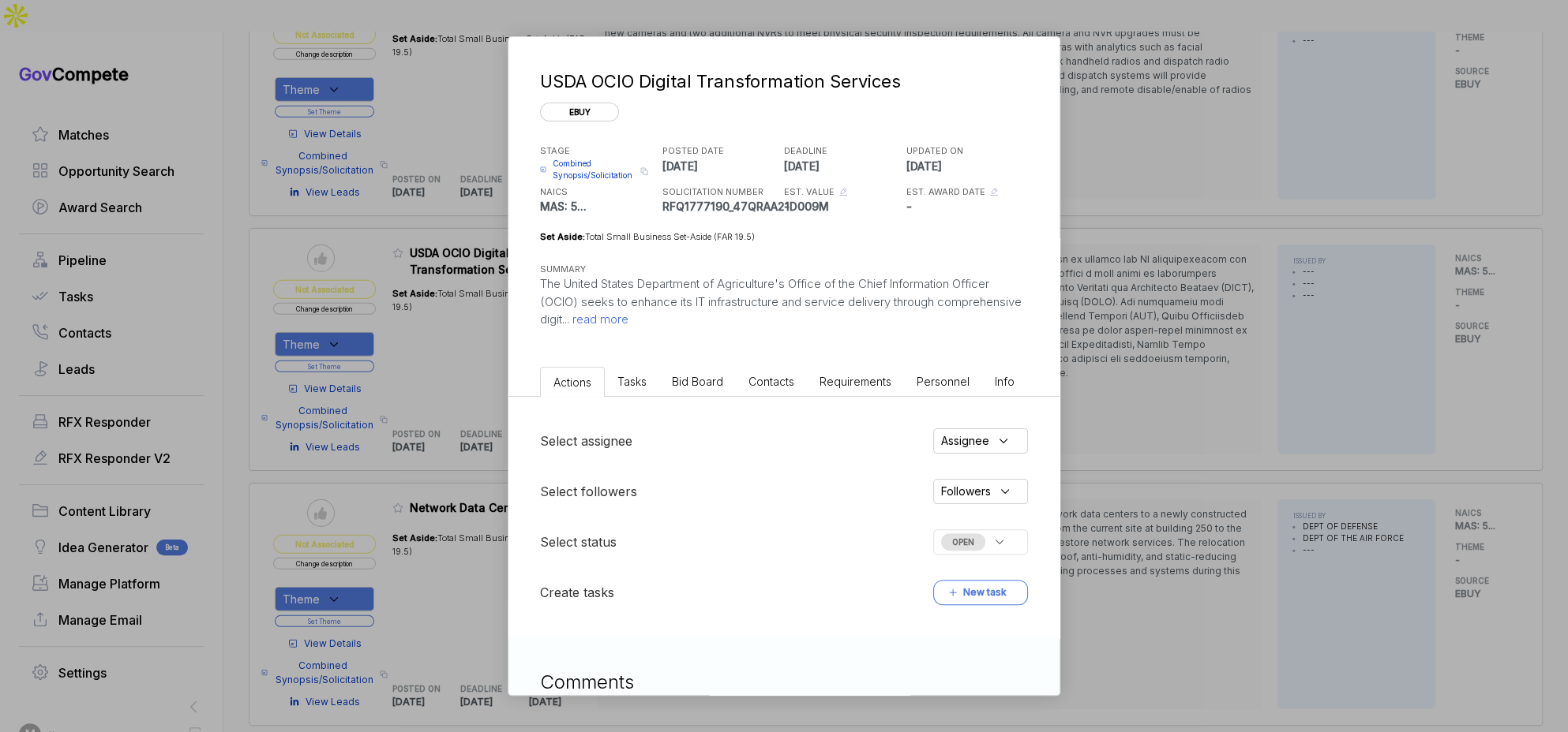
click at [701, 379] on span "Bid Board" at bounding box center [697, 381] width 52 height 14
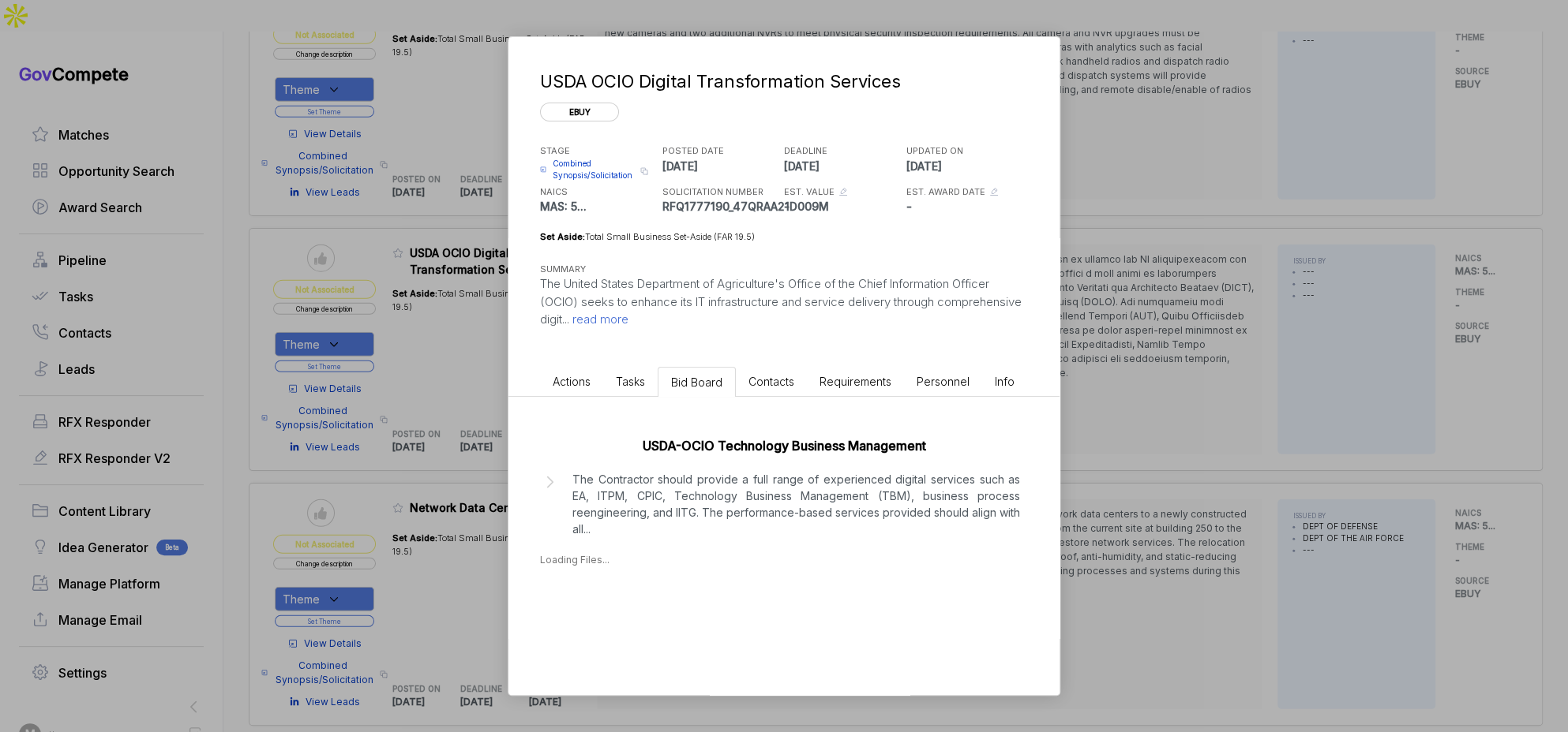
click at [692, 511] on p "The Contractor should provide a full range of experienced digital services such…" at bounding box center [796, 504] width 448 height 66
drag, startPoint x: 609, startPoint y: 628, endPoint x: 627, endPoint y: 615, distance: 22.2
click at [600, 627] on div "Aug 19, 2025" at bounding box center [582, 624] width 35 height 16
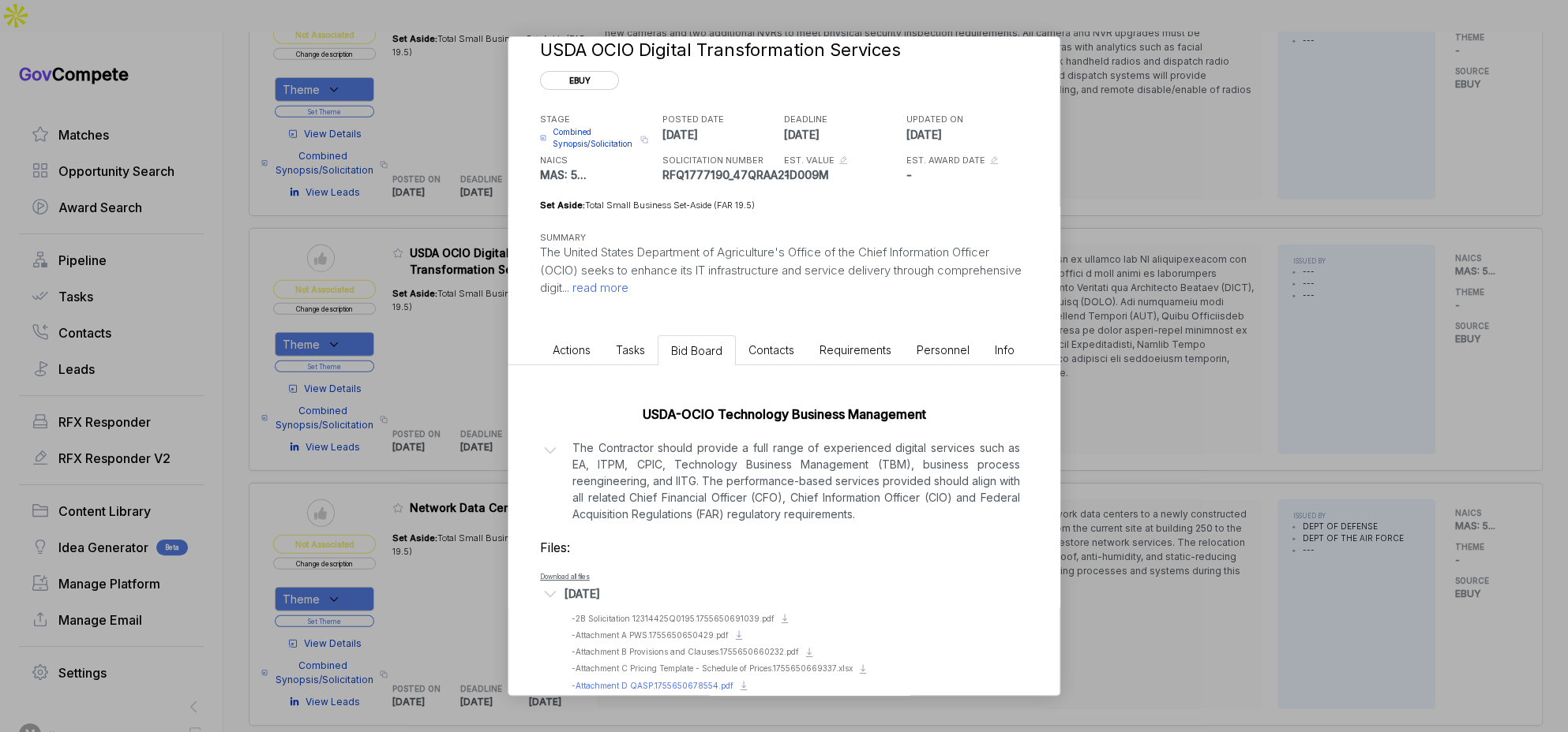
scroll to position [58, 0]
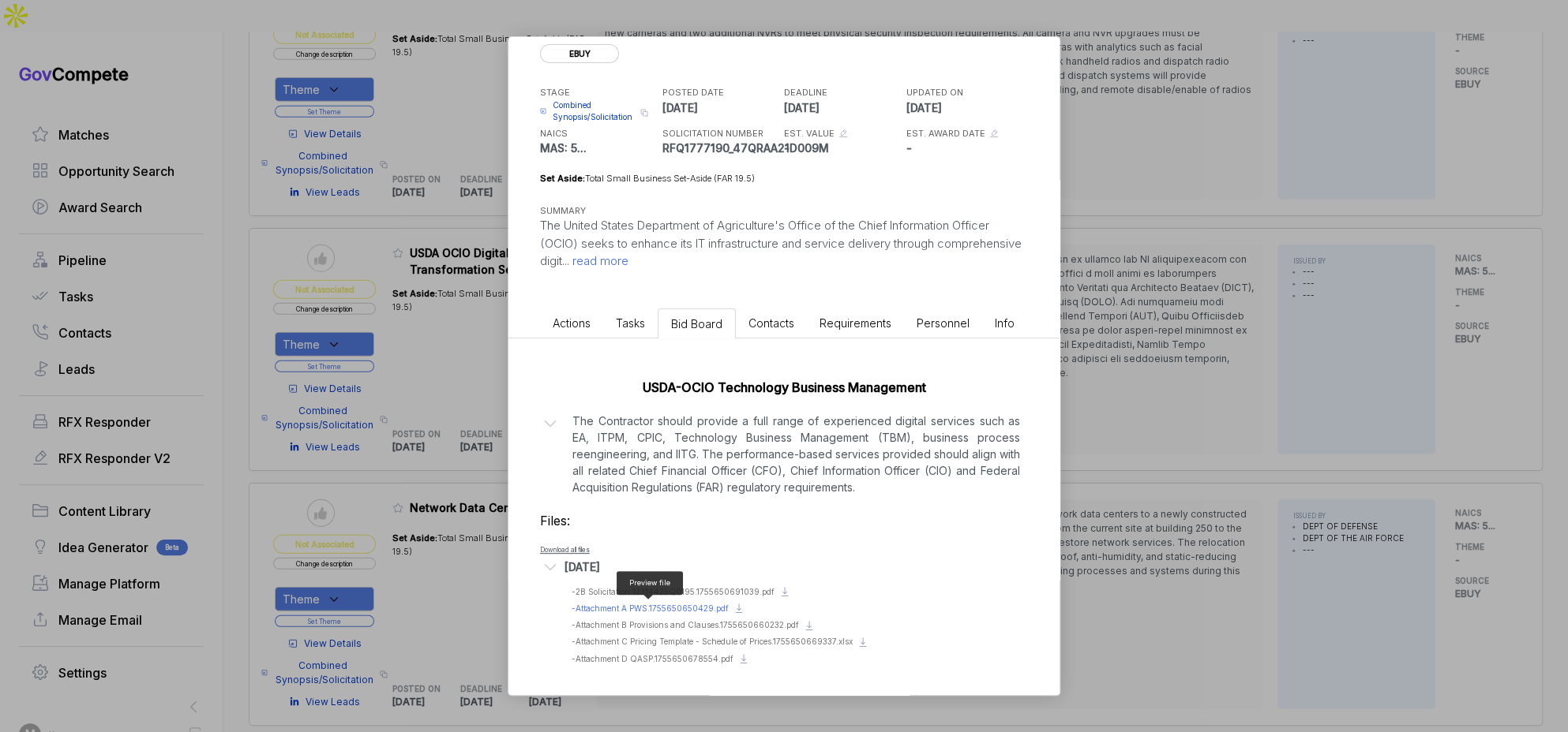
click at [681, 604] on span "- Attachment A PWS.1755650650429.pdf" at bounding box center [650, 608] width 157 height 9
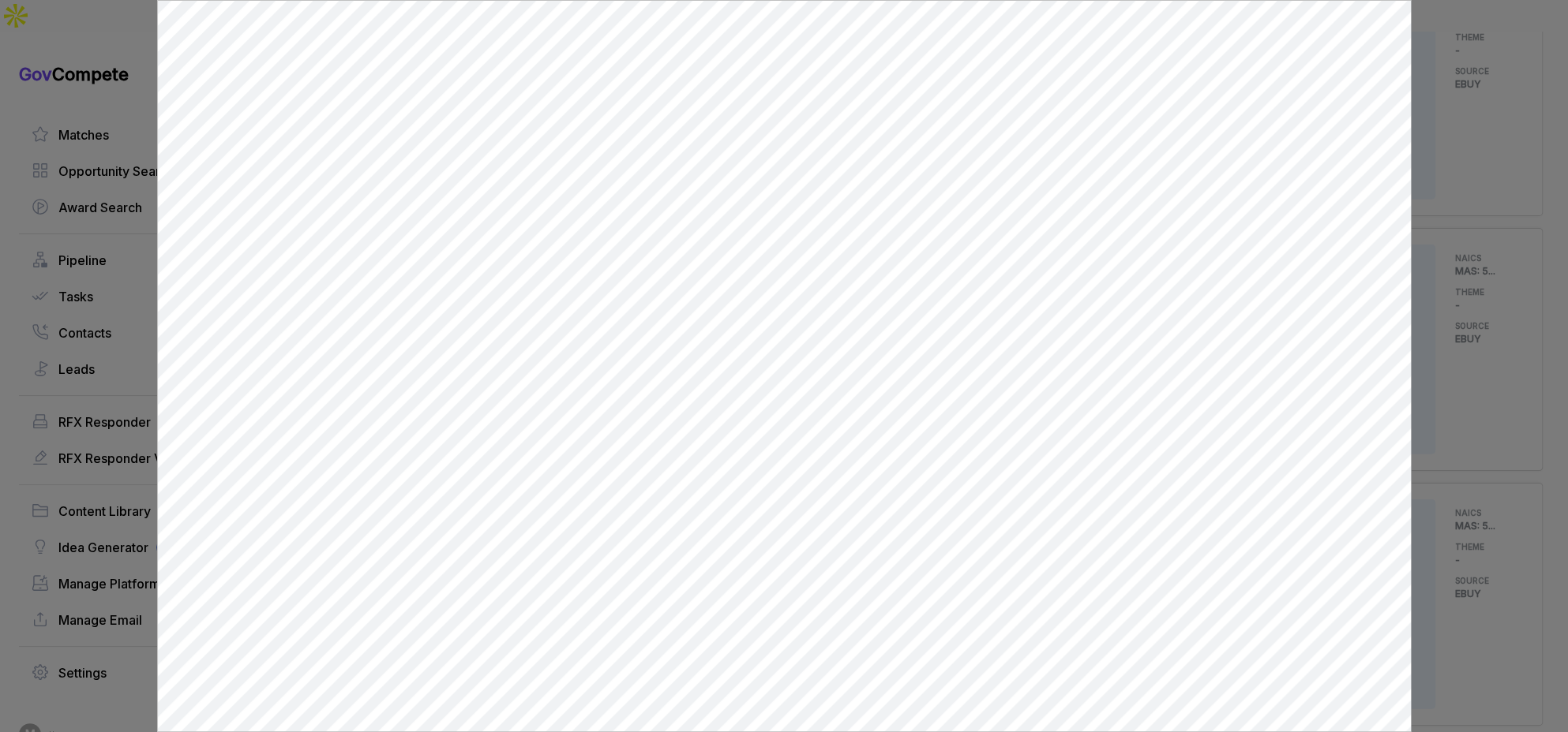
scroll to position [0, 0]
click at [1449, 428] on div at bounding box center [784, 366] width 1568 height 732
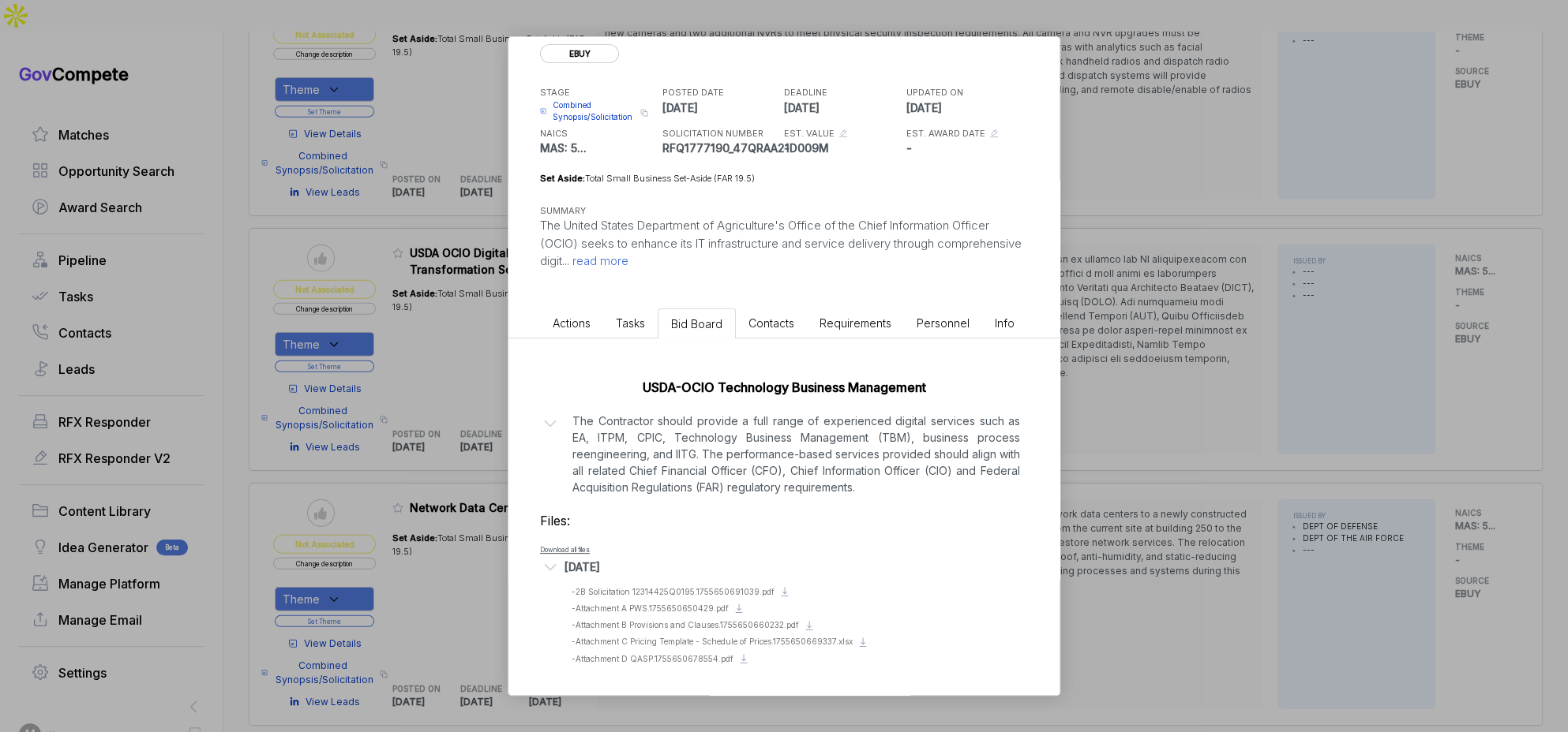
click at [1301, 438] on div "USDA OCIO Digital Transformation Services ebuy STAGE Combined Synopsis/Solicita…" at bounding box center [784, 366] width 1568 height 732
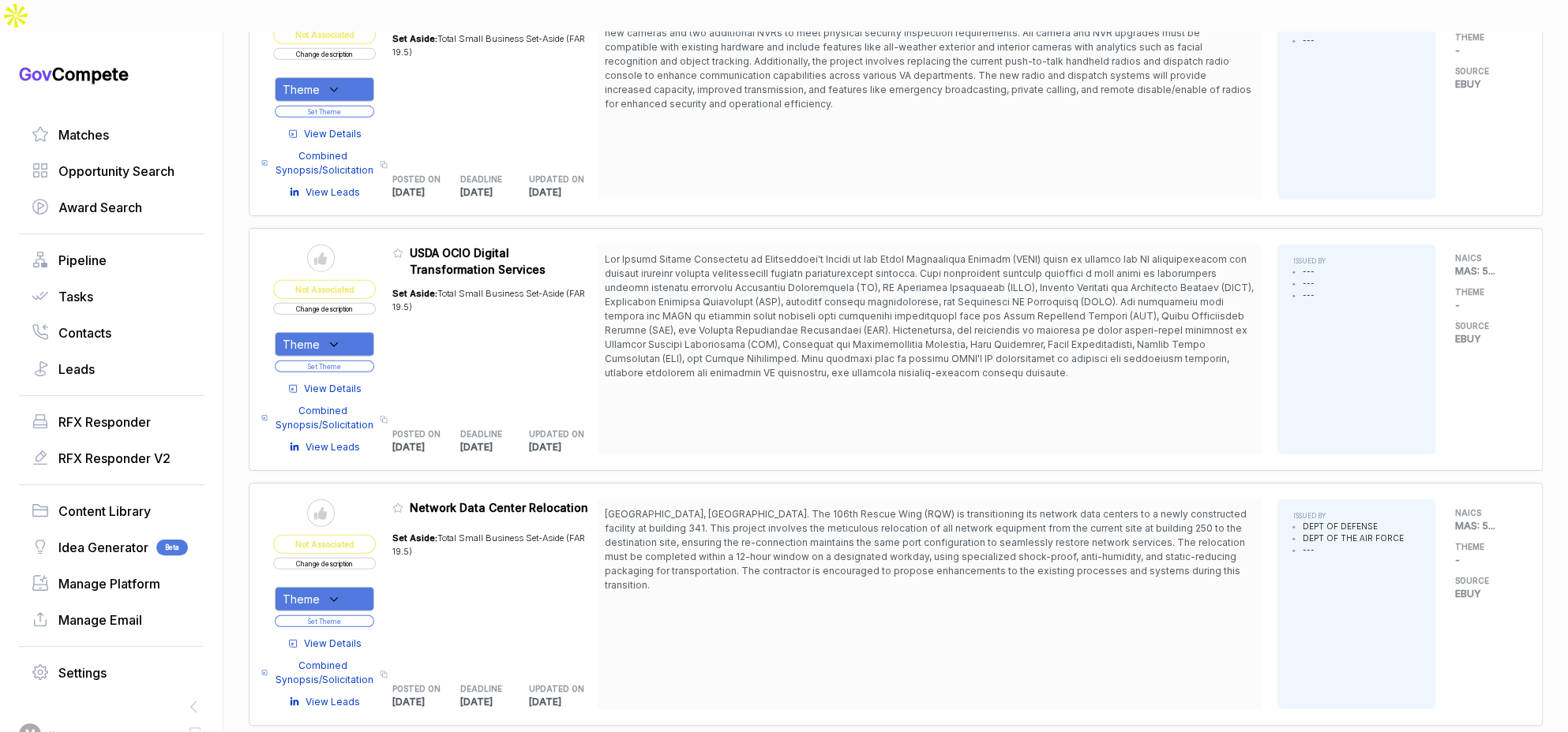
click at [337, 303] on button "Change description" at bounding box center [324, 308] width 102 height 12
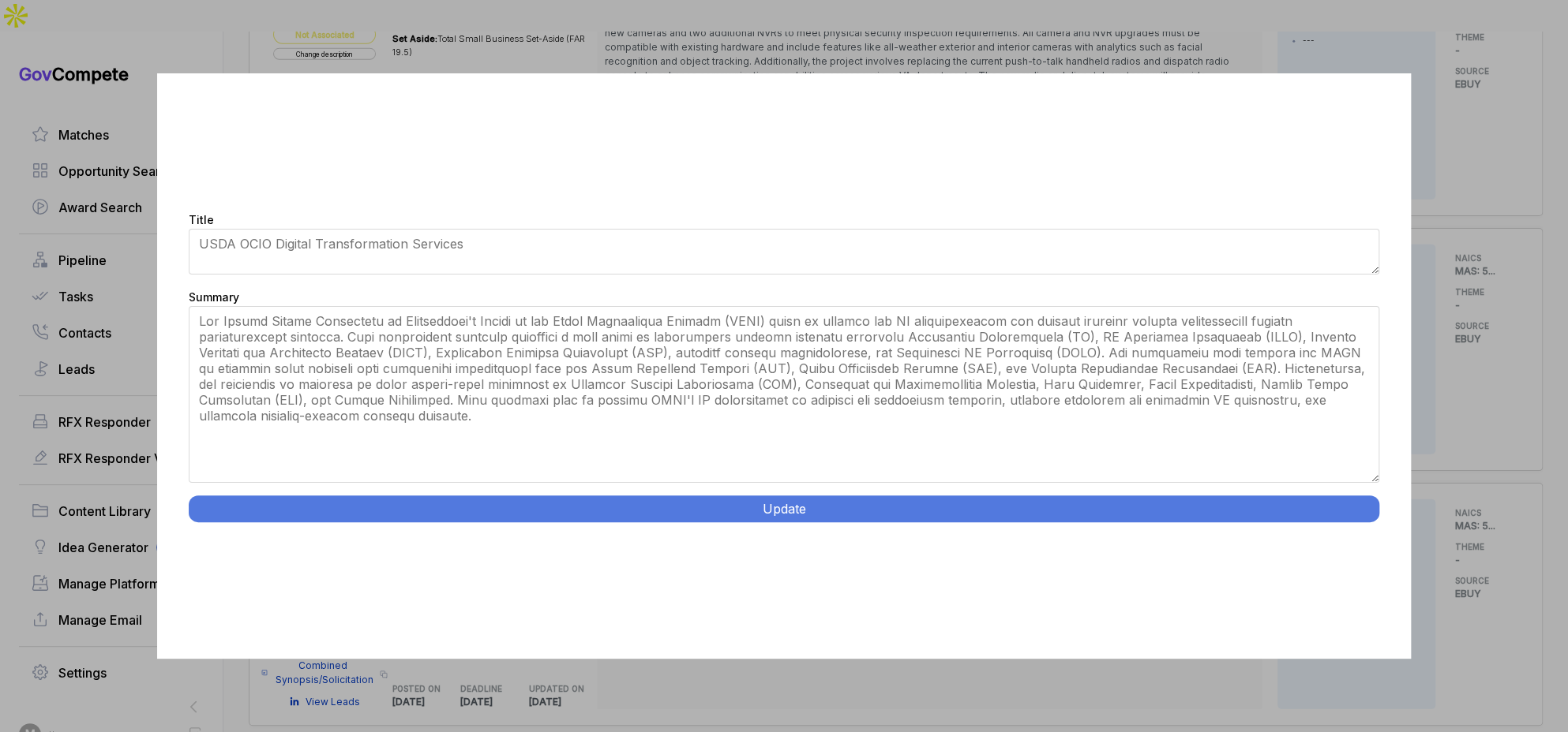
drag, startPoint x: 1374, startPoint y: 411, endPoint x: 1337, endPoint y: 542, distance: 136.1
click at [1368, 544] on div "Title USDA OCIO Digital Transformation Services Summary Update" at bounding box center [784, 366] width 1254 height 585
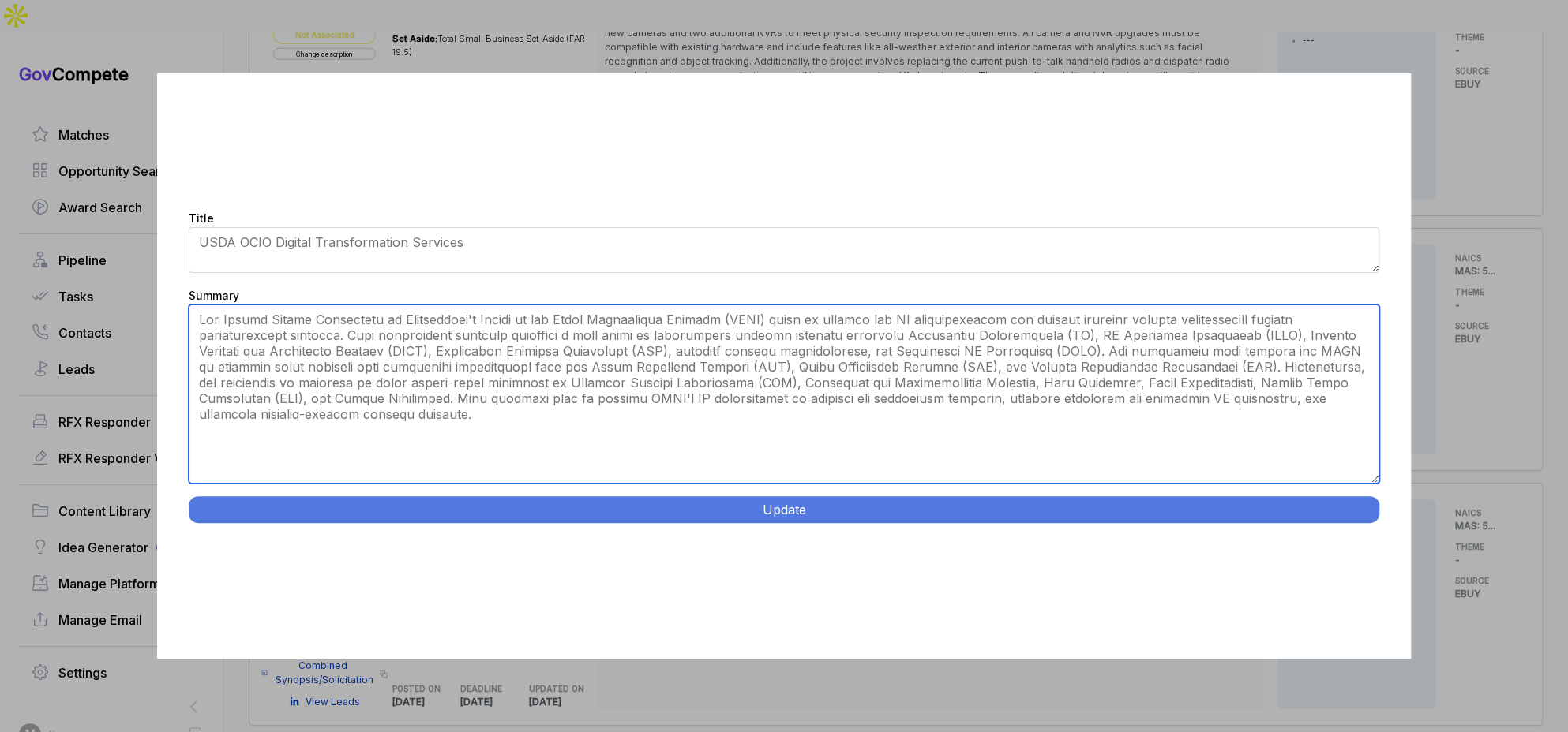
drag, startPoint x: 854, startPoint y: 335, endPoint x: 853, endPoint y: 379, distance: 44.0
click at [853, 379] on textarea "Summary" at bounding box center [784, 394] width 1191 height 179
drag, startPoint x: 334, startPoint y: 398, endPoint x: 355, endPoint y: 437, distance: 44.3
click at [355, 437] on textarea "Summary" at bounding box center [784, 394] width 1191 height 179
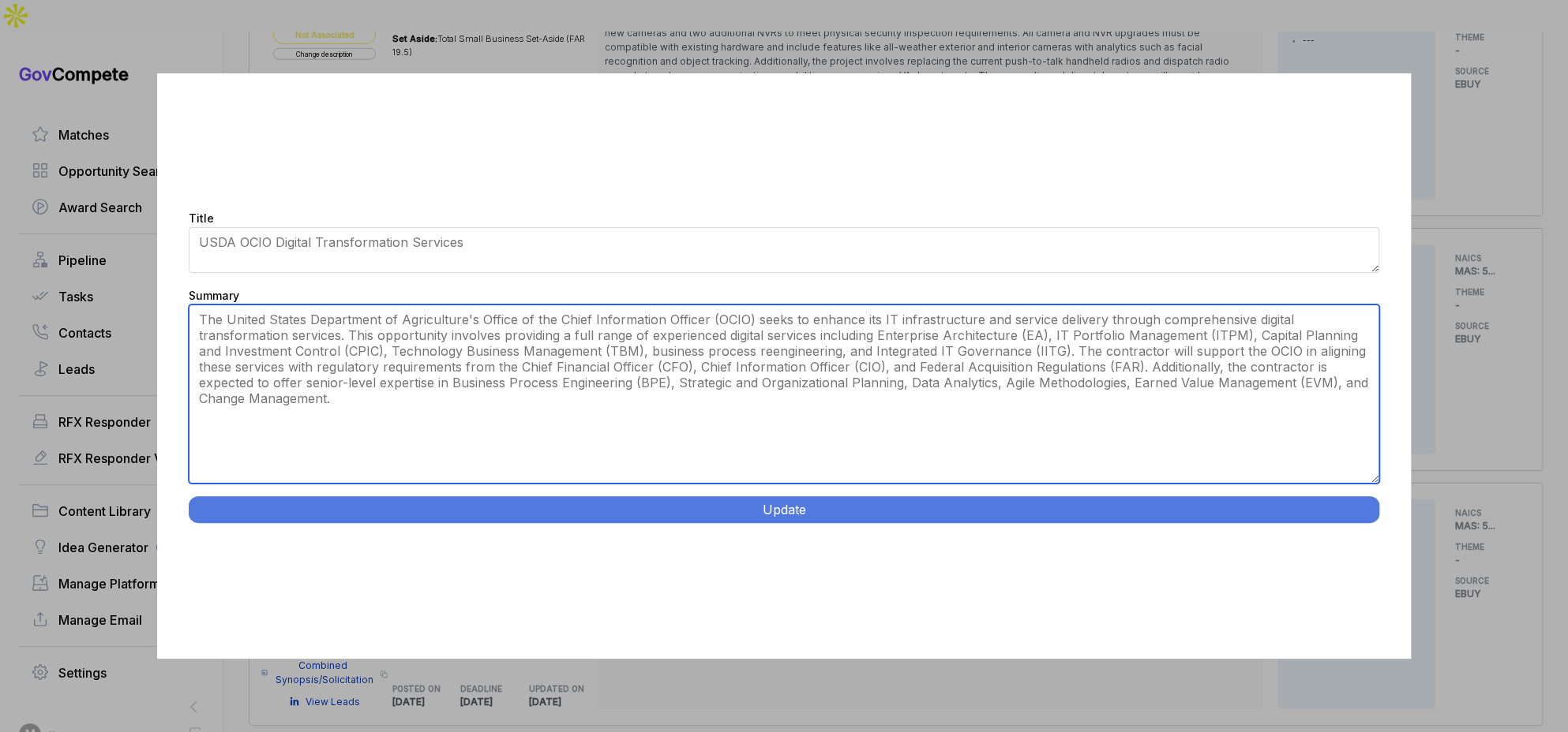
click at [470, 316] on textarea "Summary" at bounding box center [784, 394] width 1191 height 179
type textarea "USDA Office of the Chief Information Officer (OCIO) seeks to enhance its IT inf…"
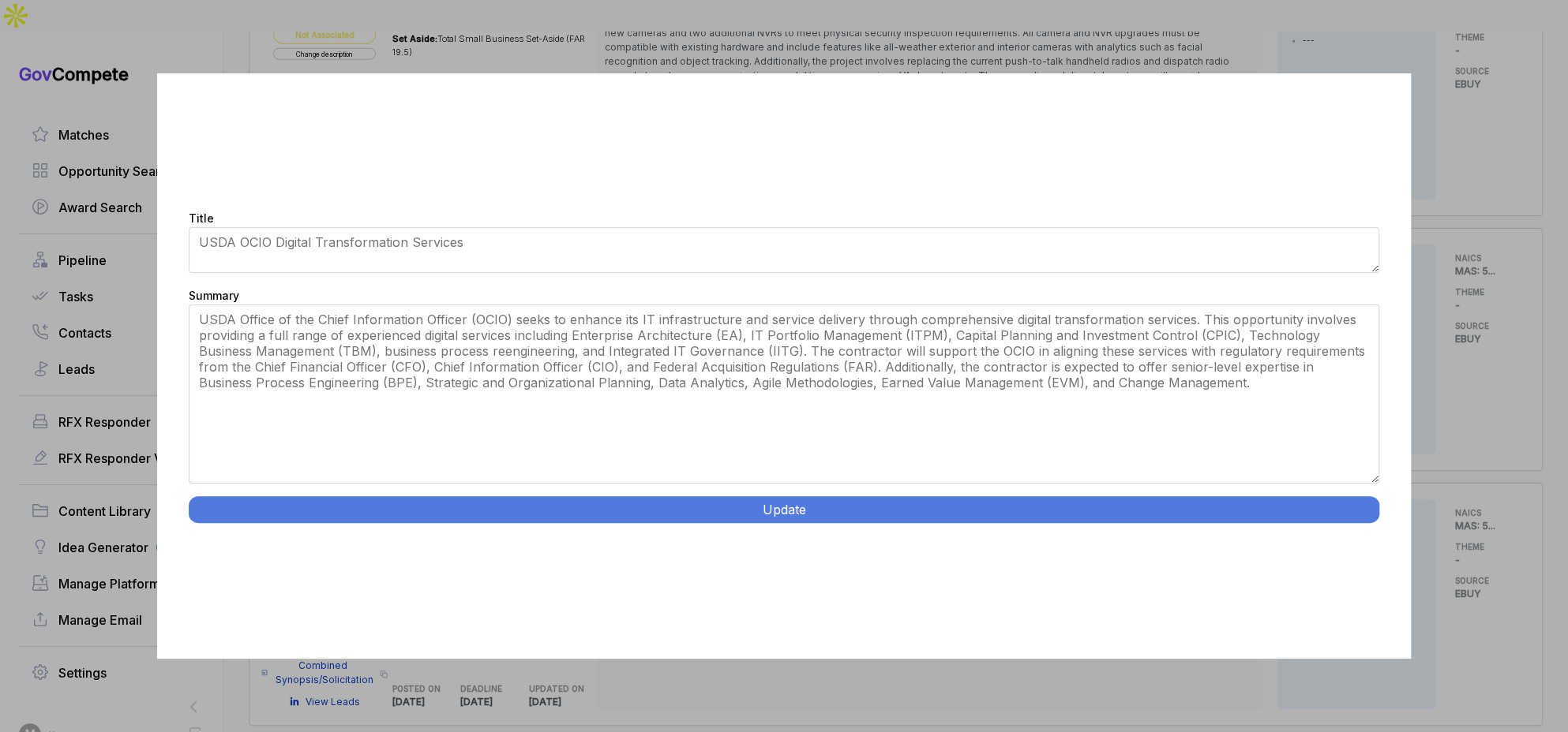
click at [554, 517] on button "Update" at bounding box center [784, 510] width 1191 height 27
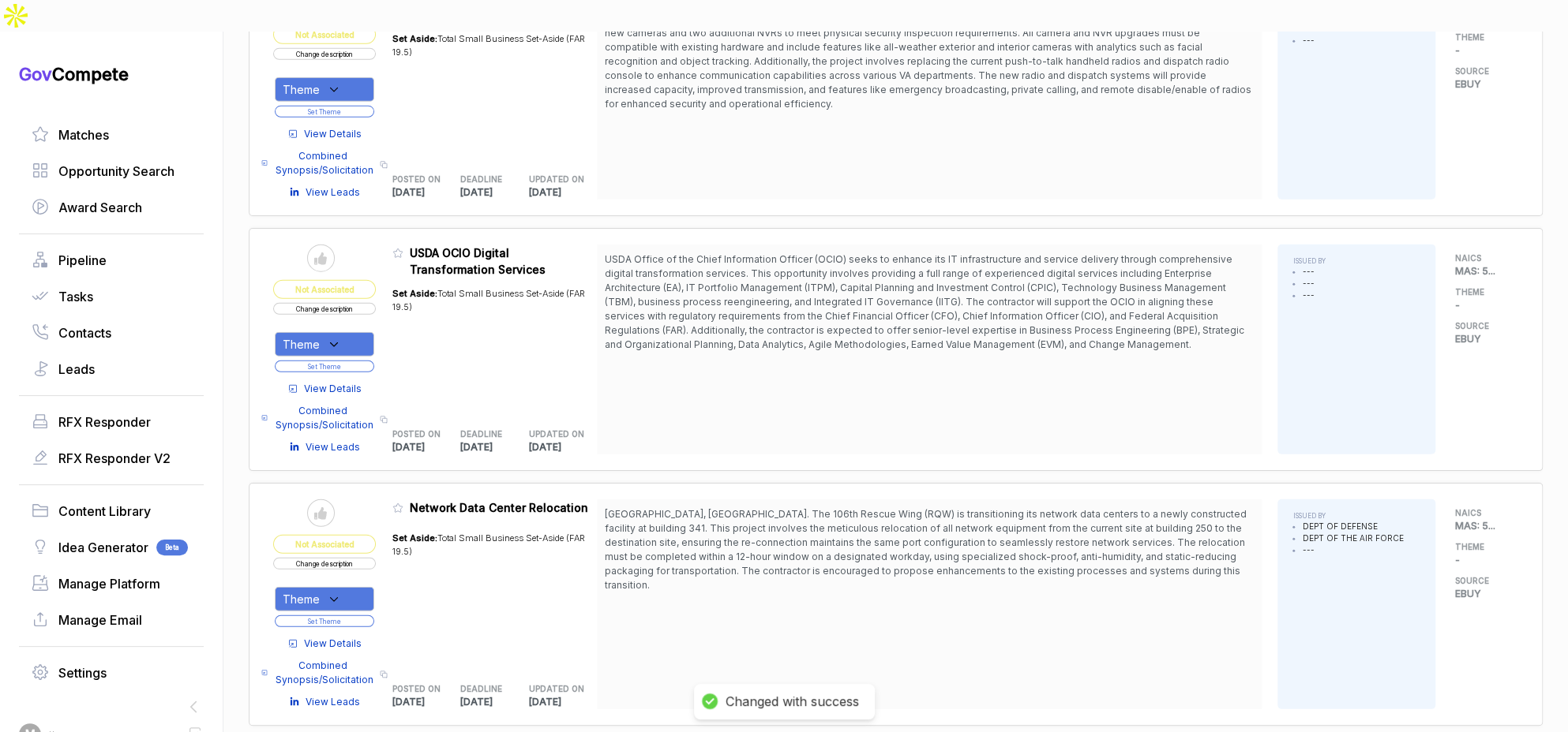
drag, startPoint x: 355, startPoint y: 299, endPoint x: 354, endPoint y: 308, distance: 9.1
click at [355, 332] on div "Theme" at bounding box center [324, 344] width 100 height 24
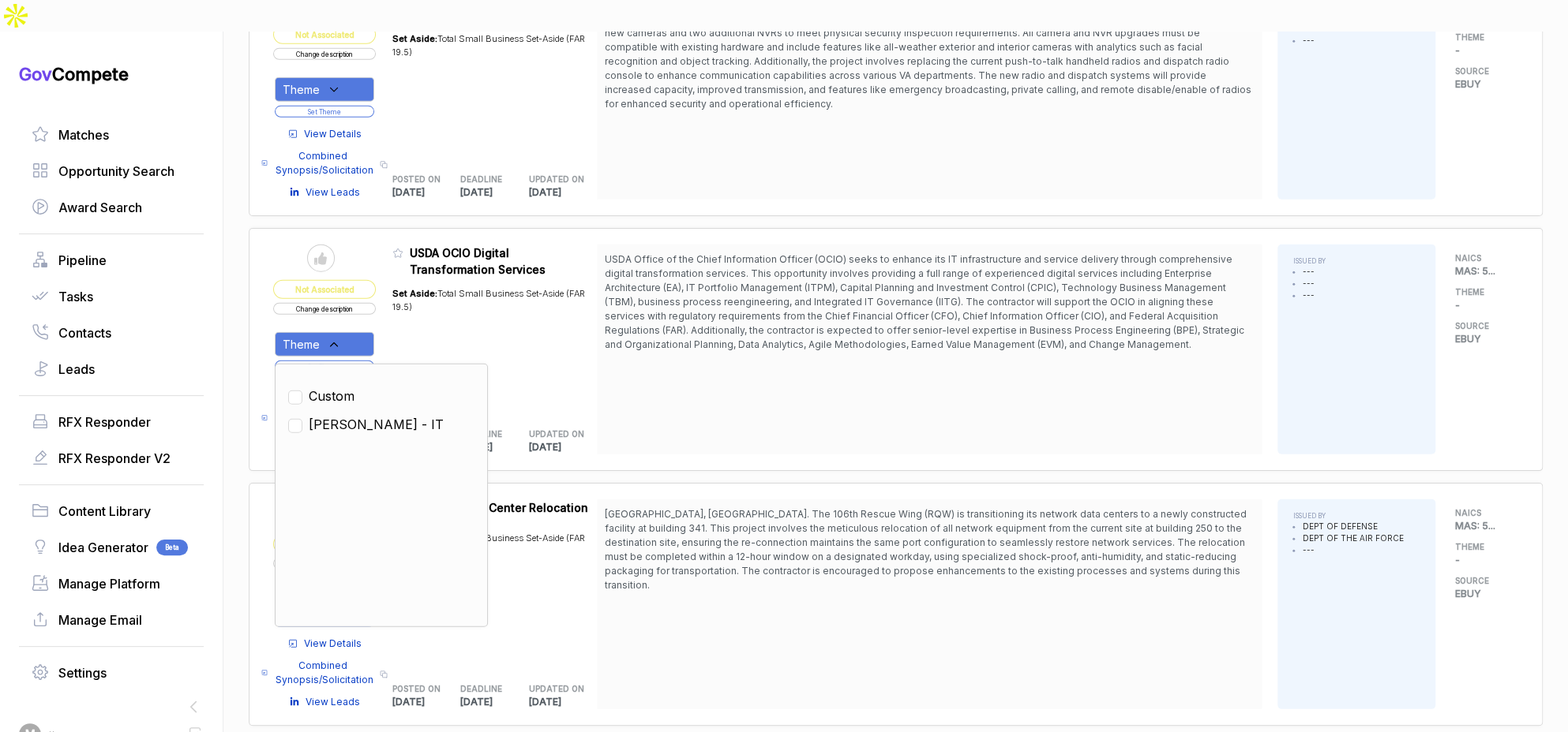
drag, startPoint x: 352, startPoint y: 379, endPoint x: 416, endPoint y: 325, distance: 83.7
click at [353, 415] on span "[PERSON_NAME] - IT" at bounding box center [376, 424] width 135 height 19
checkbox input "true"
drag, startPoint x: 431, startPoint y: 298, endPoint x: 389, endPoint y: 315, distance: 45.3
click at [428, 302] on div "Set Aside: Total Small Business Set-Aside (FAR 19.5)" at bounding box center [495, 344] width 205 height 133
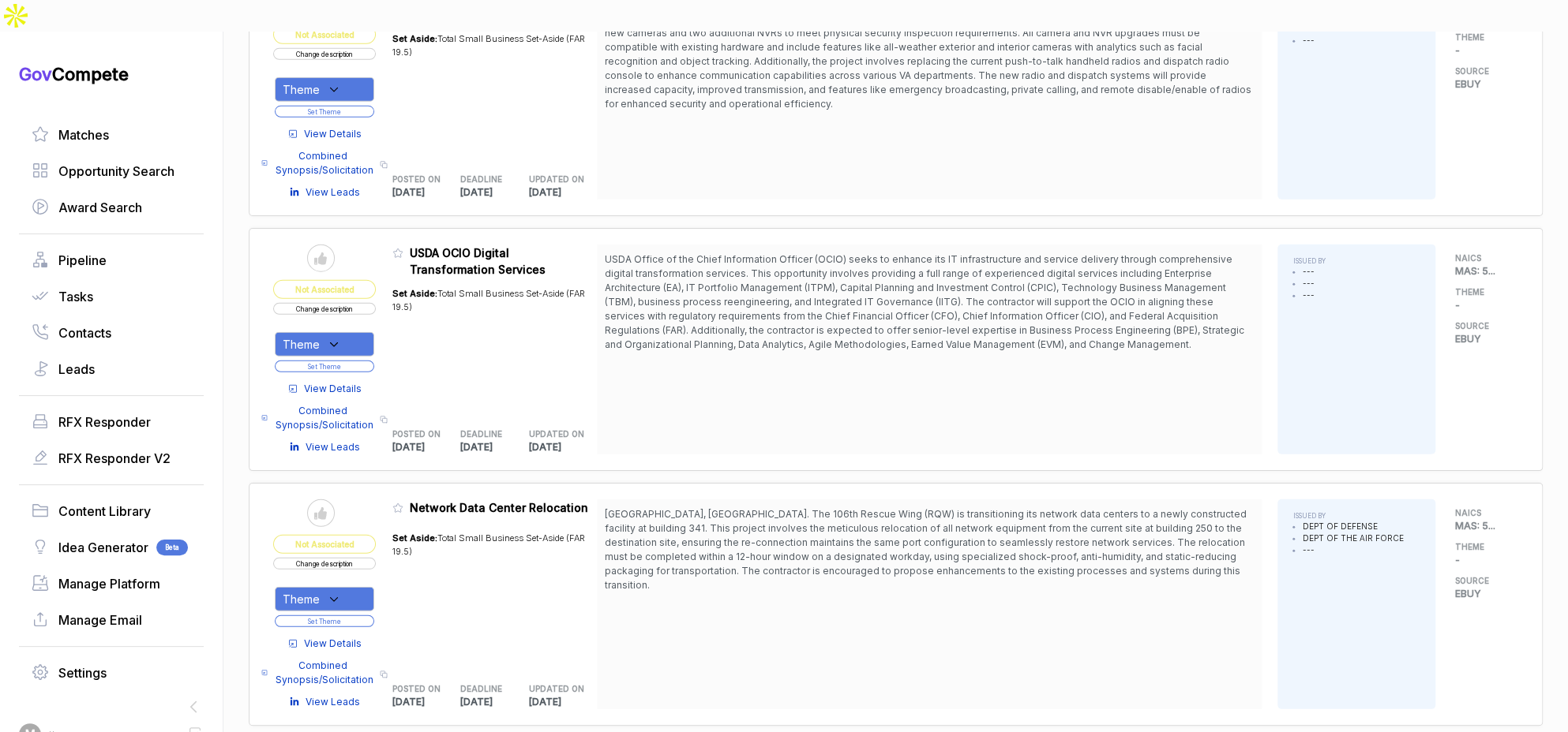
click at [368, 361] on button "Set Theme" at bounding box center [324, 366] width 100 height 12
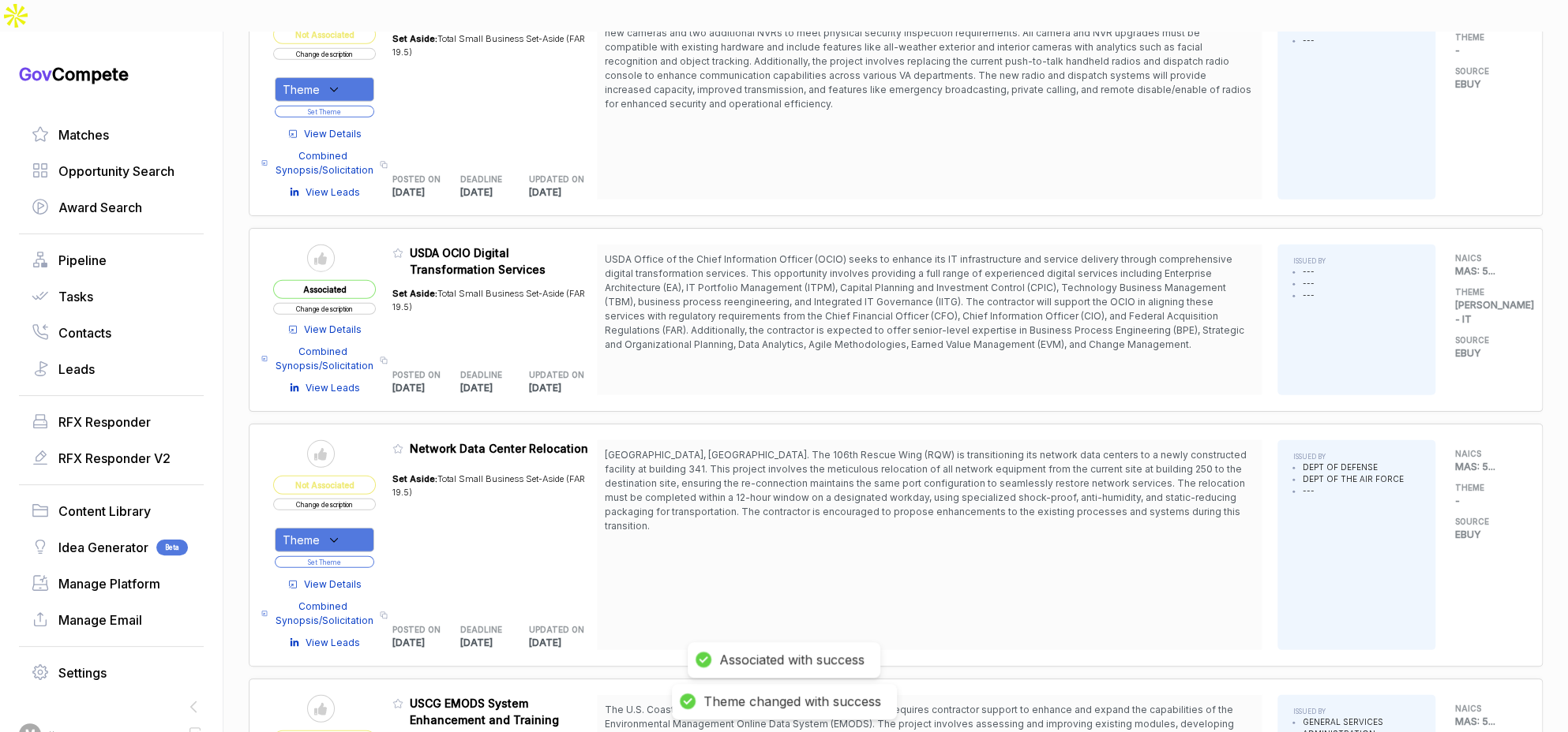
click at [404, 245] on div "Admin: Click to change feature to 1 RFQ1777190_47QRAA21D009M USDA OCIO Digital …" at bounding box center [493, 261] width 201 height 34
drag, startPoint x: 406, startPoint y: 207, endPoint x: 469, endPoint y: 296, distance: 109.0
click at [403, 247] on icon at bounding box center [398, 253] width 11 height 11
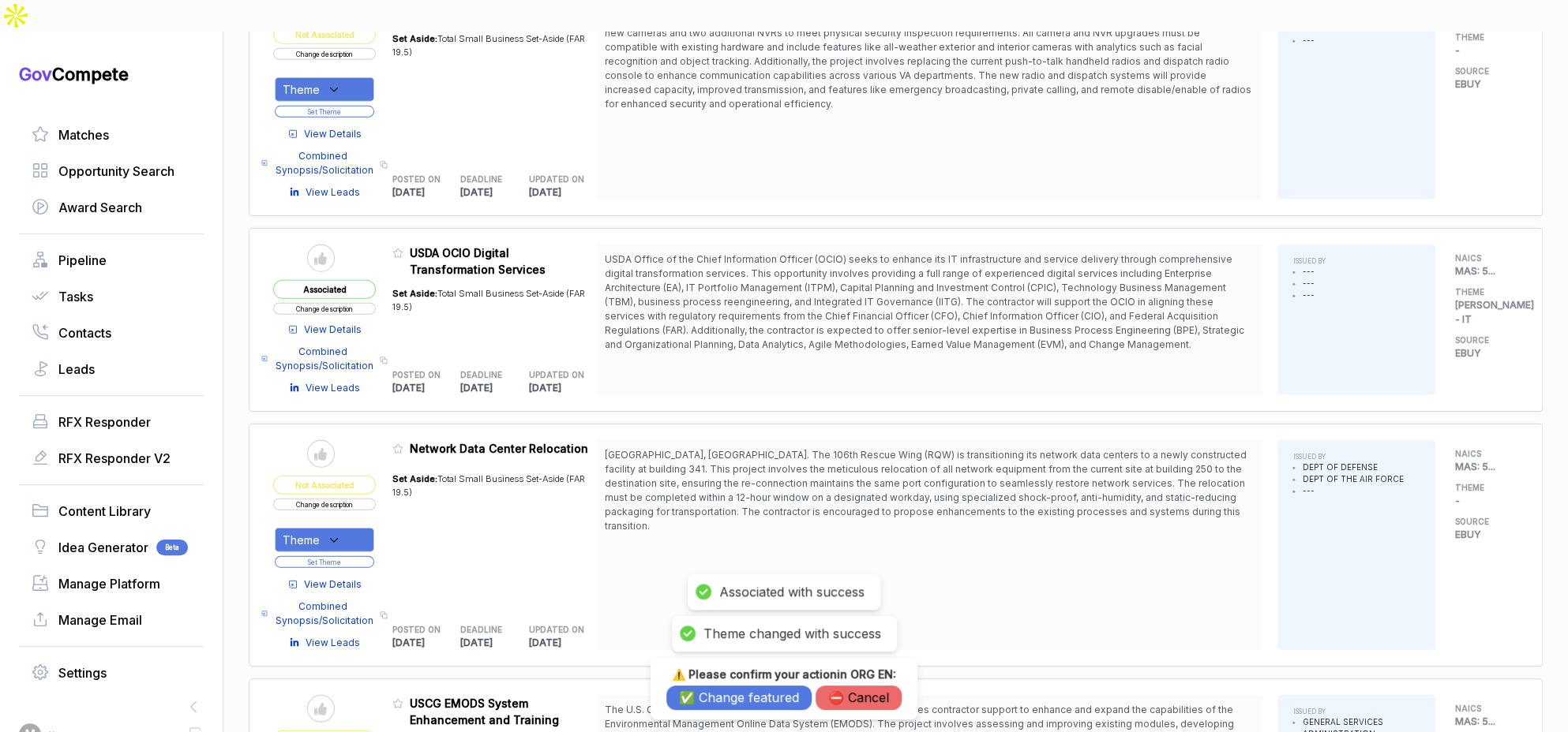
click at [701, 698] on button "✅ Change featured" at bounding box center [739, 698] width 145 height 24
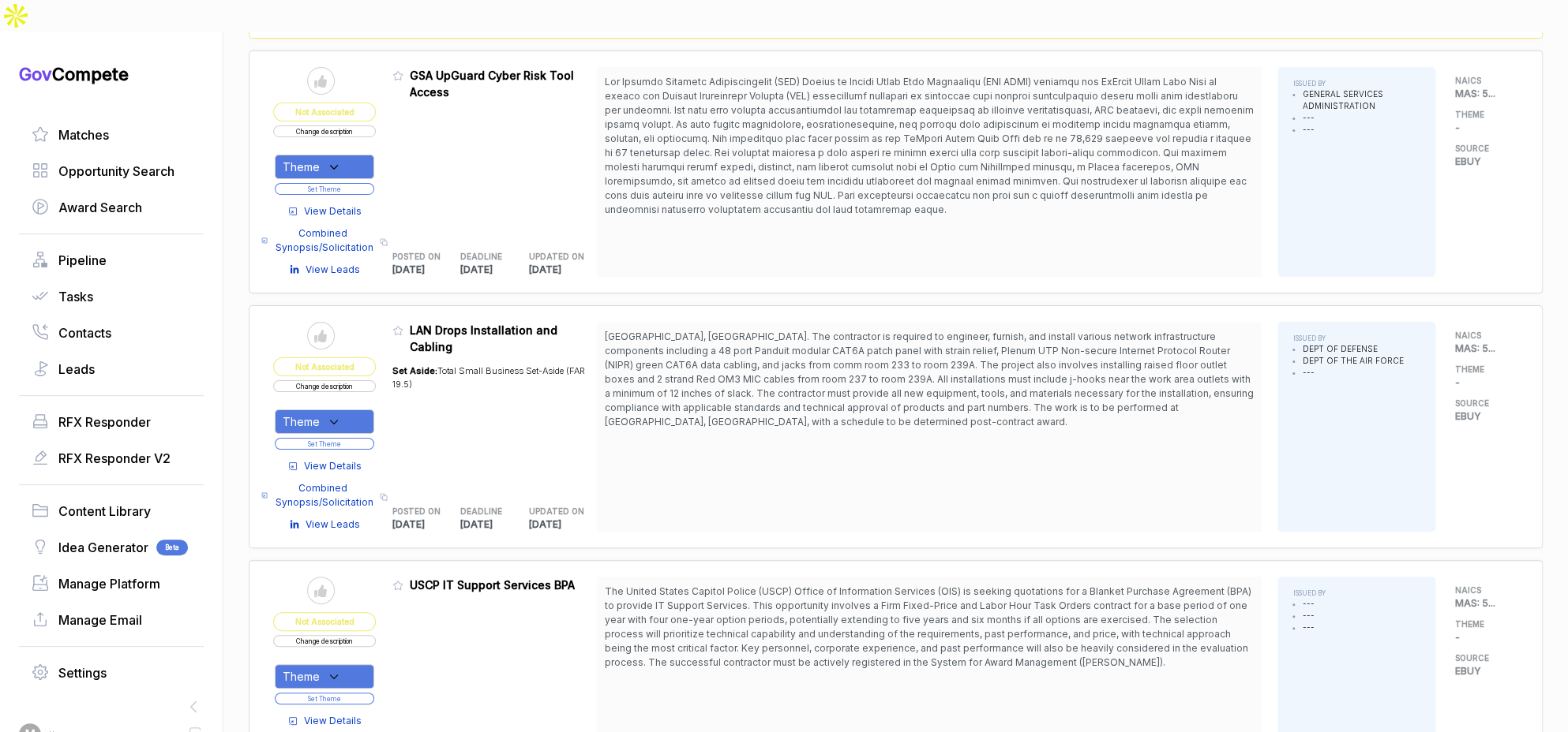
scroll to position [3888, 0]
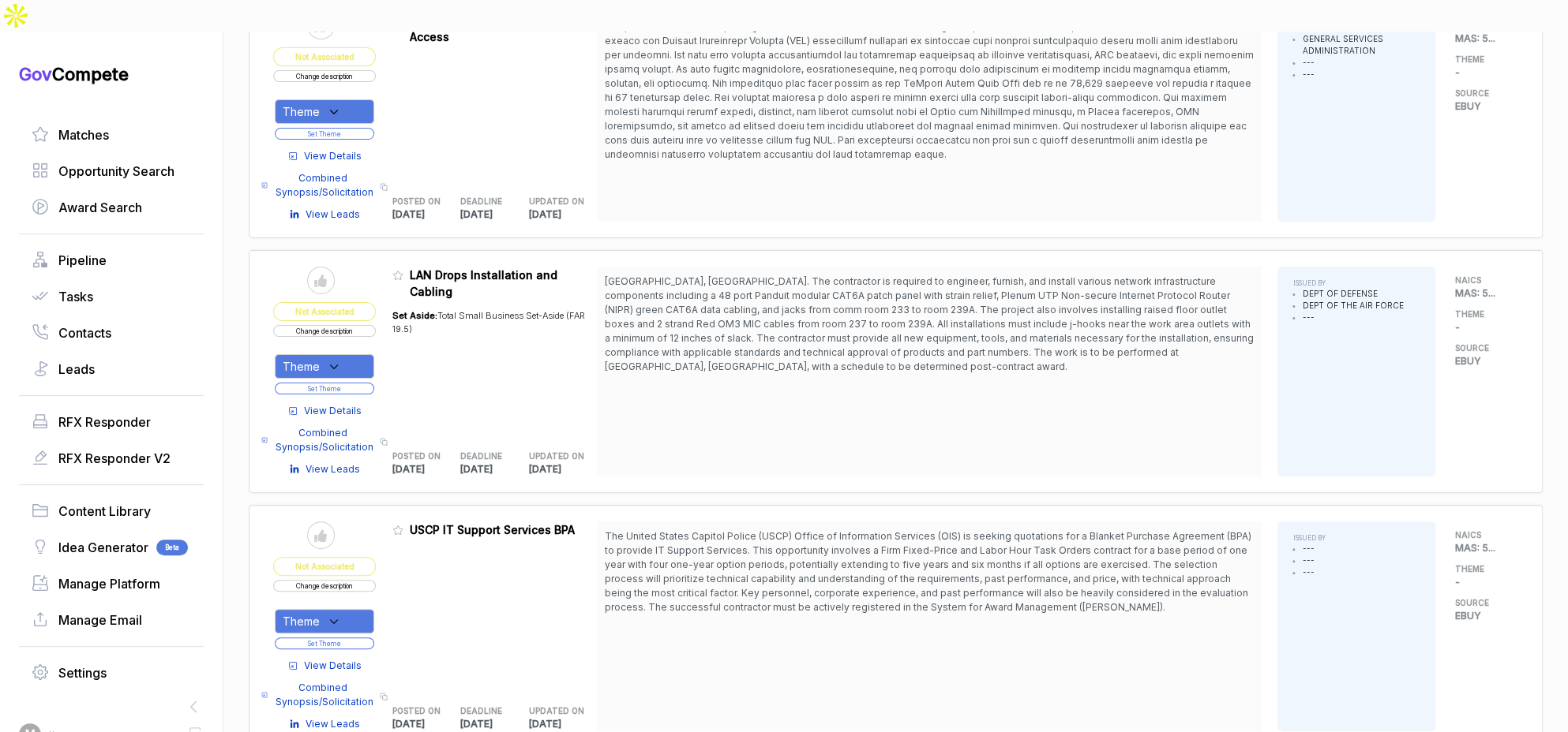
click at [318, 659] on span "View Details" at bounding box center [333, 666] width 58 height 14
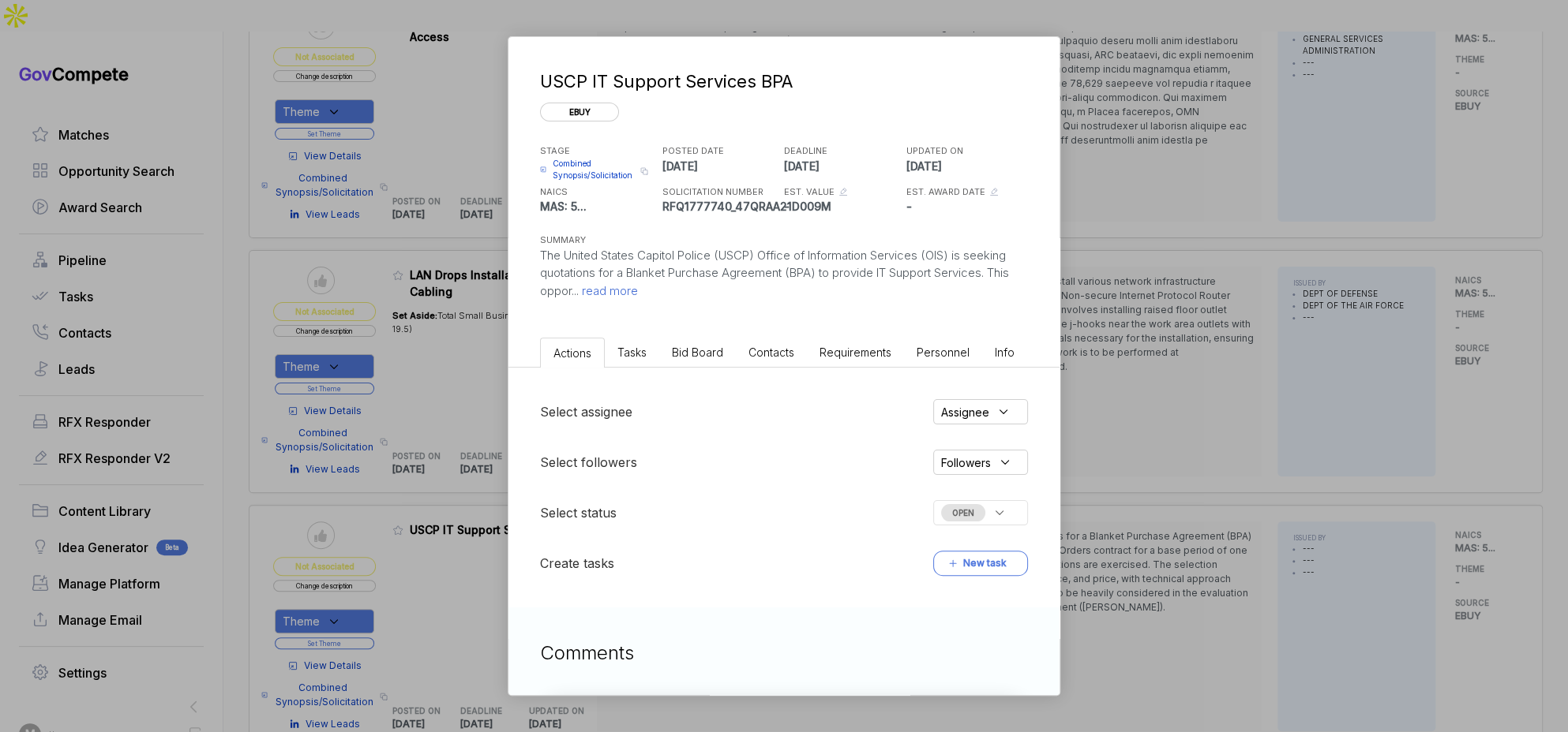
click at [694, 345] on span "Bid Board" at bounding box center [697, 352] width 52 height 14
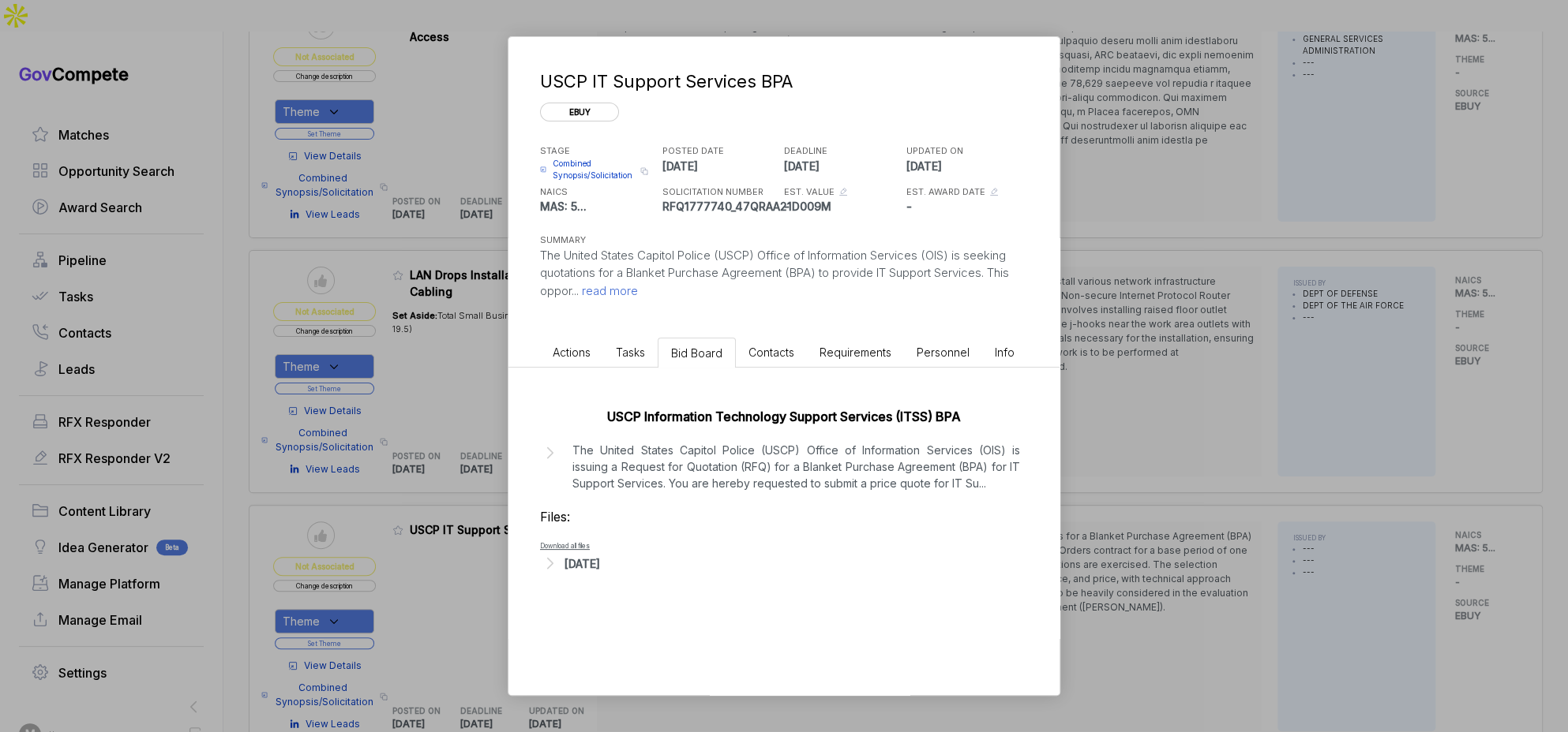
drag, startPoint x: 1113, startPoint y: 436, endPoint x: 865, endPoint y: 189, distance: 350.0
click at [1111, 434] on div "USCP IT Support Services BPA ebuy STAGE Combined Synopsis/Solicitation Copy lin…" at bounding box center [784, 366] width 1568 height 732
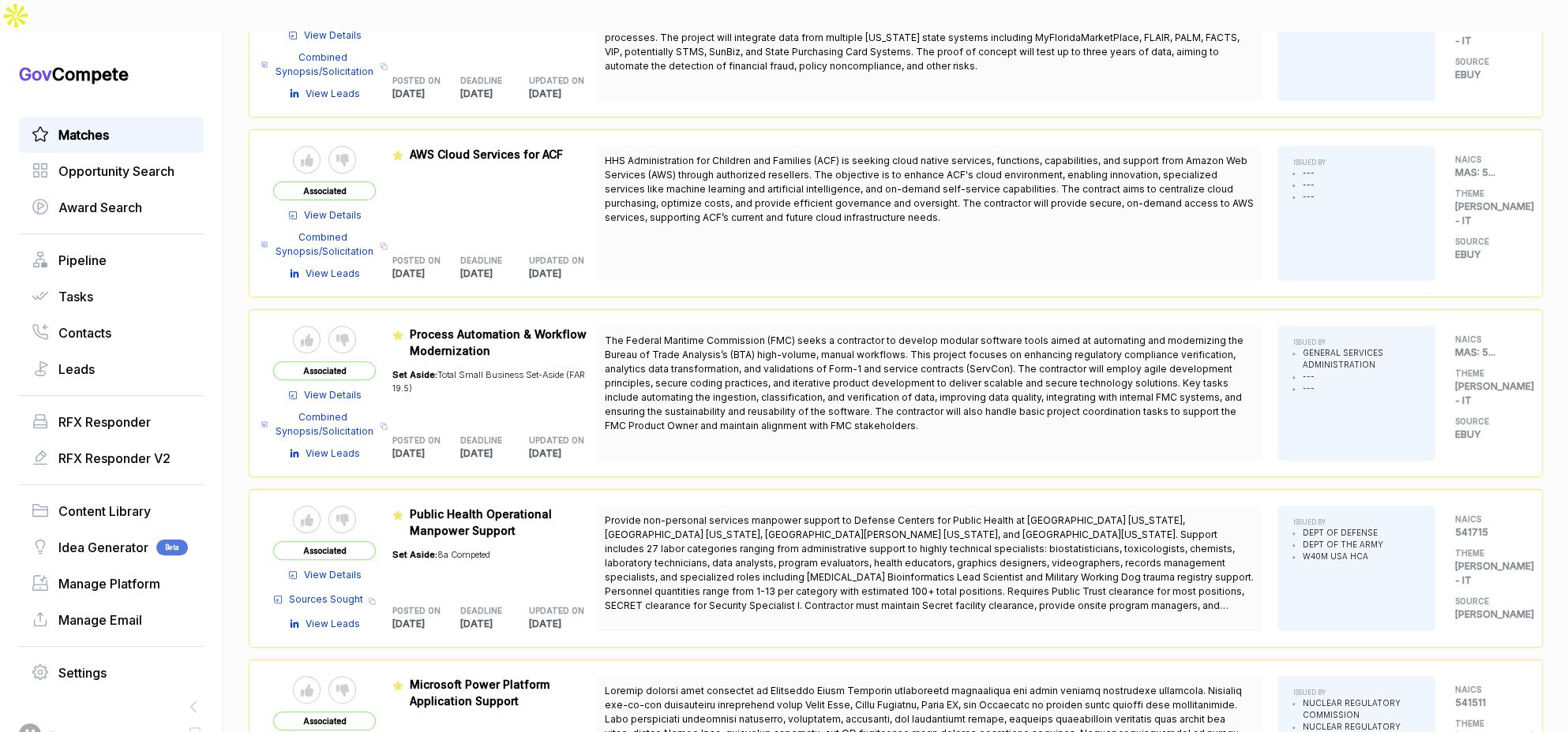
scroll to position [193, 0]
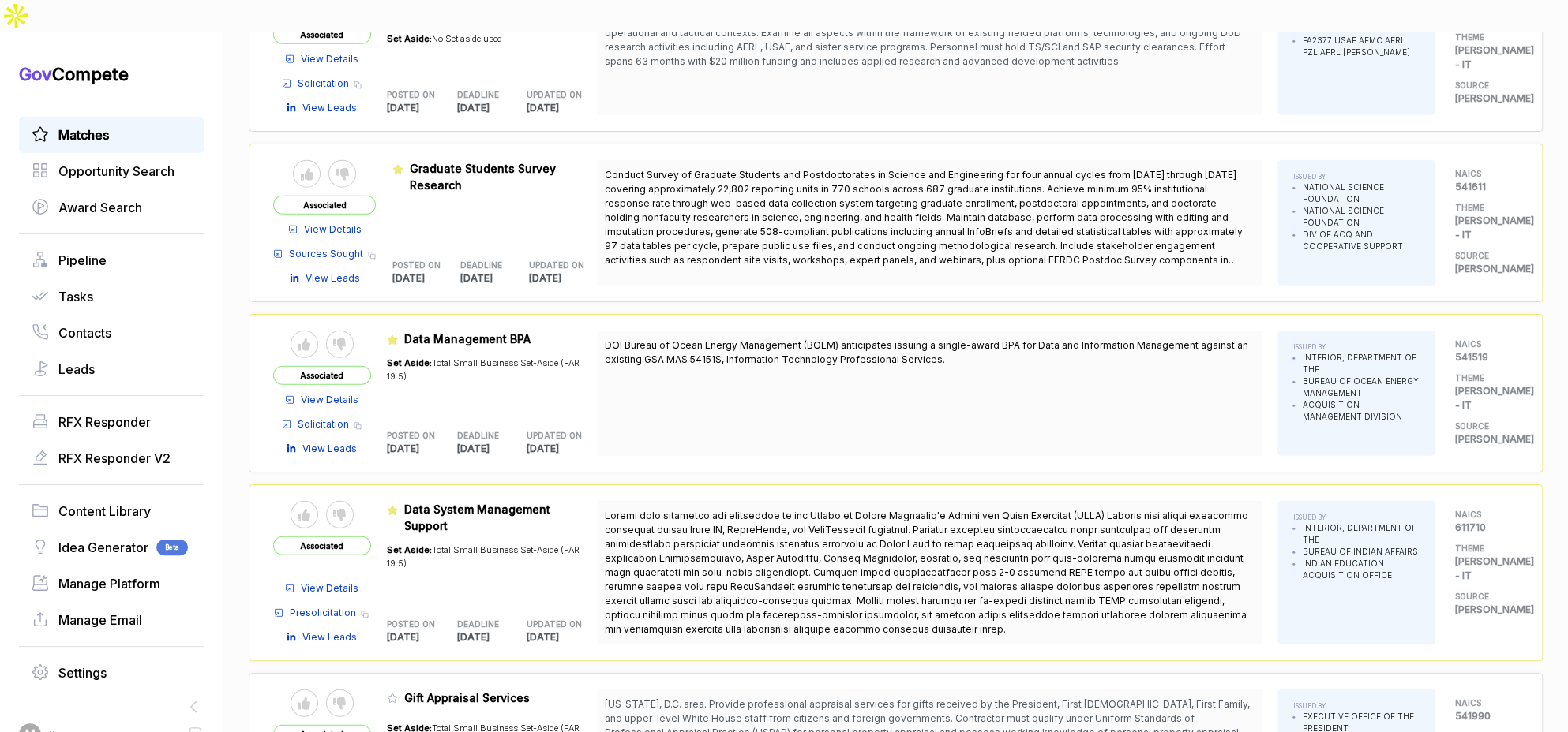
scroll to position [2727, 0]
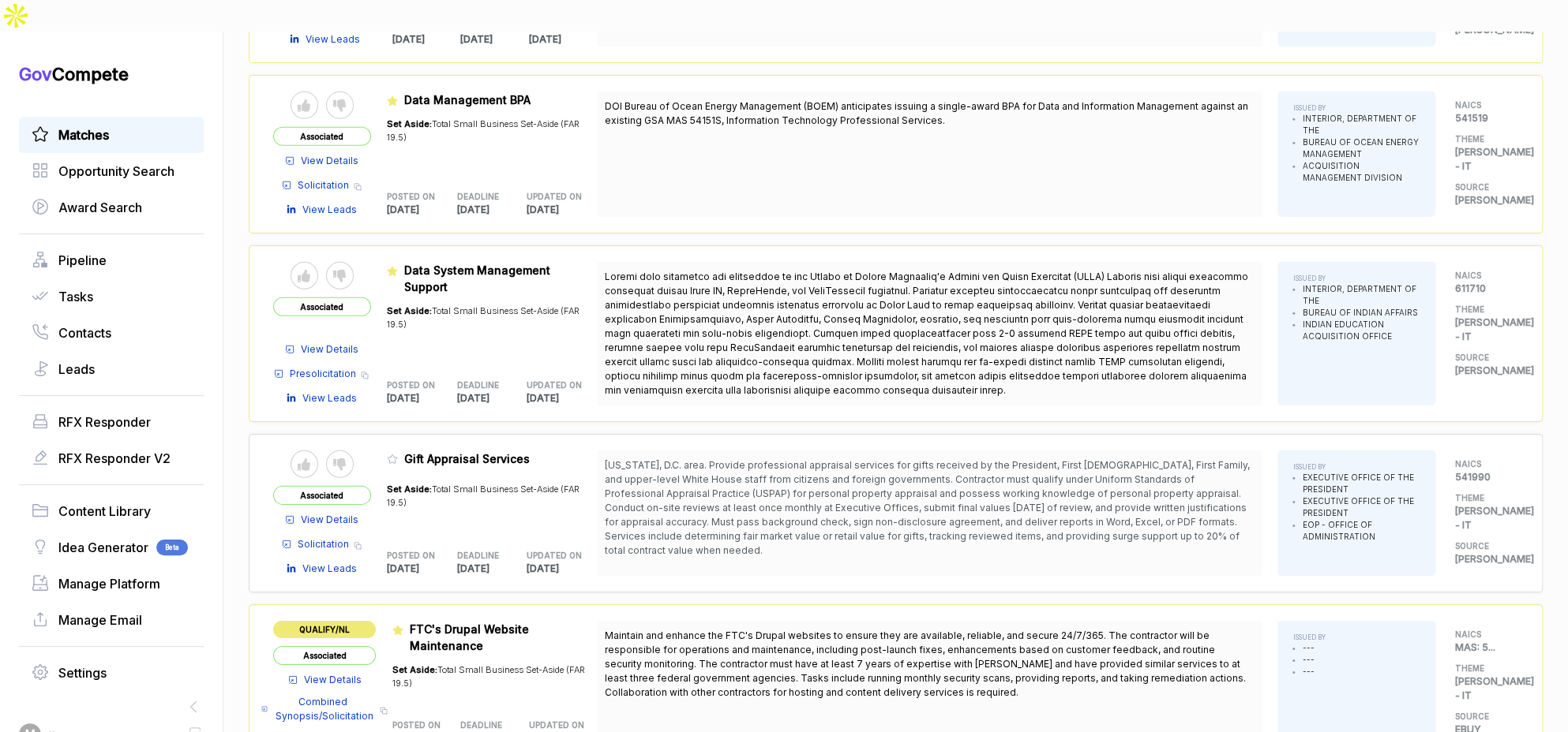
scroll to position [2979, 0]
